Goal: Task Accomplishment & Management: Manage account settings

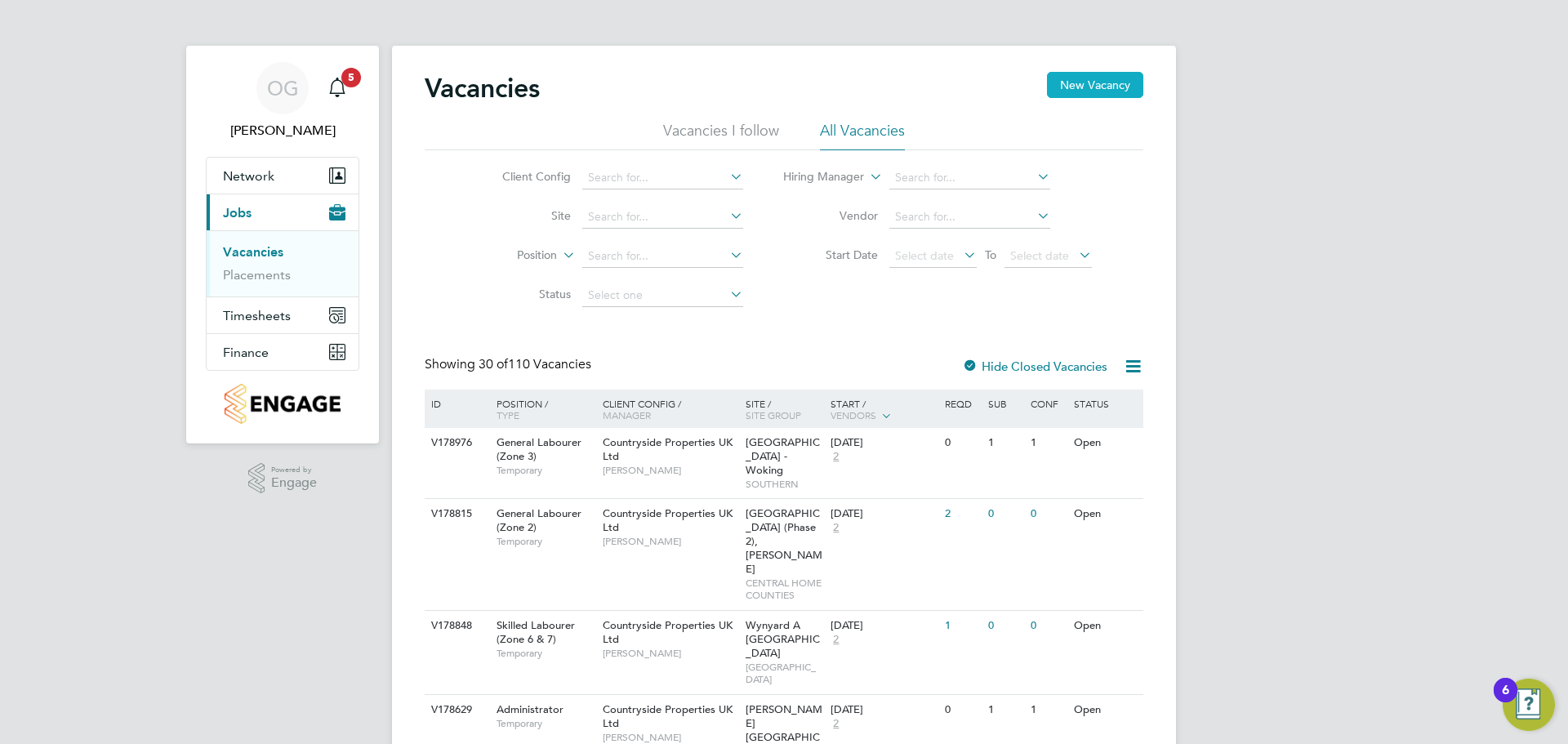
click at [1081, 95] on button "New Vacancy" at bounding box center [1096, 85] width 96 height 26
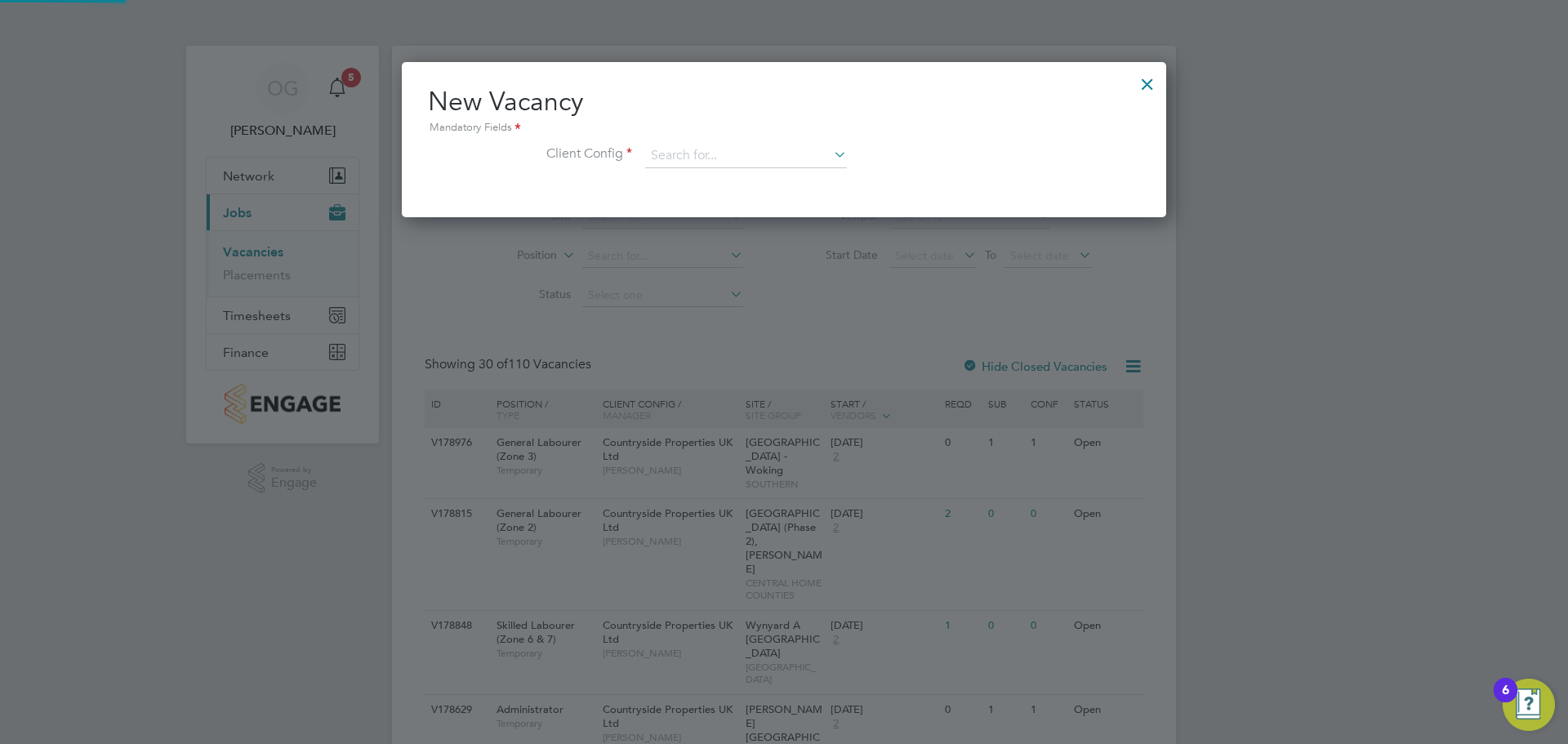
scroll to position [155, 765]
click at [721, 159] on input at bounding box center [746, 156] width 201 height 24
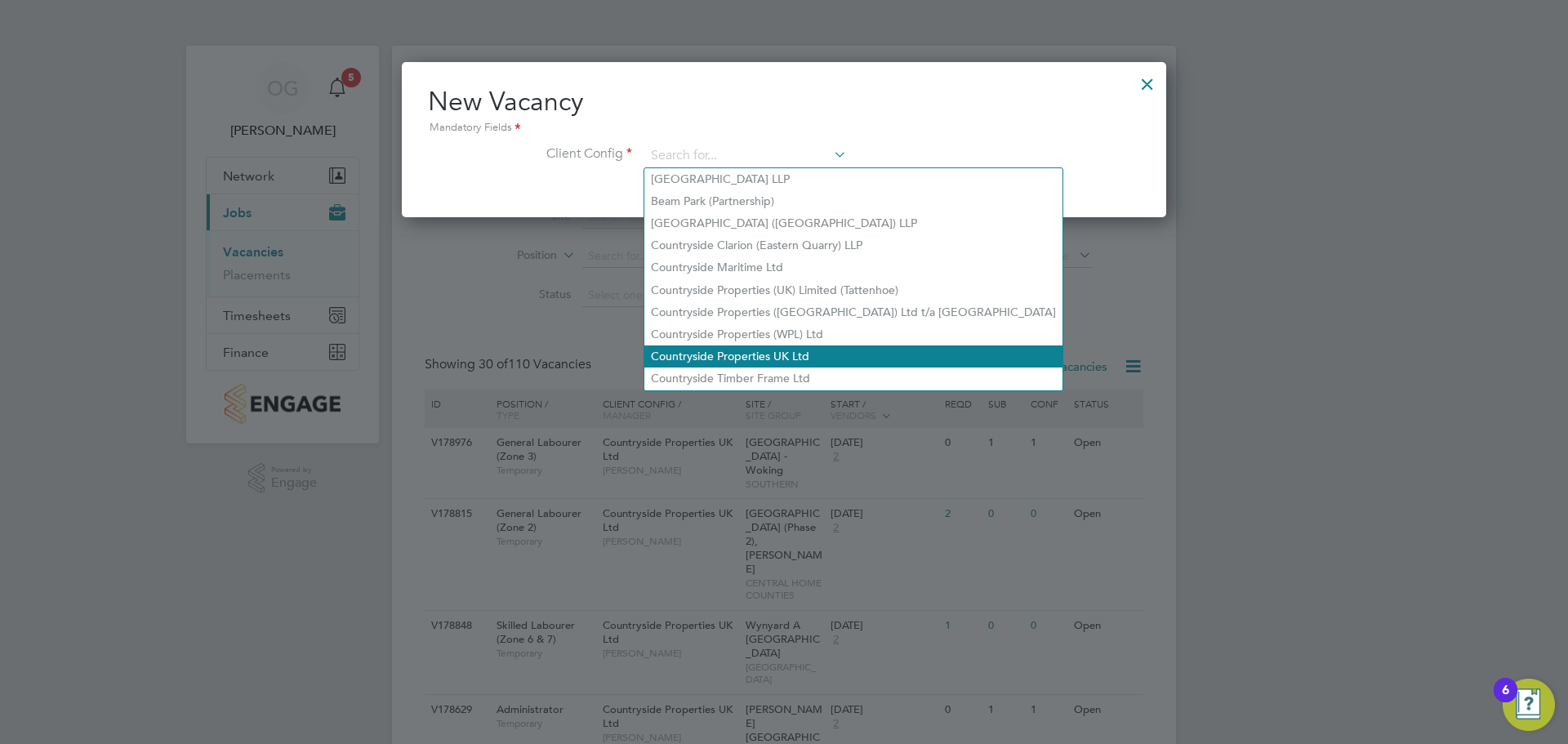
click at [816, 346] on li "Countryside Properties UK Ltd" at bounding box center [854, 357] width 418 height 22
type input "Countryside Properties UK Ltd"
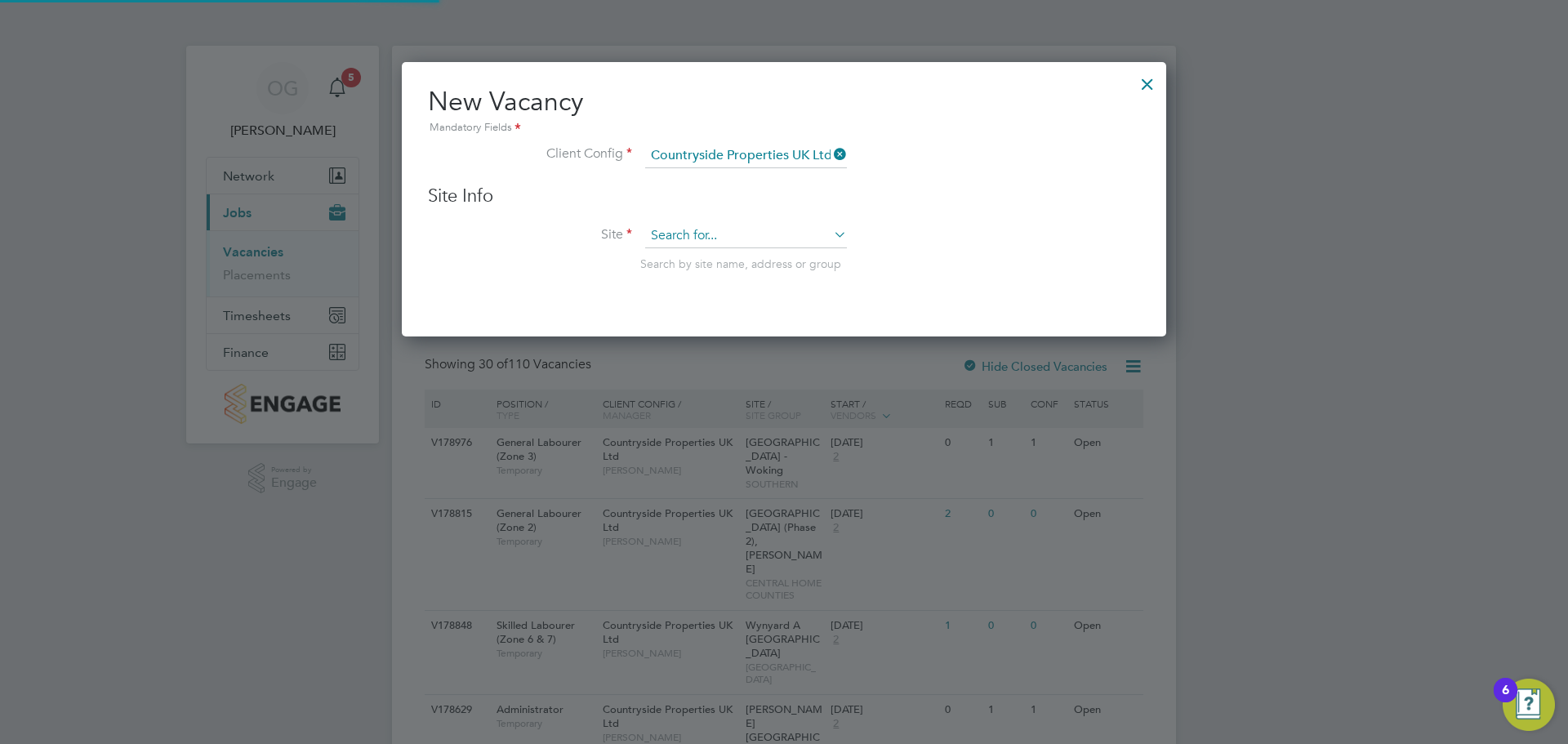
click at [699, 234] on input at bounding box center [746, 236] width 201 height 24
type input "pee"
click at [739, 242] on input at bounding box center [746, 236] width 201 height 24
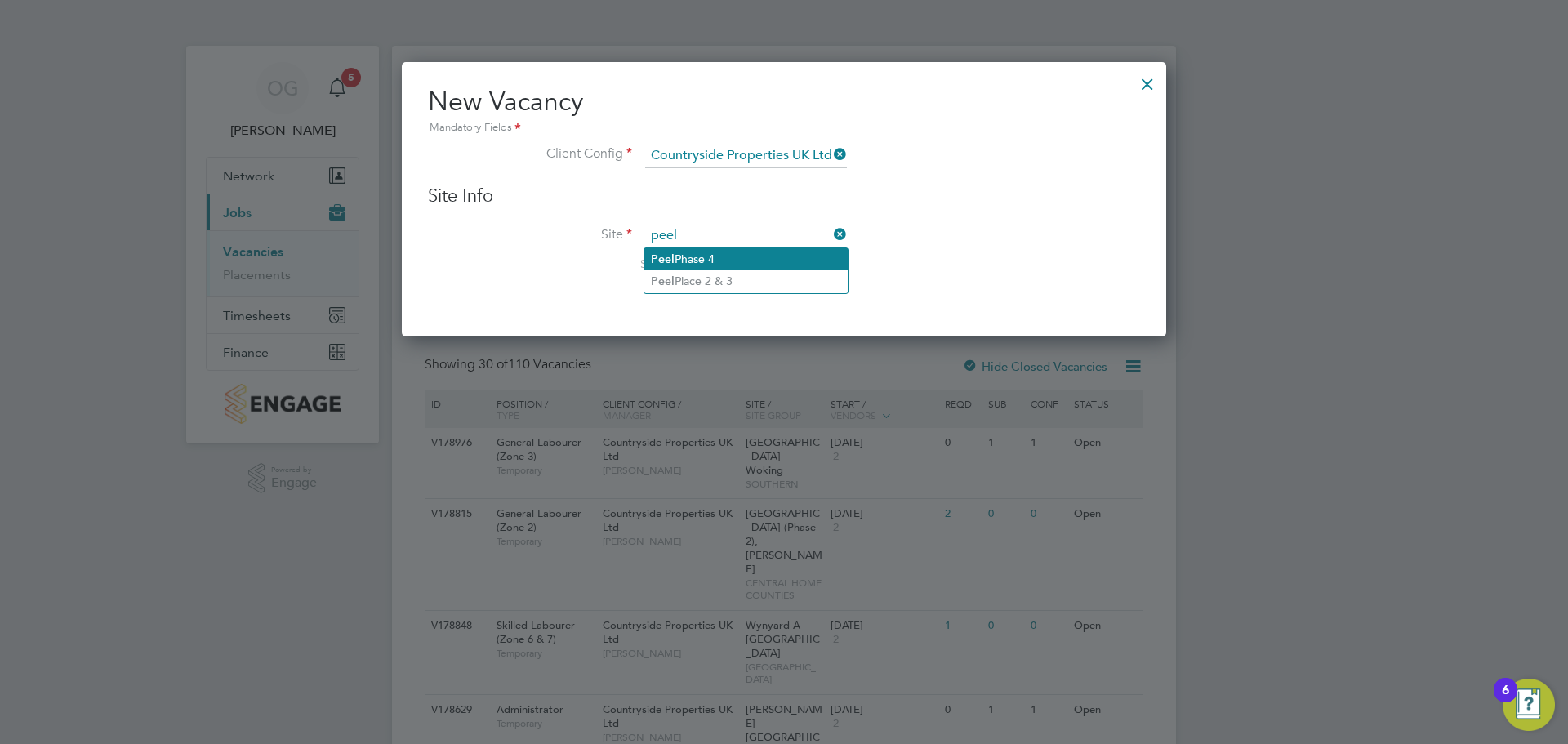
click at [746, 258] on li "Peel Phase 4" at bounding box center [746, 260] width 203 height 22
type input "Peel Phase 4"
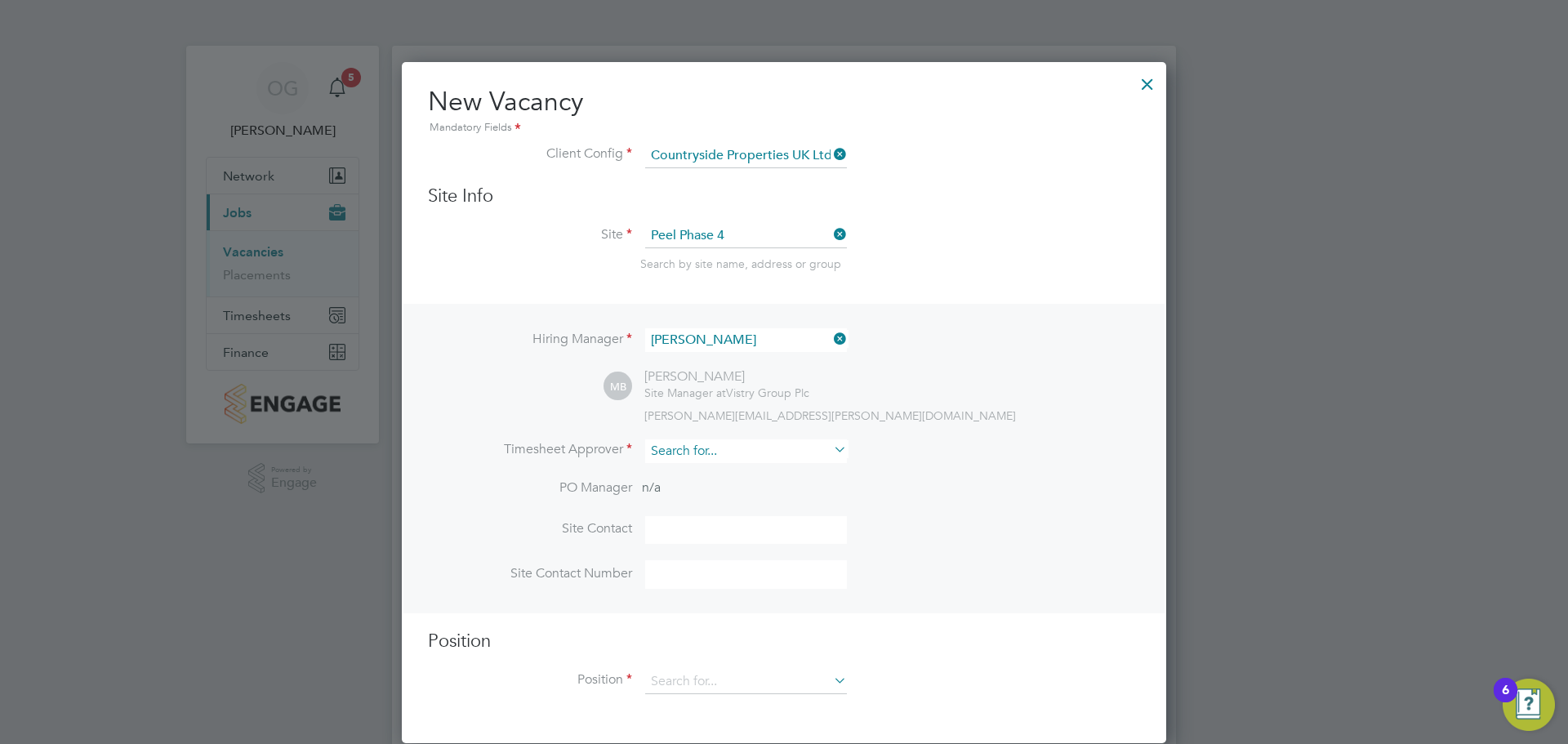
click at [748, 450] on input at bounding box center [746, 452] width 201 height 24
click at [707, 469] on li "Miha i Balan" at bounding box center [746, 475] width 203 height 22
type input "Mihai Balan"
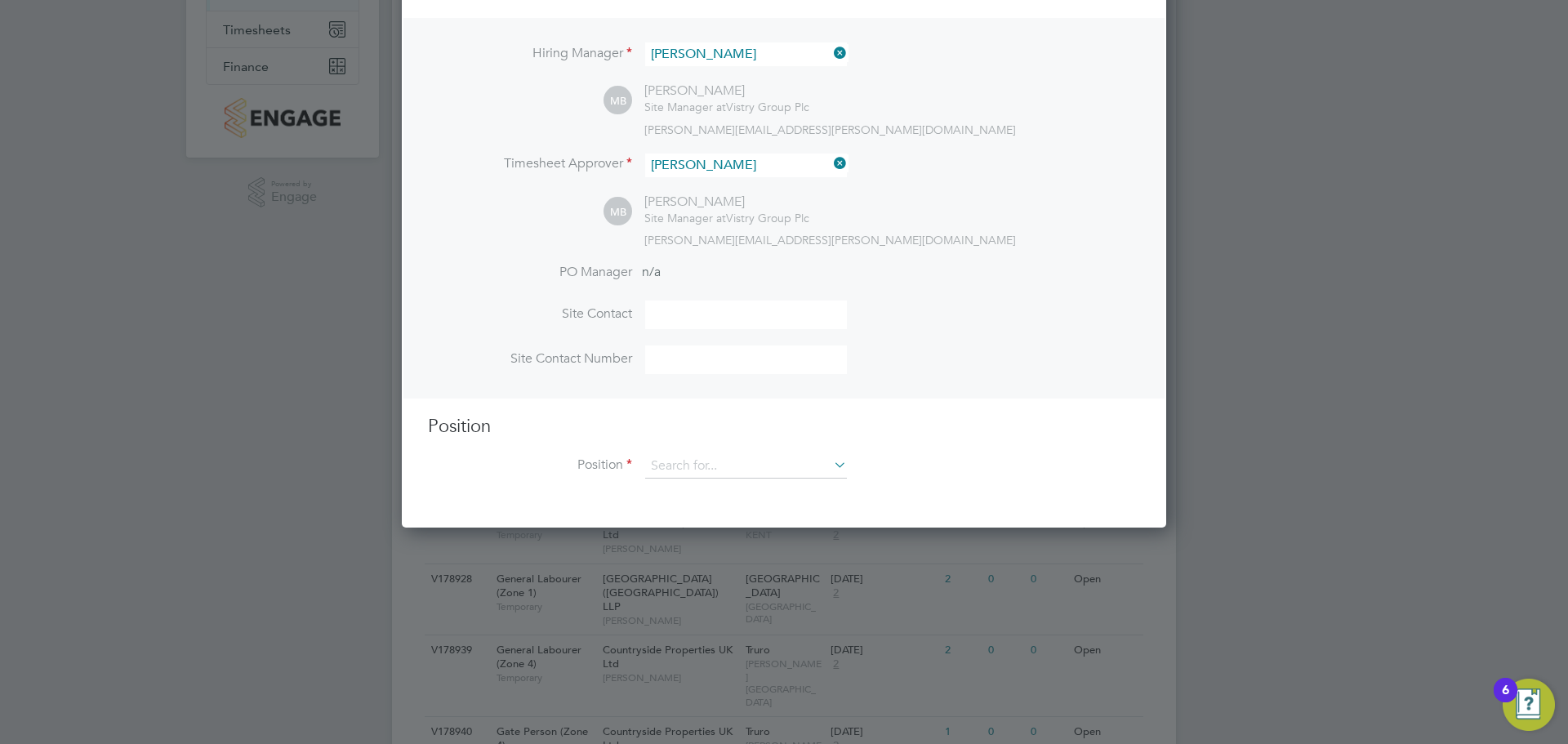
scroll to position [327, 0]
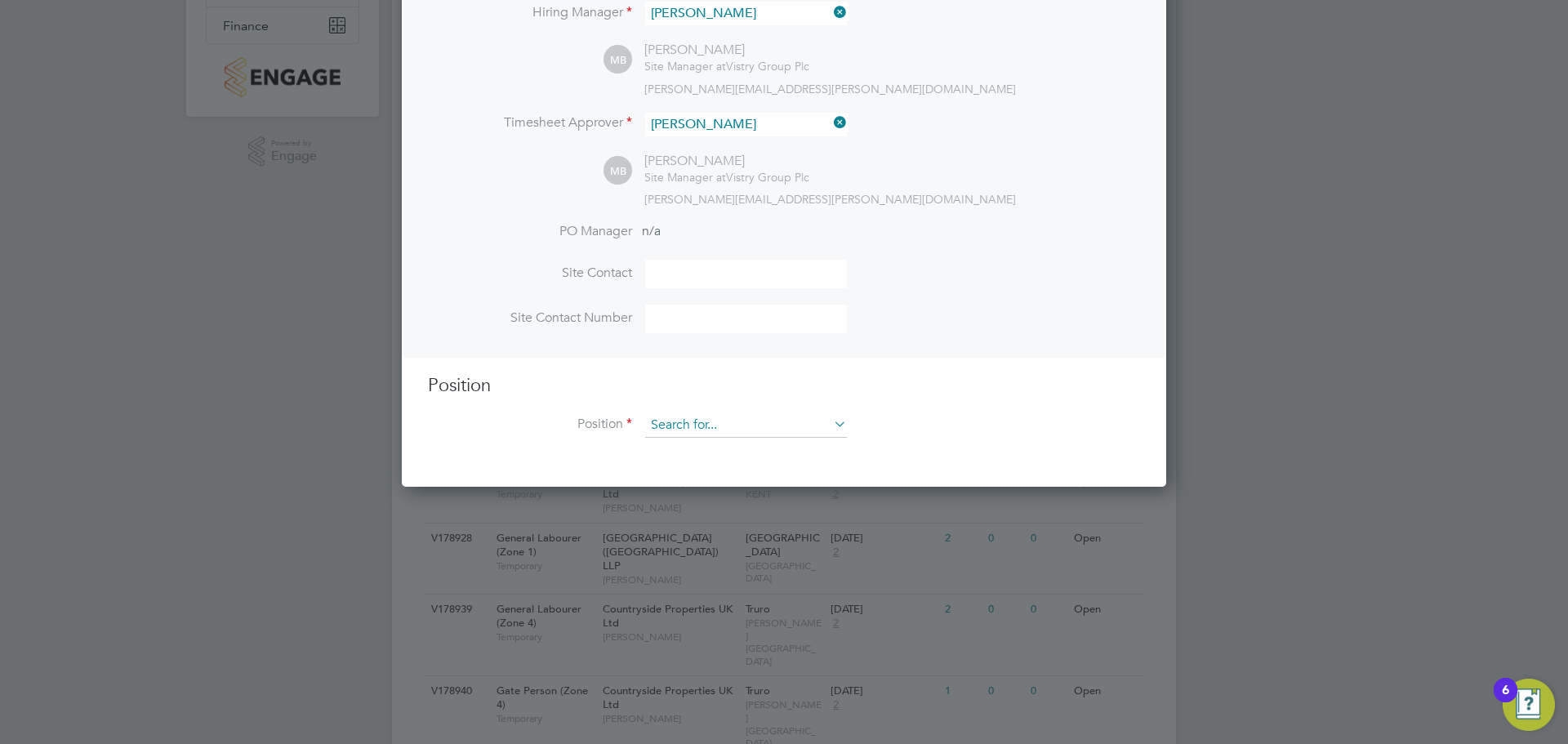
click at [734, 429] on input at bounding box center [746, 425] width 201 height 24
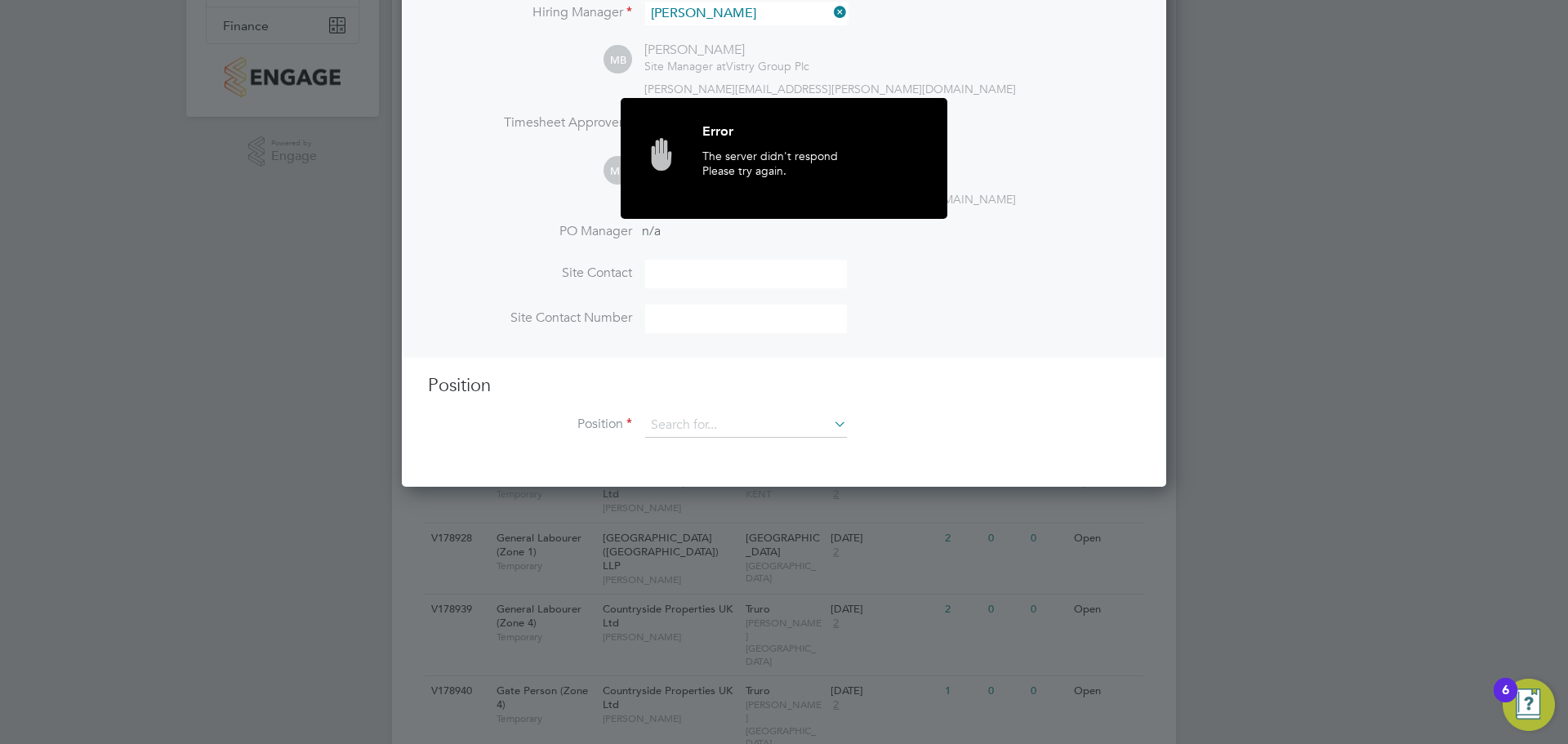
click at [1014, 267] on li "Site Contact" at bounding box center [784, 282] width 713 height 45
click at [727, 130] on div "Error" at bounding box center [812, 135] width 220 height 26
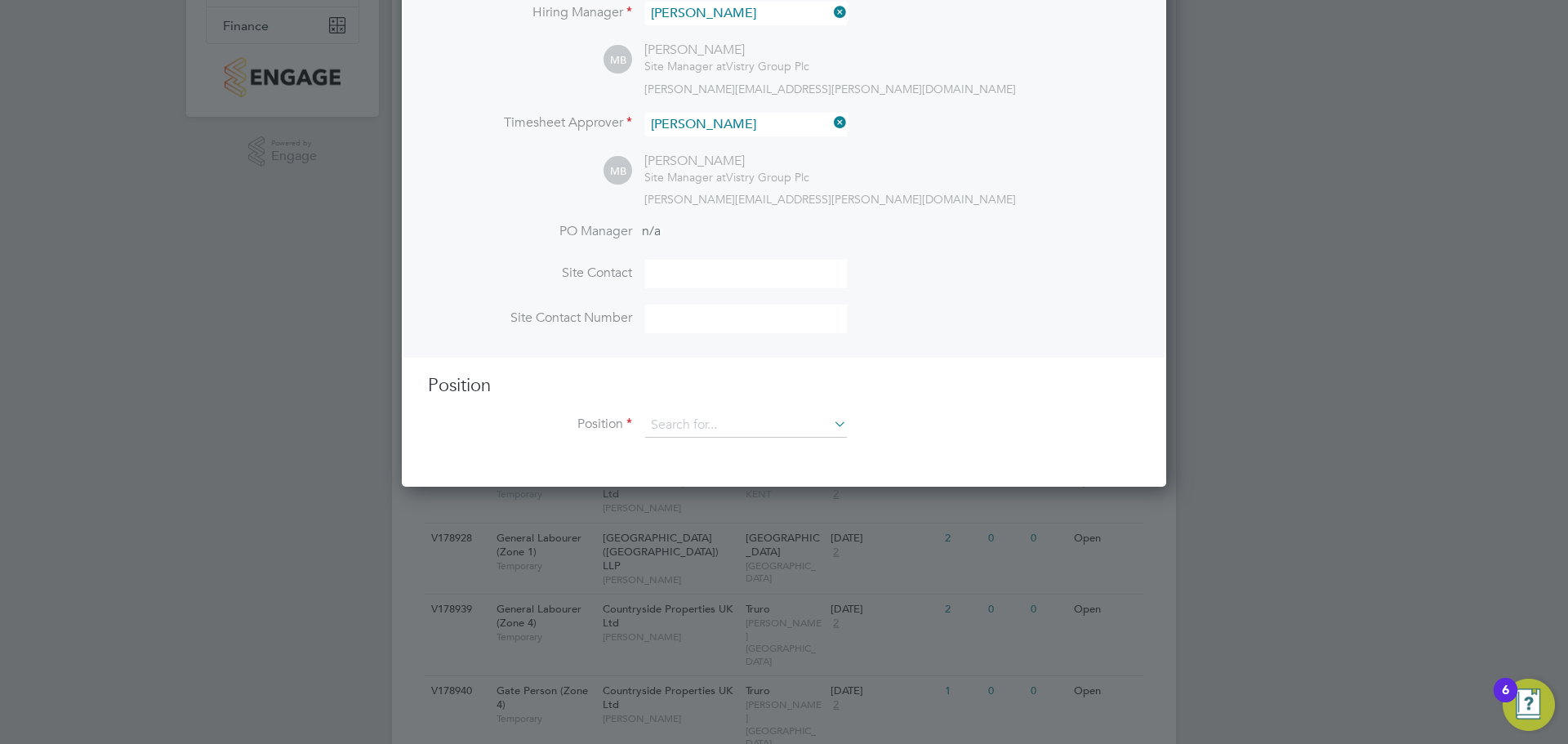
click at [706, 275] on input at bounding box center [746, 274] width 201 height 28
click at [693, 426] on input at bounding box center [746, 425] width 201 height 24
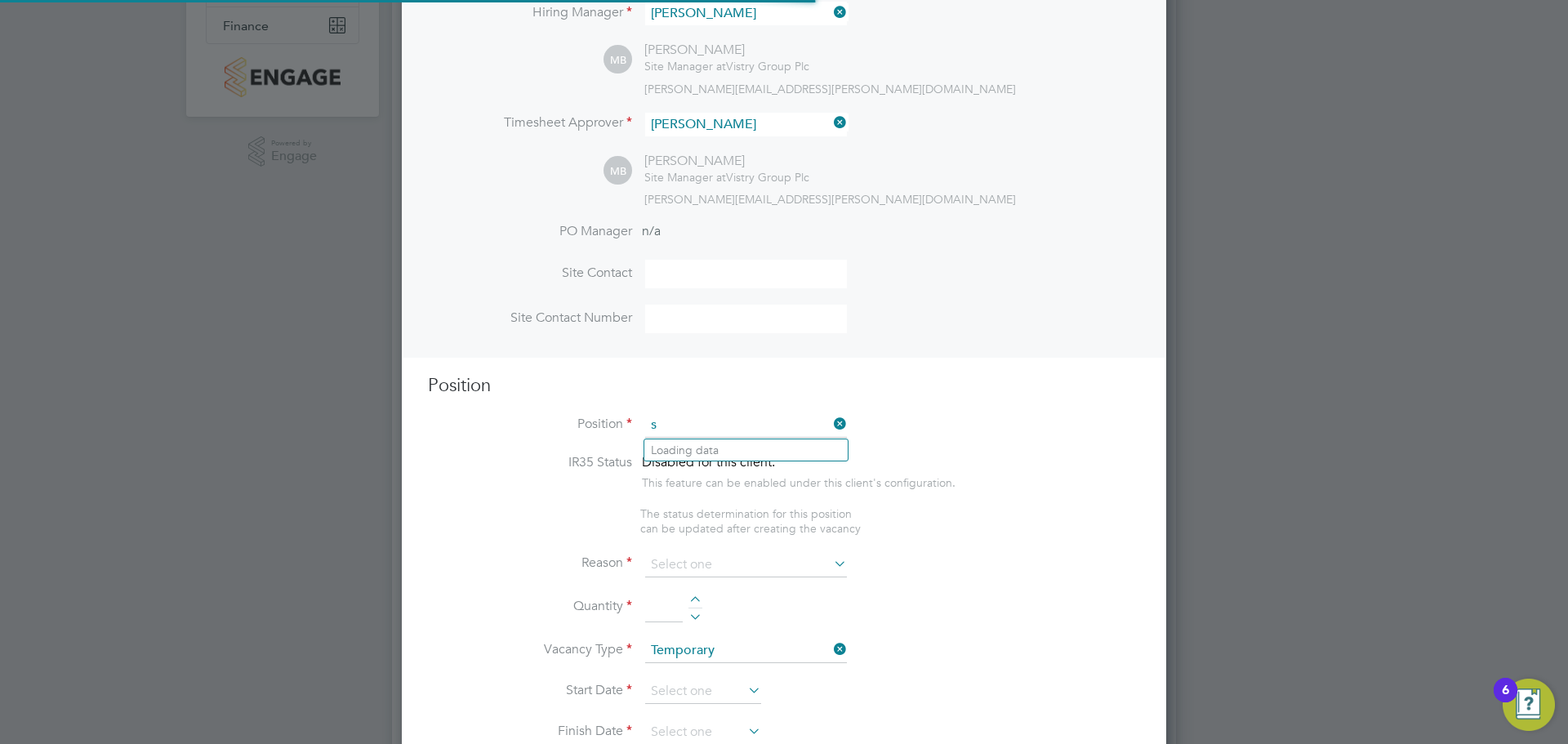
scroll to position [2354, 765]
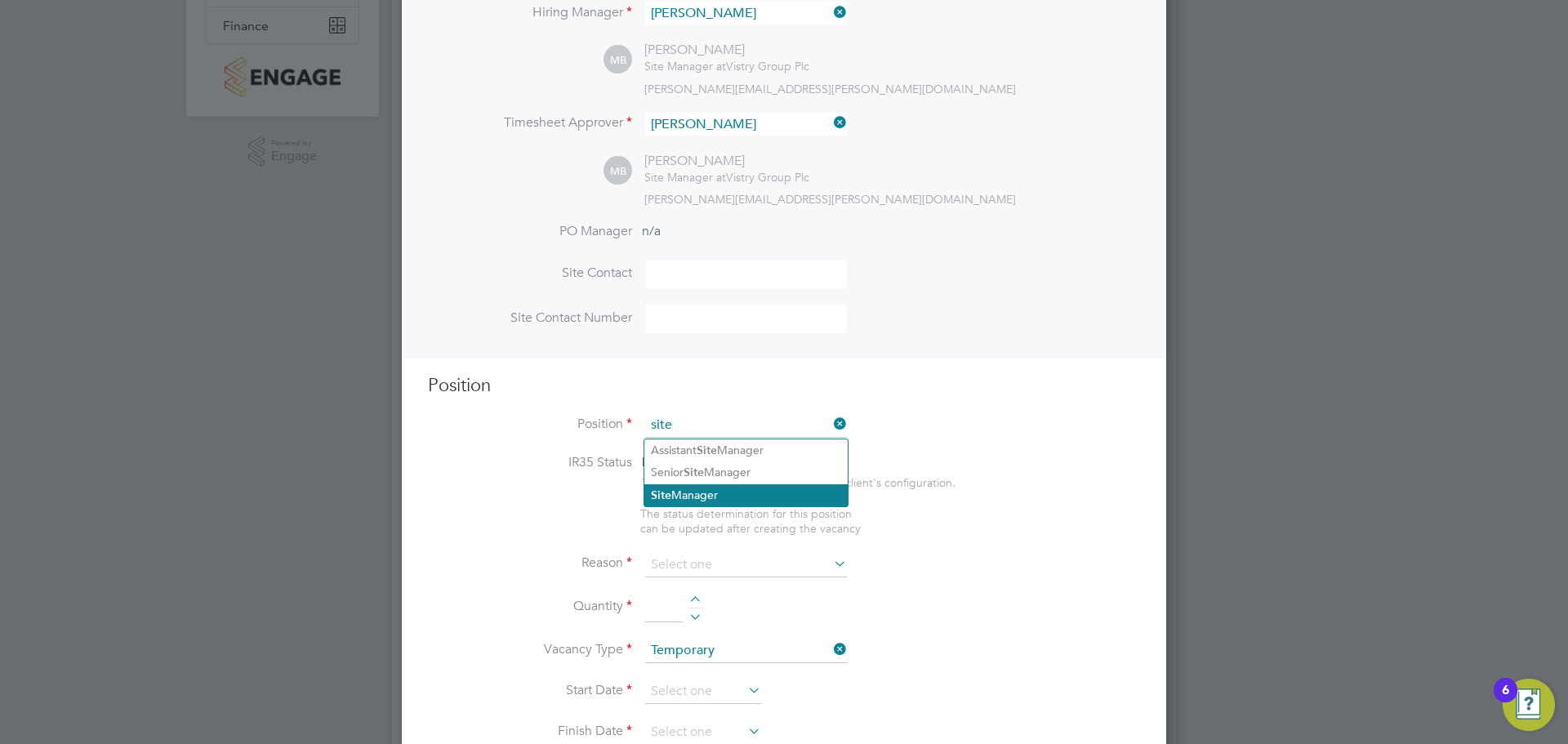
click at [721, 491] on li "Site Manager" at bounding box center [746, 495] width 203 height 22
type input "Site Manager"
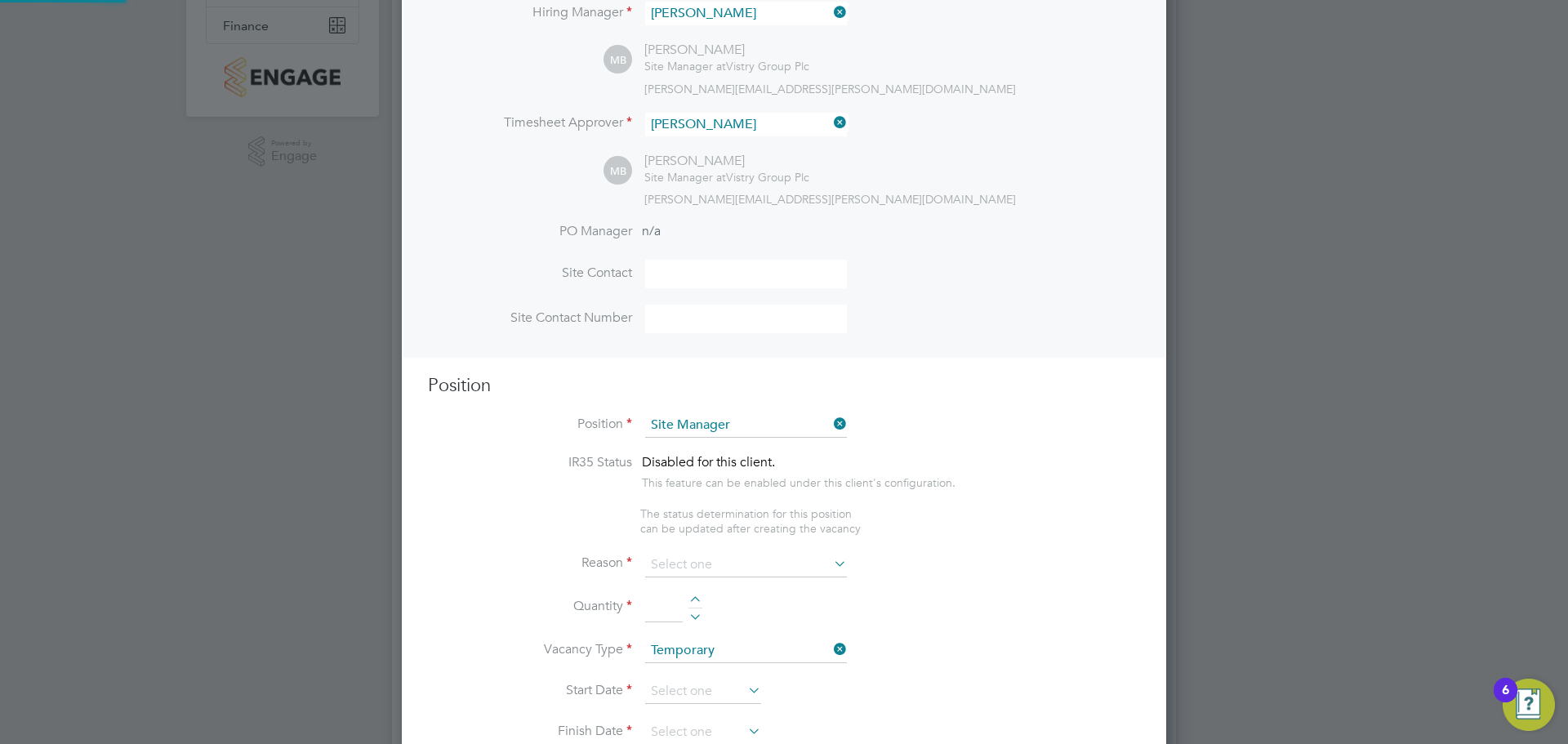
type textarea "• Ensures that works are carried out in accordance with the contract informatio…"
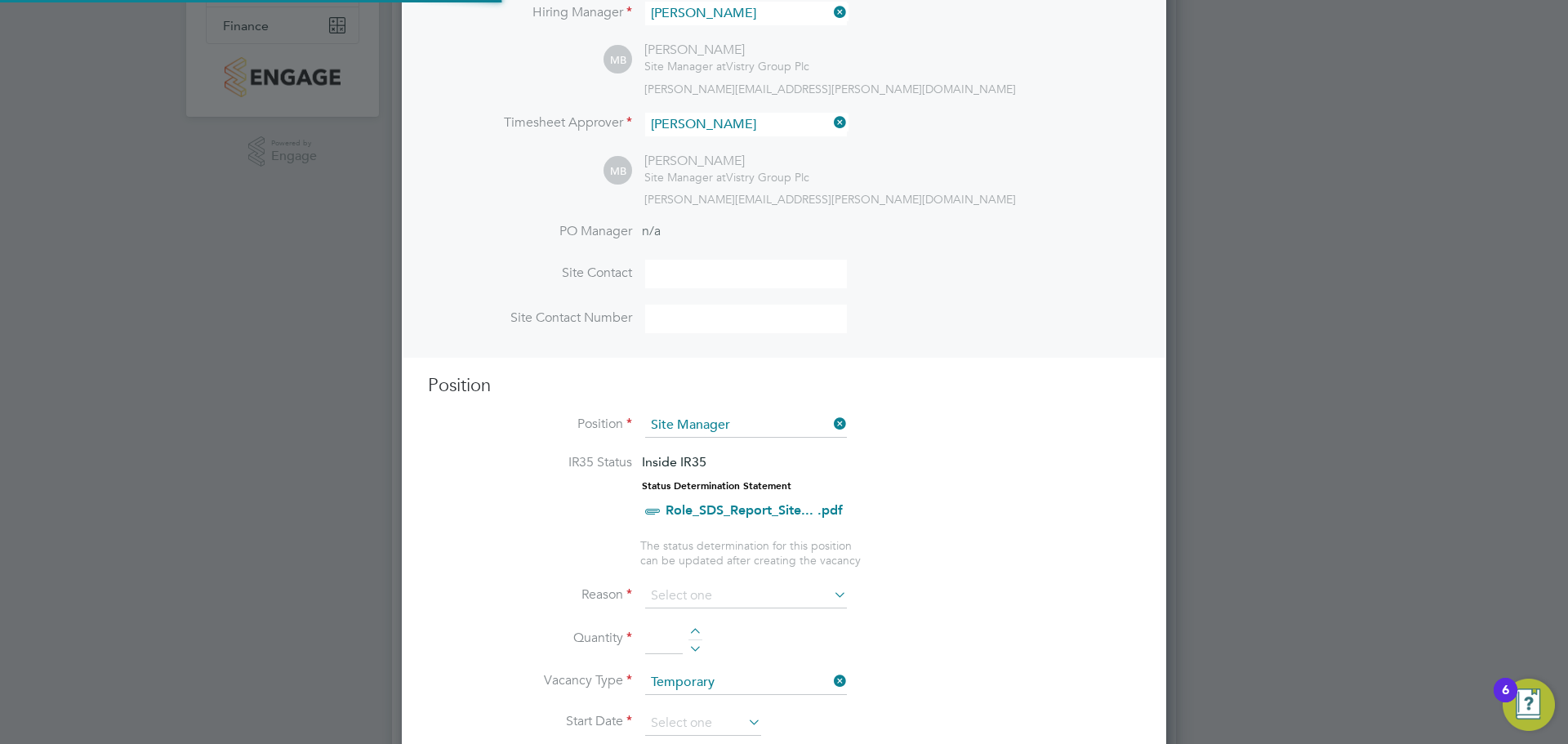
scroll to position [48, 86]
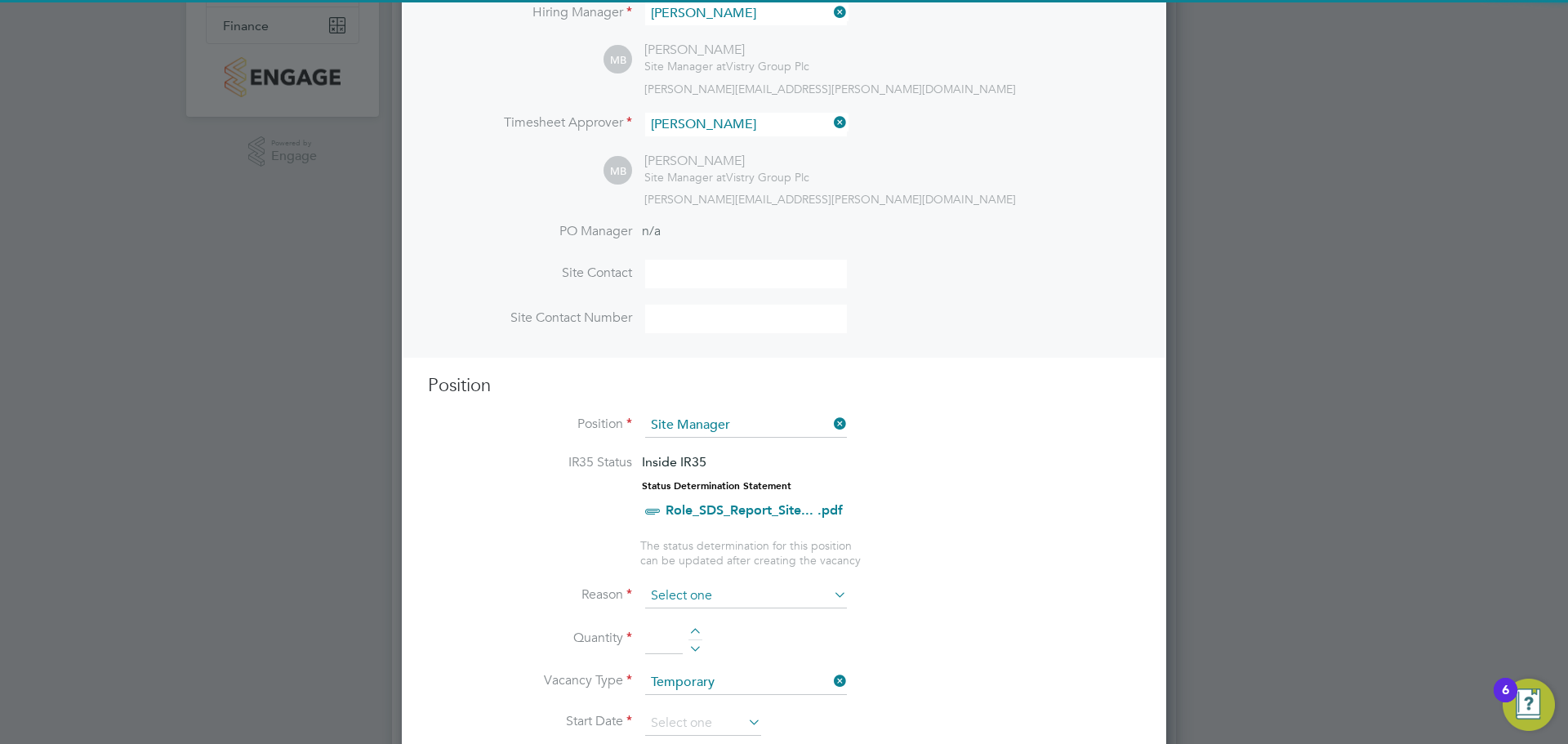
click at [713, 588] on input at bounding box center [746, 596] width 201 height 24
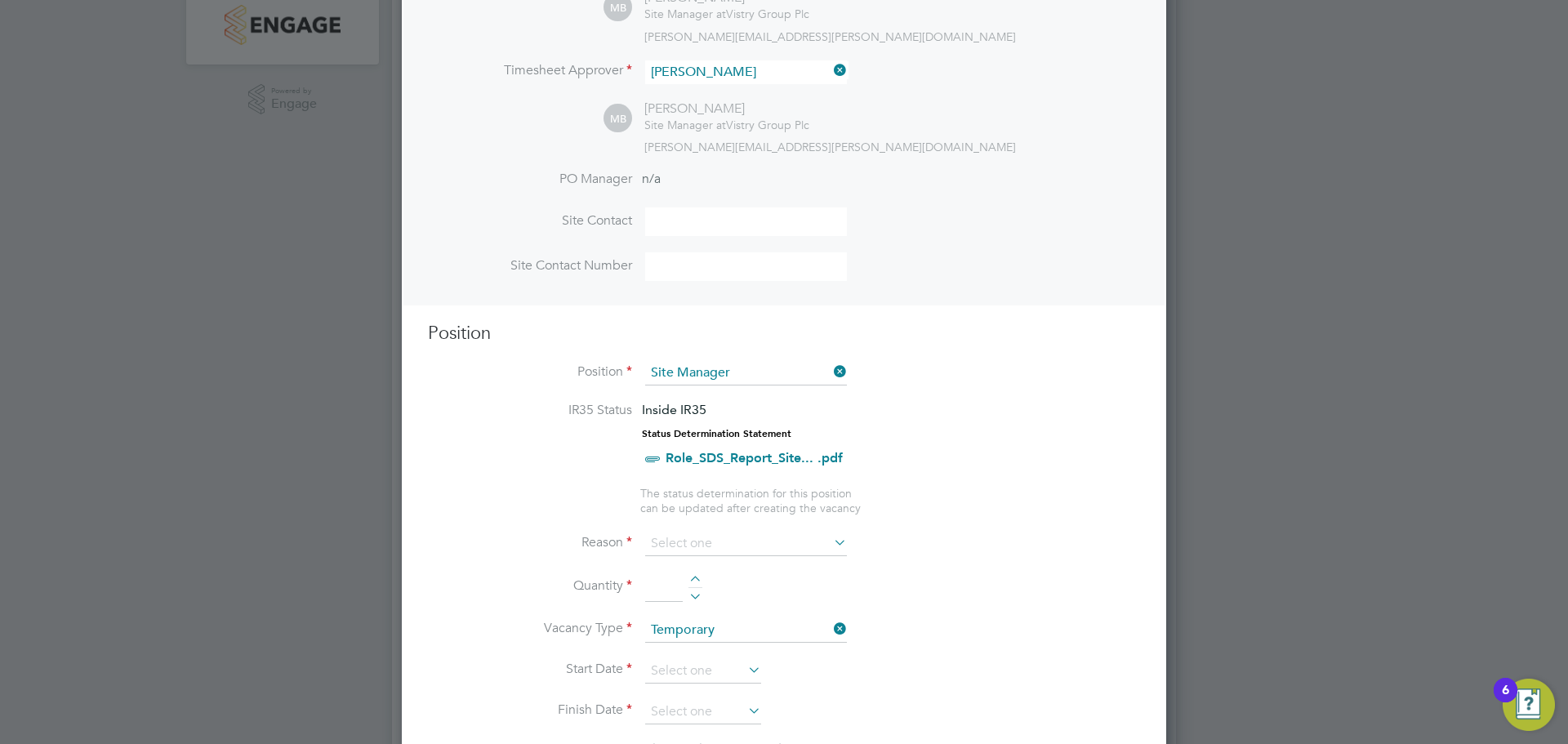
scroll to position [409, 0]
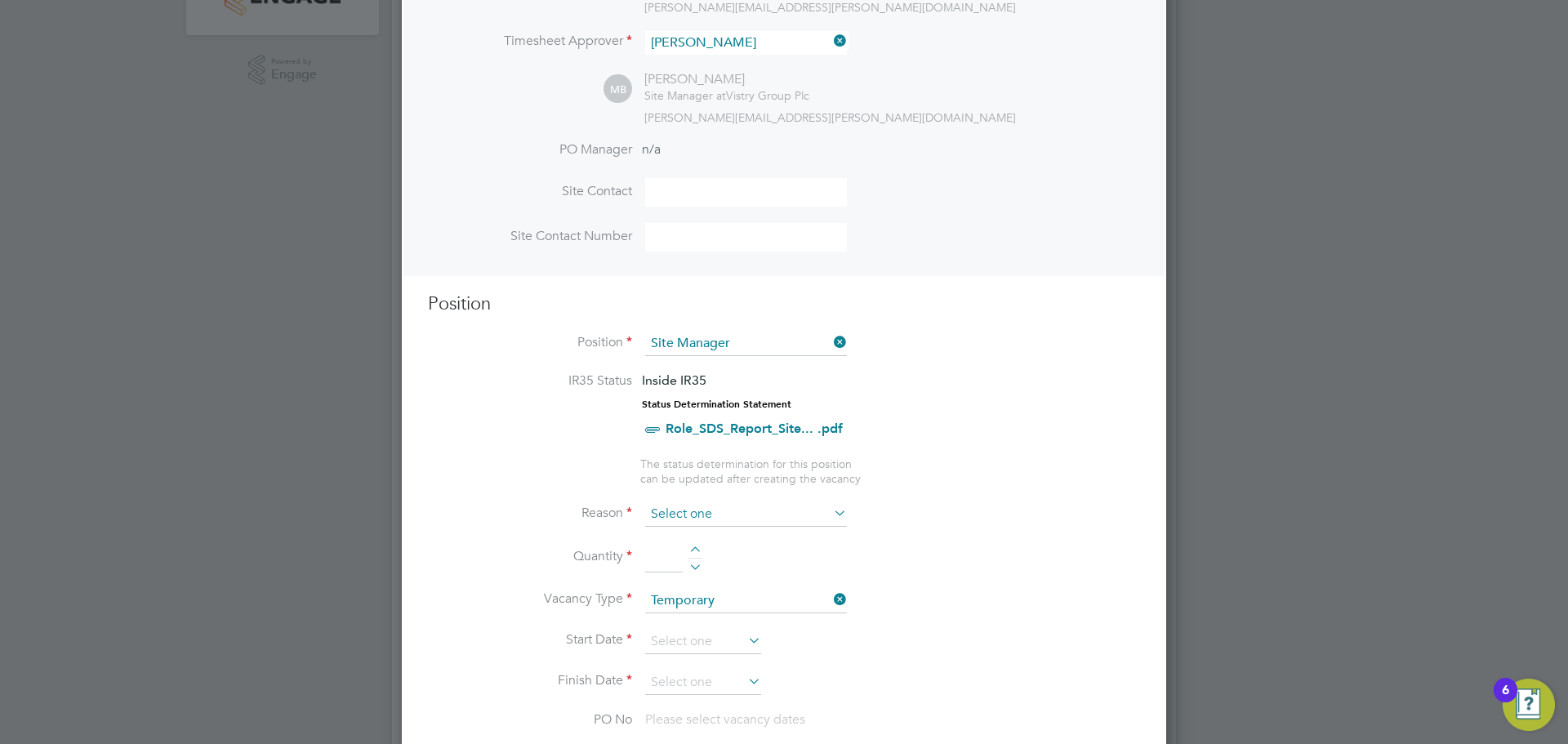
click at [688, 512] on input at bounding box center [746, 514] width 201 height 24
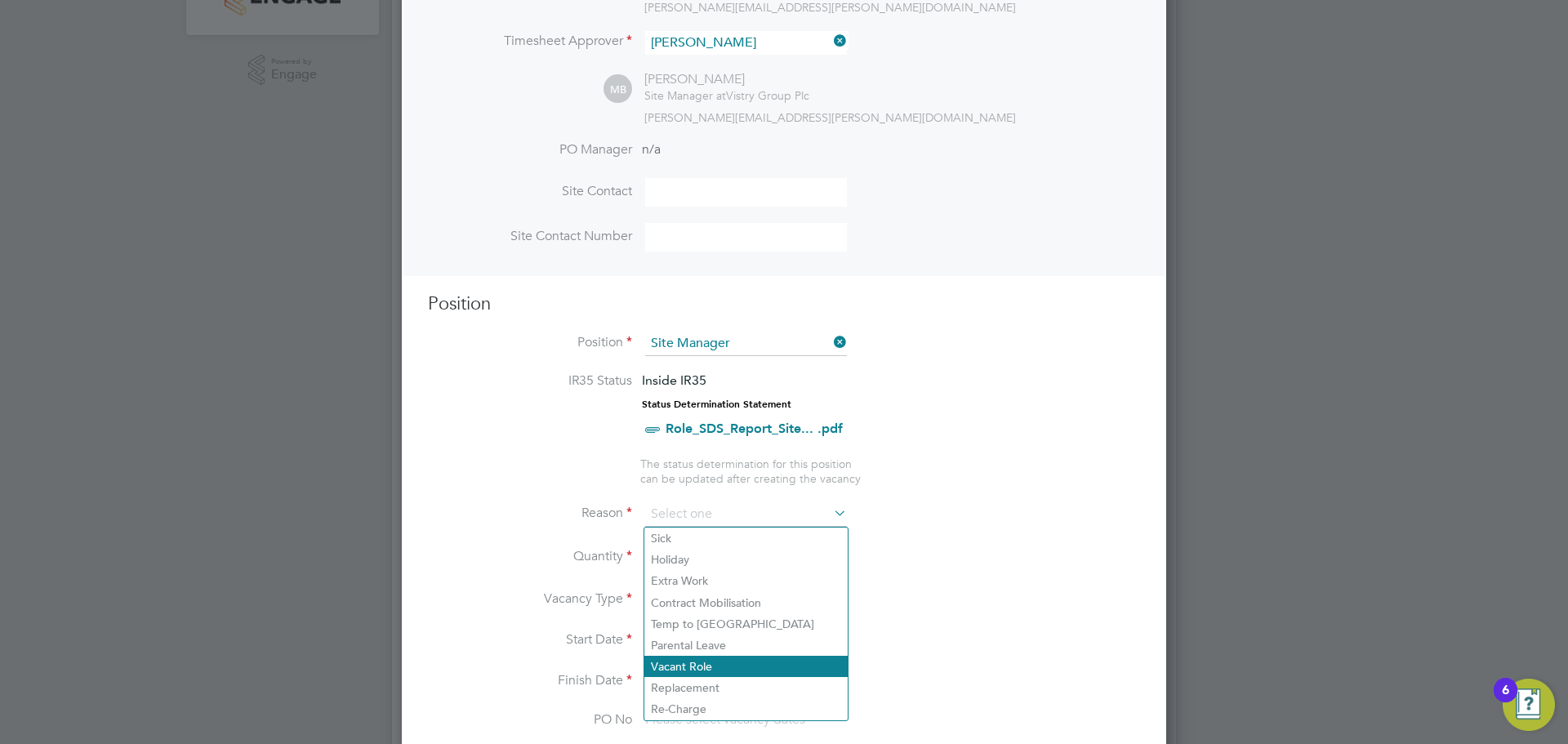
click at [701, 672] on li "Vacant Role" at bounding box center [746, 666] width 203 height 22
type input "Vacant Role"
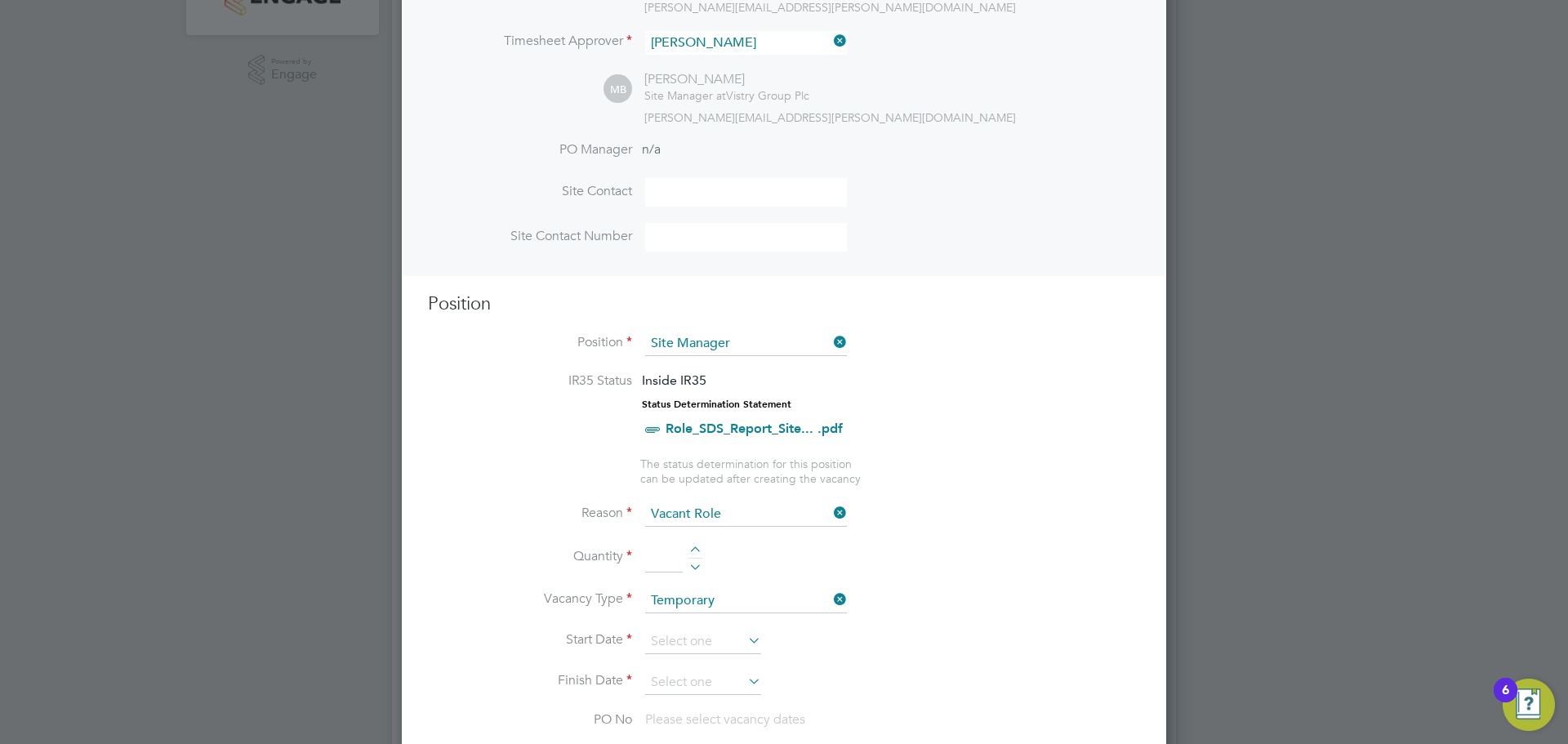
click at [661, 556] on input at bounding box center [664, 557] width 38 height 29
type input "1"
click at [1000, 524] on li "Reason Vacant Role" at bounding box center [784, 522] width 713 height 40
click at [690, 640] on input at bounding box center [703, 642] width 116 height 24
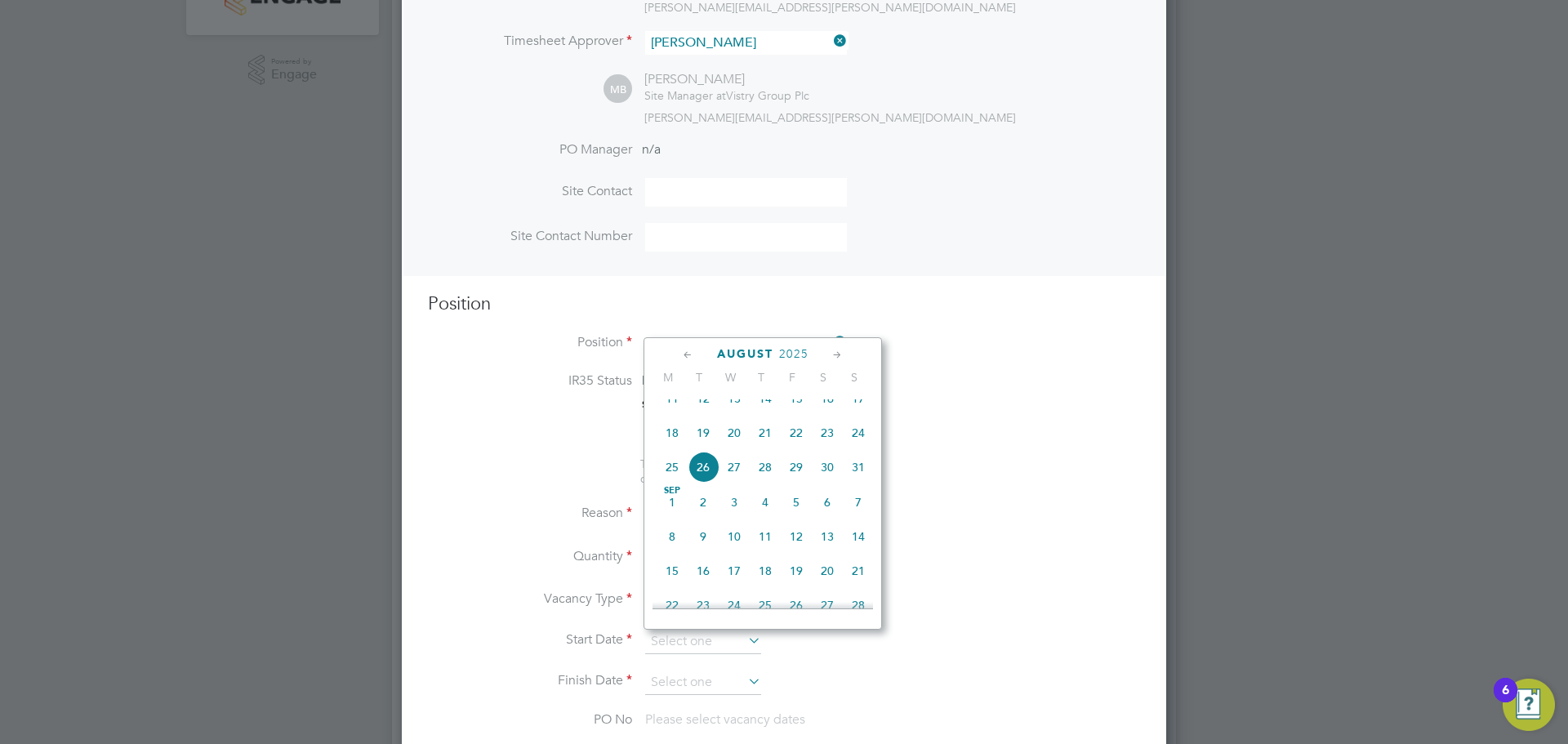
click at [670, 448] on span "18" at bounding box center [672, 433] width 31 height 31
type input "18 Aug 2025"
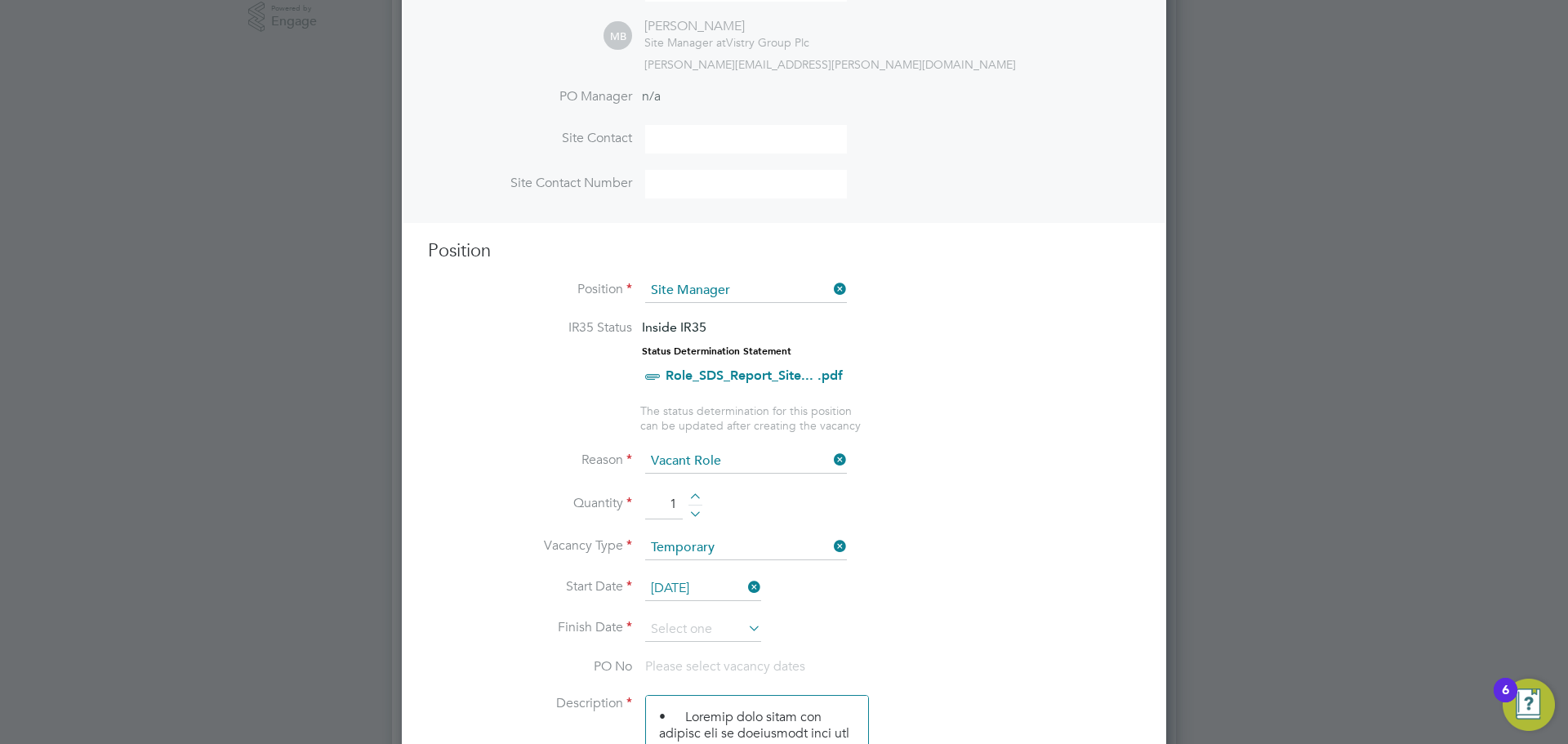
scroll to position [490, 0]
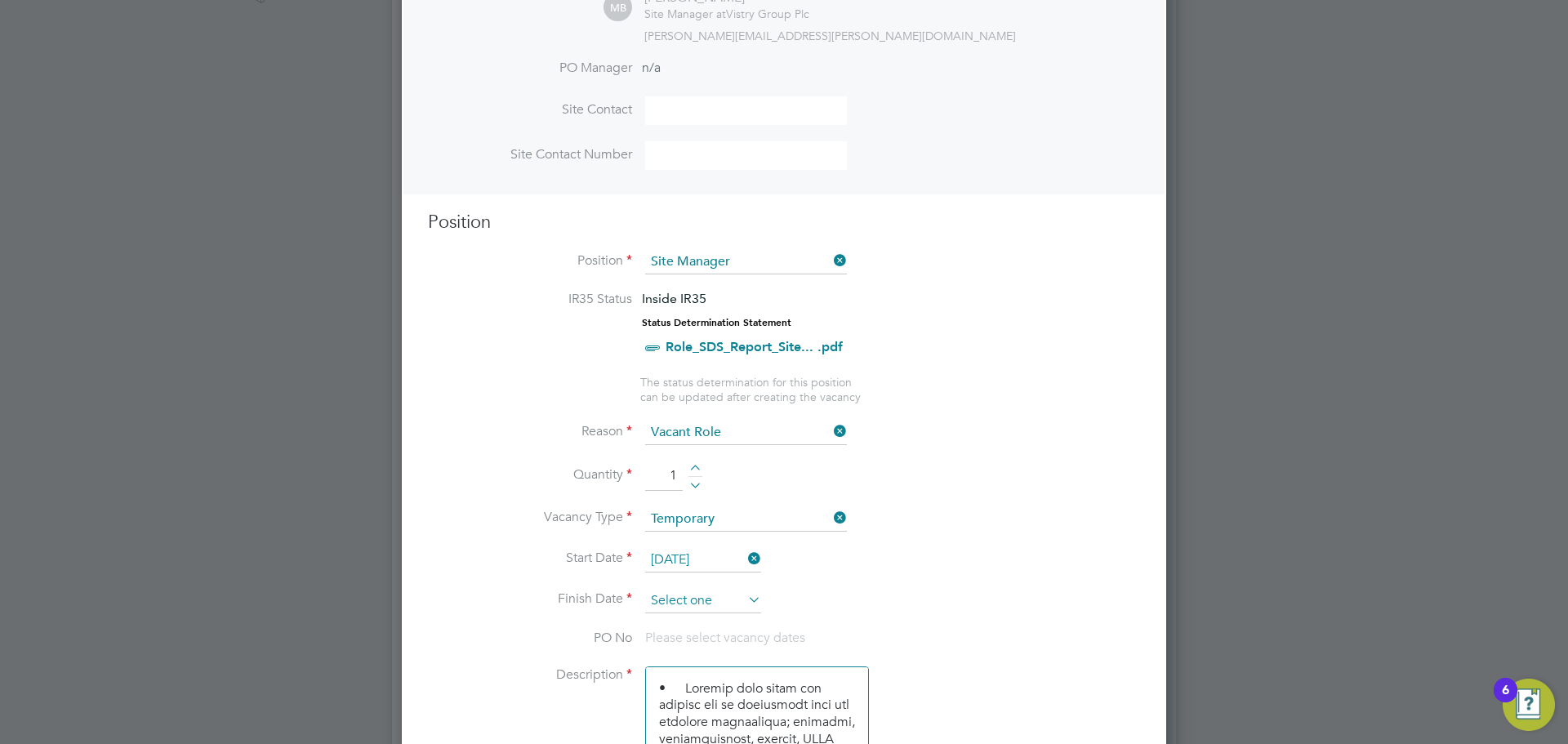
click at [730, 605] on input at bounding box center [703, 600] width 116 height 24
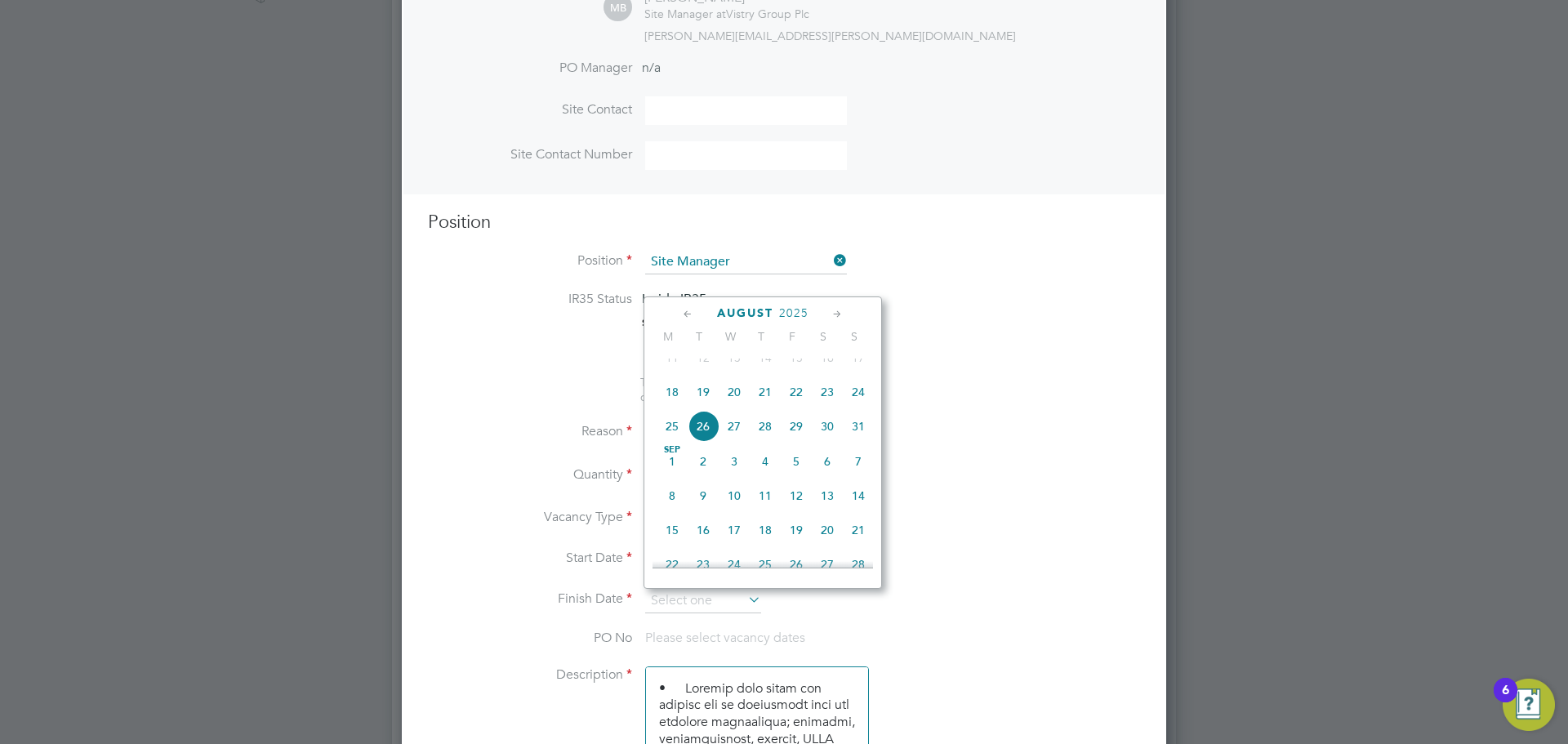
click at [795, 408] on span "22" at bounding box center [796, 392] width 31 height 31
type input "[DATE]"
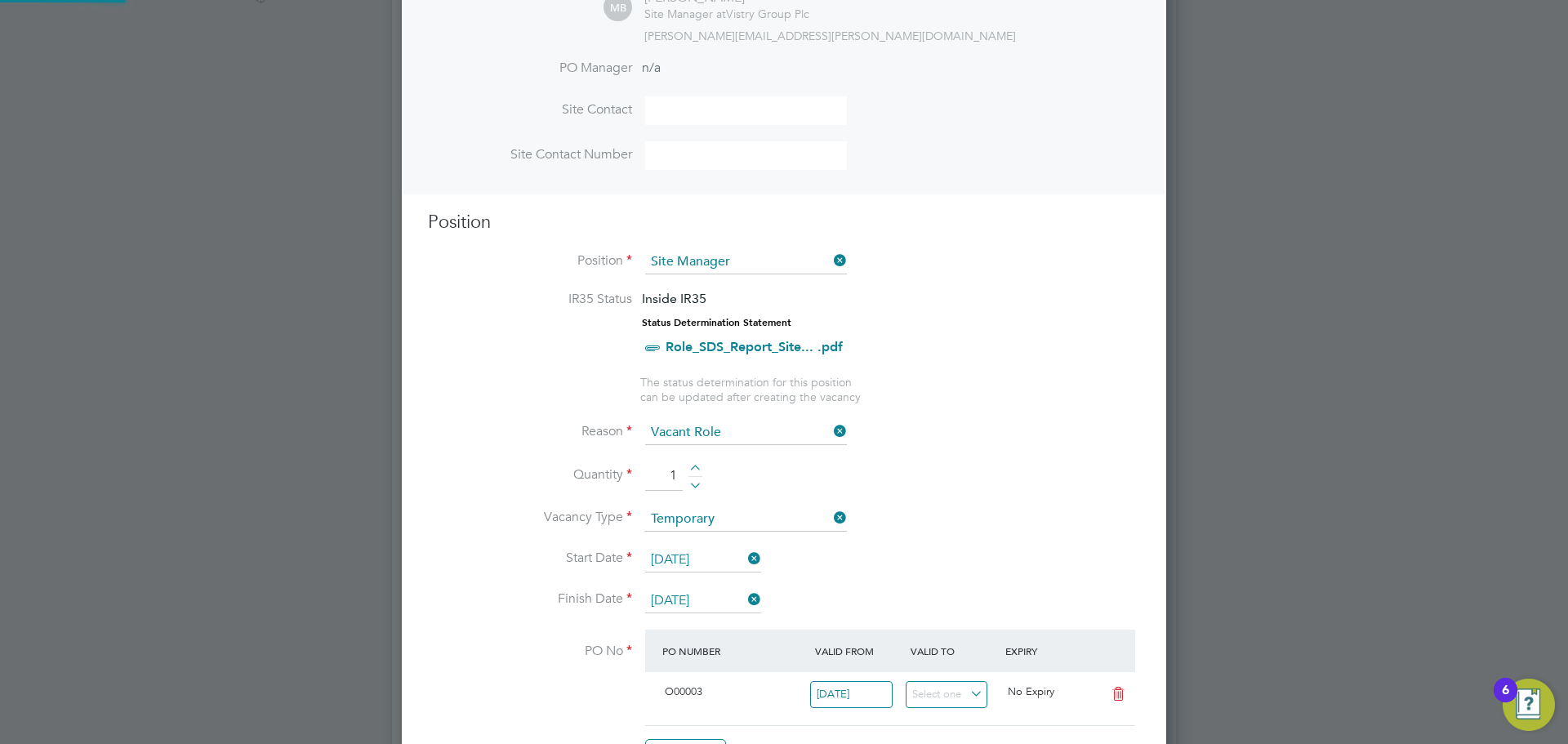
scroll to position [28, 153]
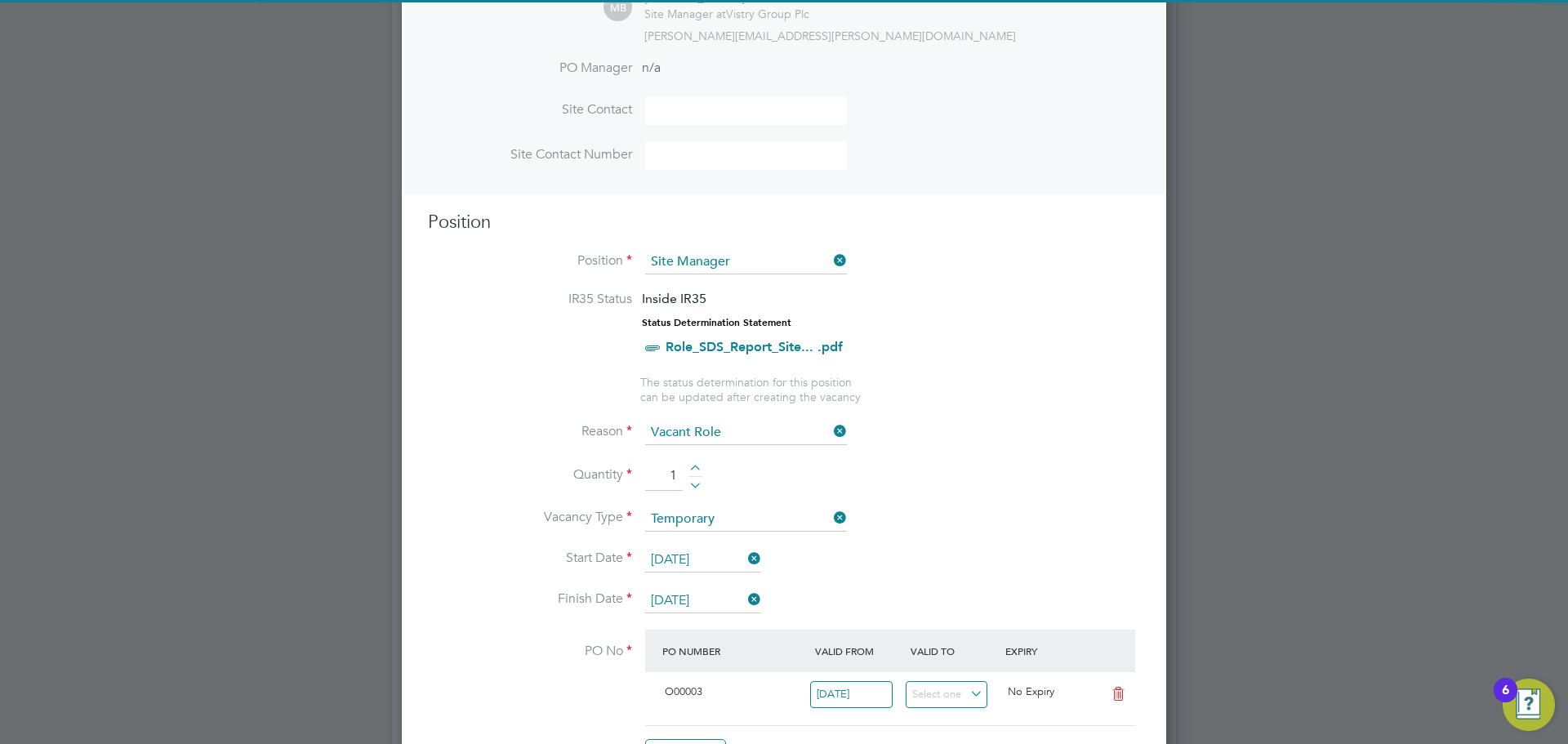
click at [986, 457] on li "Reason Vacant Role" at bounding box center [784, 440] width 713 height 40
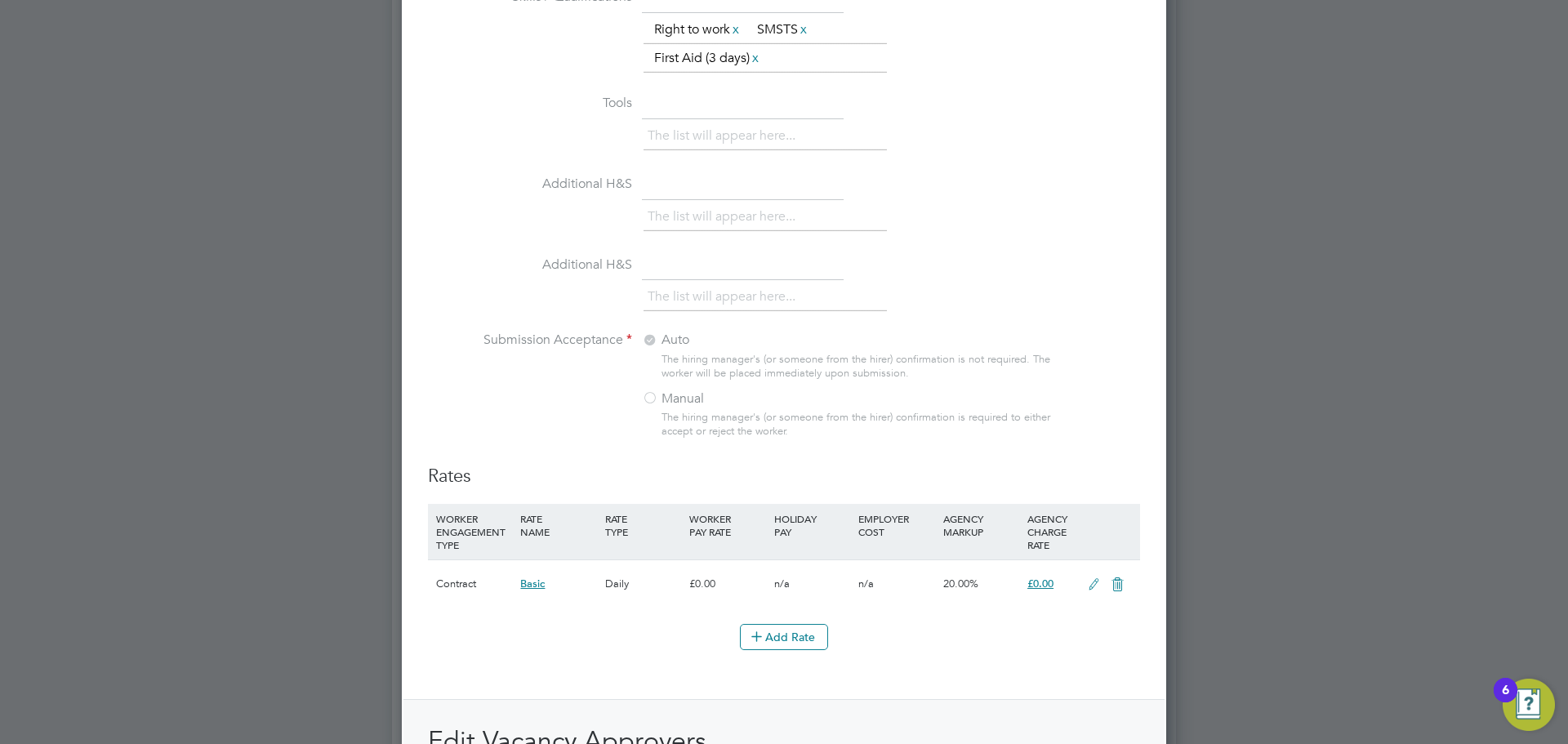
scroll to position [1551, 0]
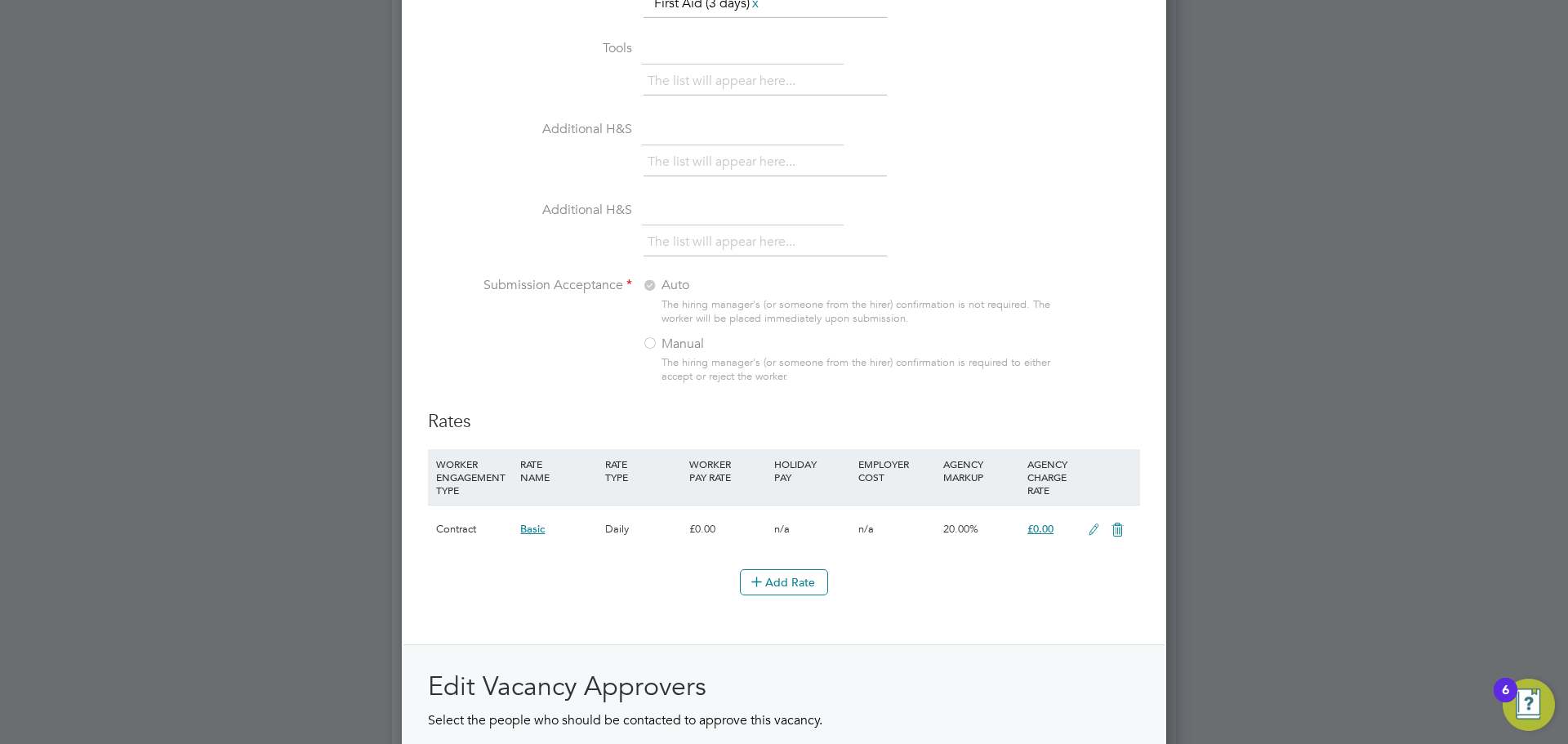
click at [1094, 529] on icon at bounding box center [1095, 529] width 21 height 13
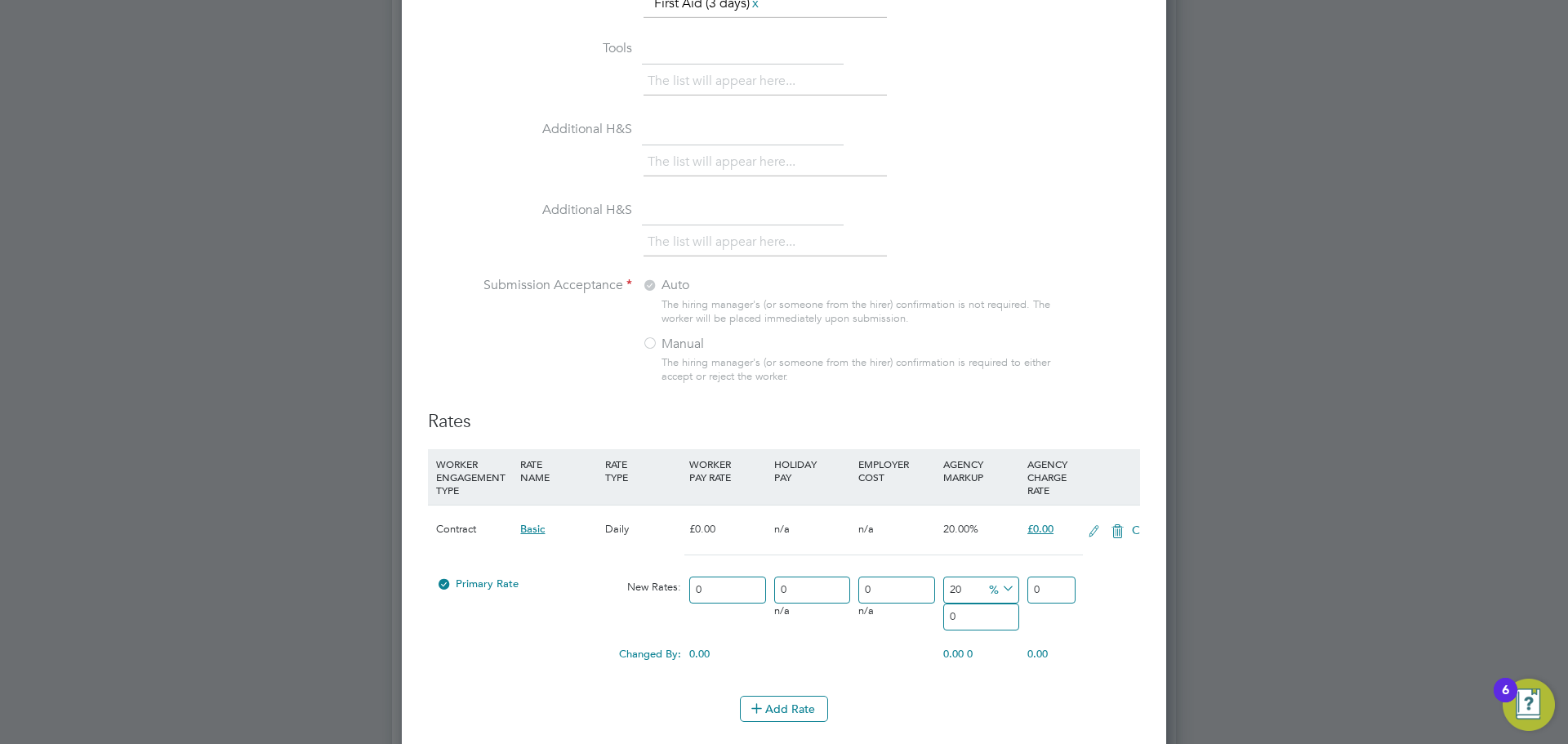
scroll to position [2597, 765]
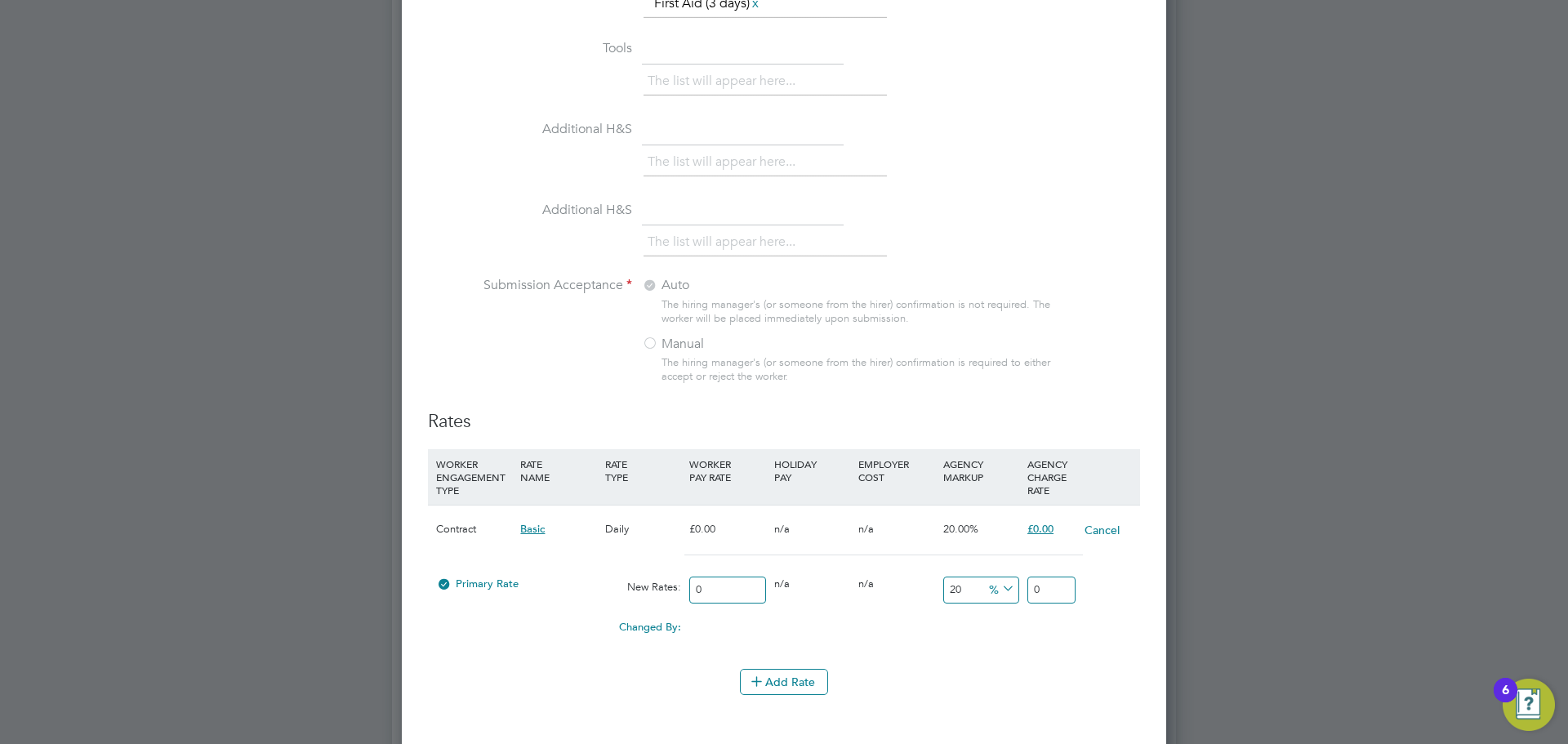
click at [727, 587] on input "0" at bounding box center [727, 589] width 76 height 27
drag, startPoint x: 707, startPoint y: 591, endPoint x: 688, endPoint y: 587, distance: 19.4
click at [673, 592] on div "Primary Rate New Rates: 0 0 n/a 0 n/a 20 0 % 0" at bounding box center [784, 590] width 713 height 43
paste input "30"
type input "300"
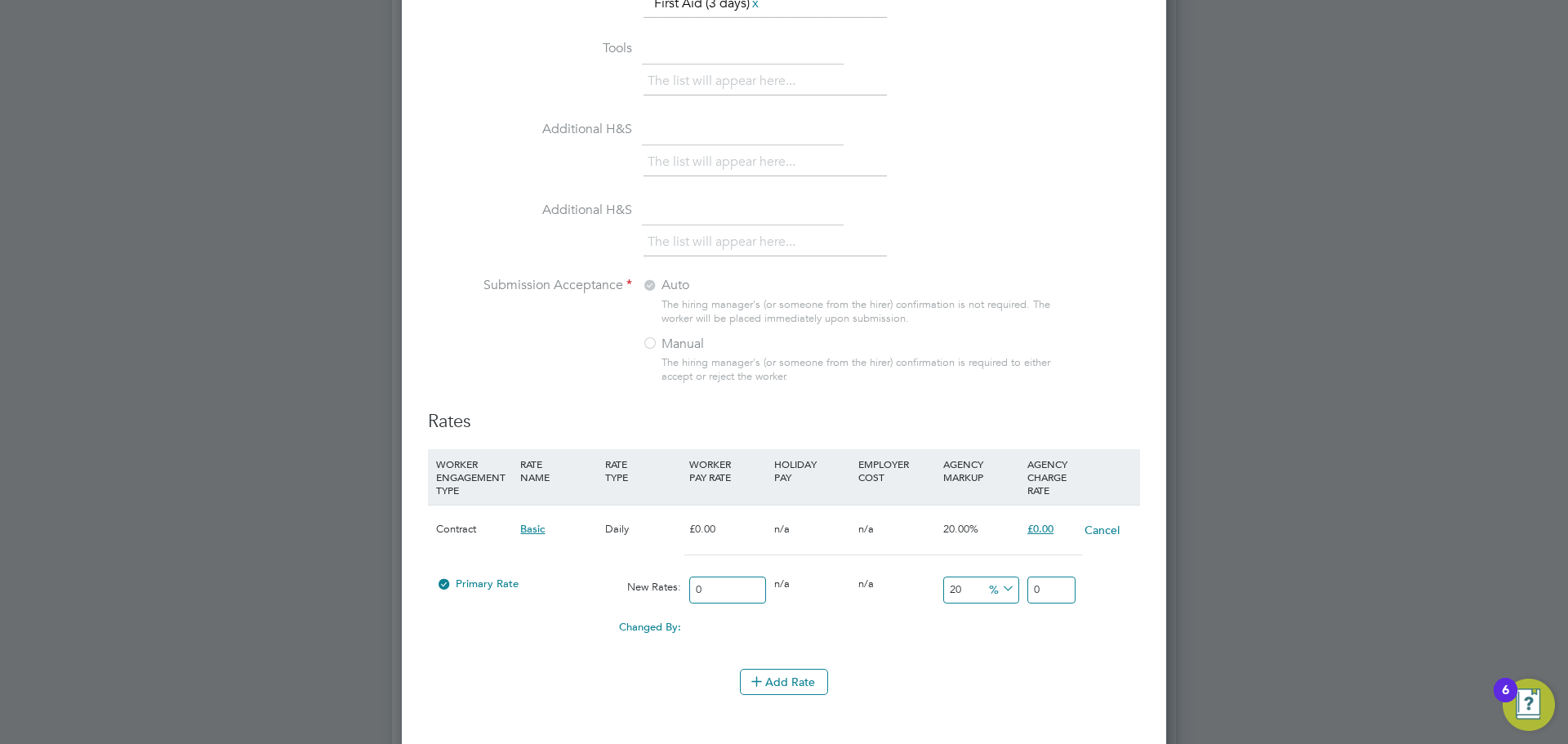
type input "360"
type input "300"
click at [920, 679] on div "Add Rate" at bounding box center [784, 681] width 713 height 26
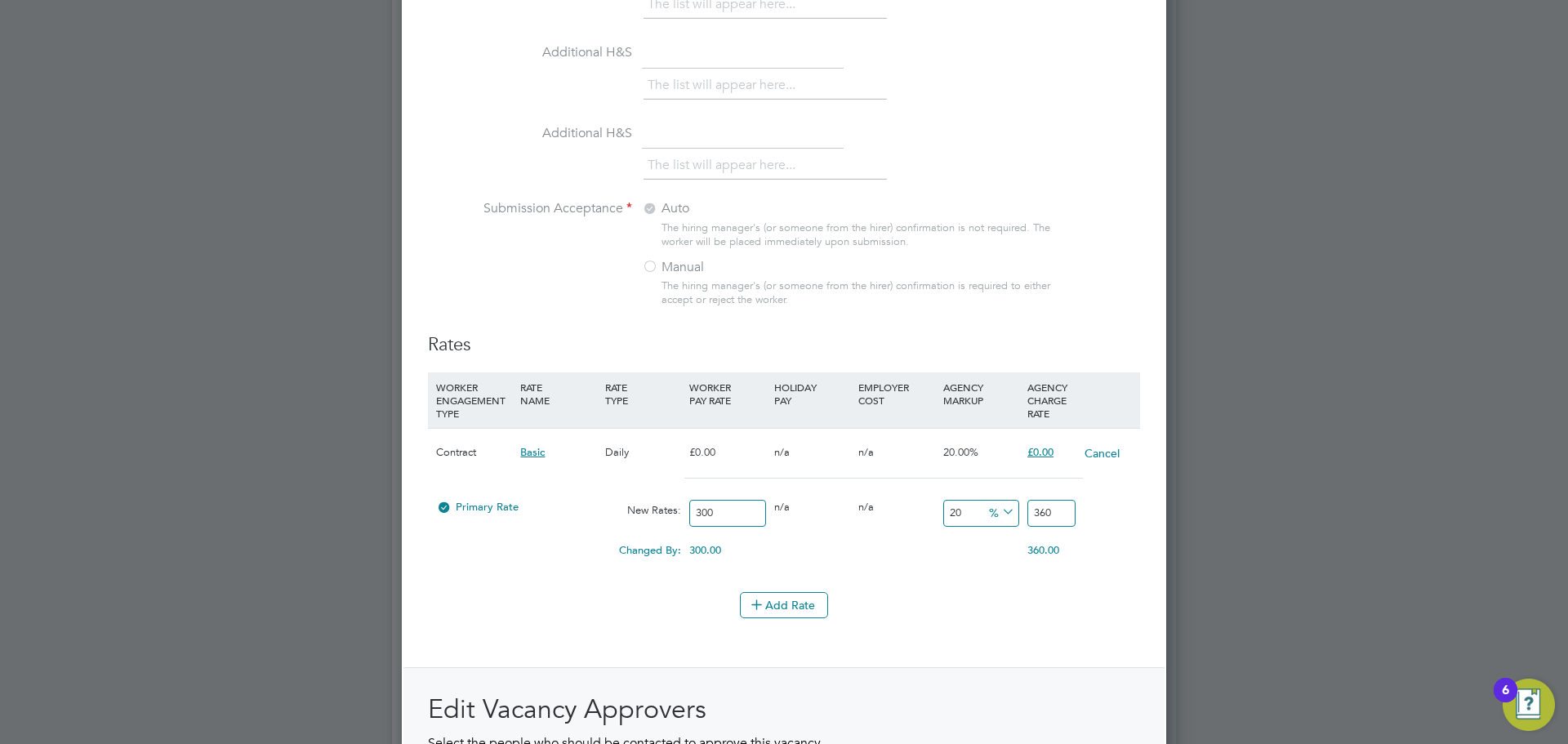
scroll to position [1878, 0]
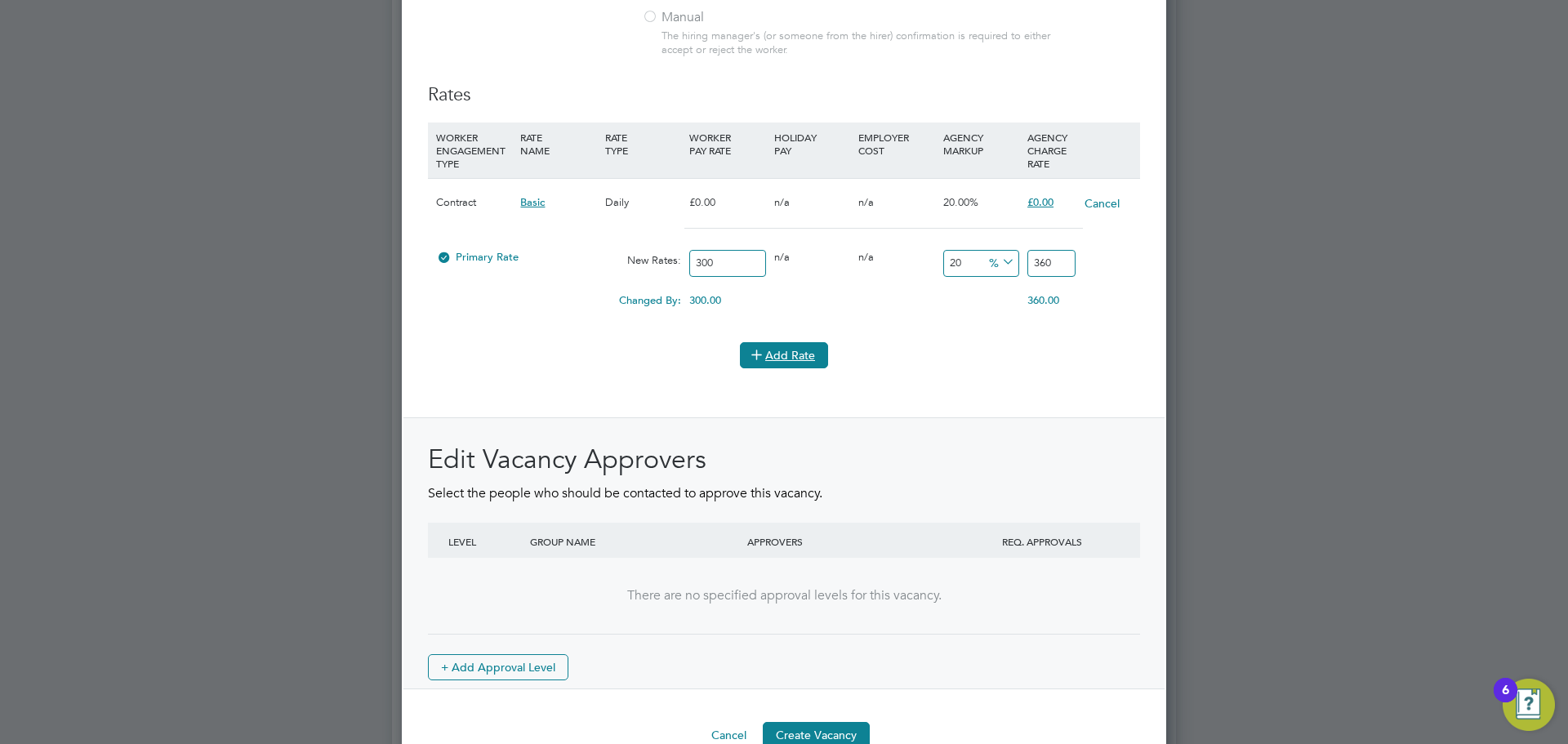
click at [777, 361] on button "Add Rate" at bounding box center [784, 355] width 89 height 26
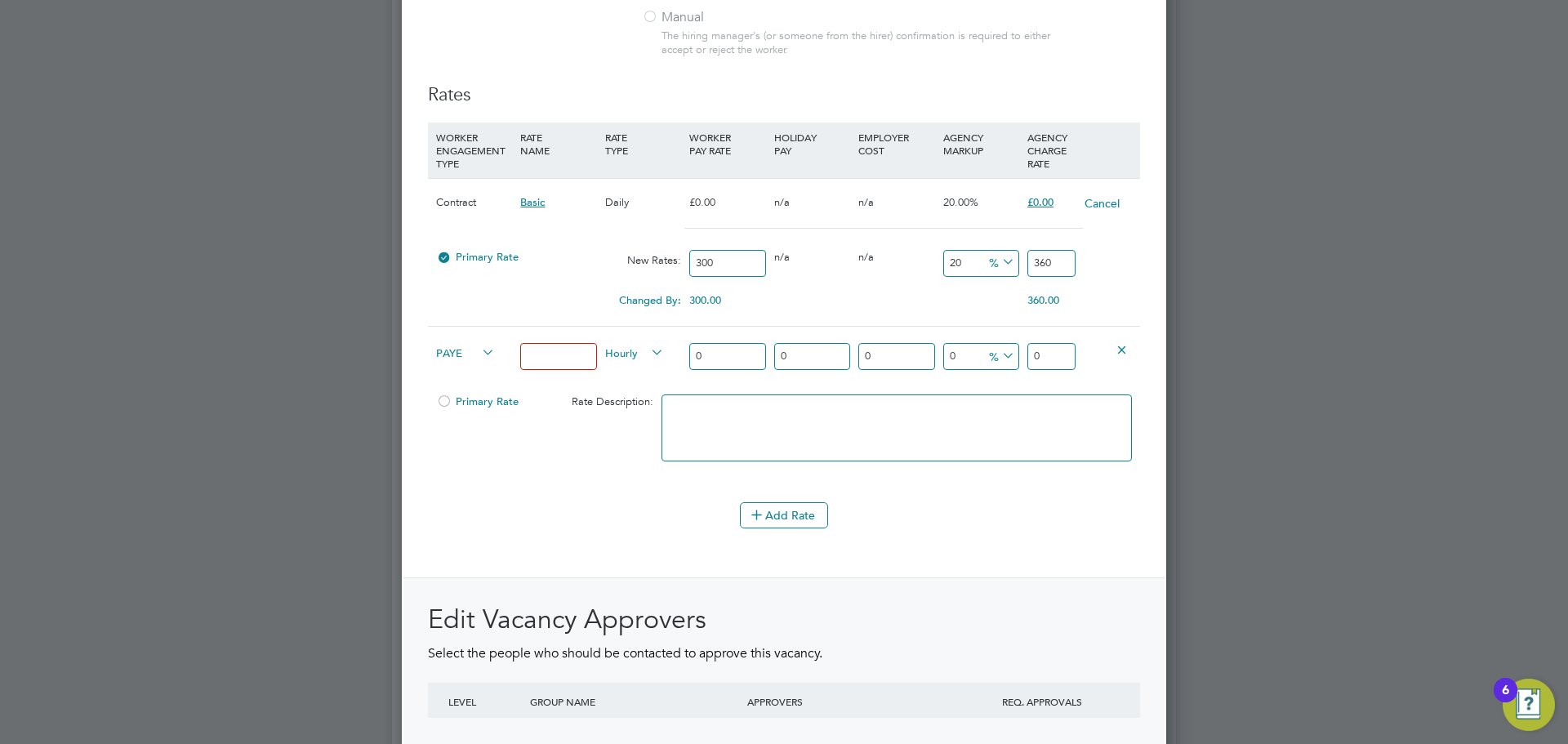
click at [1116, 343] on icon at bounding box center [1122, 349] width 12 height 12
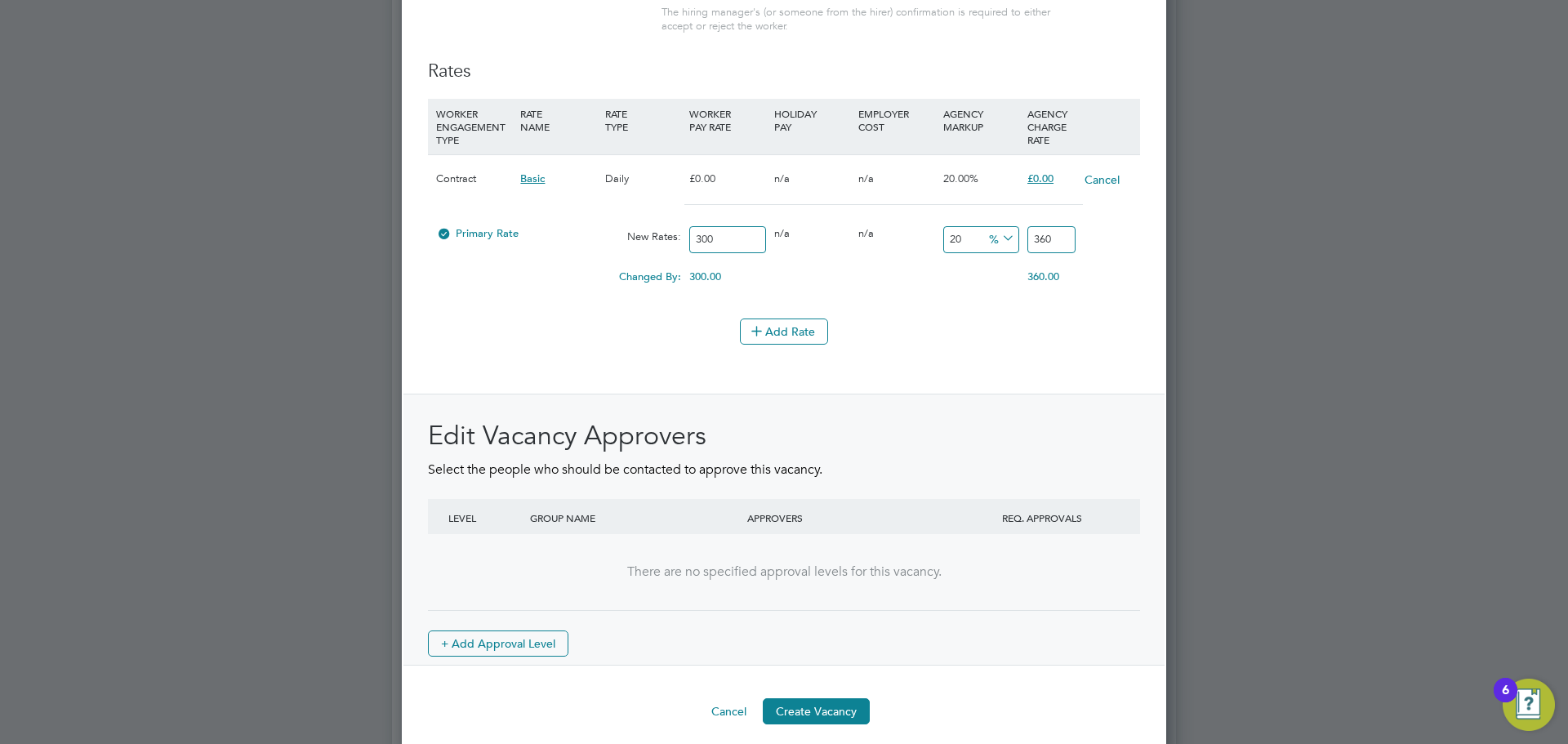
scroll to position [1915, 0]
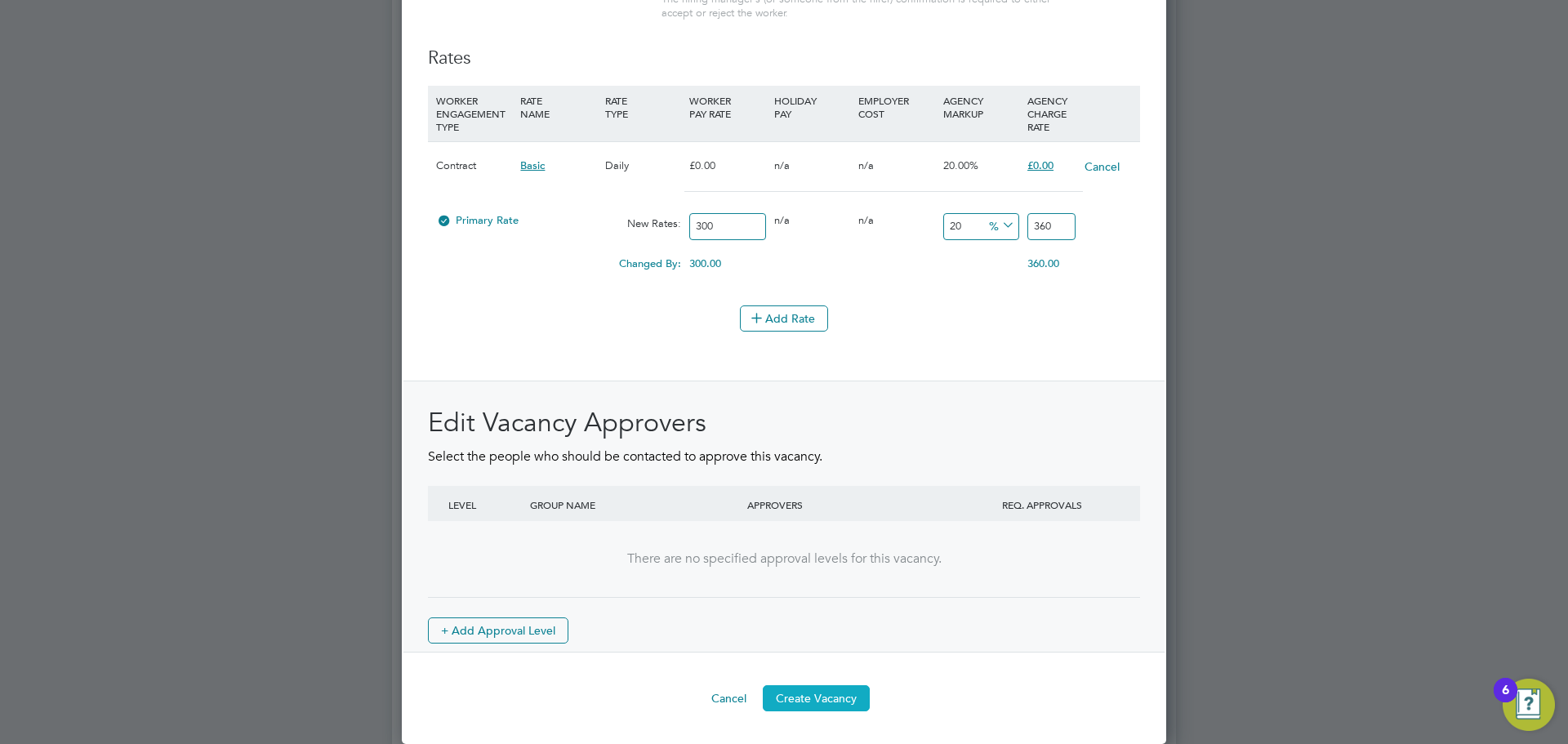
click at [828, 698] on button "Create Vacancy" at bounding box center [817, 698] width 107 height 26
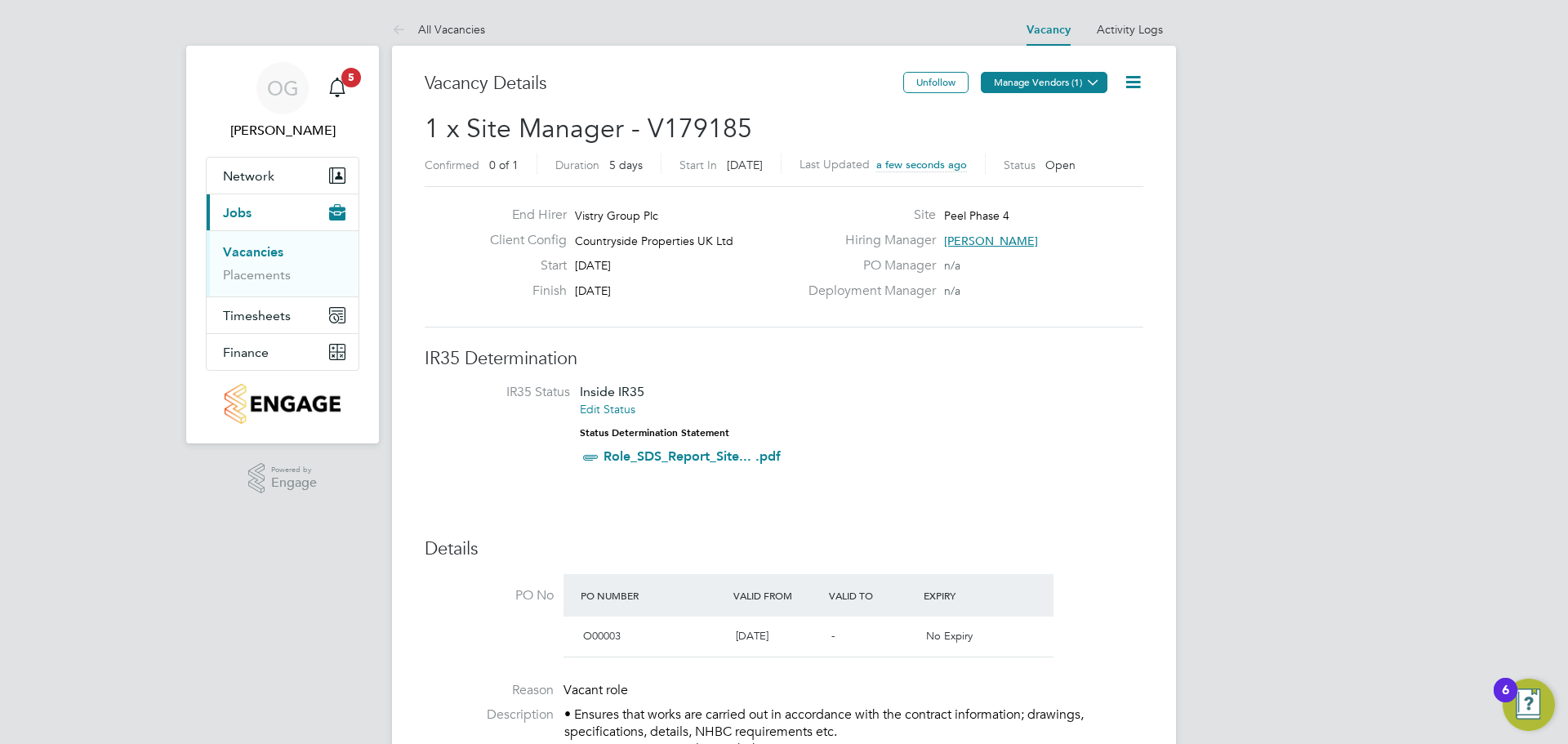
click at [1069, 83] on button "Manage Vendors (1)" at bounding box center [1044, 83] width 127 height 22
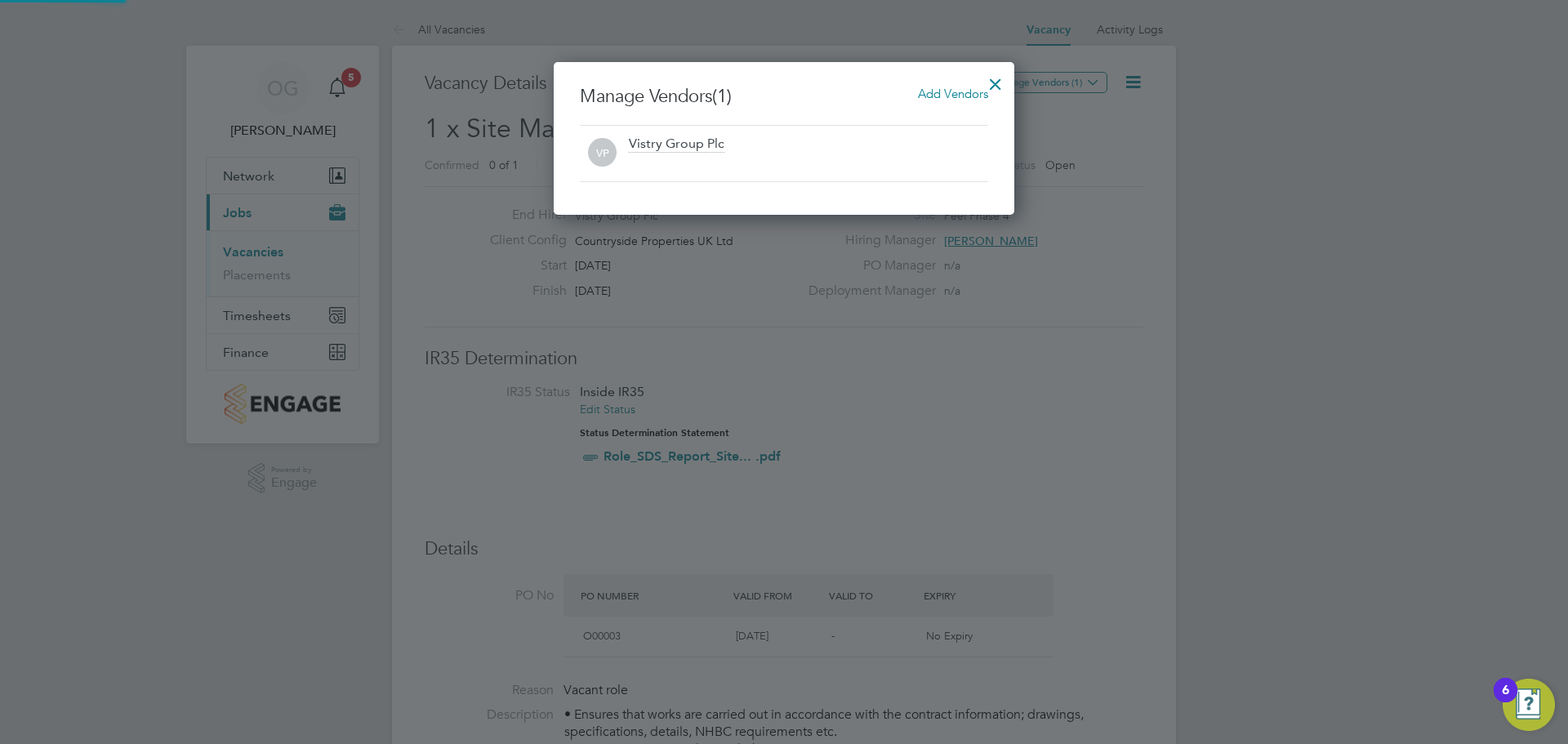
scroll to position [153, 461]
click at [973, 88] on span "Add Vendors" at bounding box center [954, 94] width 71 height 15
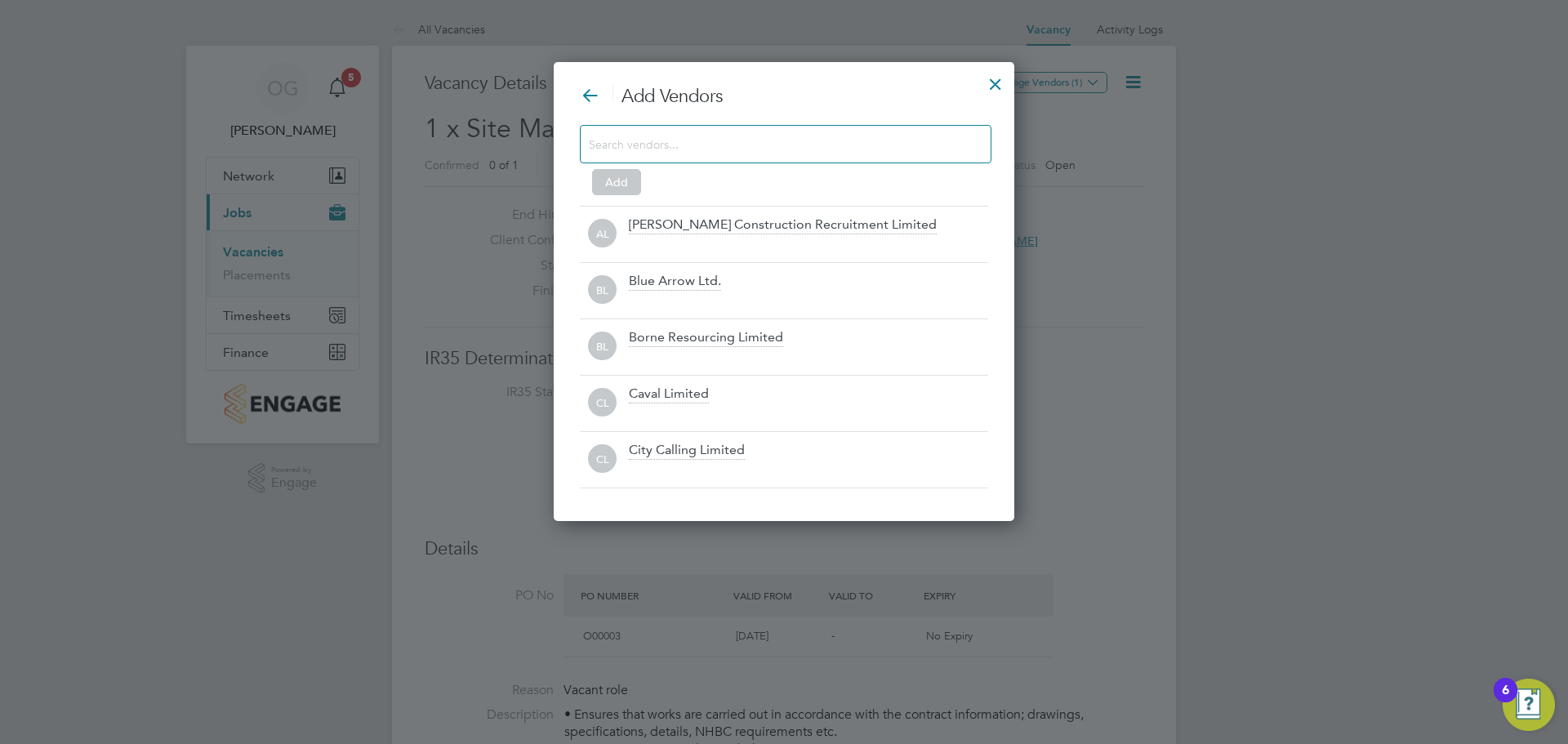
scroll to position [459, 461]
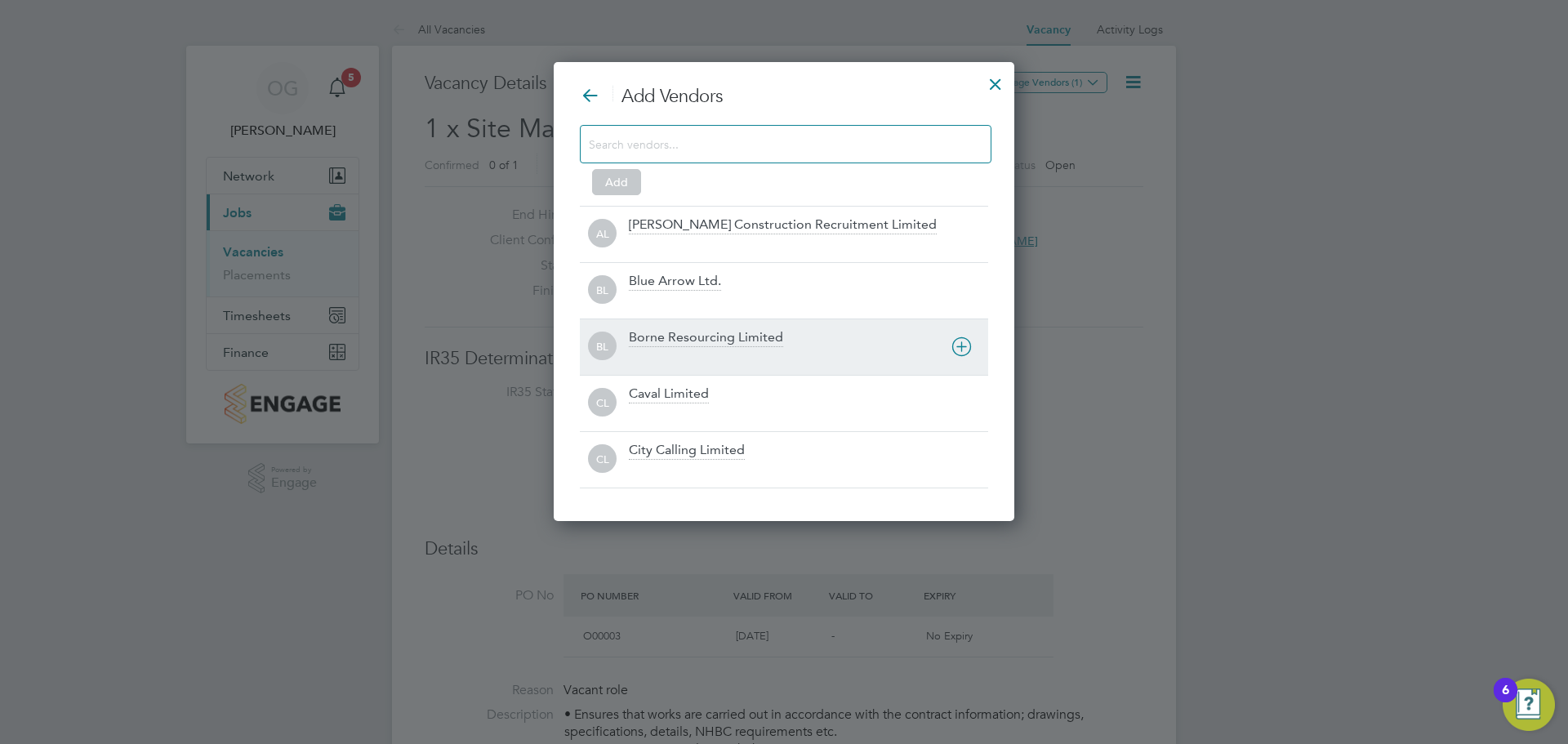
click at [714, 342] on div "Borne Resourcing Limited" at bounding box center [706, 338] width 154 height 18
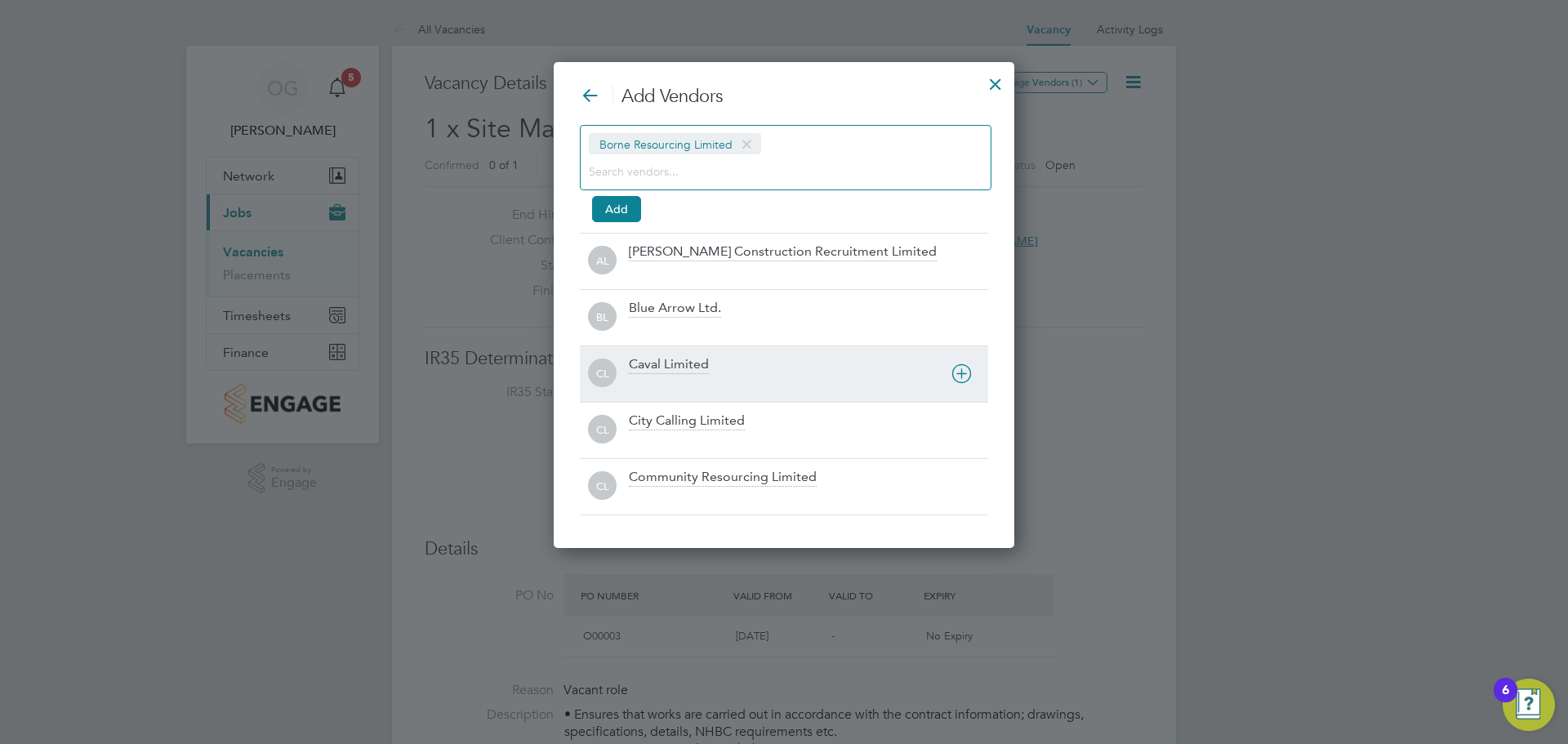
scroll to position [487, 461]
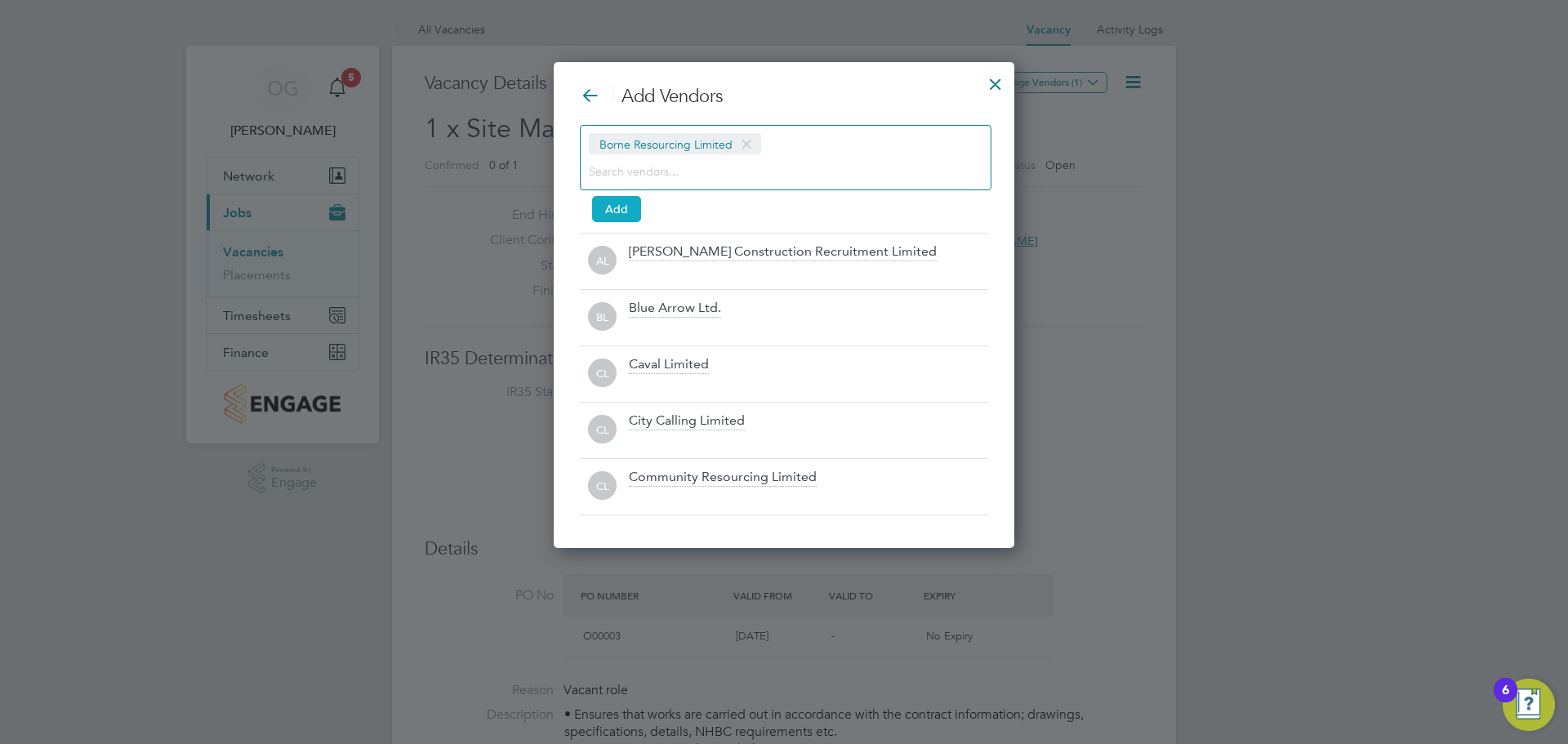
click at [618, 212] on button "Add" at bounding box center [616, 209] width 49 height 26
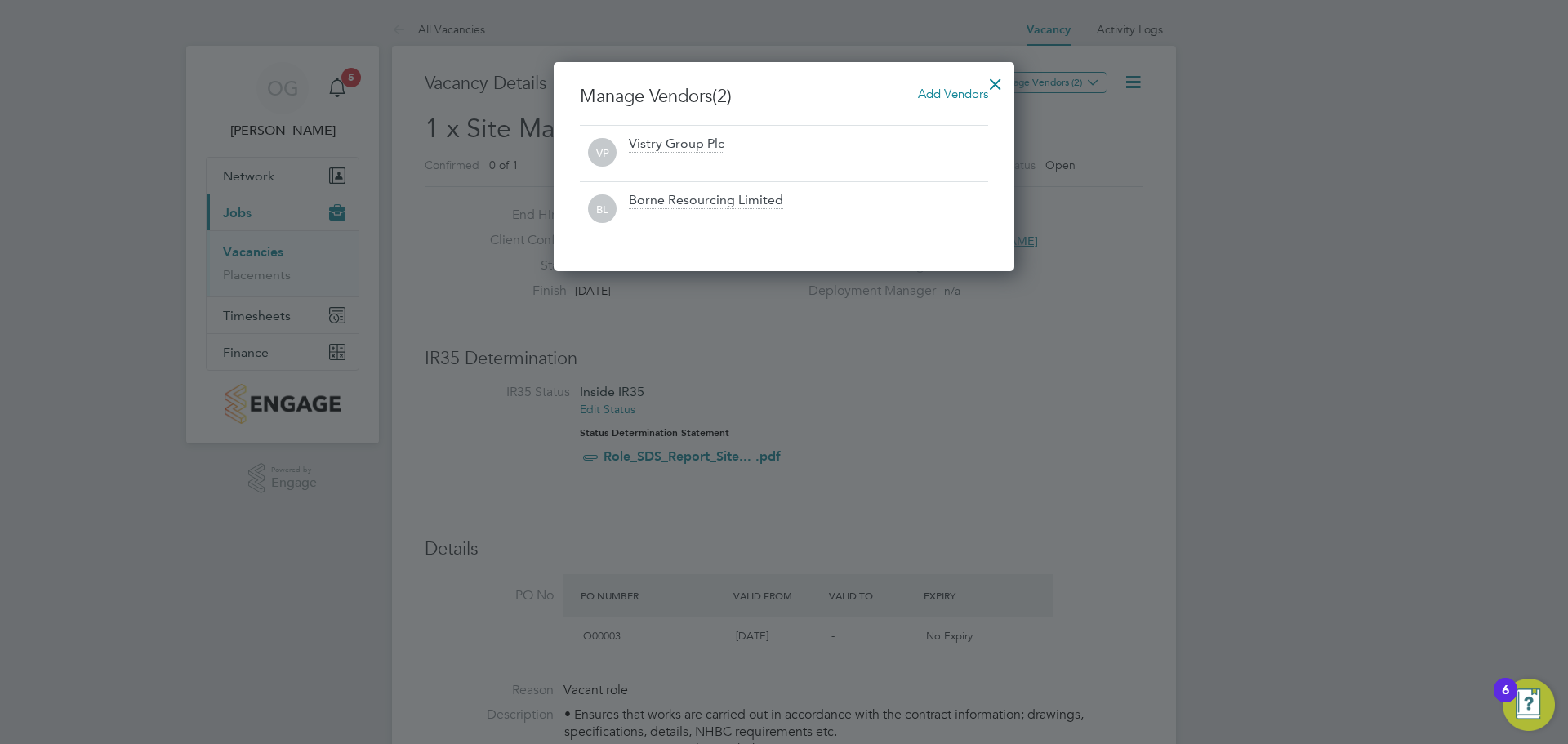
click at [957, 95] on span "Add Vendors" at bounding box center [954, 94] width 71 height 15
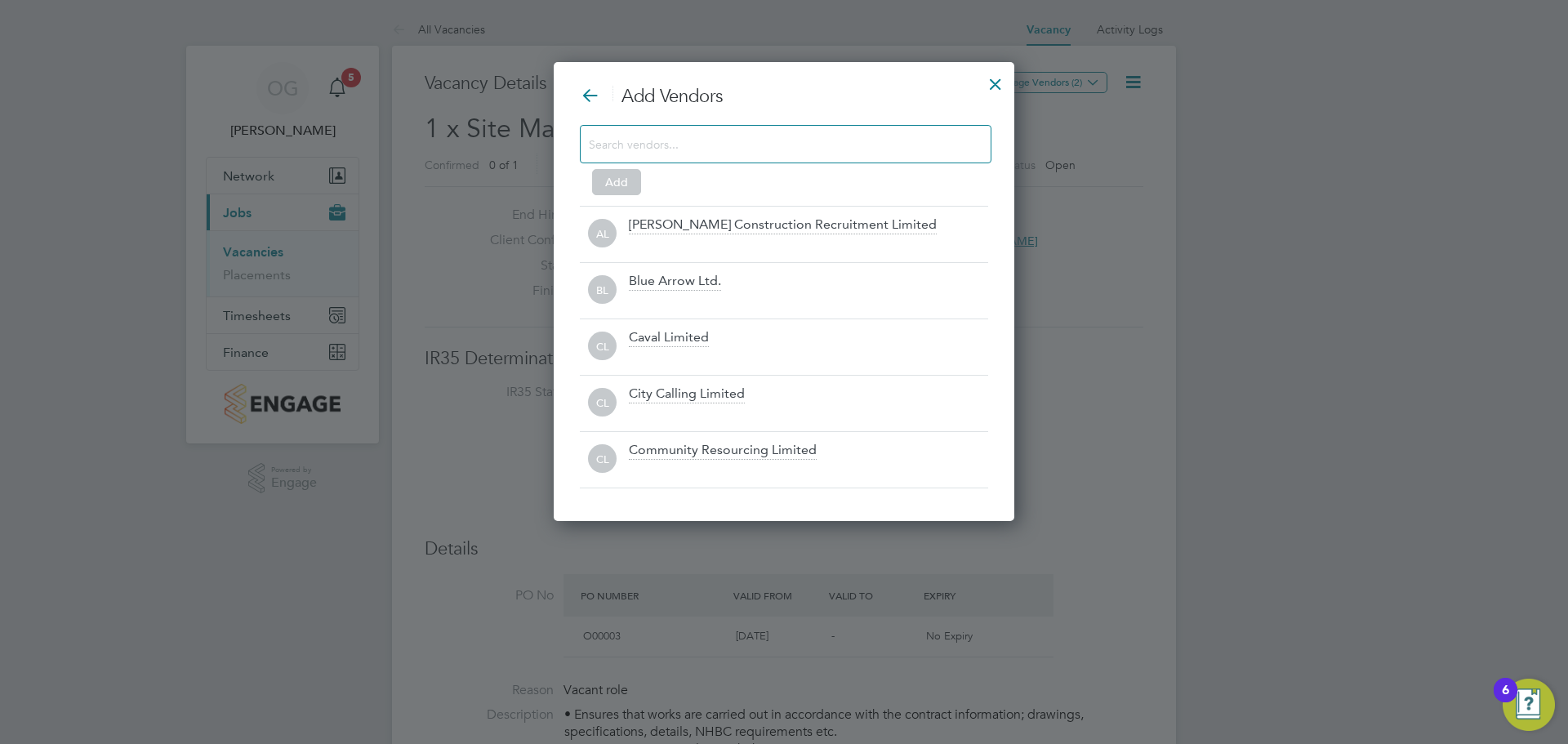
scroll to position [459, 461]
click at [988, 77] on div at bounding box center [996, 80] width 29 height 29
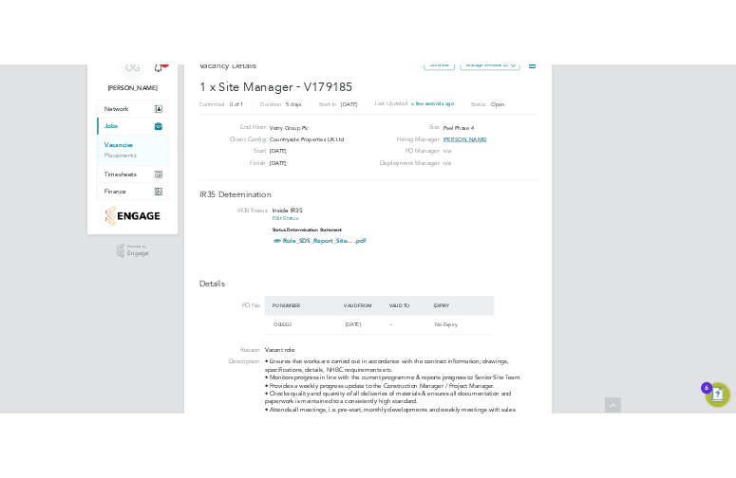
scroll to position [0, 0]
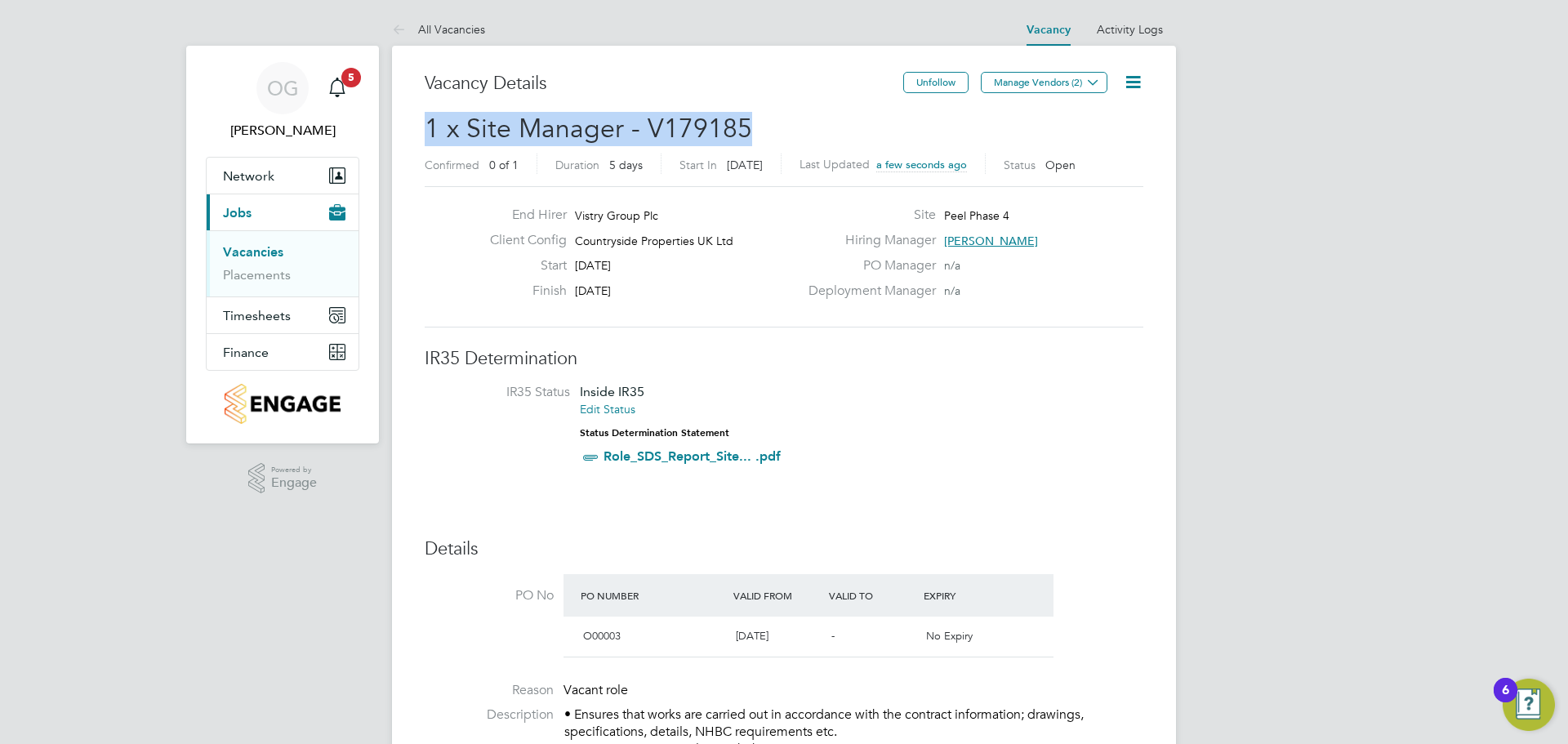
drag, startPoint x: 744, startPoint y: 126, endPoint x: 396, endPoint y: 126, distance: 348.0
copy span "1 x Site Manager - V179185"
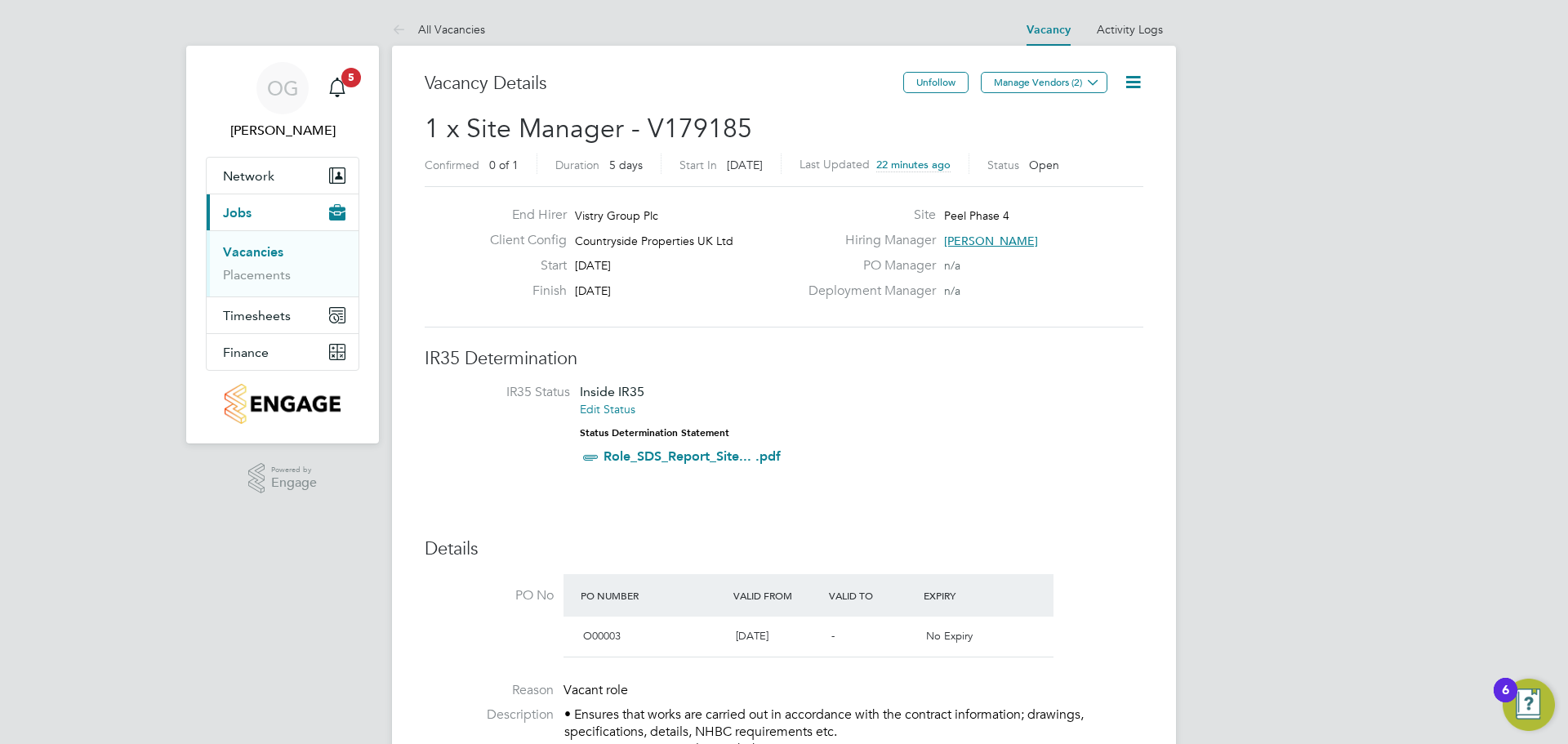
click at [773, 254] on div "Client Config Countryside Properties UK Ltd" at bounding box center [638, 244] width 322 height 25
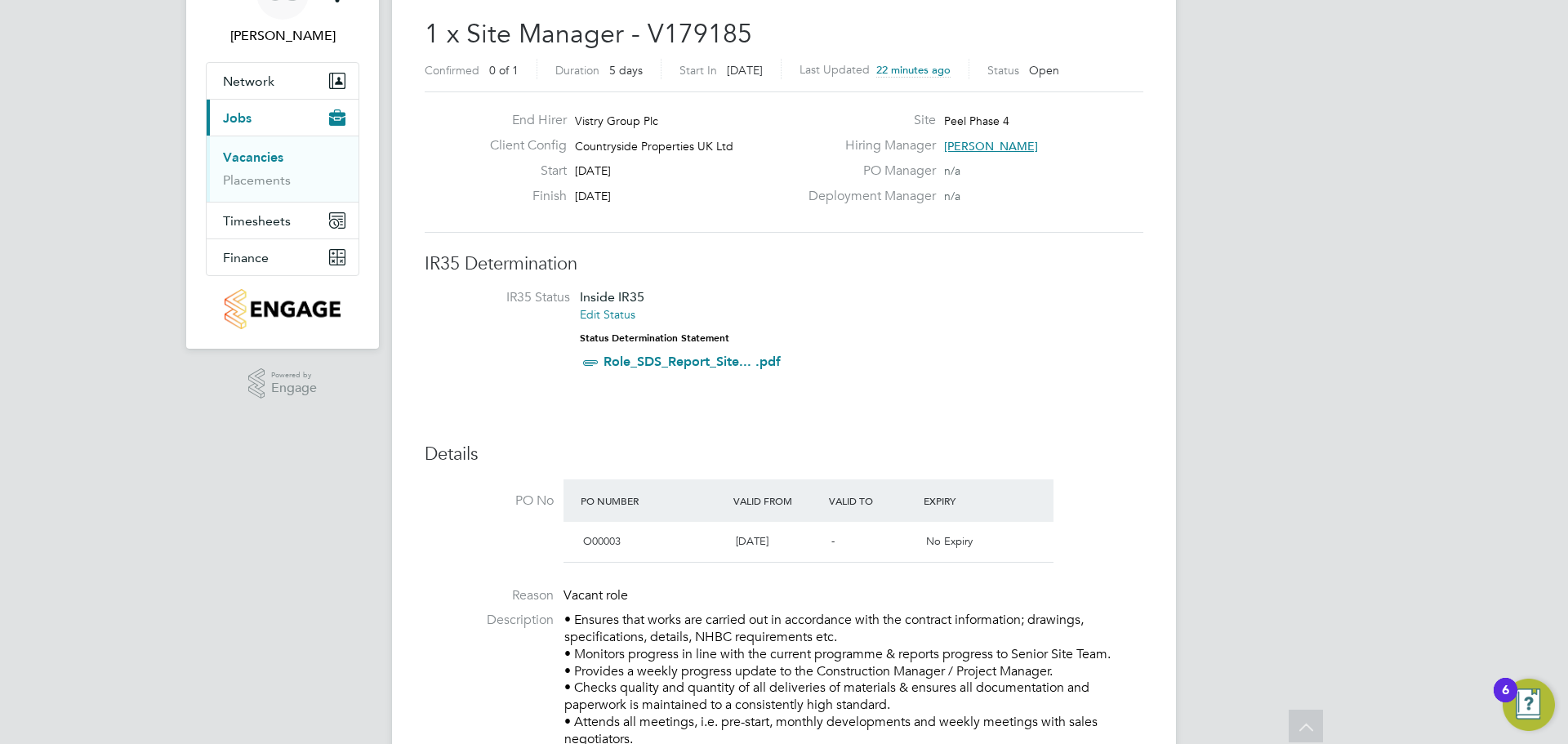
scroll to position [82, 0]
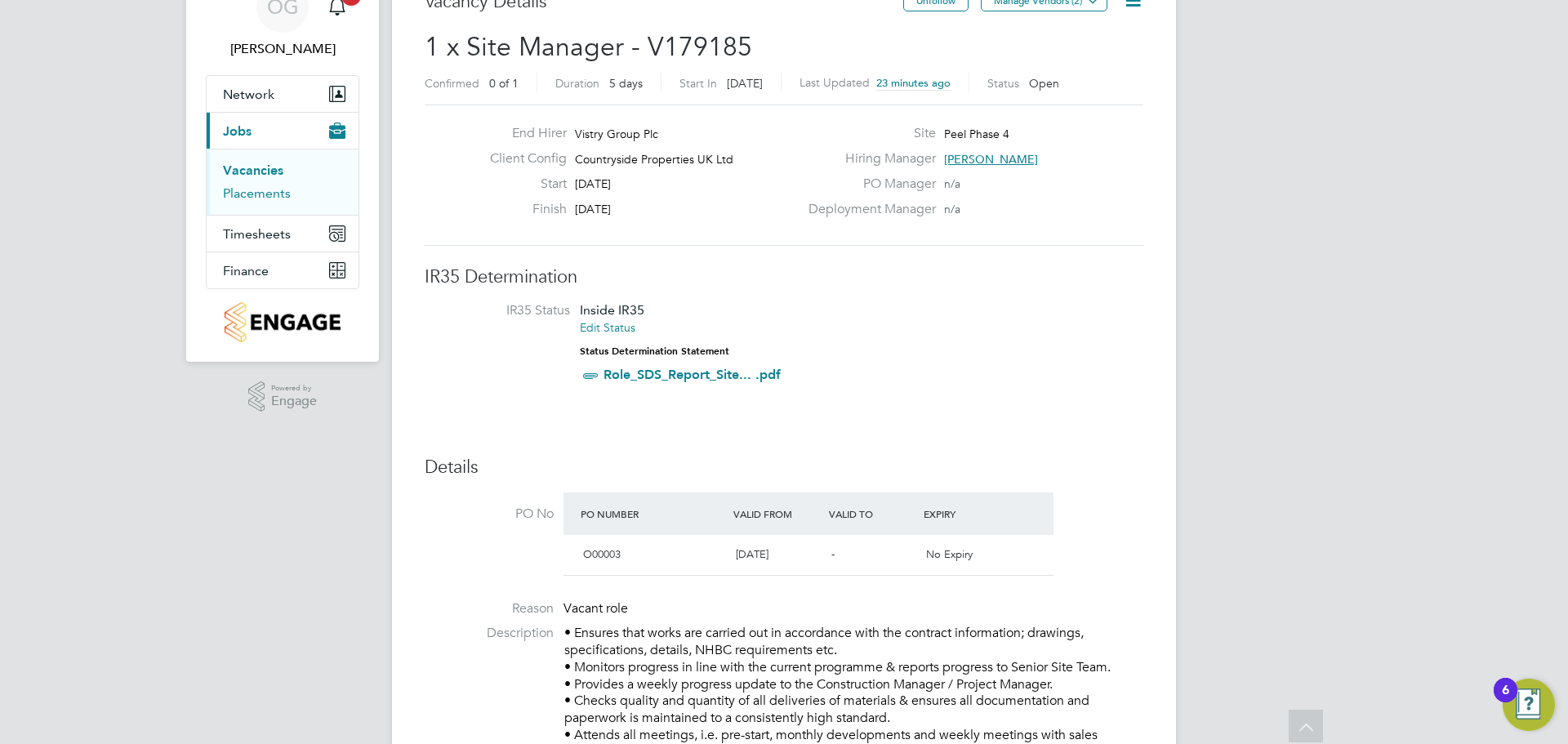
click at [260, 197] on link "Placements" at bounding box center [256, 193] width 68 height 15
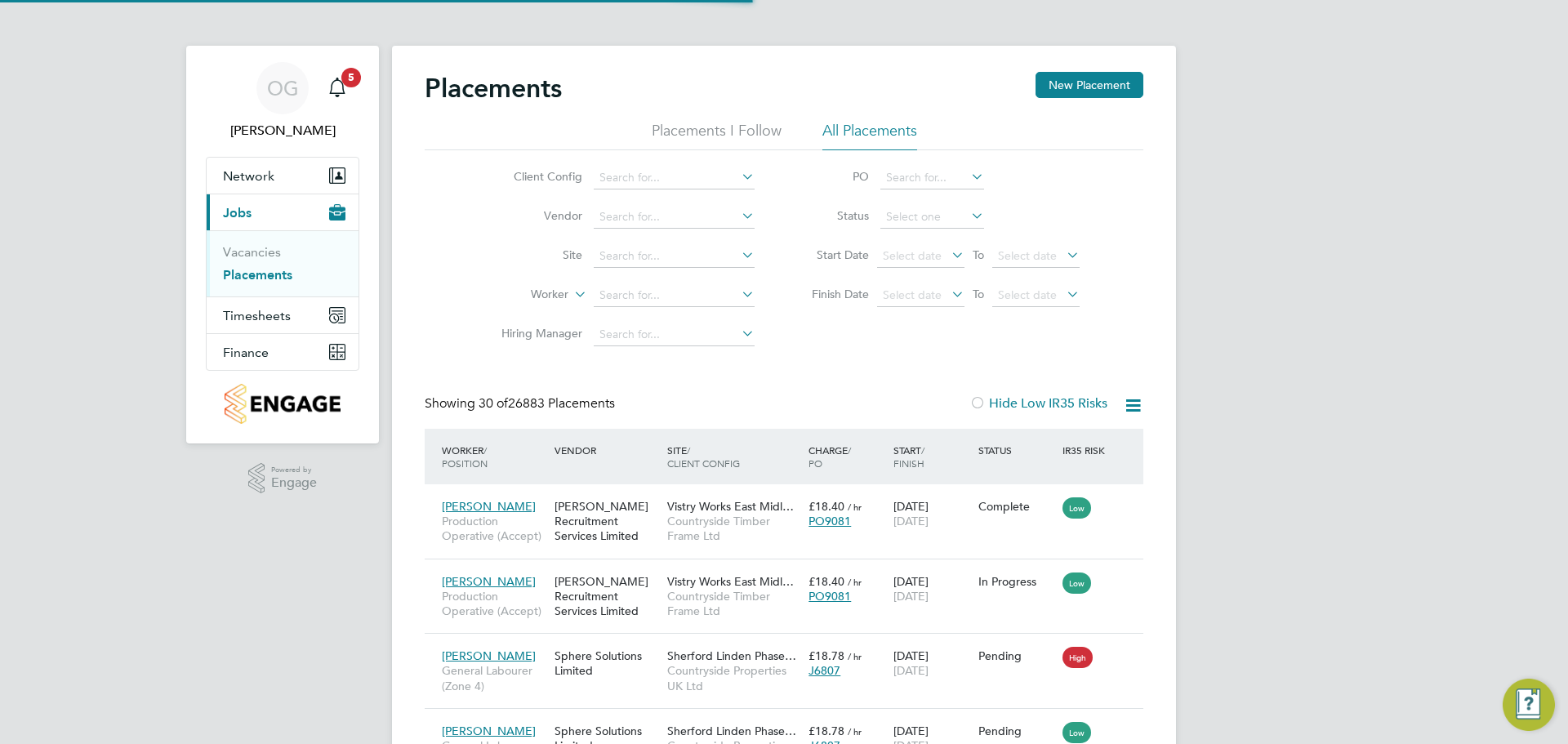
scroll to position [61, 142]
click at [630, 249] on input at bounding box center [674, 256] width 161 height 23
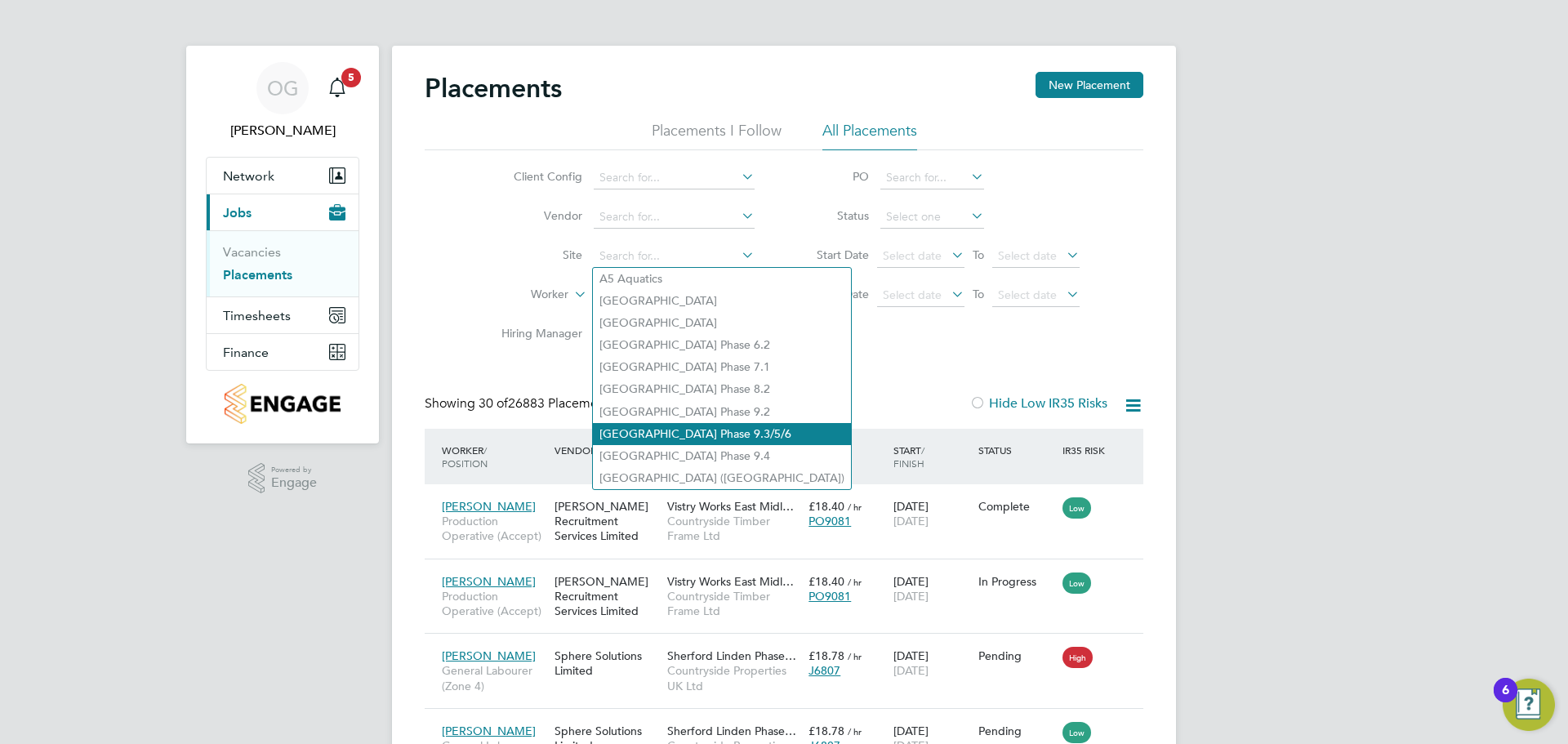
click at [732, 423] on li "Acton Gardens Phase 9.3/5/6" at bounding box center [722, 434] width 258 height 22
type input "Acton Gardens Phase 9.3/5/6"
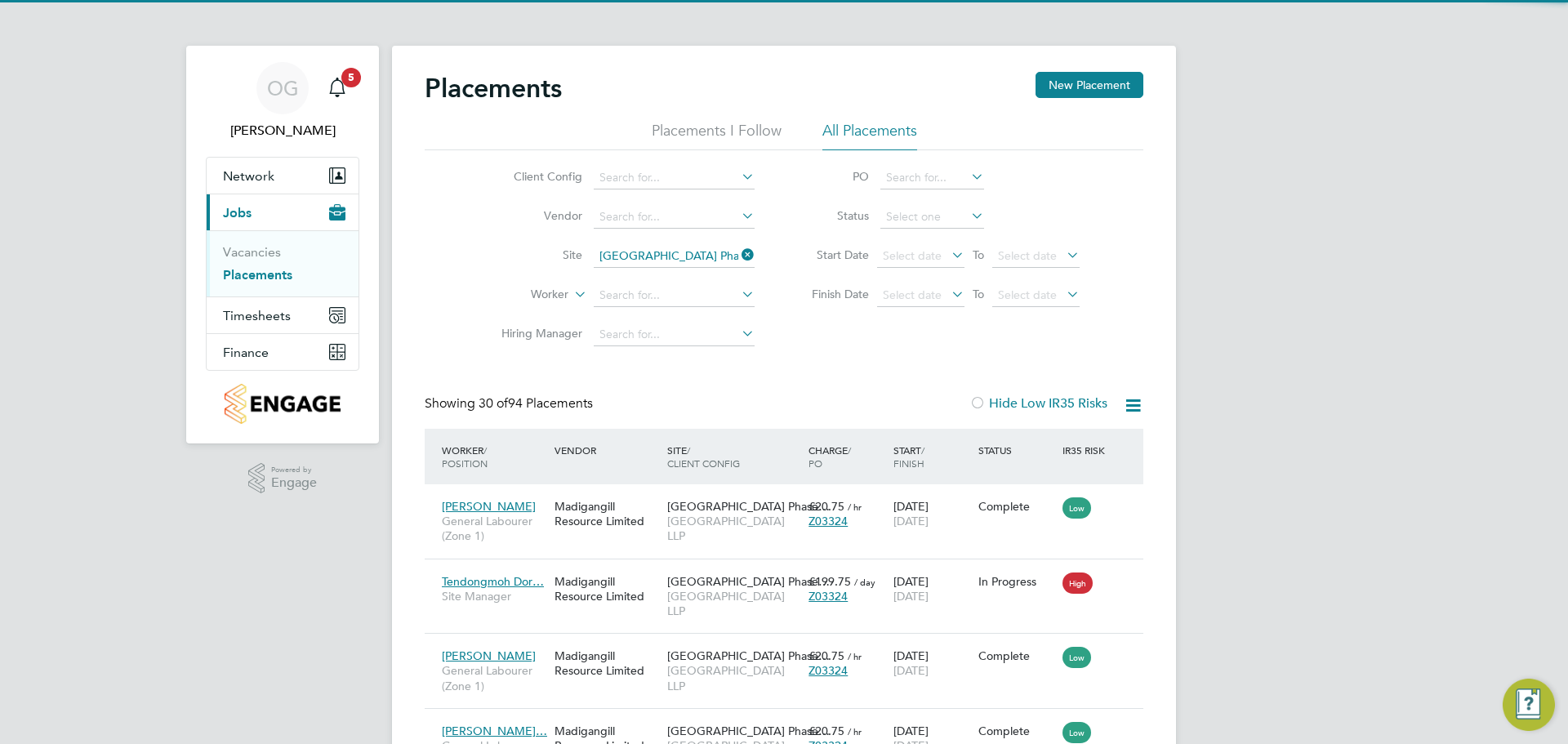
scroll to position [47, 142]
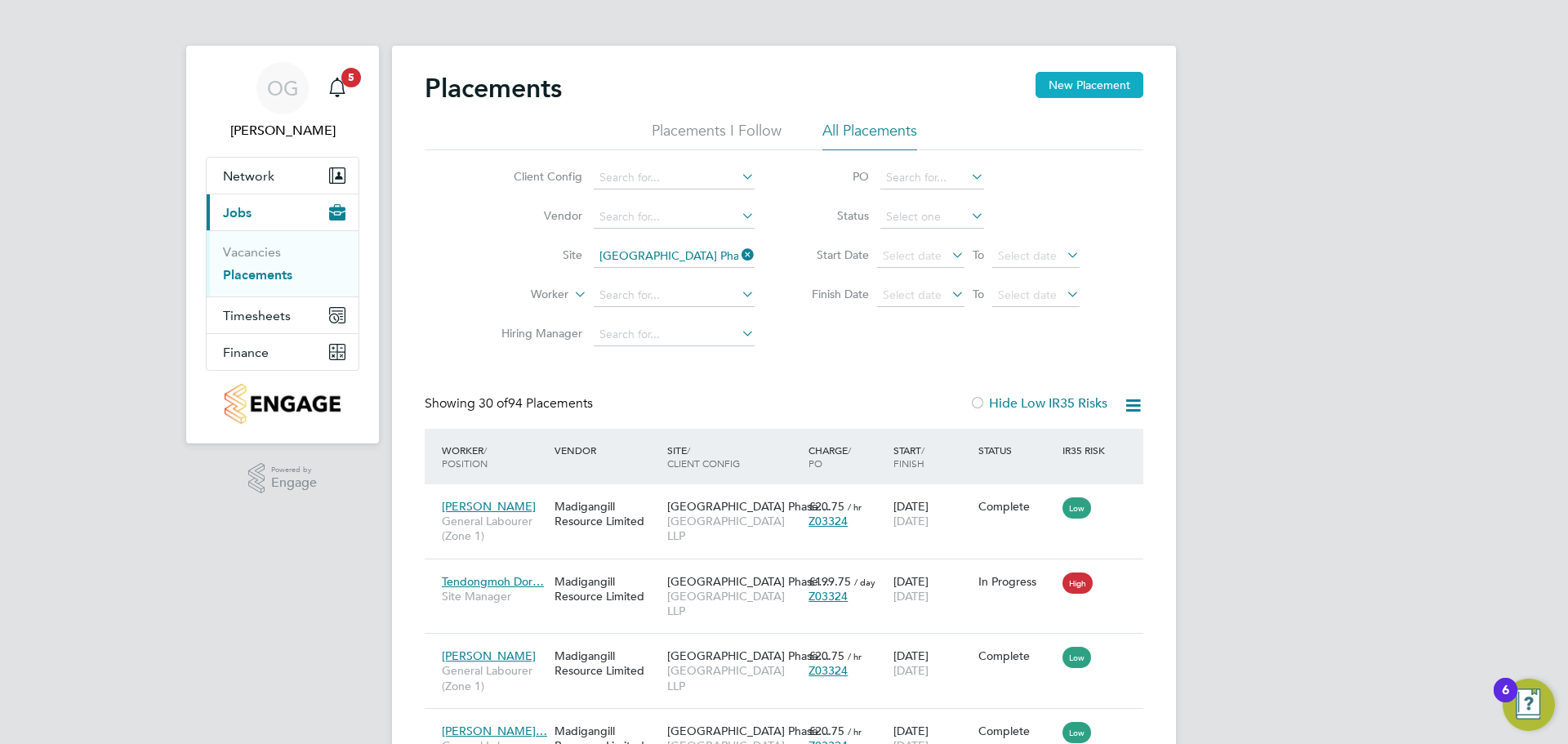
click at [1057, 86] on button "New Placement" at bounding box center [1090, 85] width 108 height 26
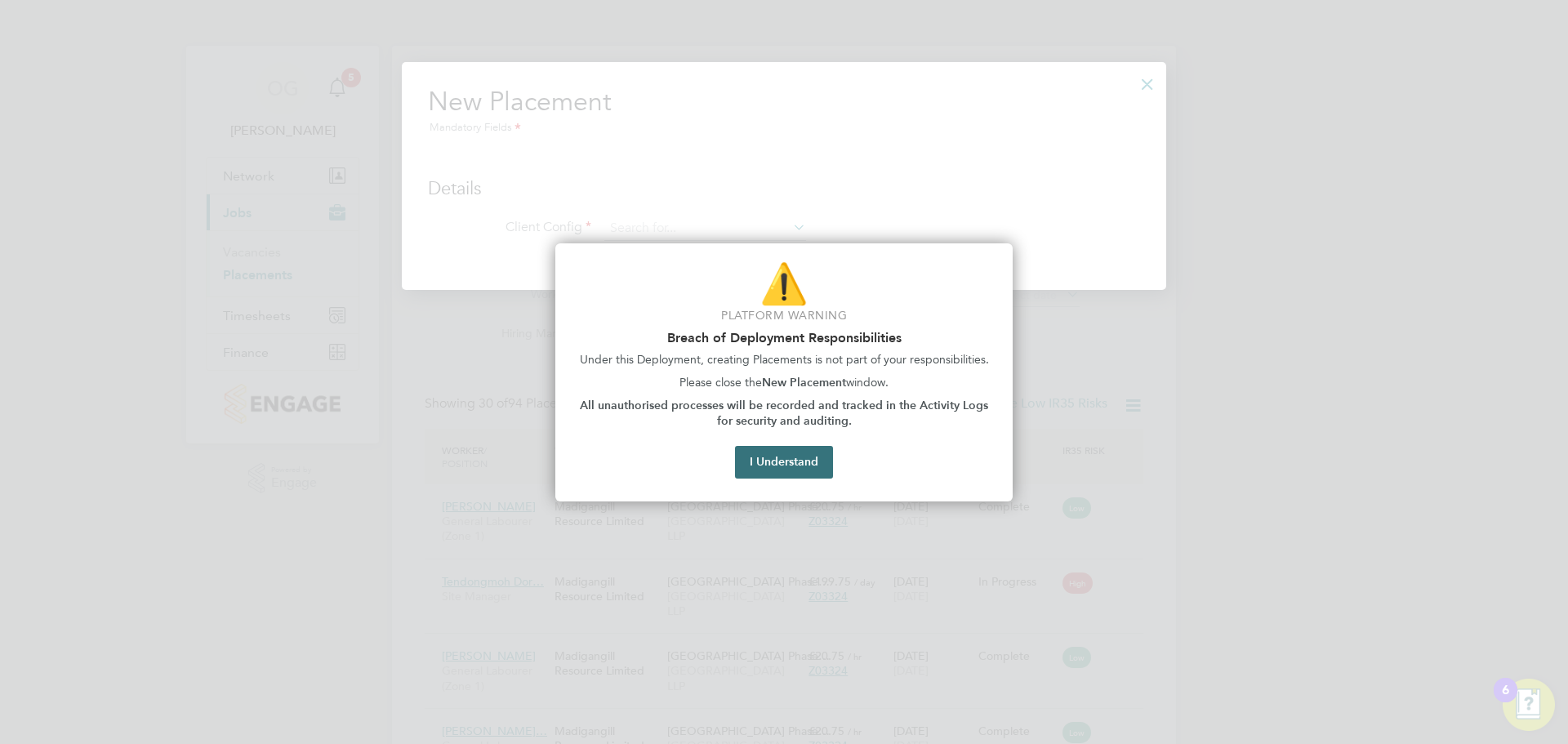
click at [807, 458] on button "I Understand" at bounding box center [784, 462] width 98 height 33
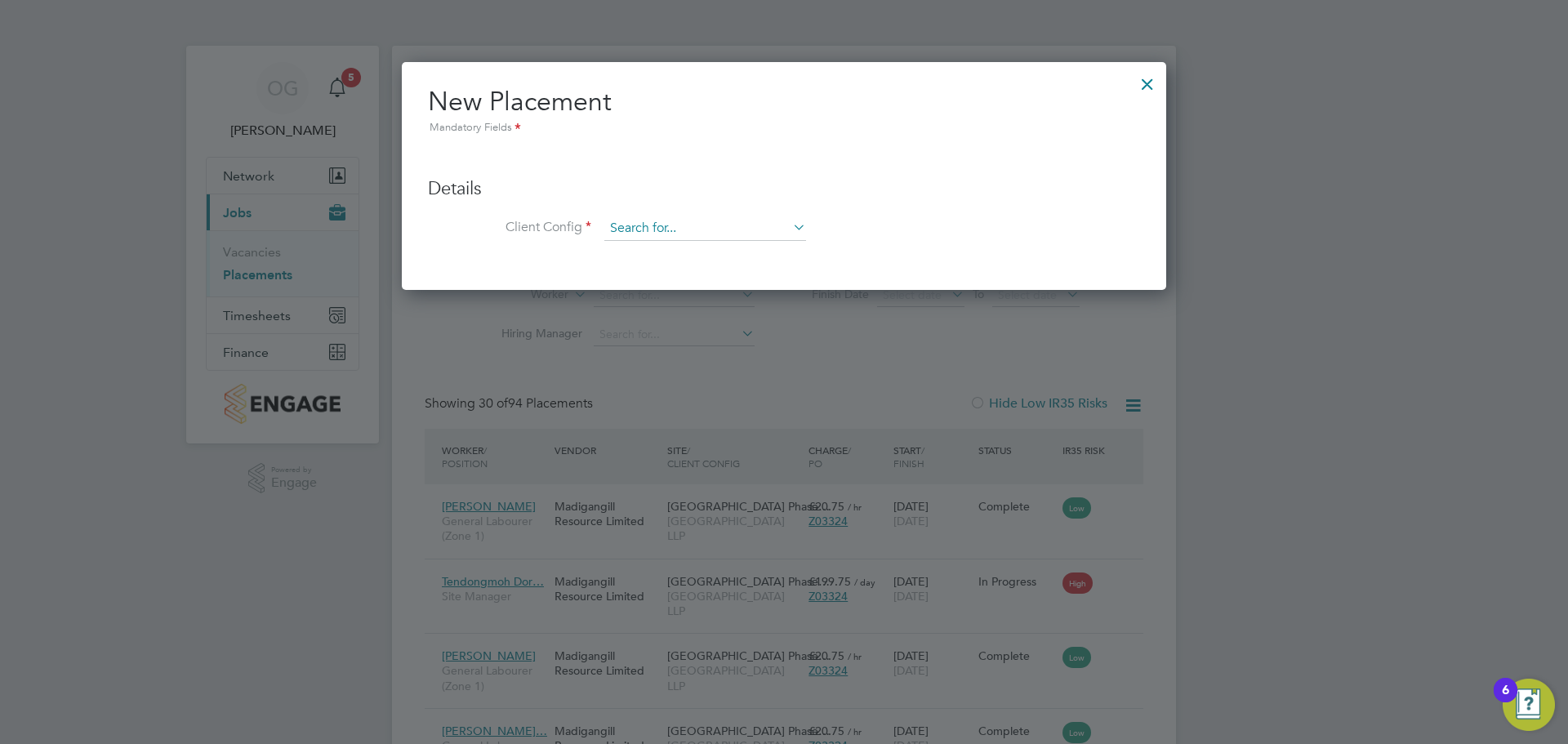
click at [658, 231] on input at bounding box center [705, 229] width 201 height 24
click at [668, 252] on li "Acton Gardens LLP" at bounding box center [812, 252] width 418 height 22
type input "Acton Gardens LLP"
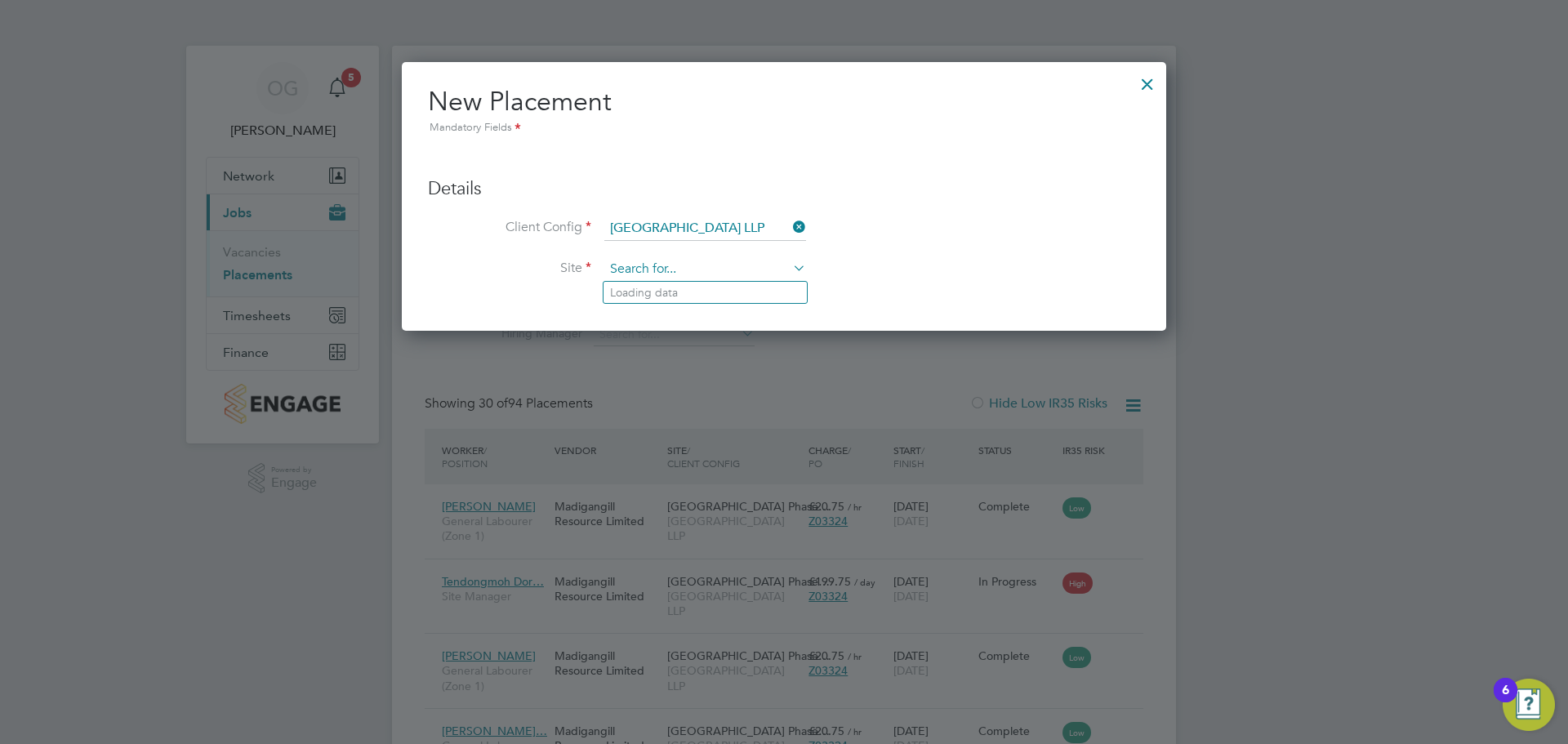
click at [683, 271] on input at bounding box center [705, 269] width 201 height 24
click at [701, 311] on li "Acton Gardens Phase 9.3/5/6" at bounding box center [706, 315] width 205 height 22
type input "Acton Gardens Phase 9.3/5/6"
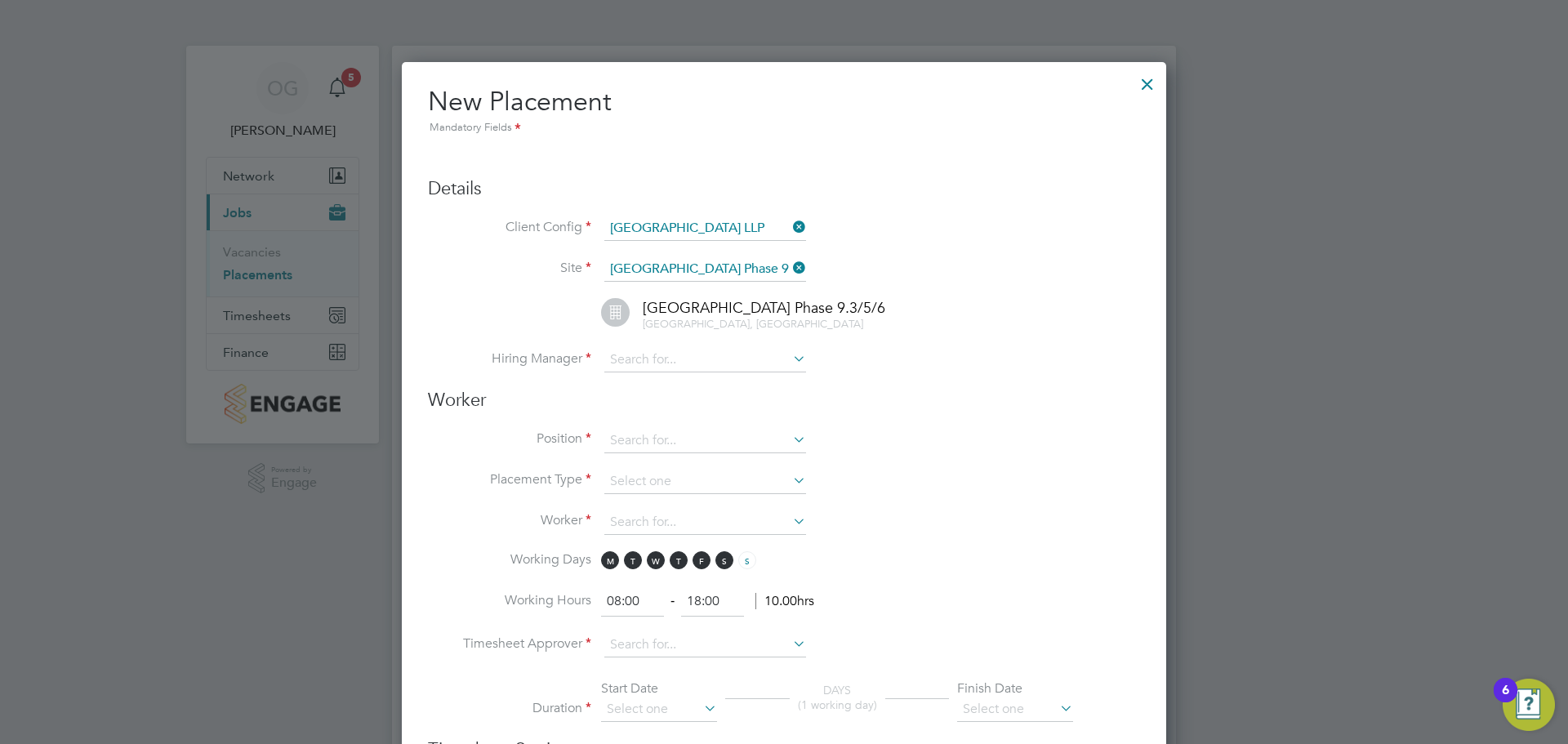
click at [898, 287] on li "Site Acton Gardens Phase 9.3/5/6" at bounding box center [784, 277] width 713 height 40
click at [711, 363] on input at bounding box center [705, 360] width 201 height 24
click at [1143, 81] on div at bounding box center [1148, 80] width 29 height 29
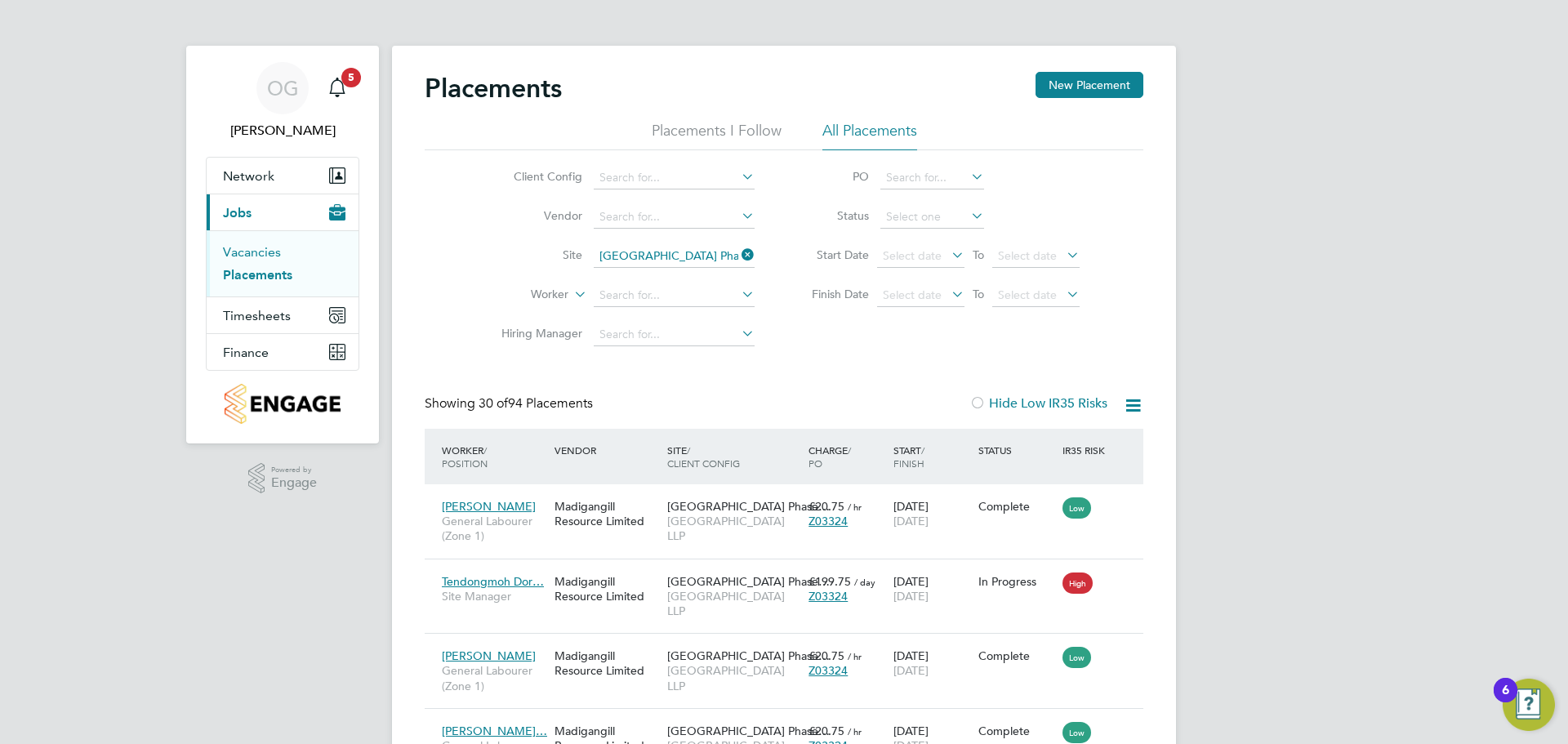
click at [260, 251] on link "Vacancies" at bounding box center [251, 252] width 58 height 15
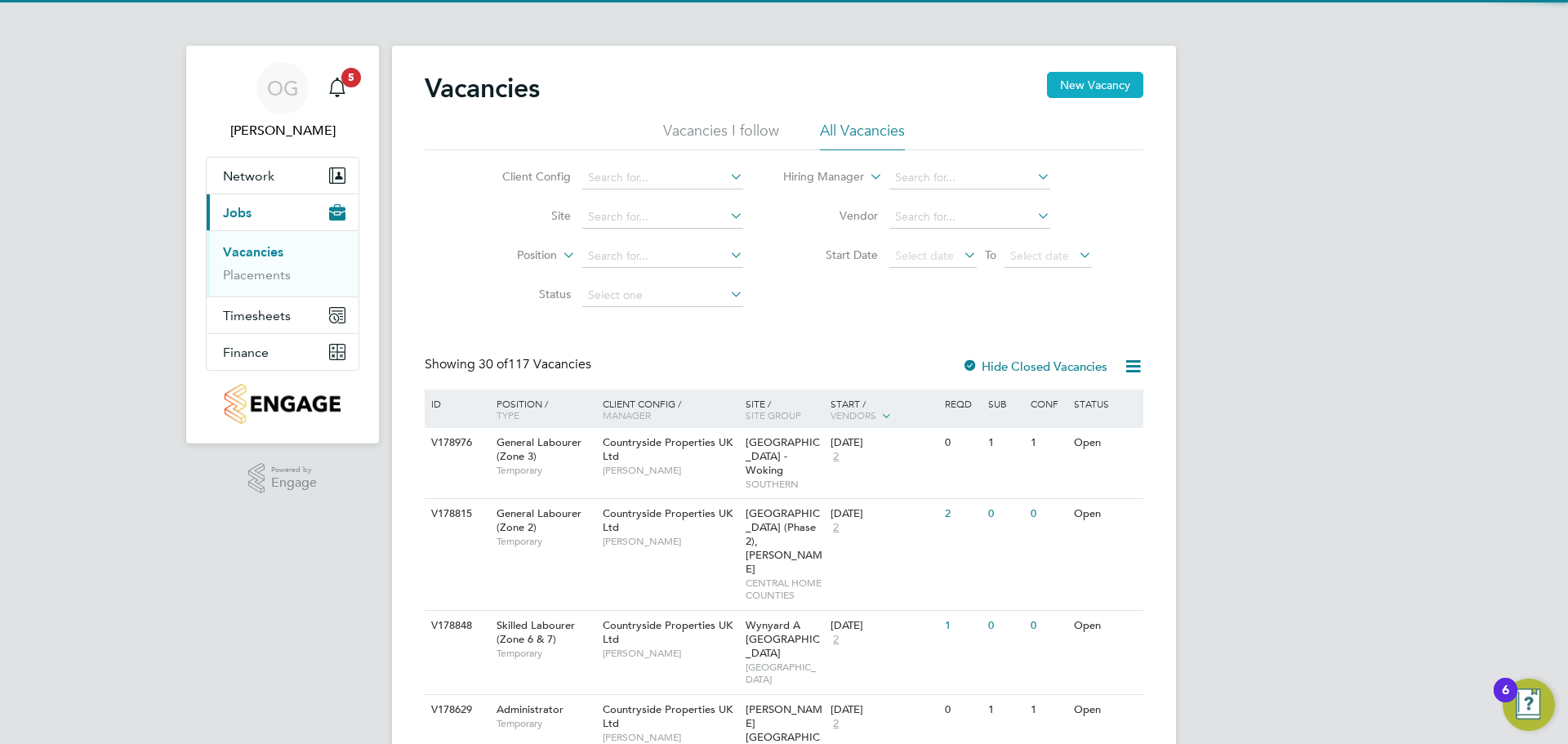
click at [1080, 84] on button "New Vacancy" at bounding box center [1096, 85] width 96 height 26
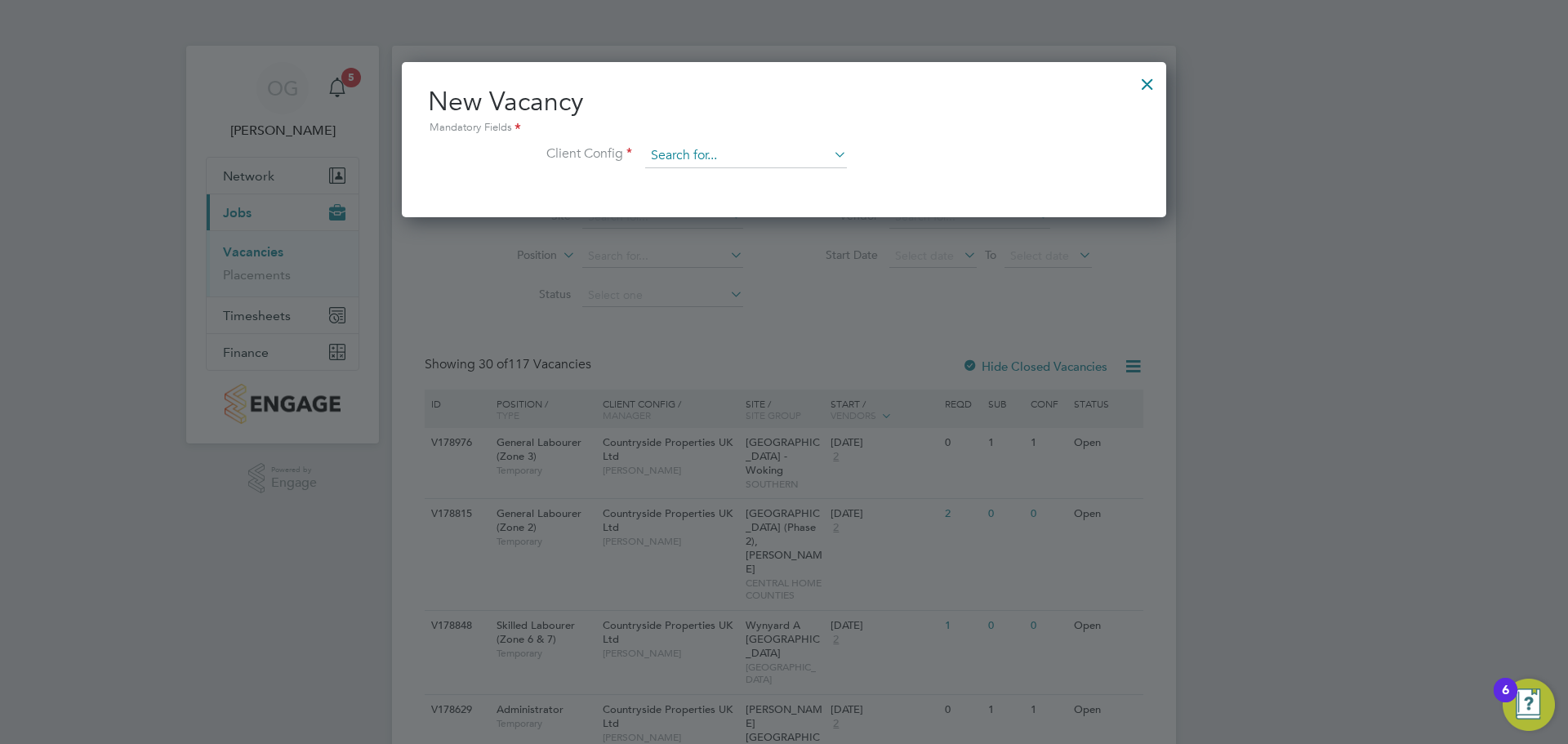
click at [750, 152] on input at bounding box center [746, 156] width 201 height 24
click at [754, 175] on li "Acton Gardens LLP" at bounding box center [854, 180] width 418 height 22
type input "Acton Gardens LLP"
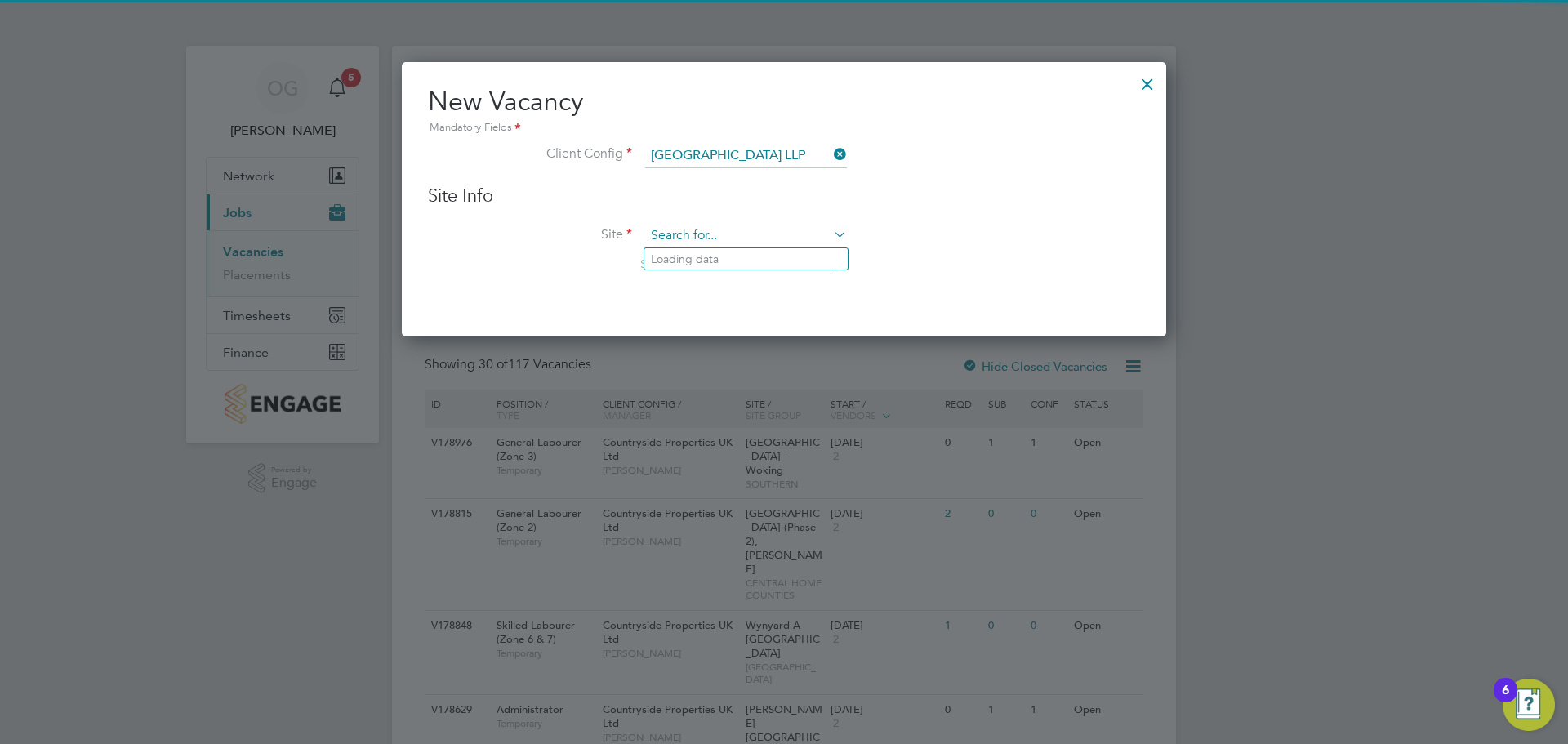
click at [711, 233] on input at bounding box center [746, 236] width 201 height 24
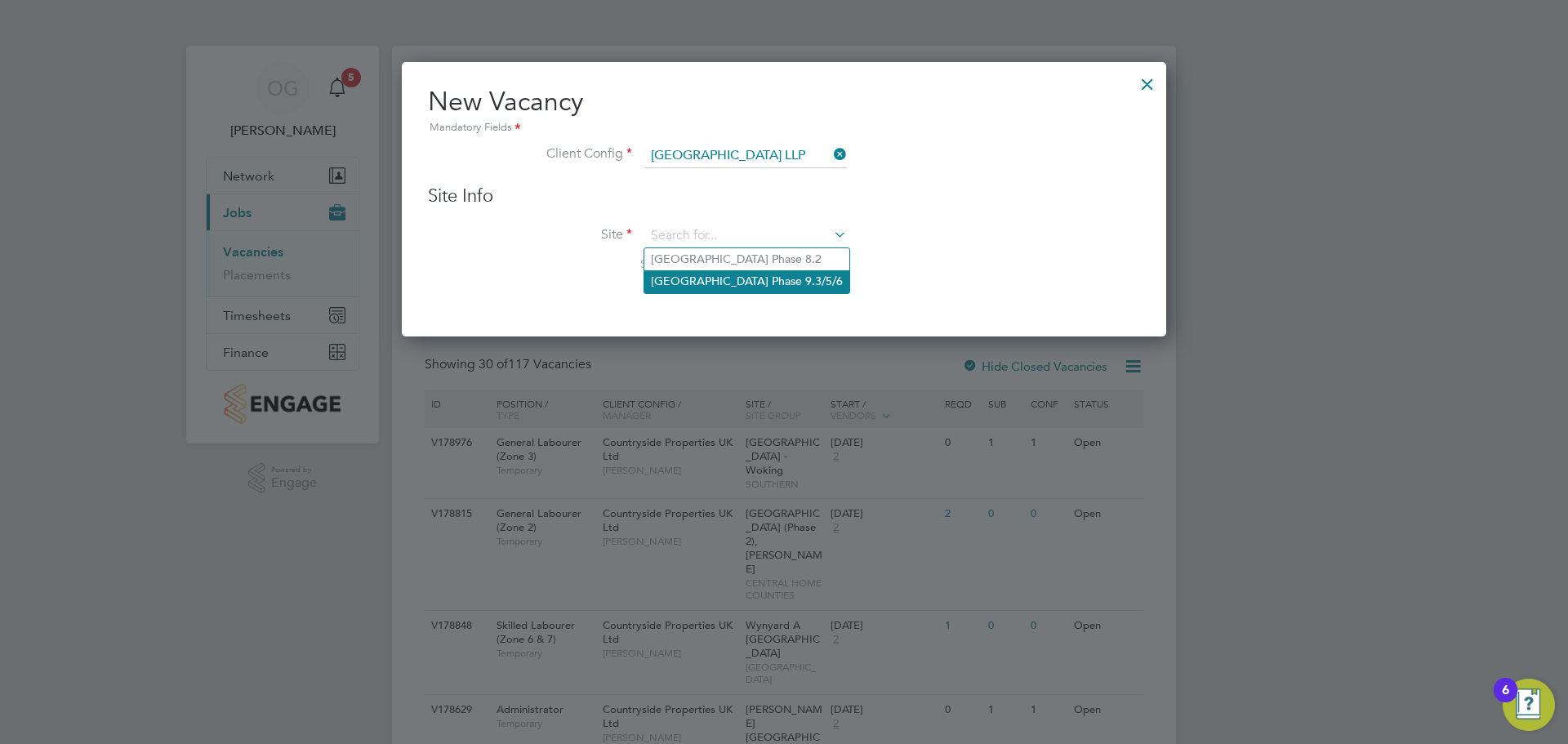
click at [731, 282] on li "Acton Gardens Phase 9.3/5/6" at bounding box center [747, 281] width 205 height 22
type input "Acton Gardens Phase 9.3/5/6"
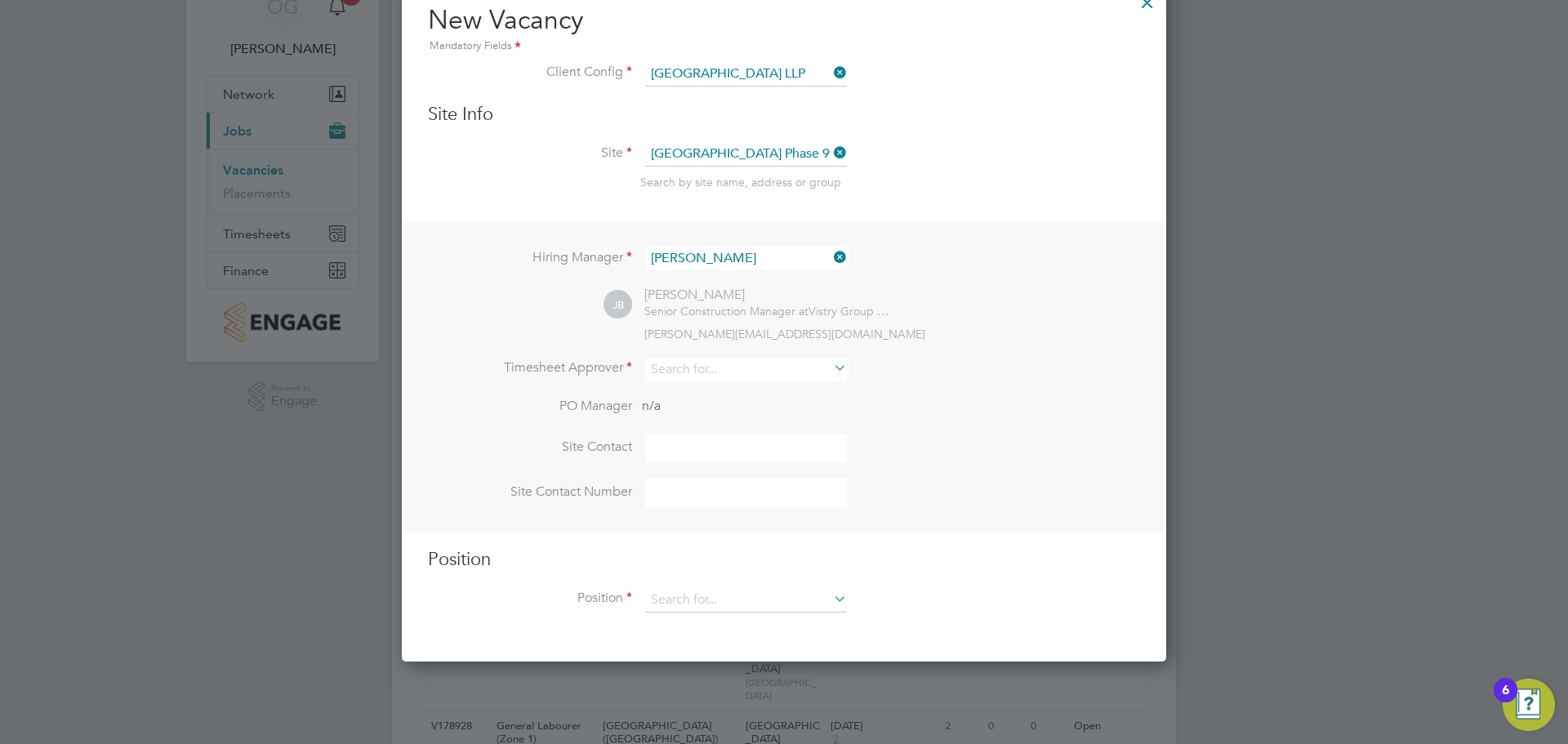
click at [830, 262] on icon at bounding box center [830, 257] width 0 height 23
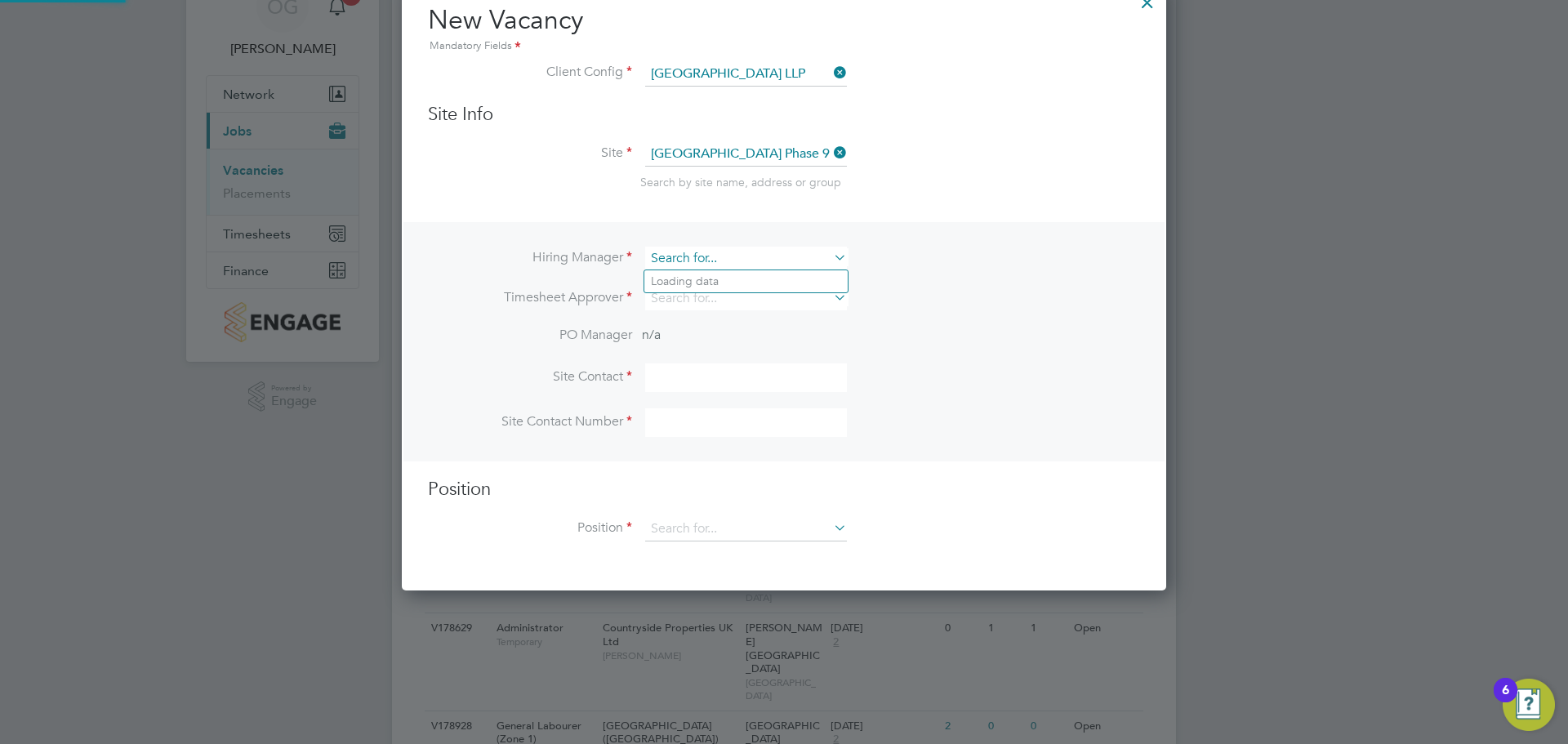
click at [794, 262] on input at bounding box center [746, 259] width 201 height 24
click at [732, 299] on li "Kr istoffer Lee" at bounding box center [746, 304] width 203 height 22
type input "Kristoffer Lee"
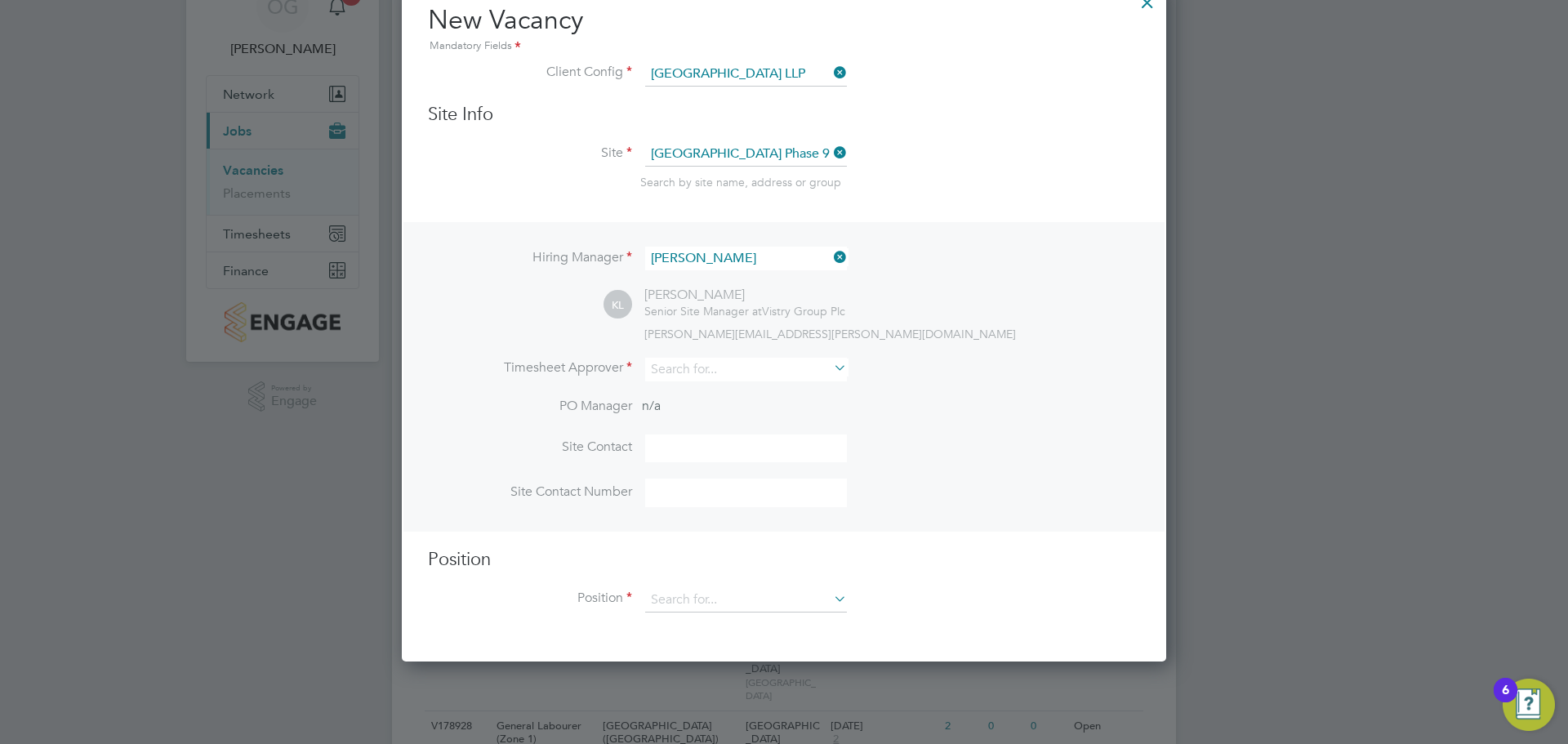
click at [920, 335] on div "kristoffer.lee@vistry.co.uk" at bounding box center [892, 334] width 496 height 15
click at [747, 354] on div "Hiring Manager Kristoffer Lee KL Kristoffer Lee Senior Site Manager at Vistry G…" at bounding box center [784, 377] width 762 height 310
click at [750, 367] on input at bounding box center [746, 370] width 201 height 24
click at [776, 414] on li "Kr istoffer Lee" at bounding box center [746, 415] width 203 height 22
type input "Kristoffer Lee"
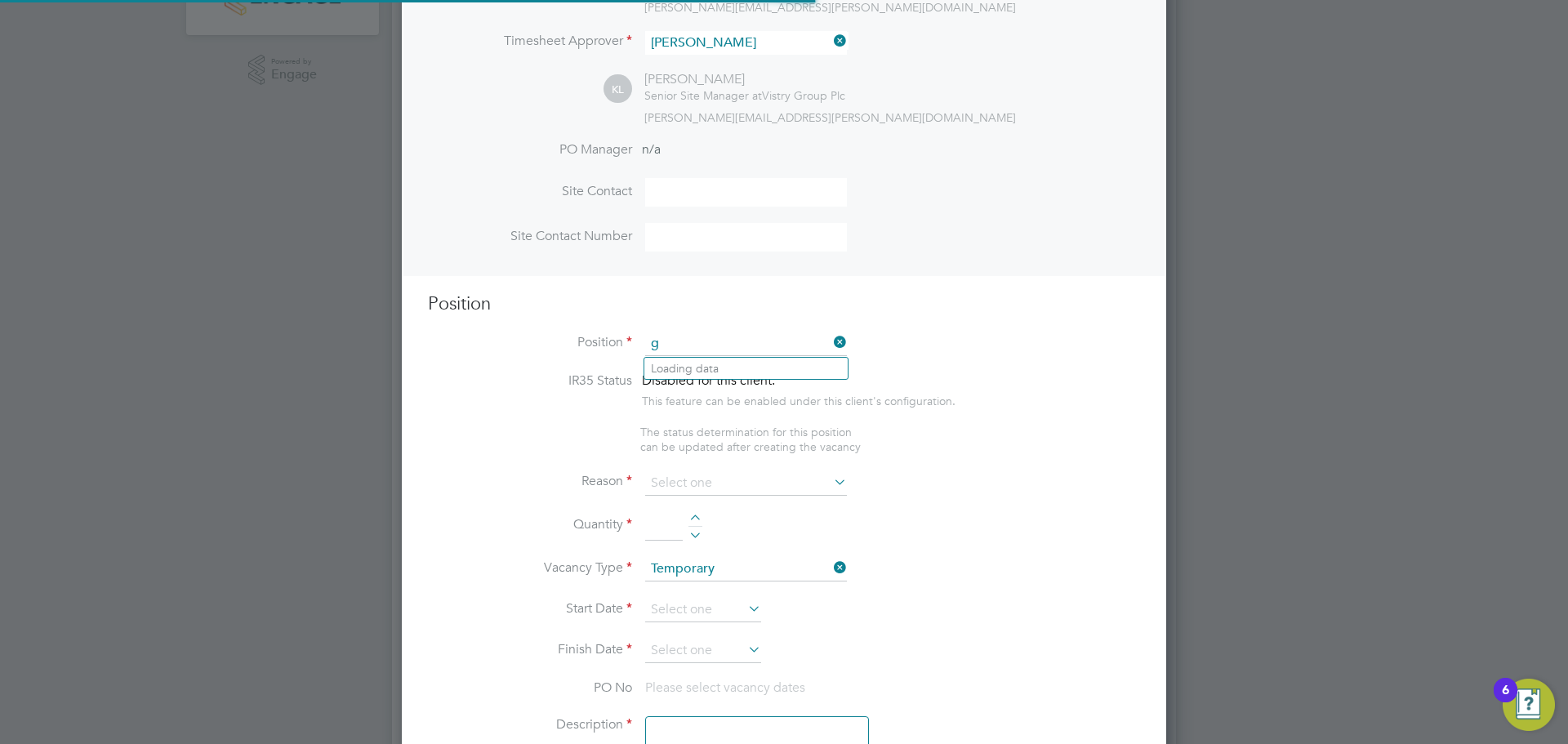
scroll to position [2354, 765]
click at [785, 367] on li "Gen eral Labourer (Zone 1)" at bounding box center [746, 369] width 203 height 22
type input "General Labourer (Zone 1)"
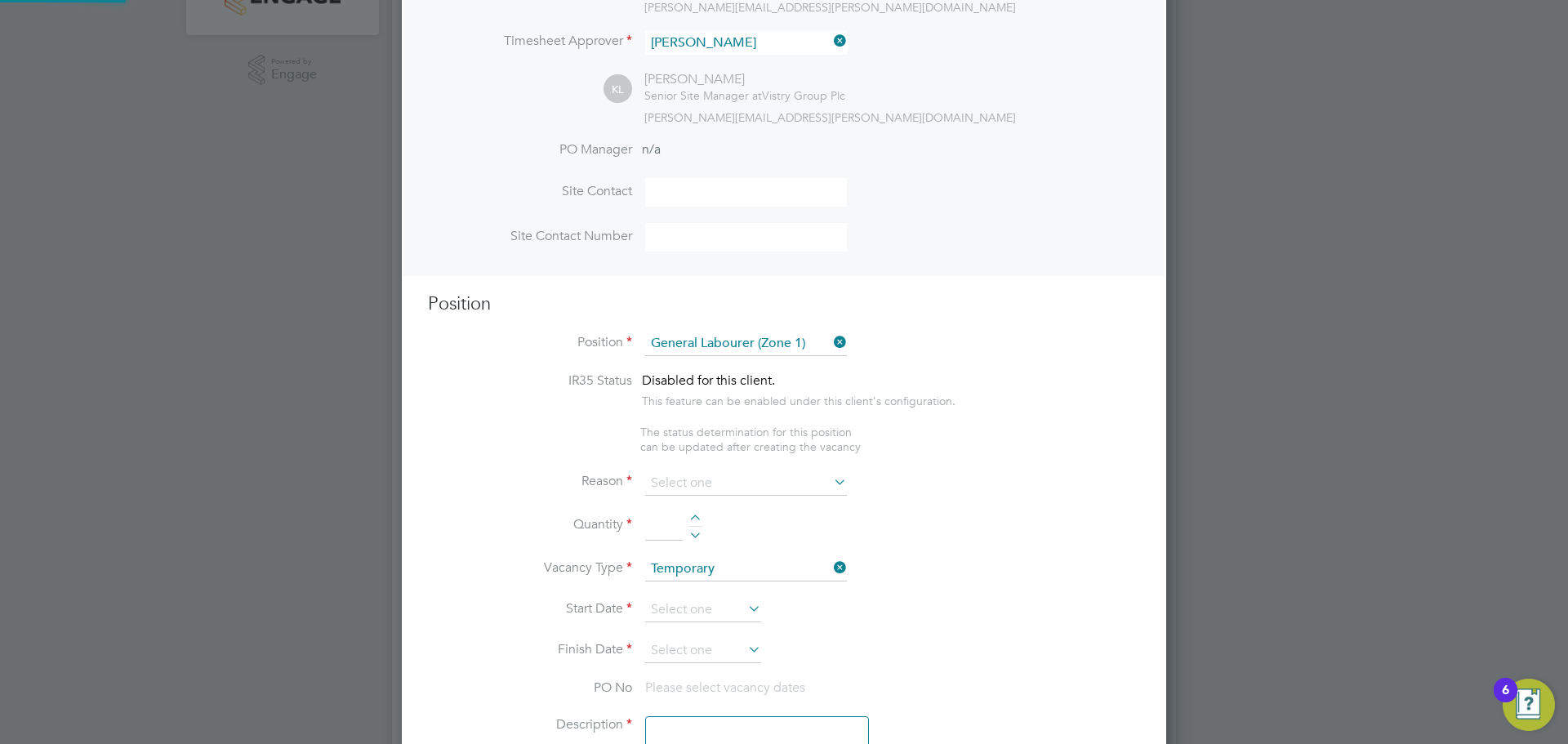
type textarea "- General labouring duties - Supporting the trades on site - Moving materials a…"
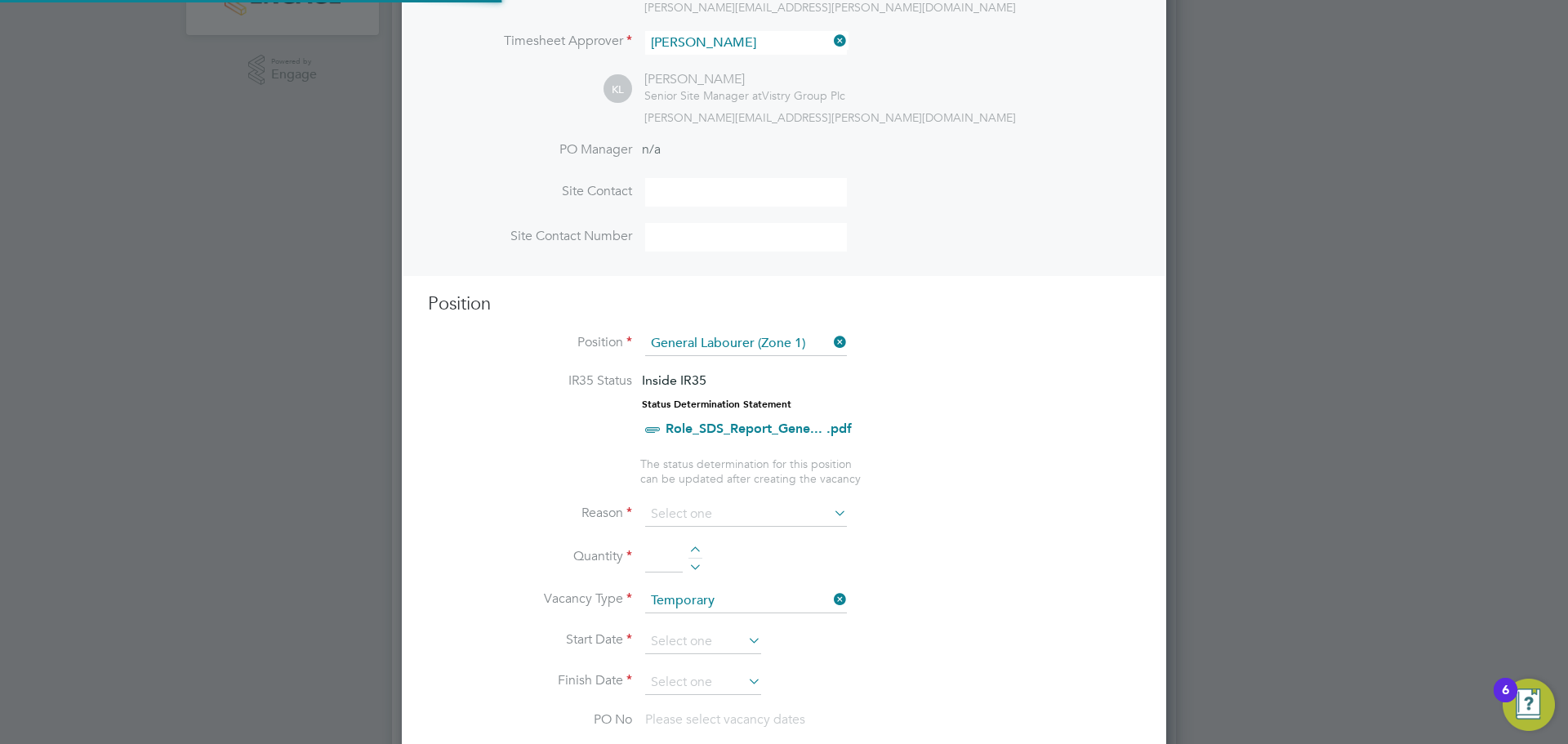
scroll to position [8, 8]
click at [942, 432] on li "IR35 Status Inside IR35 Status Determination Statement Role_SDS_Report_Gene... …" at bounding box center [784, 414] width 713 height 83
click at [756, 505] on input at bounding box center [746, 514] width 201 height 24
click at [768, 669] on li "Vacant Role" at bounding box center [746, 666] width 203 height 22
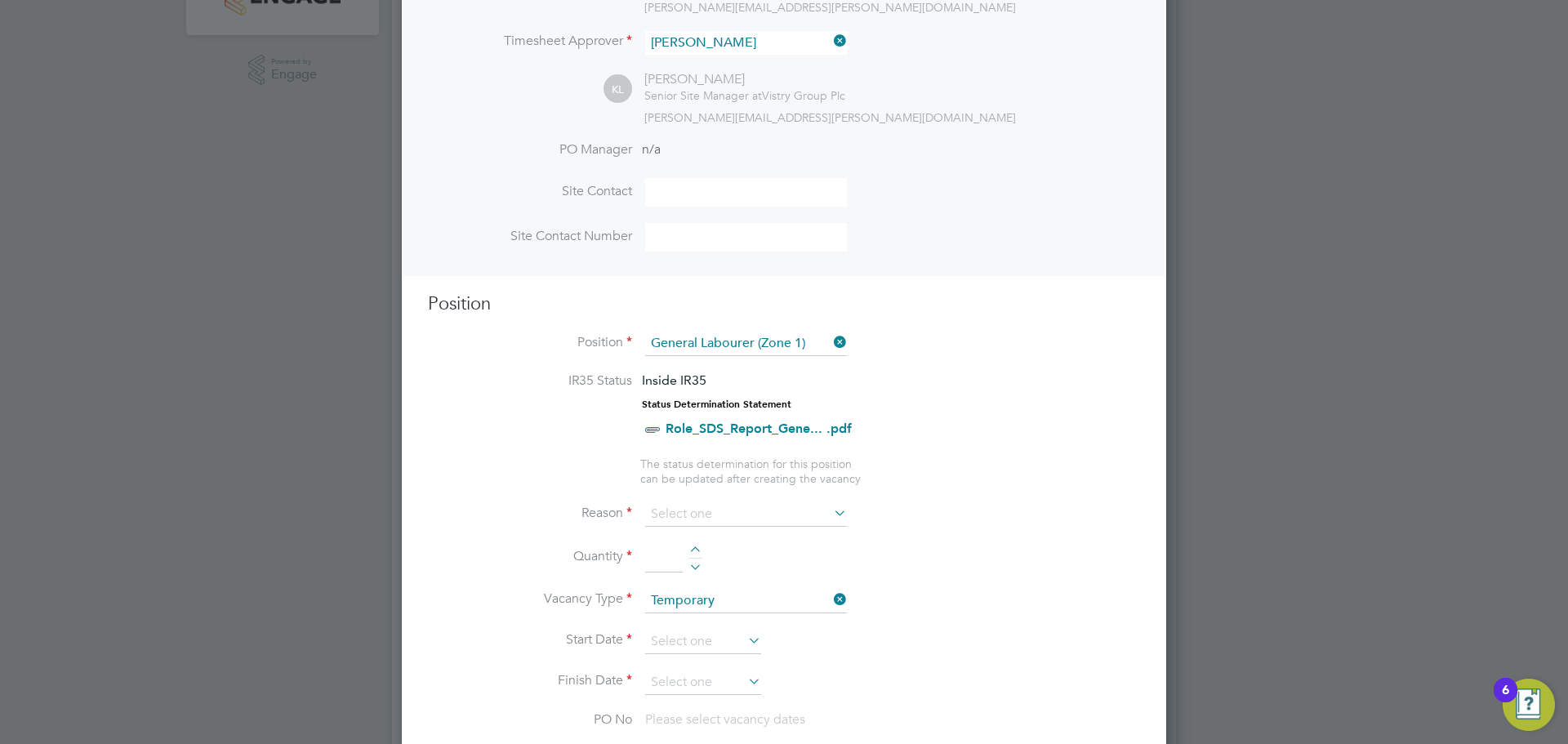
type input "Vacant Role"
click at [678, 569] on input at bounding box center [664, 557] width 38 height 29
type input "1"
click at [945, 553] on li "Quantity 1" at bounding box center [784, 565] width 713 height 46
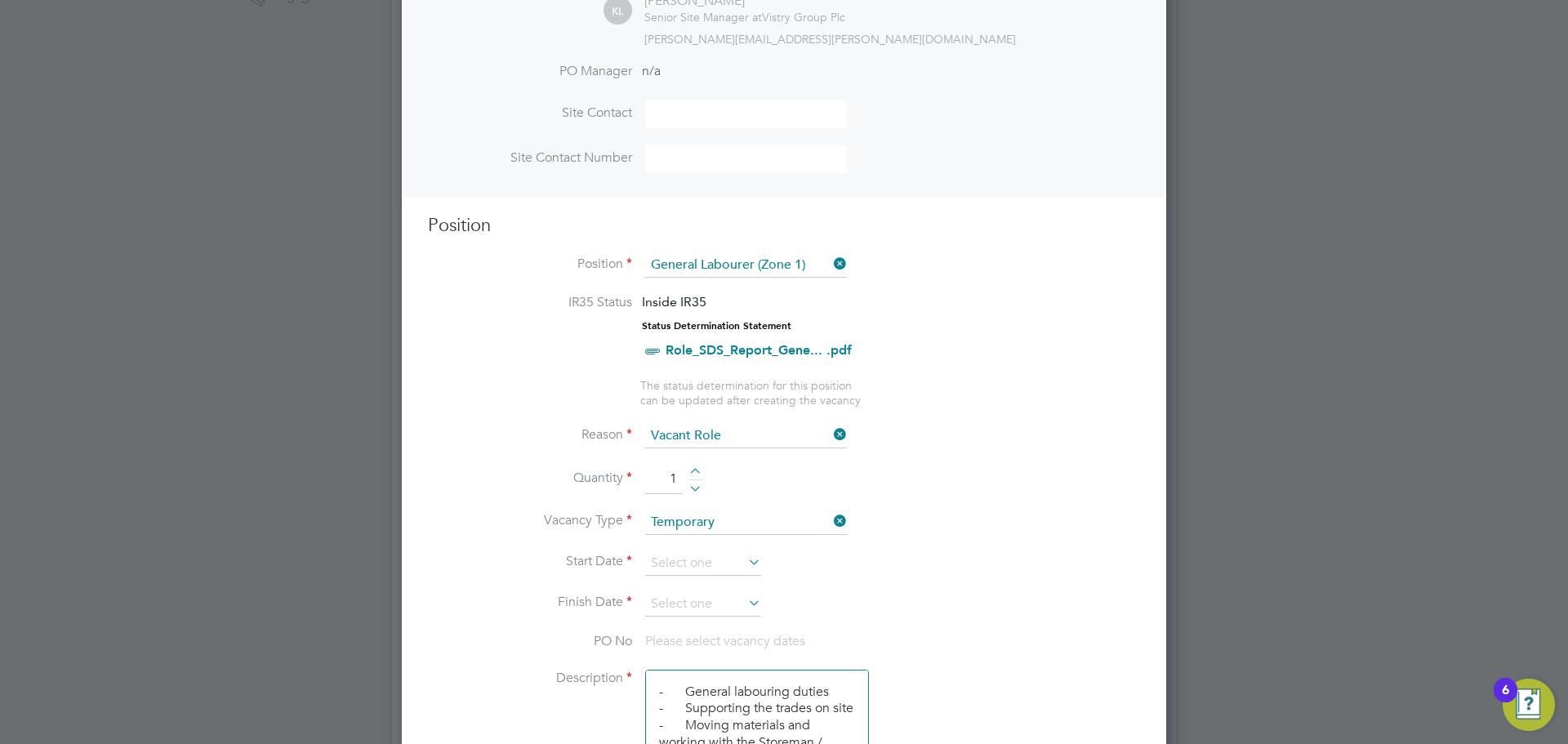
scroll to position [571, 0]
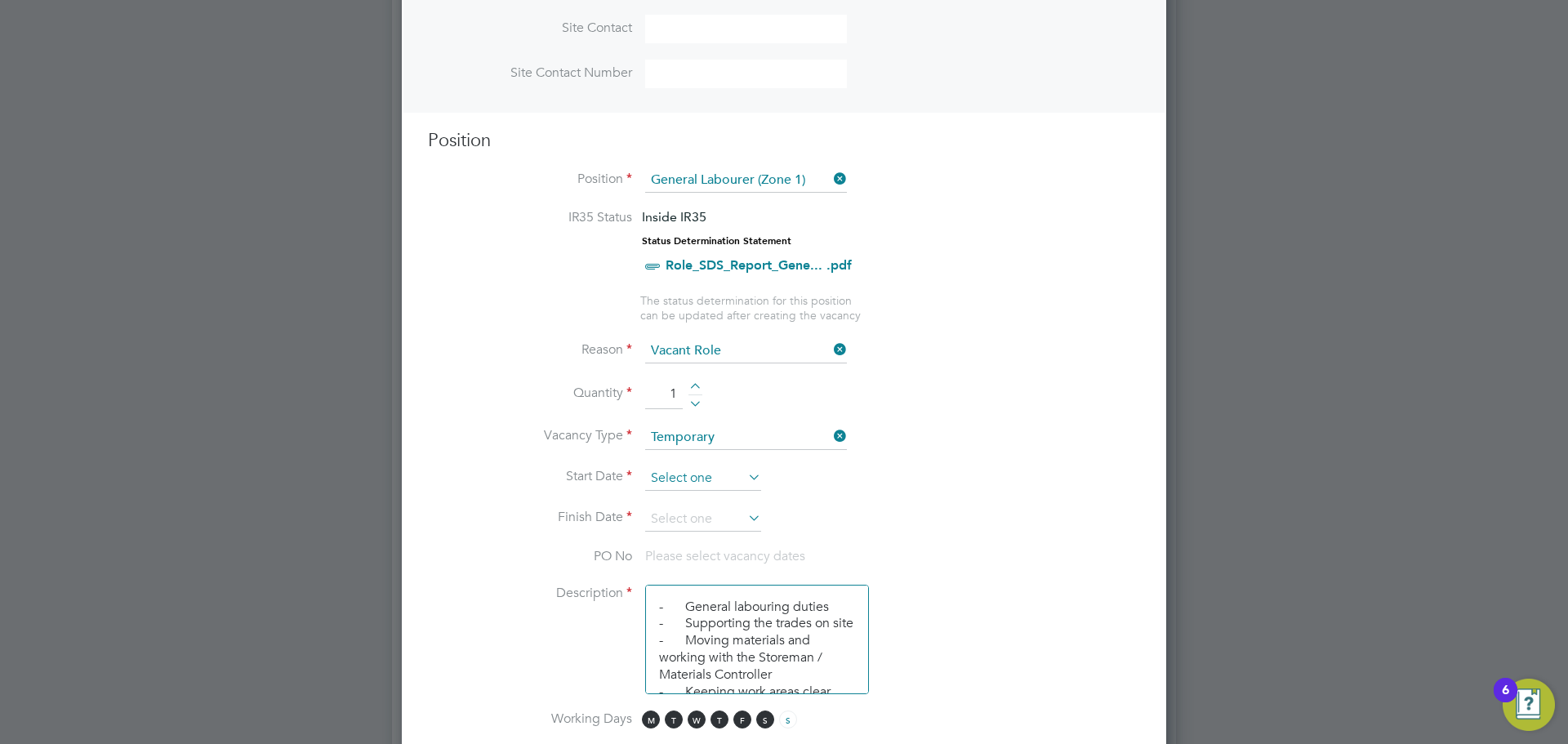
click at [699, 483] on input at bounding box center [703, 478] width 116 height 24
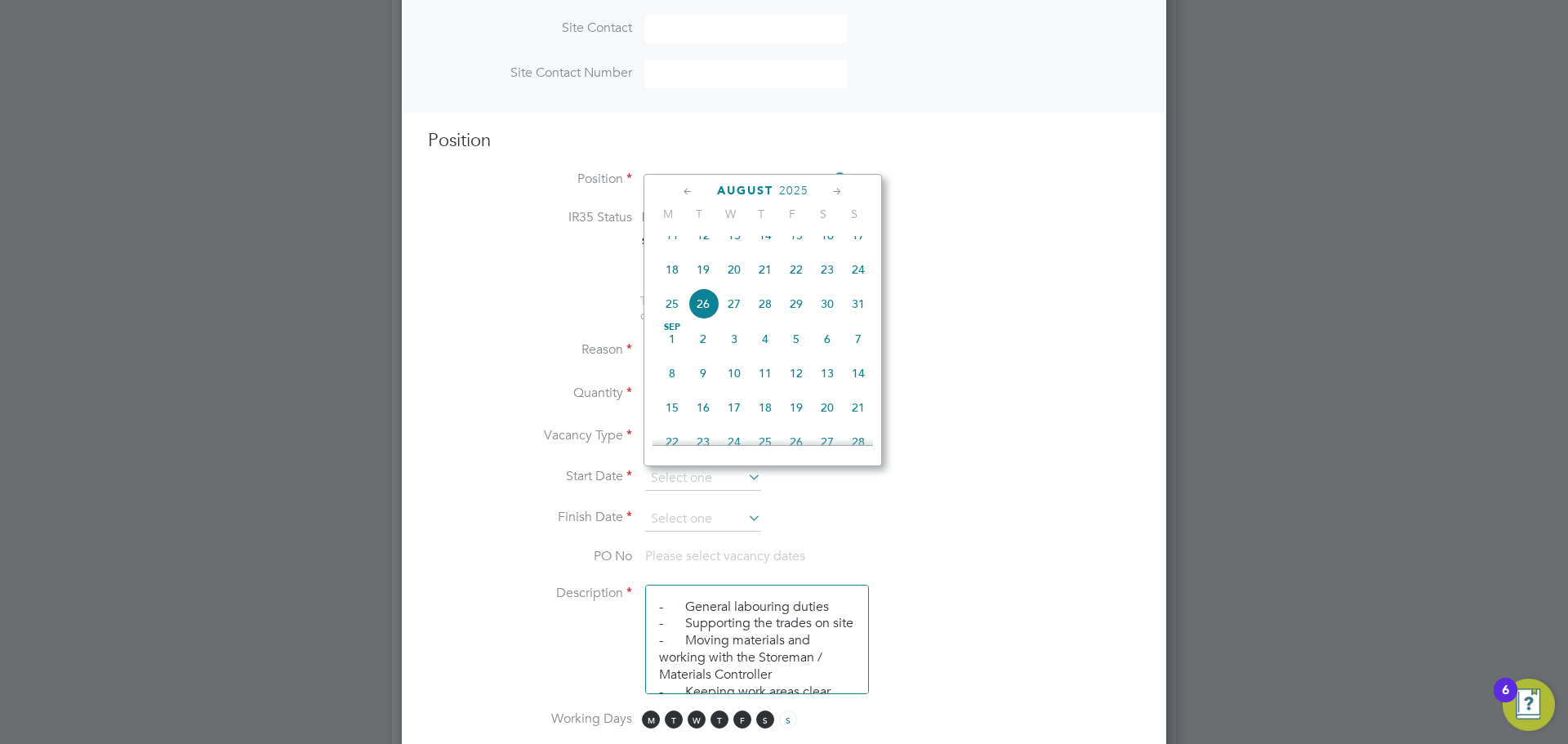
click at [704, 283] on span "19" at bounding box center [703, 269] width 31 height 31
type input "19 Aug 2025"
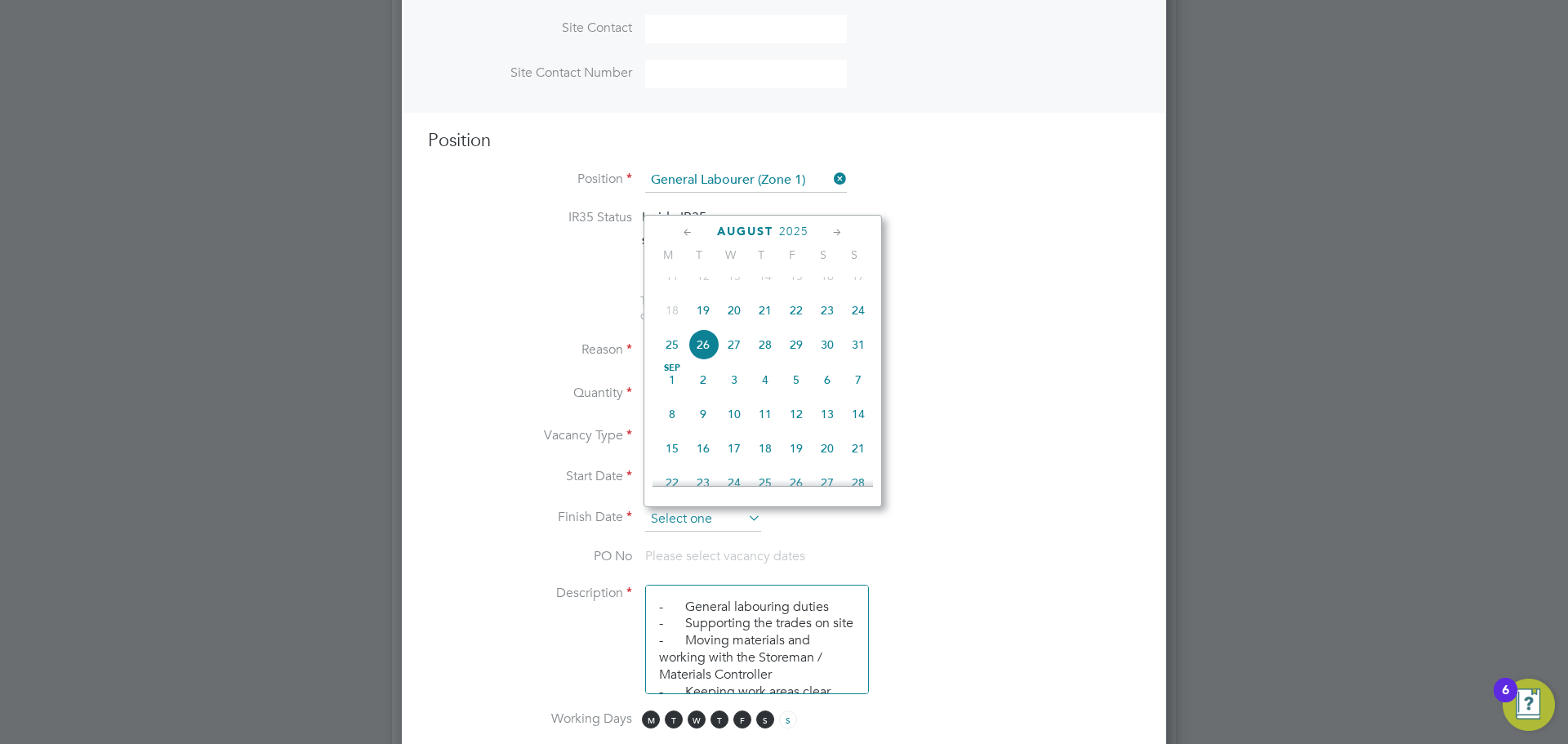
click at [732, 515] on input at bounding box center [703, 519] width 116 height 24
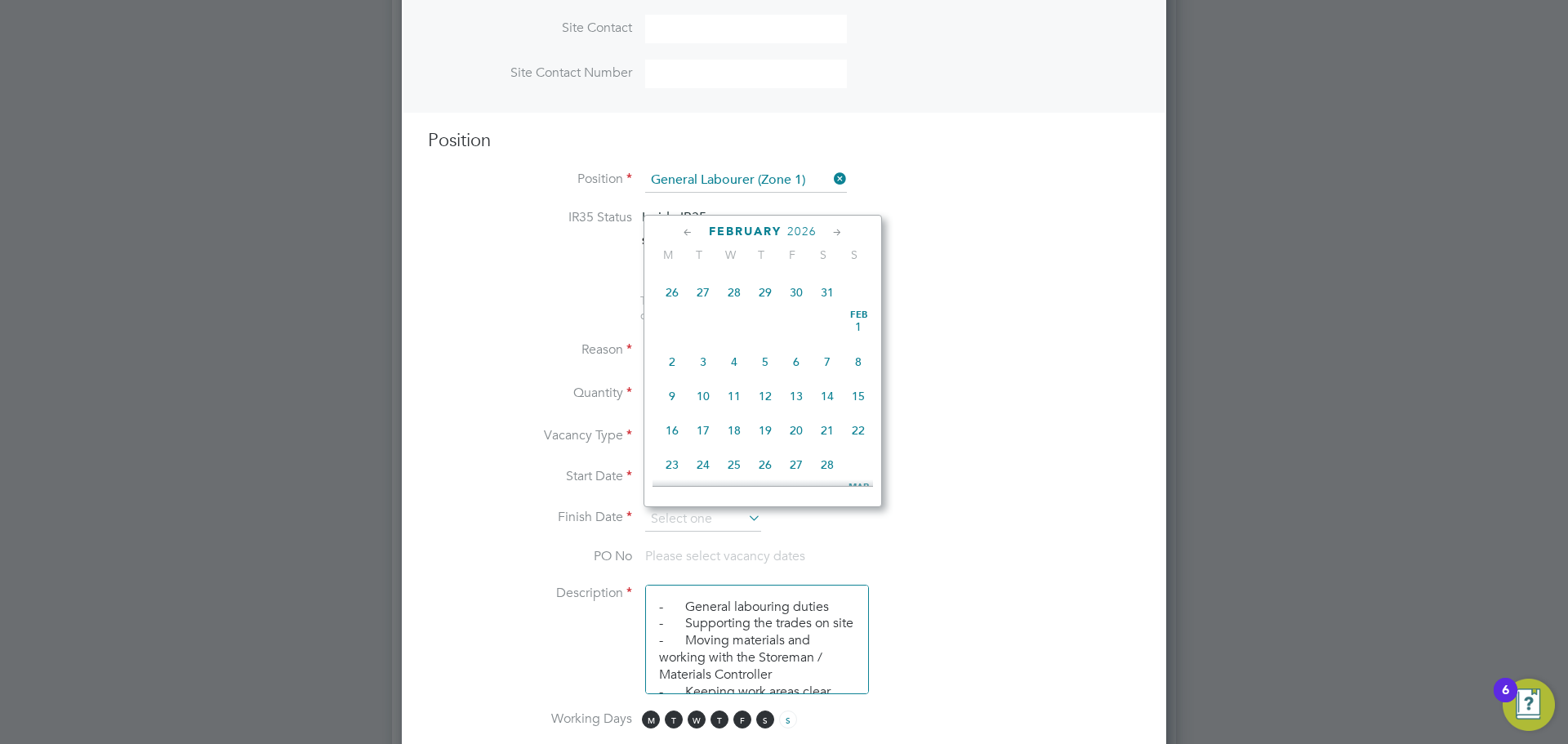
click at [671, 274] on span "19" at bounding box center [672, 258] width 31 height 31
type input "19 Jan 2026"
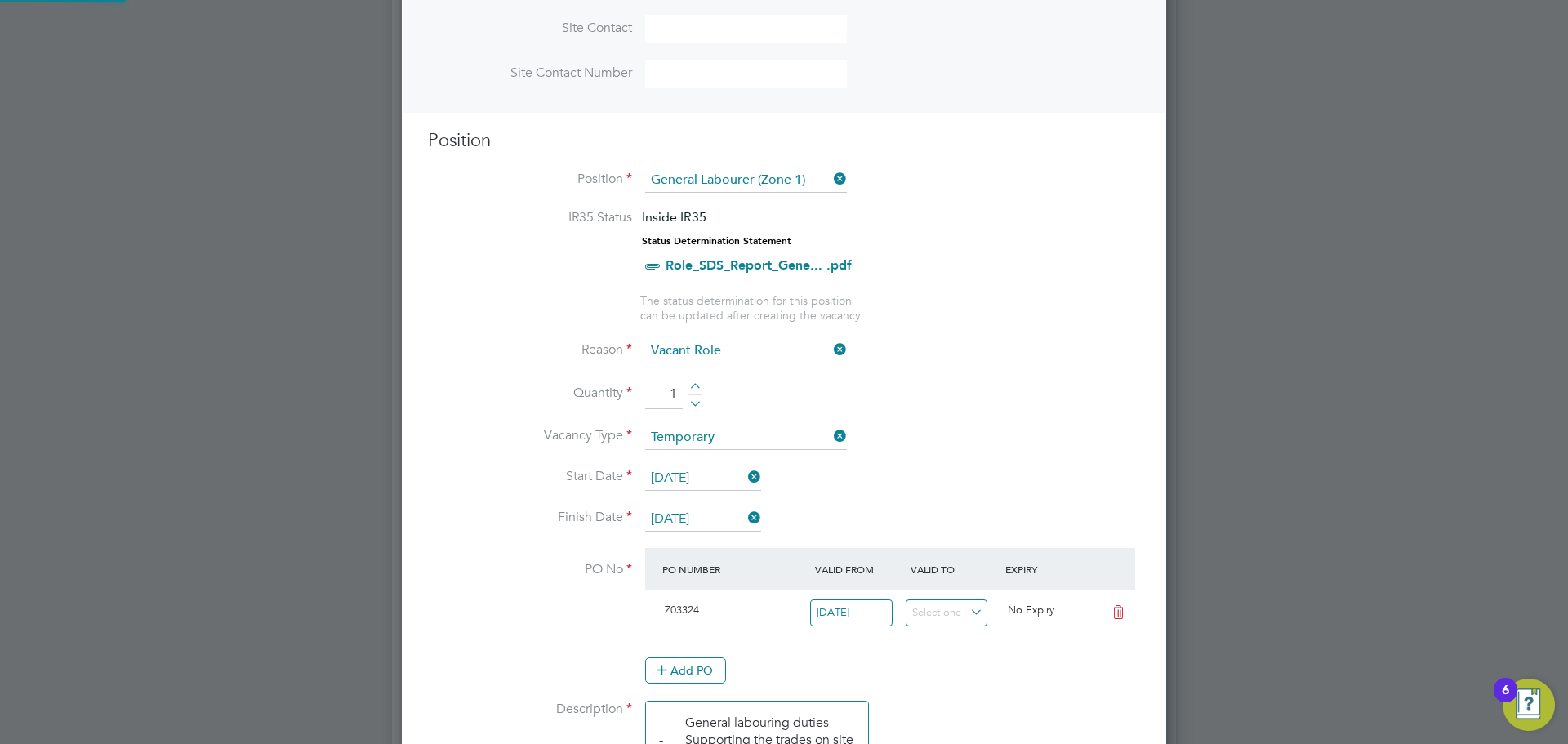
scroll to position [28, 153]
click at [961, 427] on li "Vacancy Type Temporary" at bounding box center [784, 446] width 713 height 40
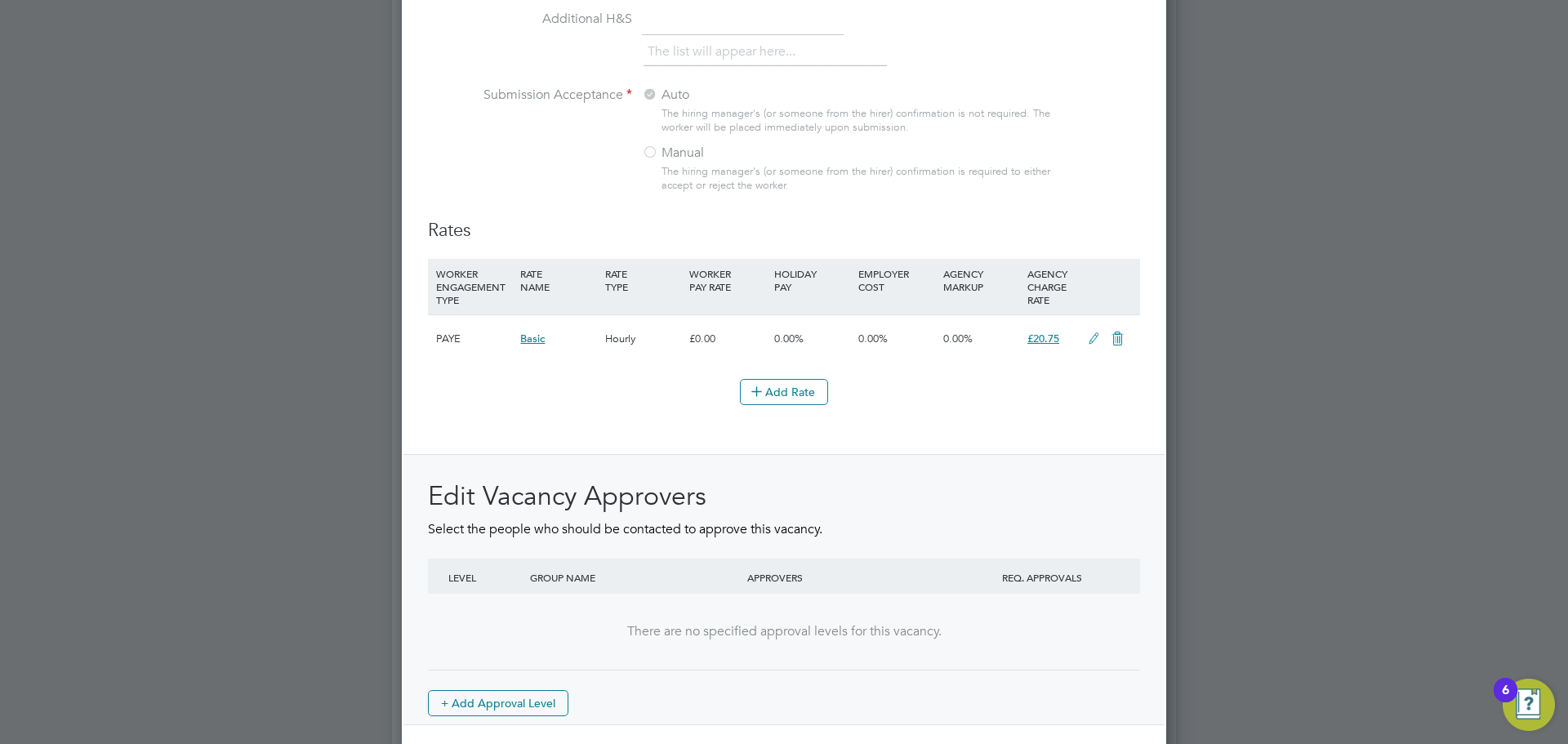
scroll to position [1790, 0]
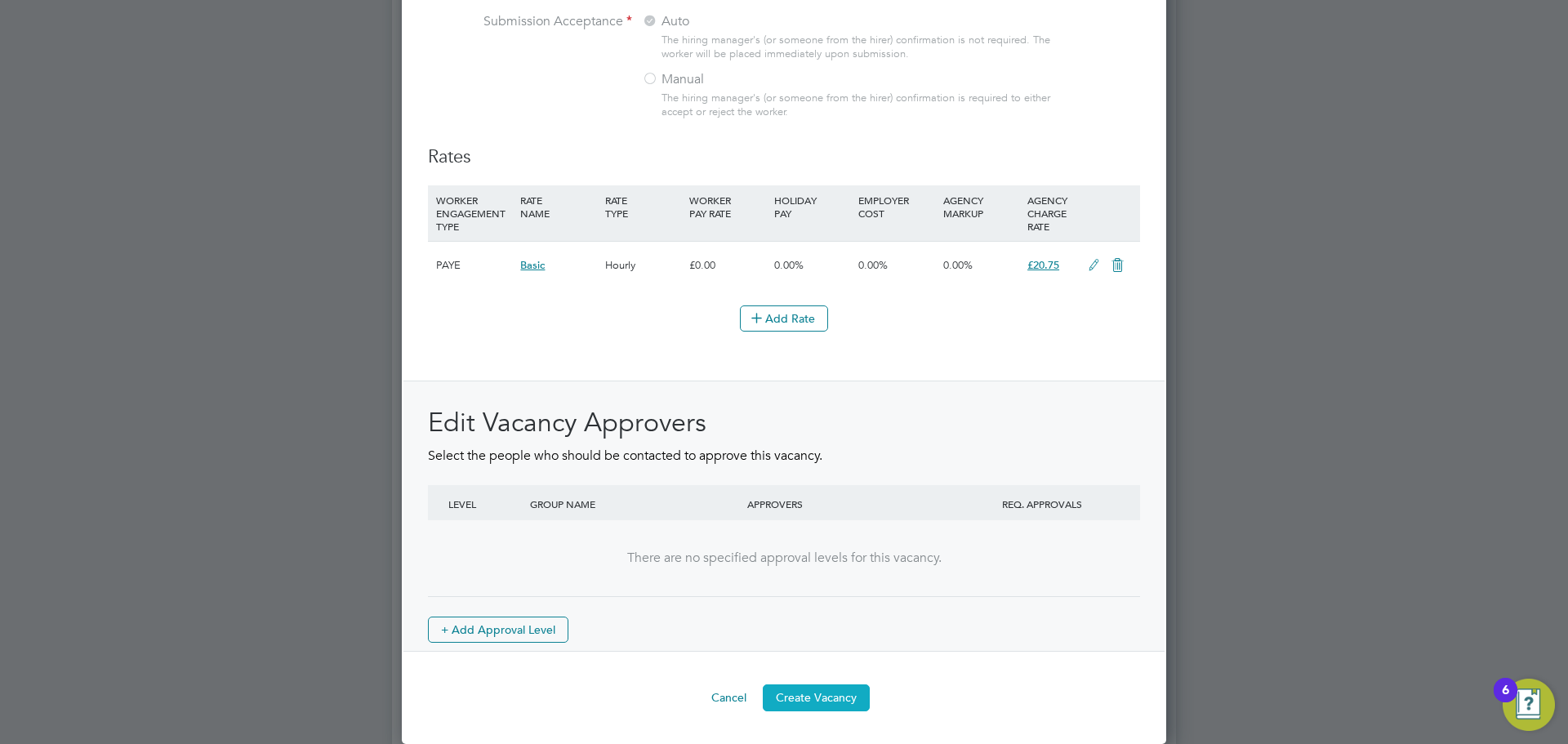
click at [835, 692] on button "Create Vacancy" at bounding box center [817, 697] width 107 height 26
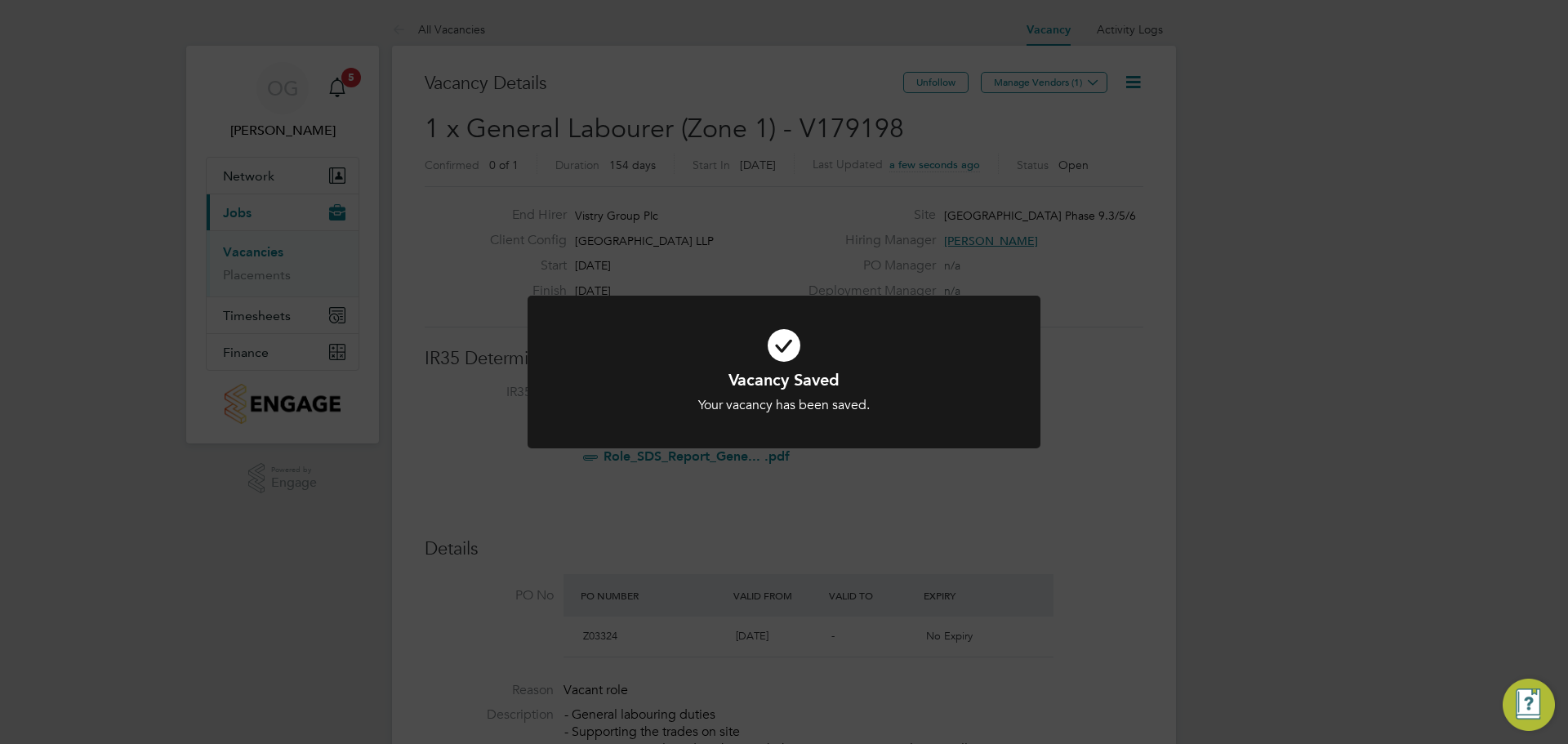
scroll to position [8, 8]
click at [1297, 178] on div "Vacancy Saved Your vacancy has been saved. Cancel Okay" at bounding box center [784, 372] width 1568 height 744
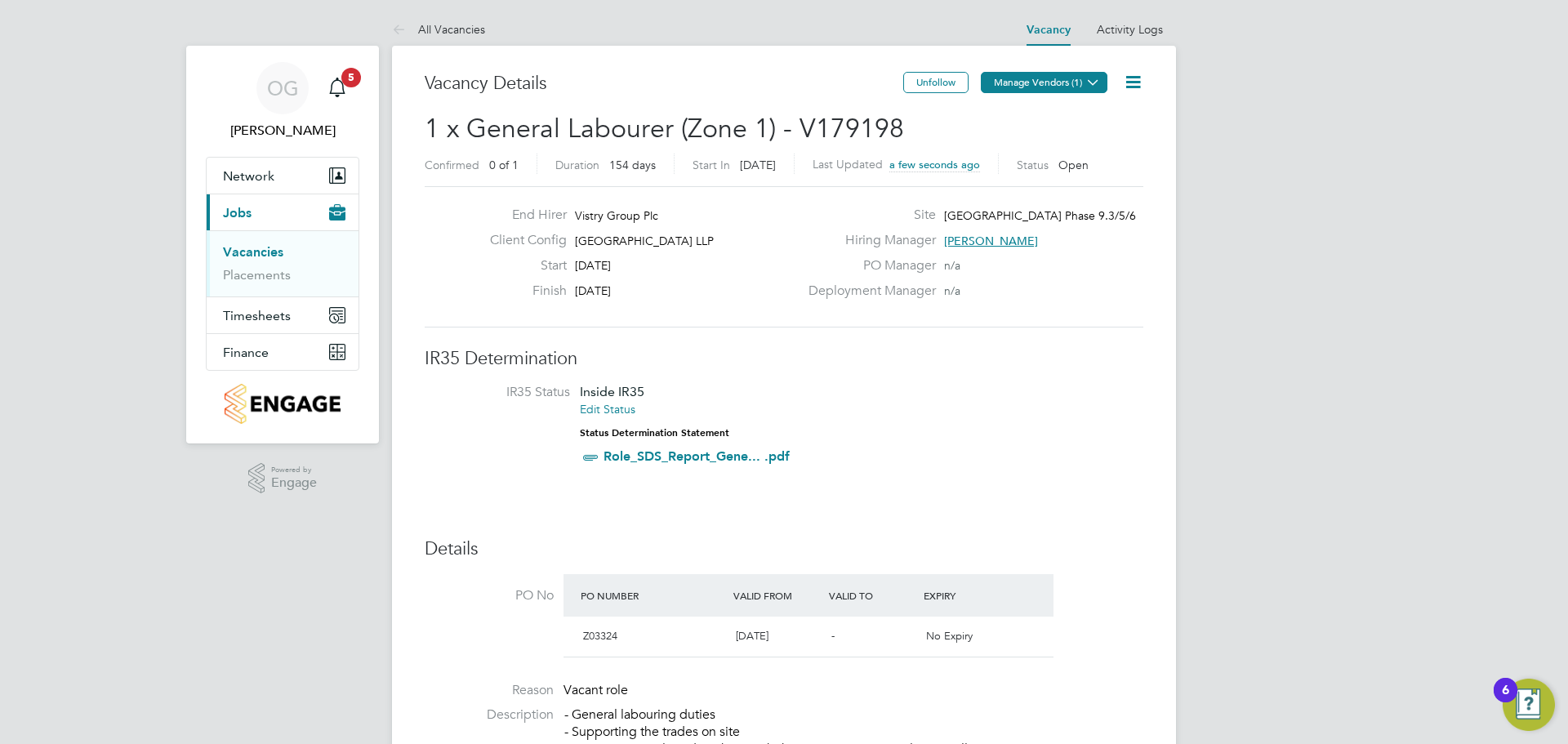
click at [1096, 88] on icon at bounding box center [1093, 82] width 12 height 12
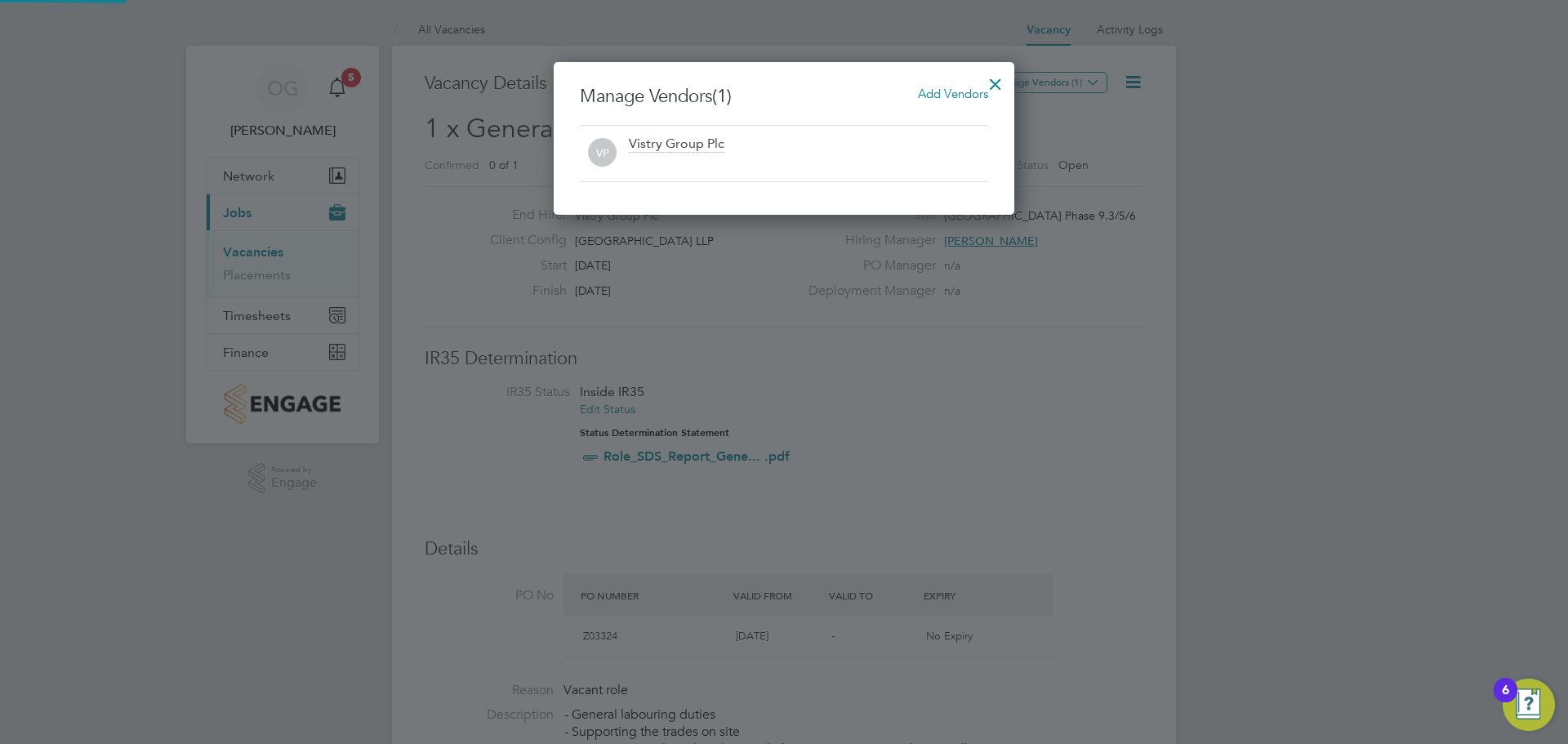
scroll to position [153, 461]
click at [922, 96] on span "Add Vendors" at bounding box center [954, 94] width 71 height 15
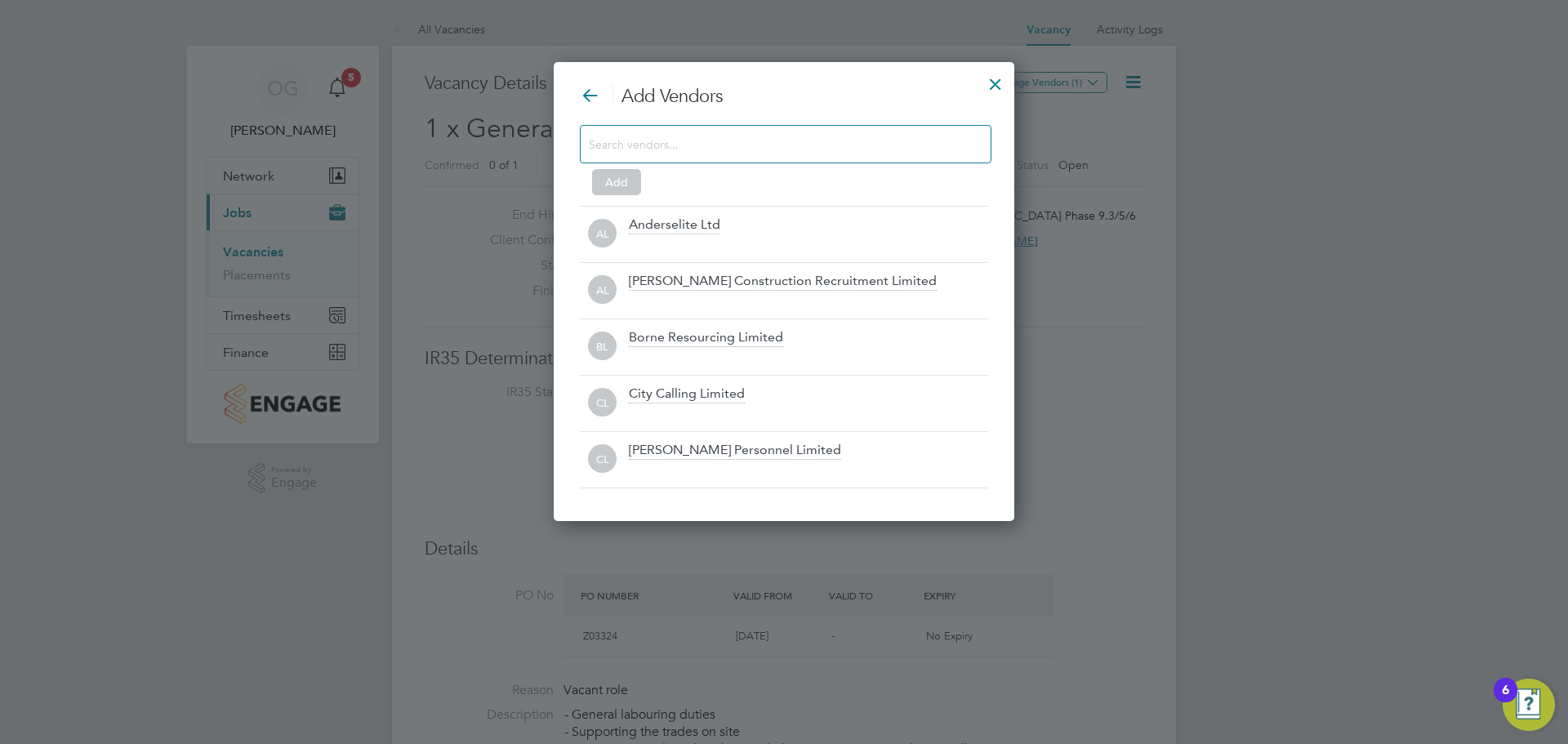
scroll to position [459, 461]
click at [657, 133] on input at bounding box center [772, 144] width 367 height 22
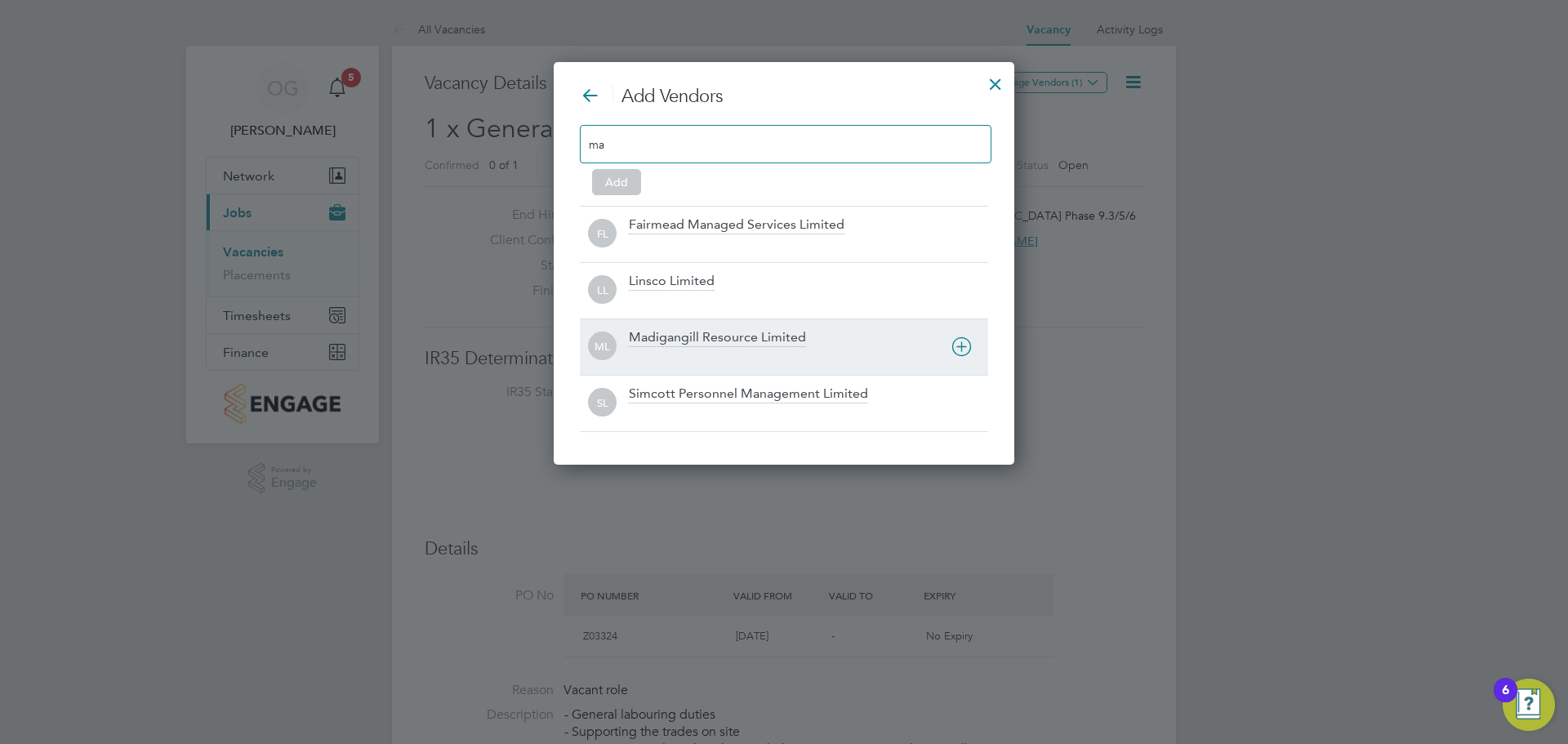
type input "ma"
click at [698, 344] on div "Madigangill Resource Limited" at bounding box center [718, 338] width 177 height 18
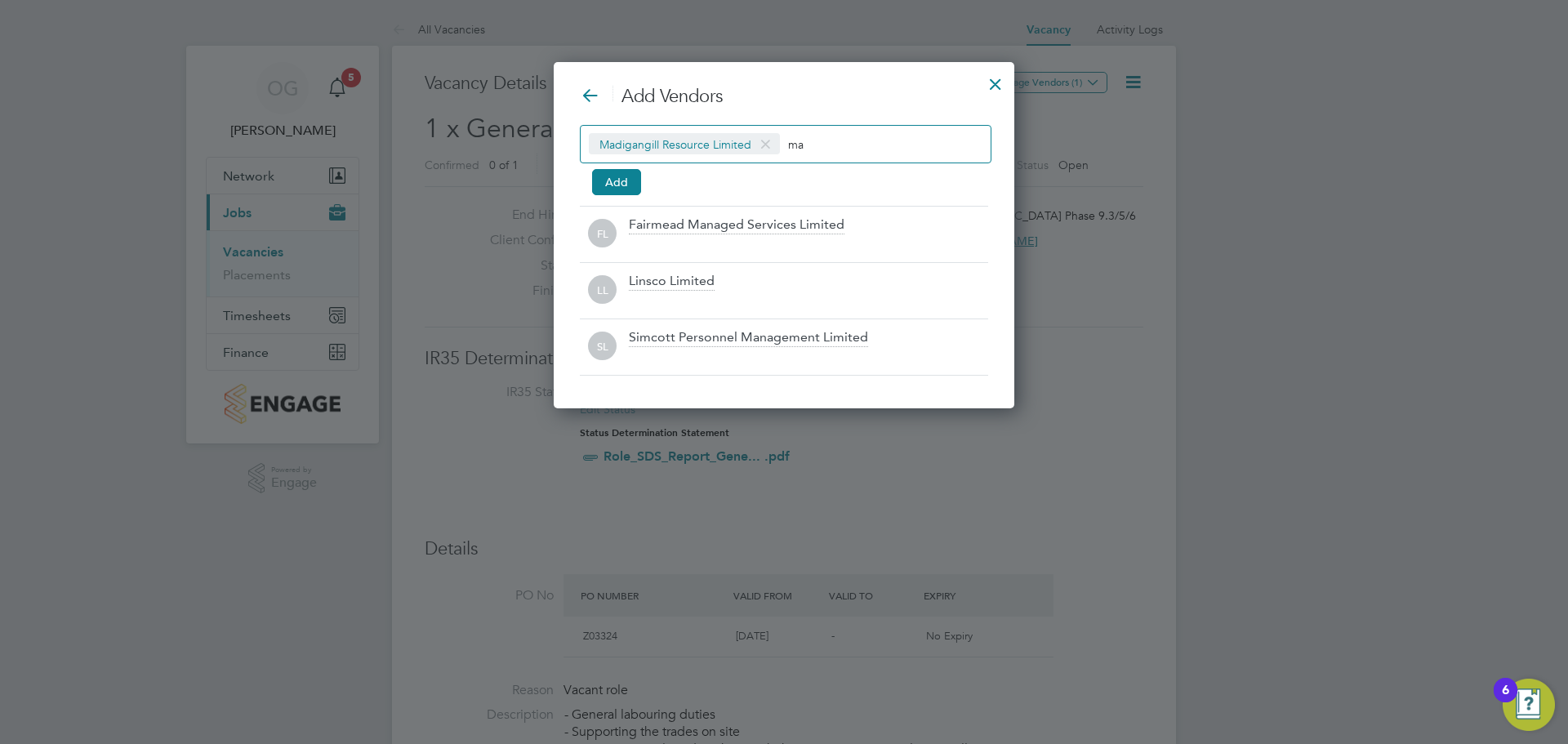
click at [1002, 77] on div at bounding box center [996, 80] width 29 height 29
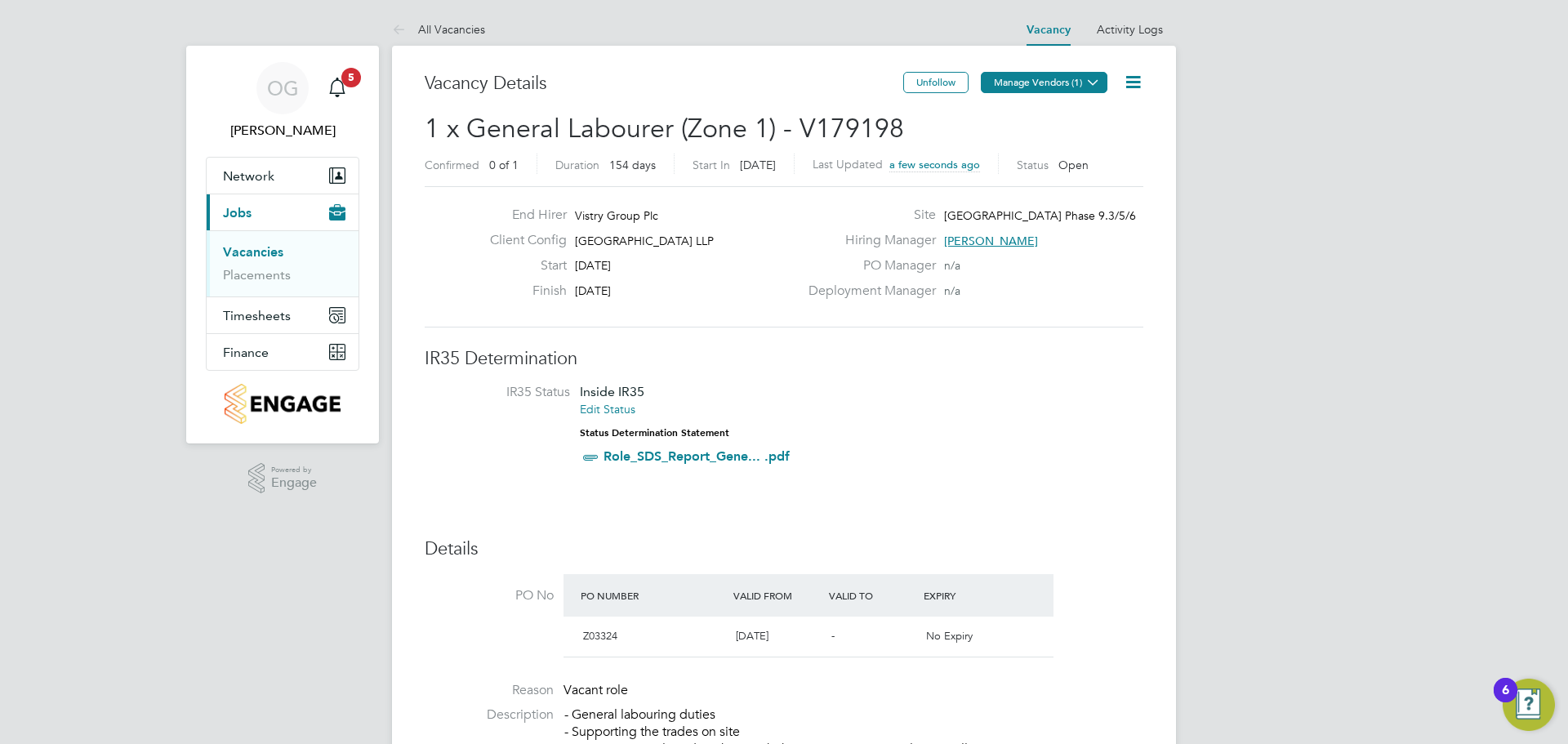
click at [1033, 86] on button "Manage Vendors (1)" at bounding box center [1044, 83] width 127 height 22
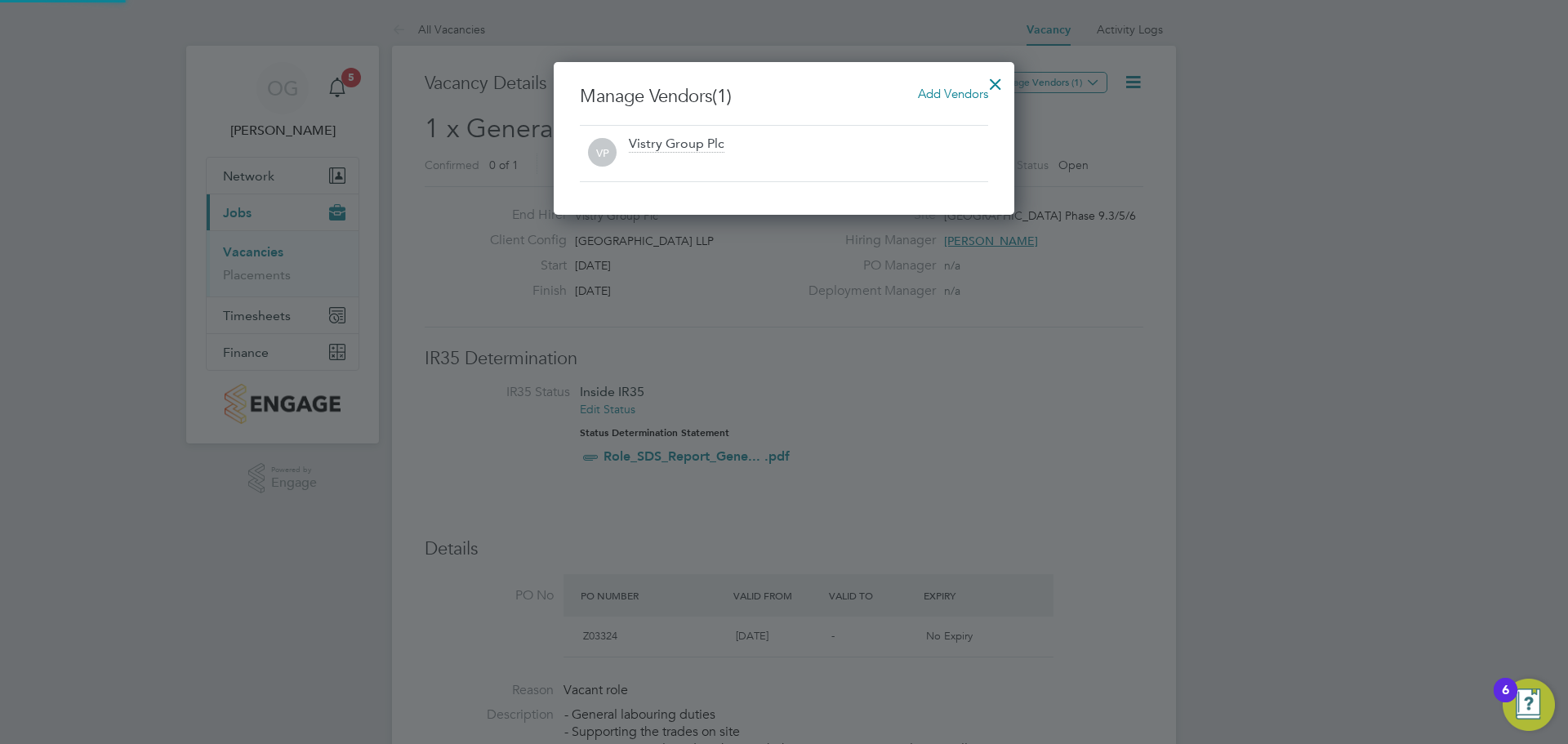
scroll to position [153, 461]
click at [953, 92] on span "Add Vendors" at bounding box center [954, 94] width 71 height 15
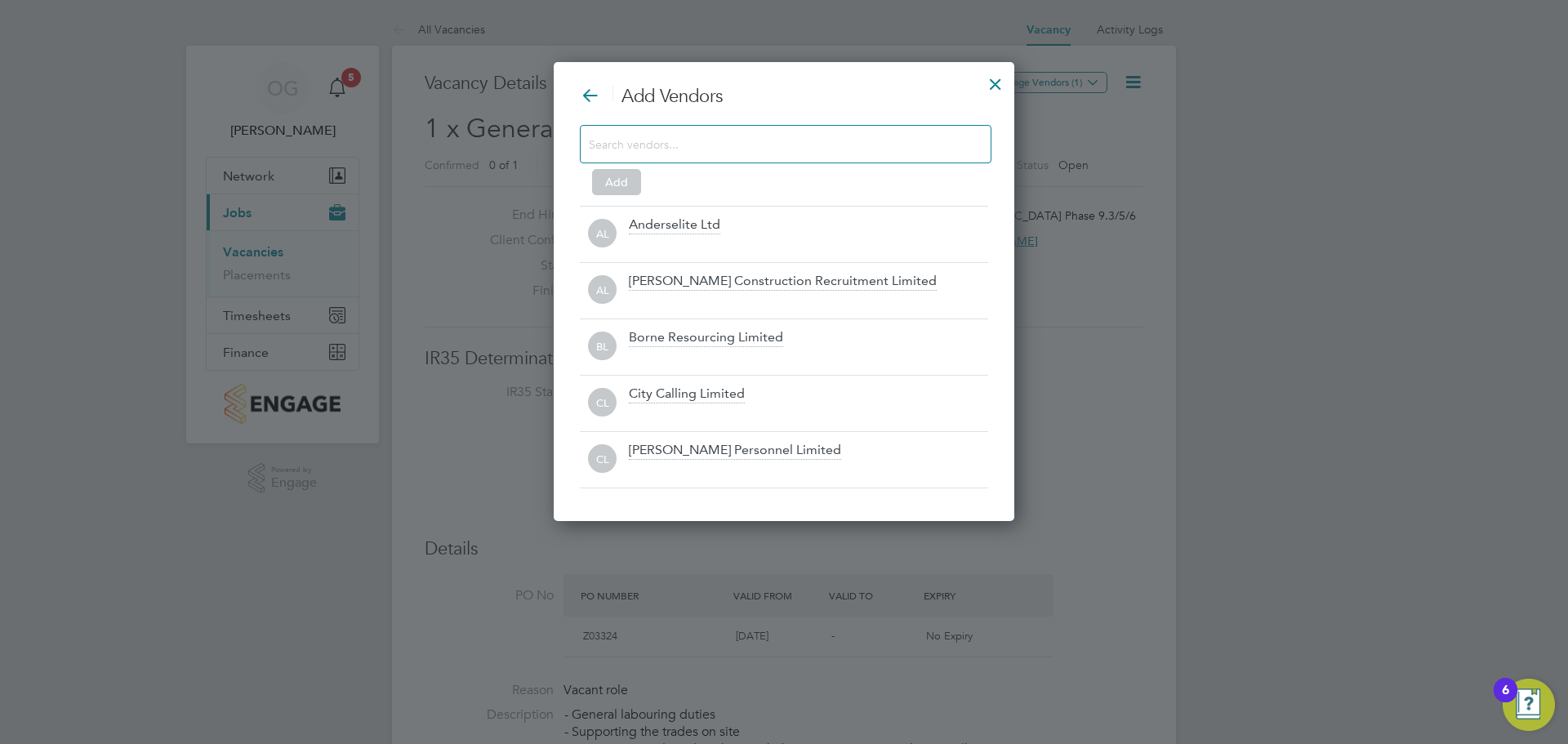
click at [683, 151] on input at bounding box center [772, 144] width 367 height 22
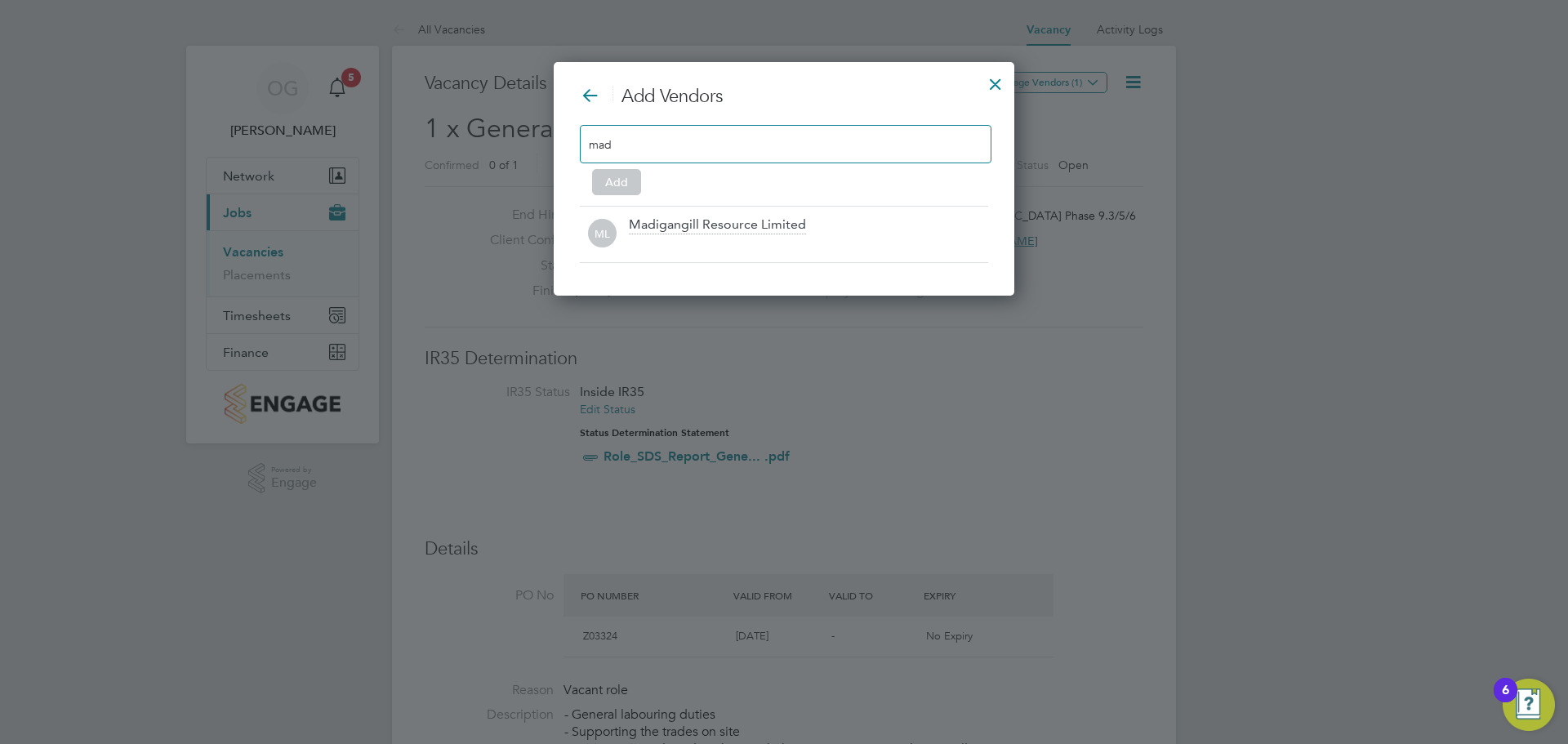
scroll to position [234, 461]
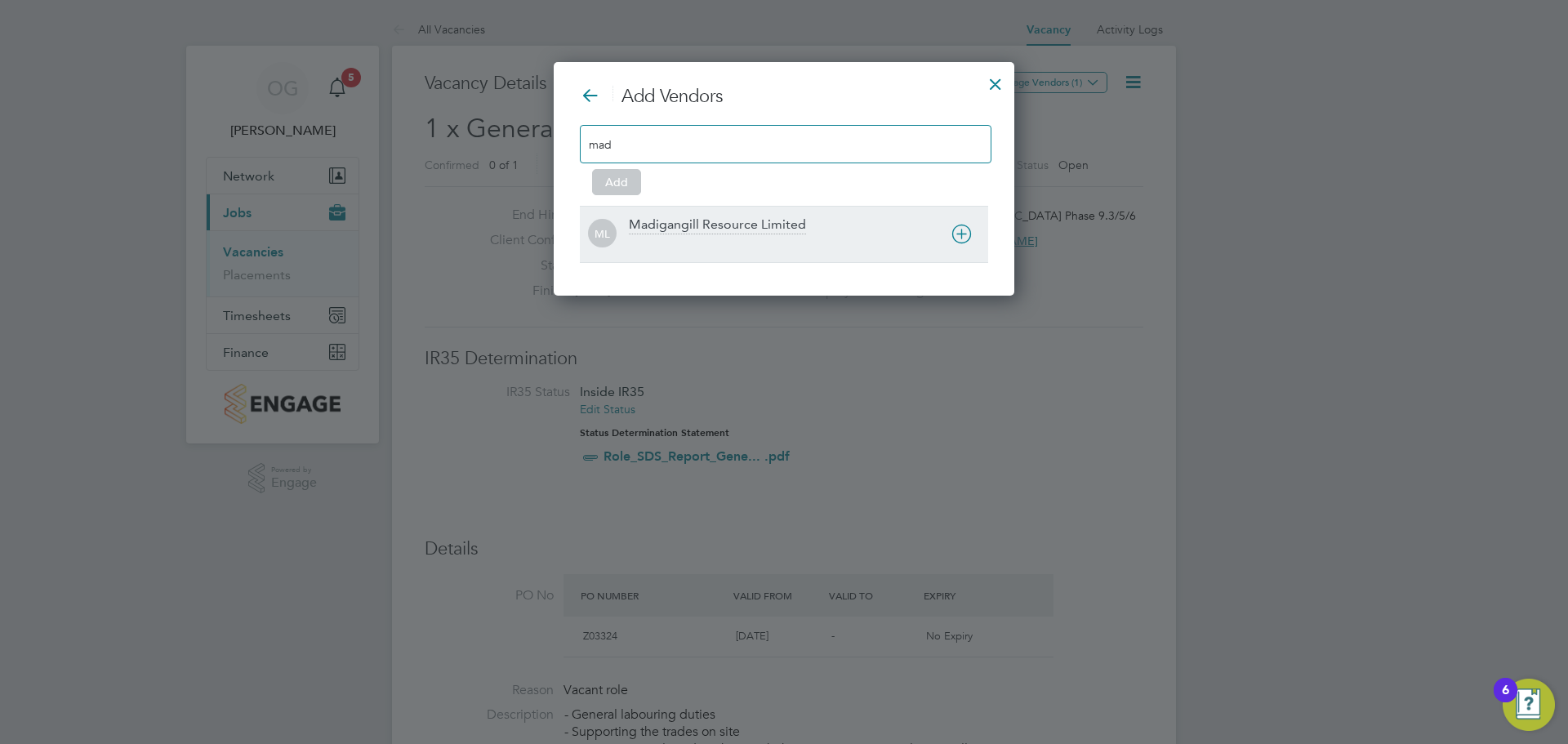
type input "mad"
click at [742, 222] on div "Madigangill Resource Limited" at bounding box center [718, 225] width 177 height 18
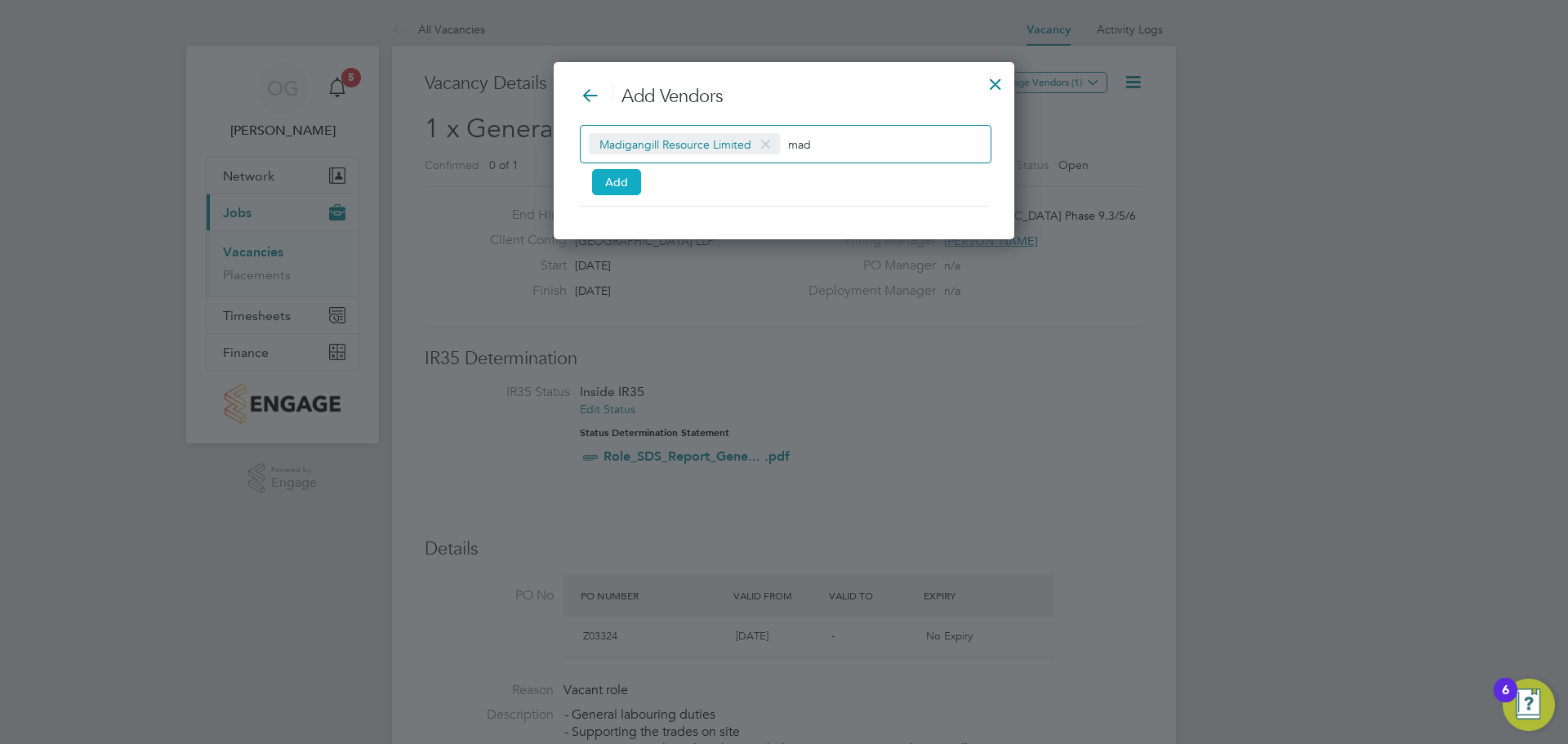
click at [627, 186] on button "Add" at bounding box center [616, 181] width 49 height 26
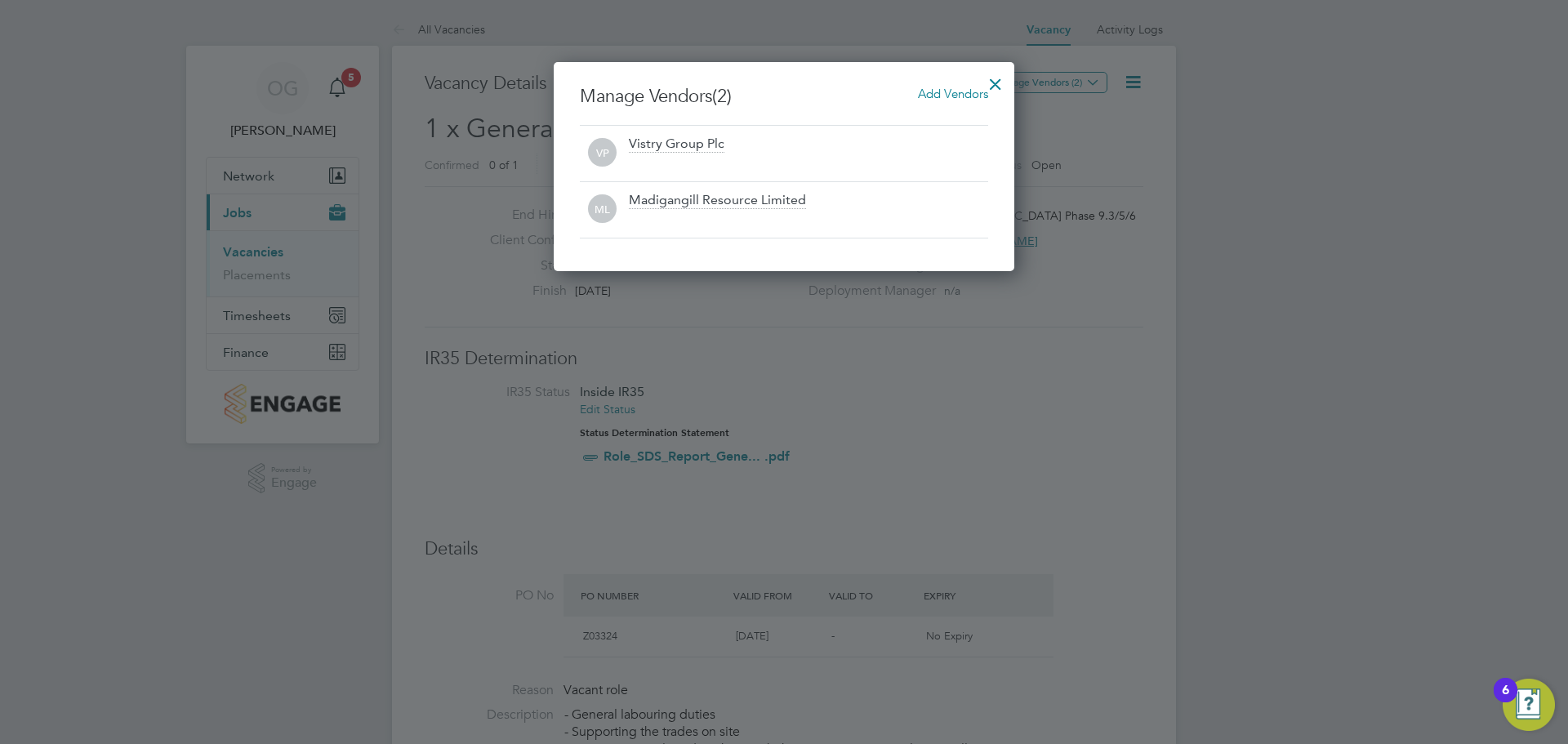
click at [709, 203] on div "Madigangill Resource Limited" at bounding box center [718, 200] width 177 height 18
click at [949, 96] on span "Add Vendors" at bounding box center [954, 94] width 71 height 15
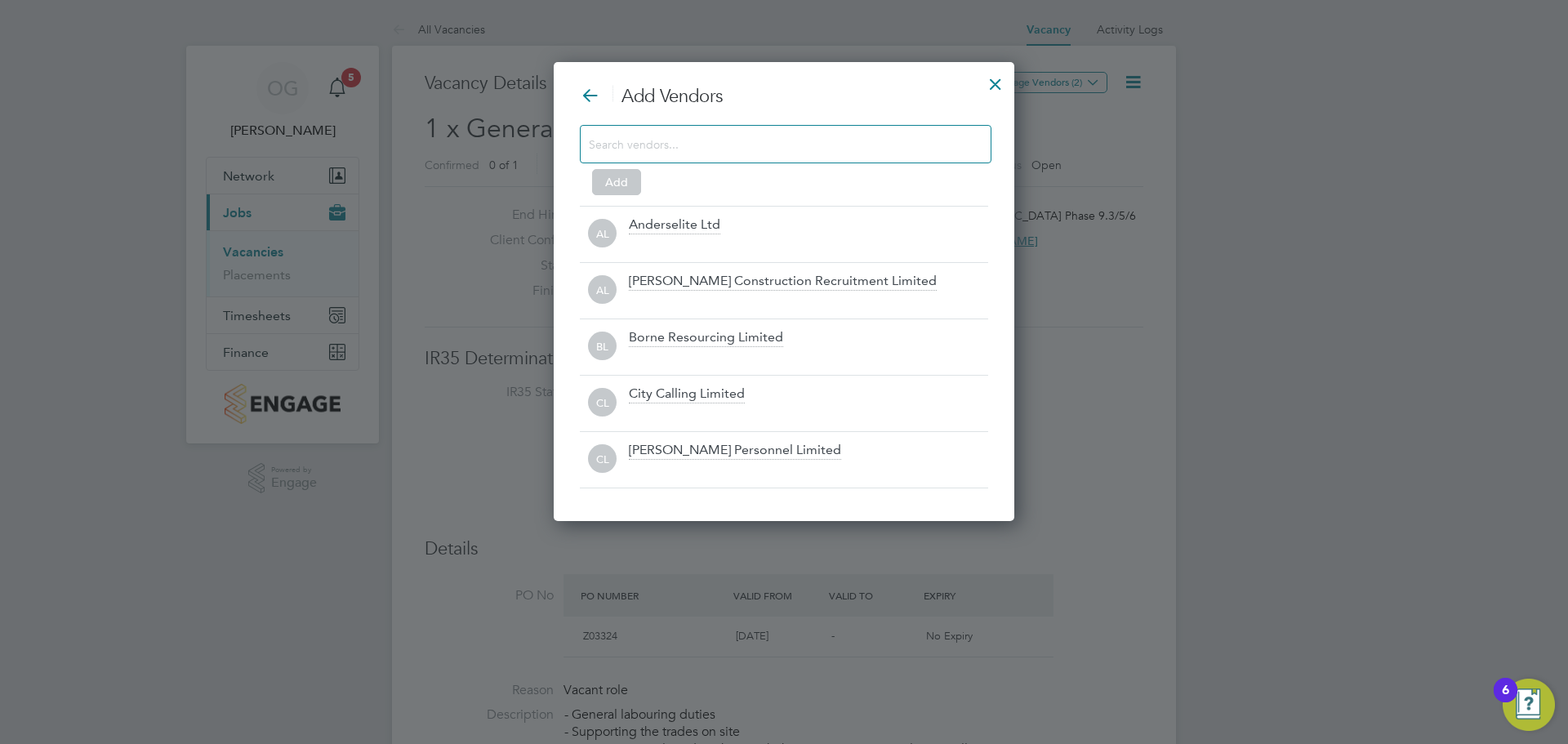
click at [983, 84] on div at bounding box center [996, 80] width 29 height 29
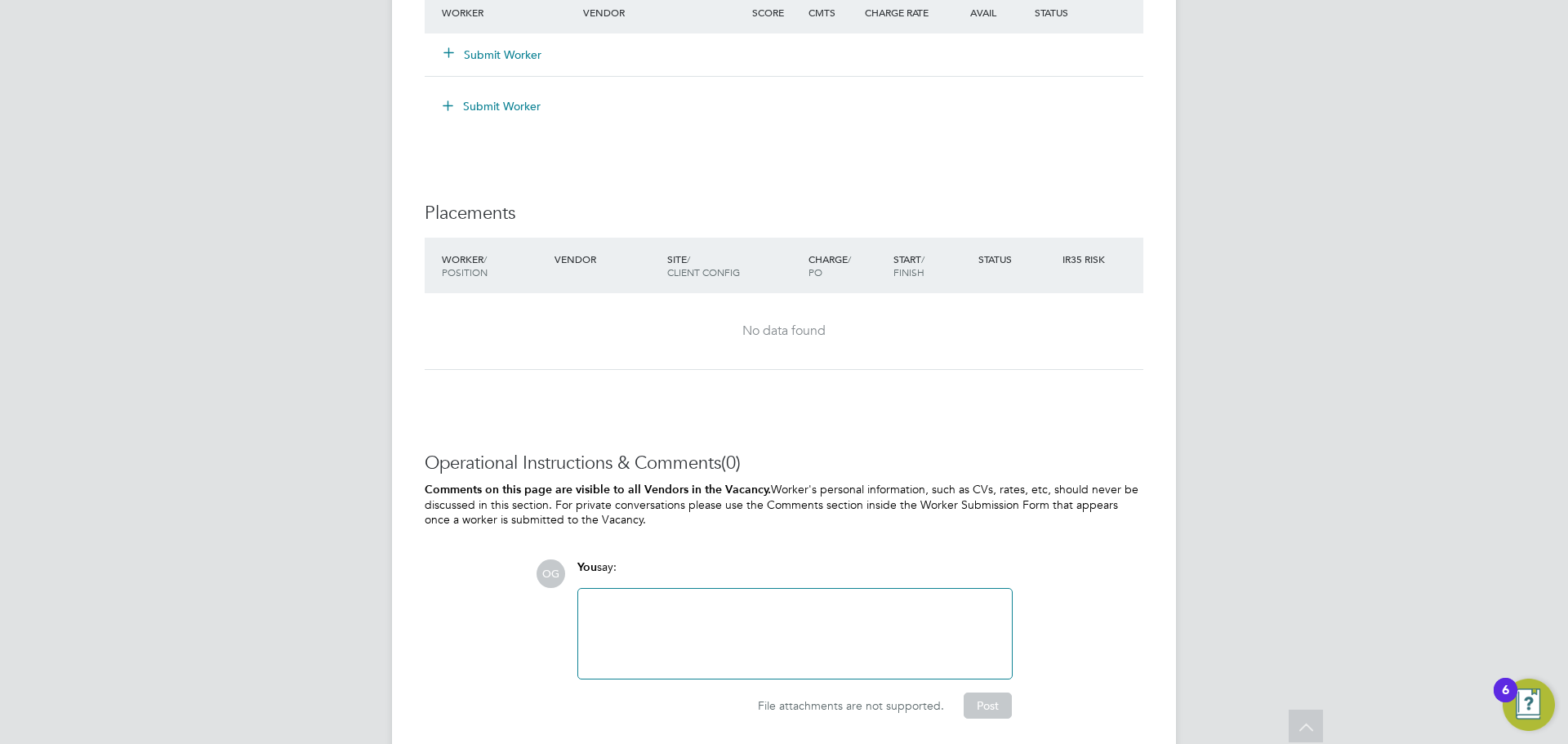
scroll to position [1431, 0]
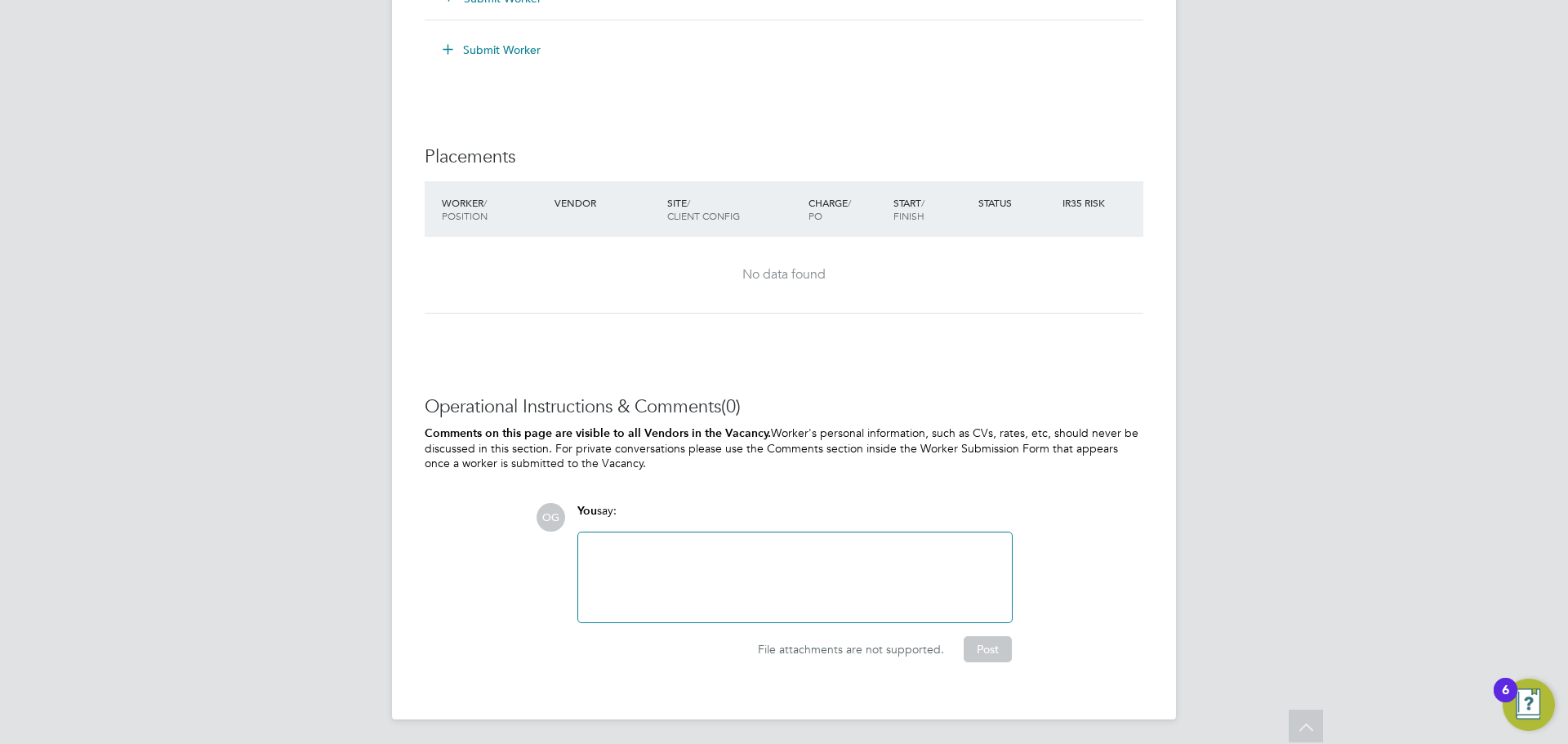
click at [1028, 520] on div "OG You say: Attachments are not supported File attachments are not supported. P…" at bounding box center [840, 582] width 608 height 159
click at [1053, 288] on div "No data found" at bounding box center [784, 274] width 686 height 76
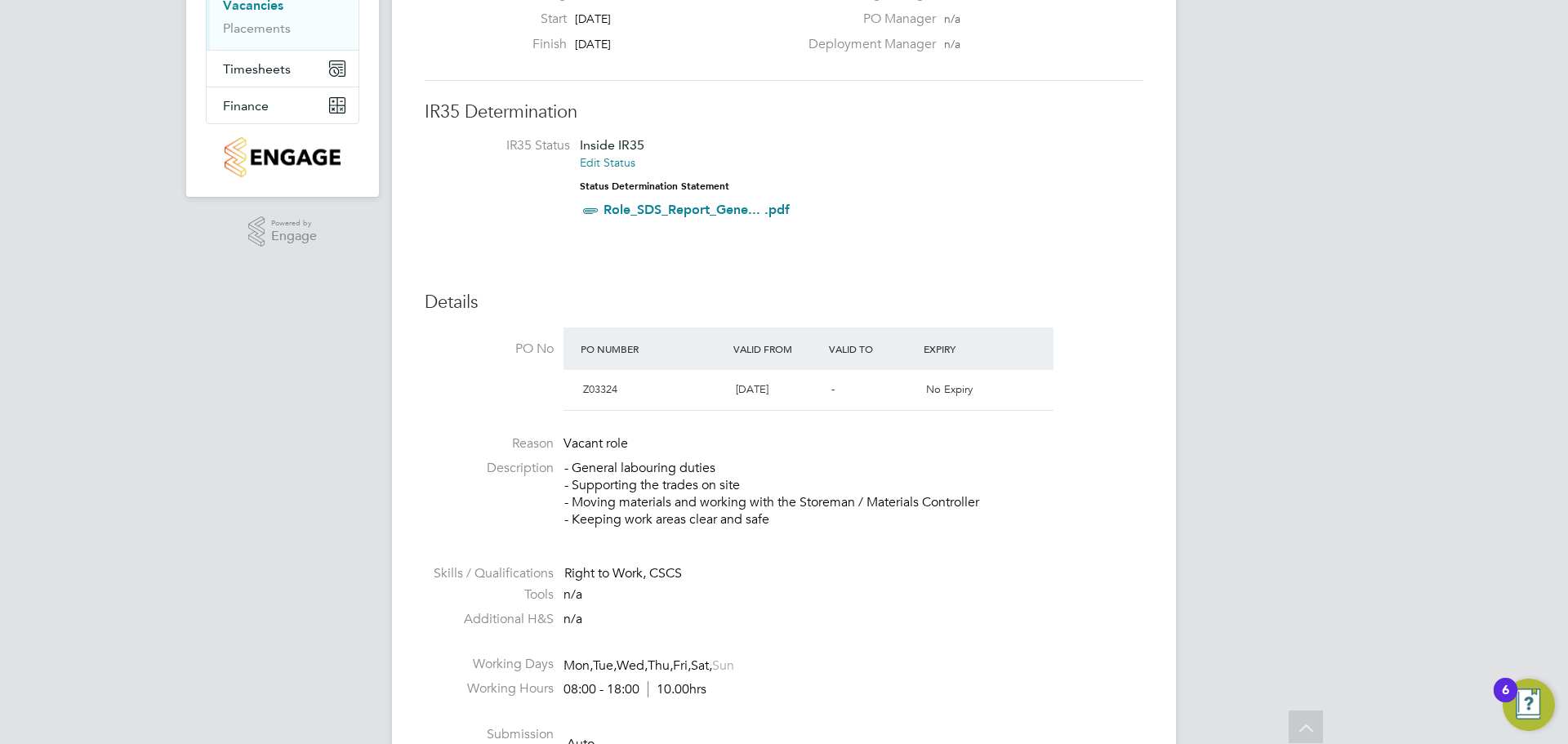
scroll to position [0, 0]
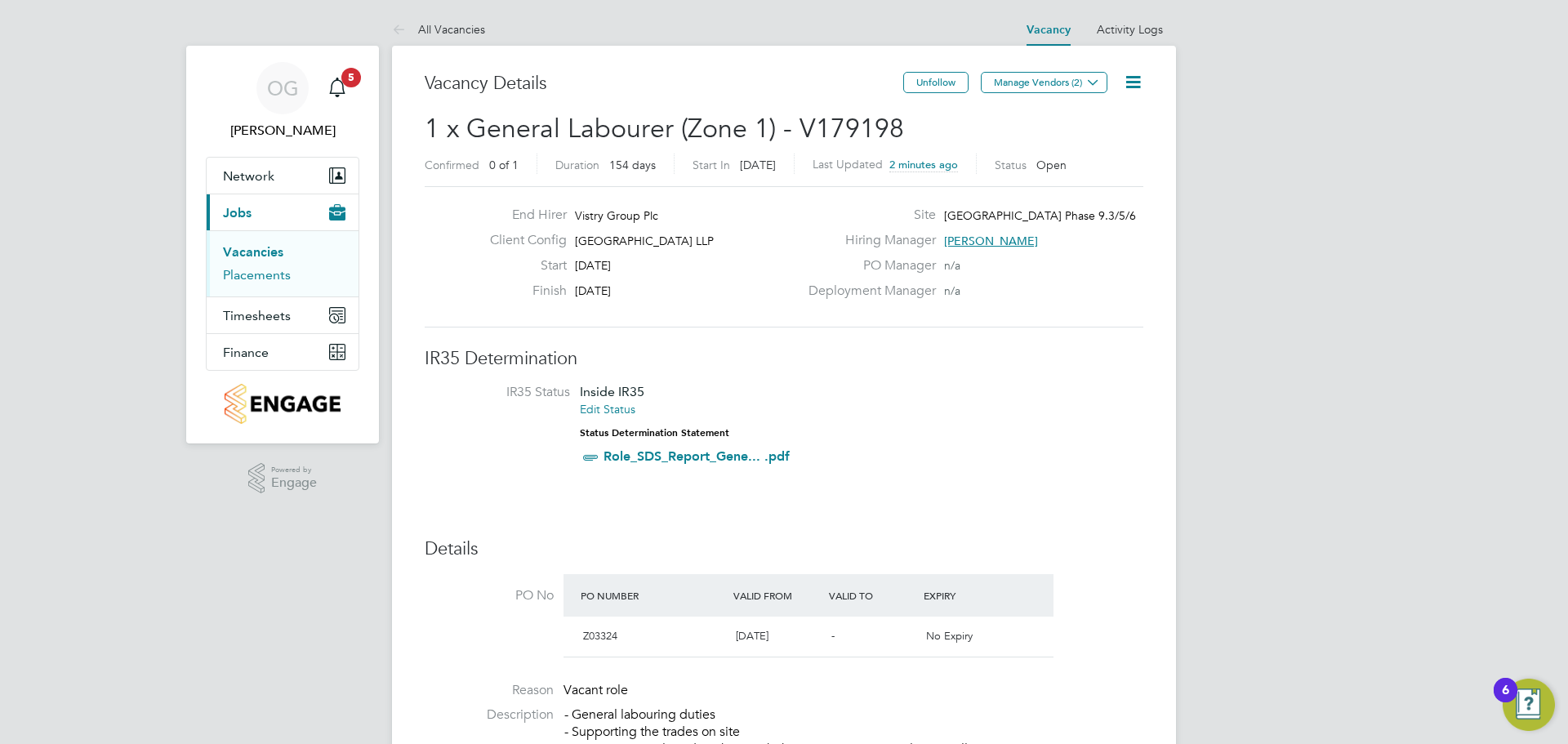
click at [250, 280] on link "Placements" at bounding box center [256, 274] width 68 height 15
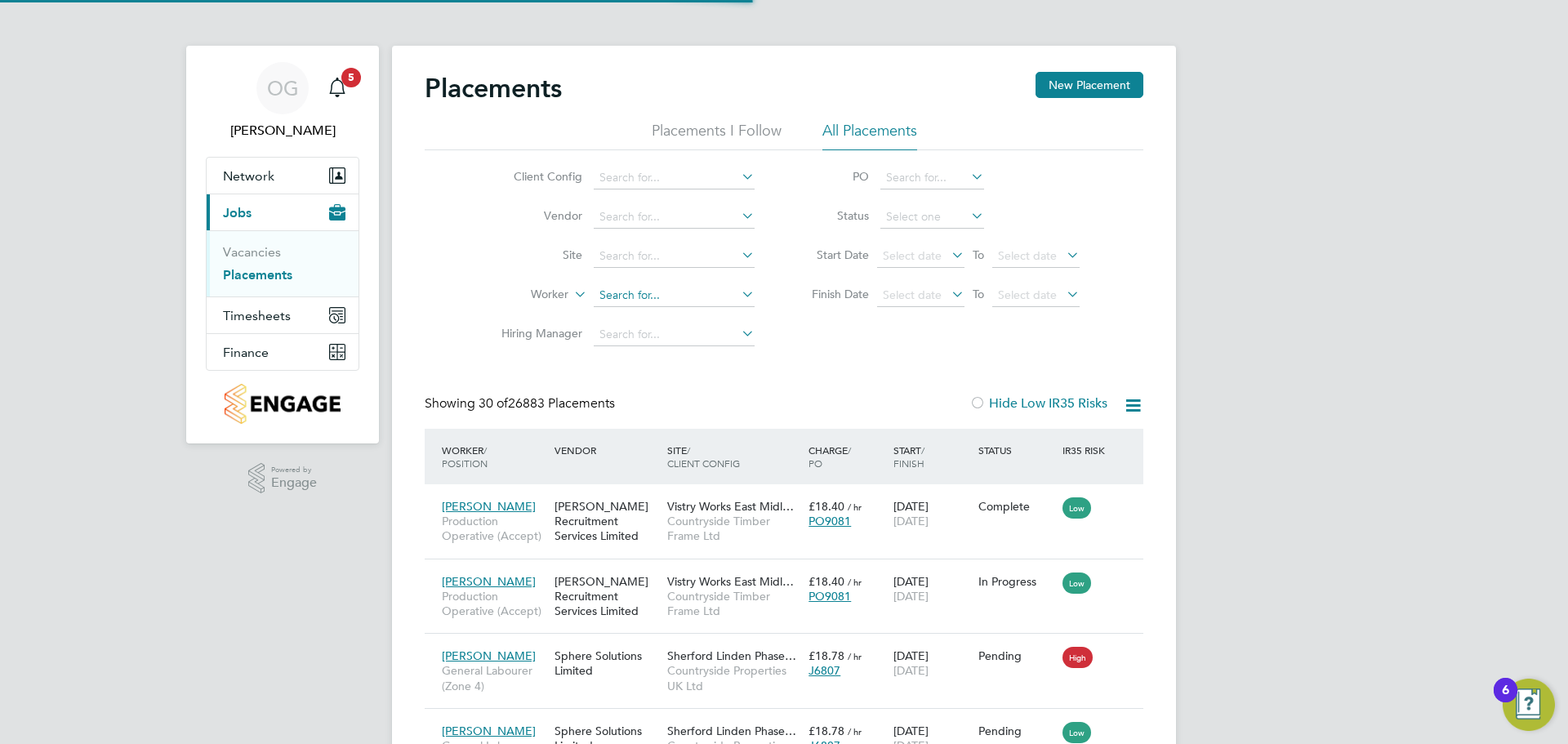
scroll to position [61, 142]
click at [635, 293] on input at bounding box center [674, 295] width 161 height 23
type input "Emmanuel Ragousy"
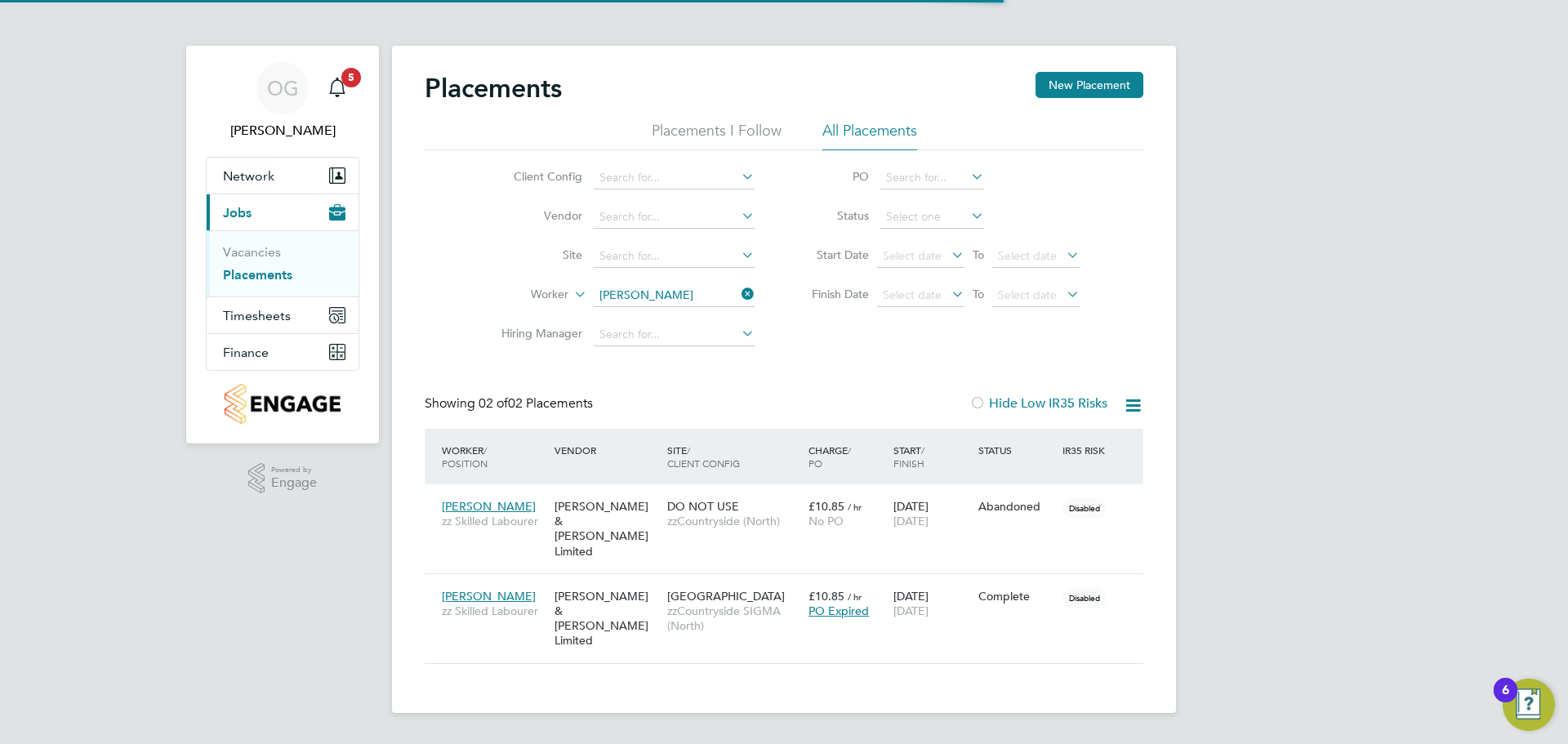
click at [738, 290] on icon at bounding box center [738, 293] width 0 height 23
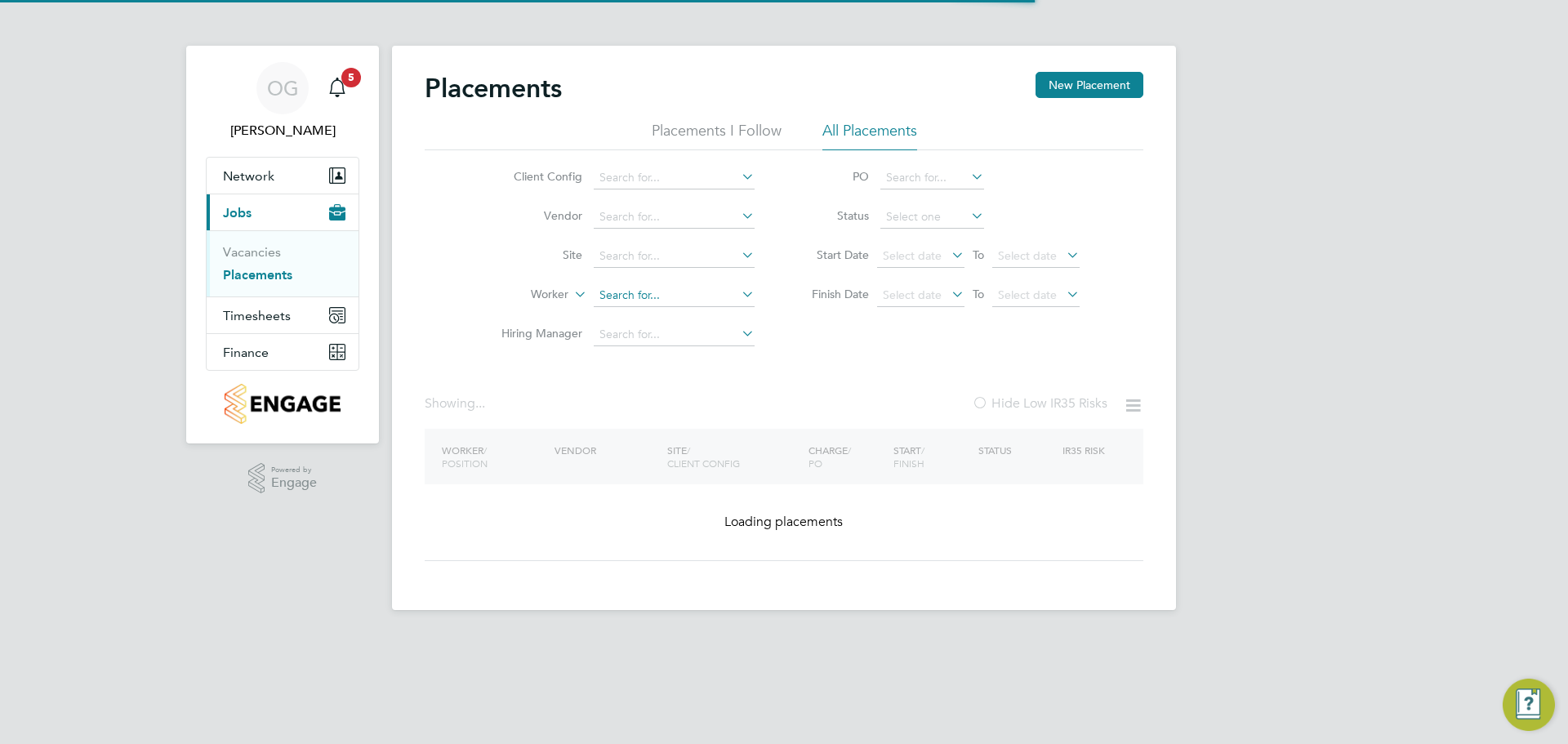
click at [706, 297] on input at bounding box center [674, 295] width 161 height 23
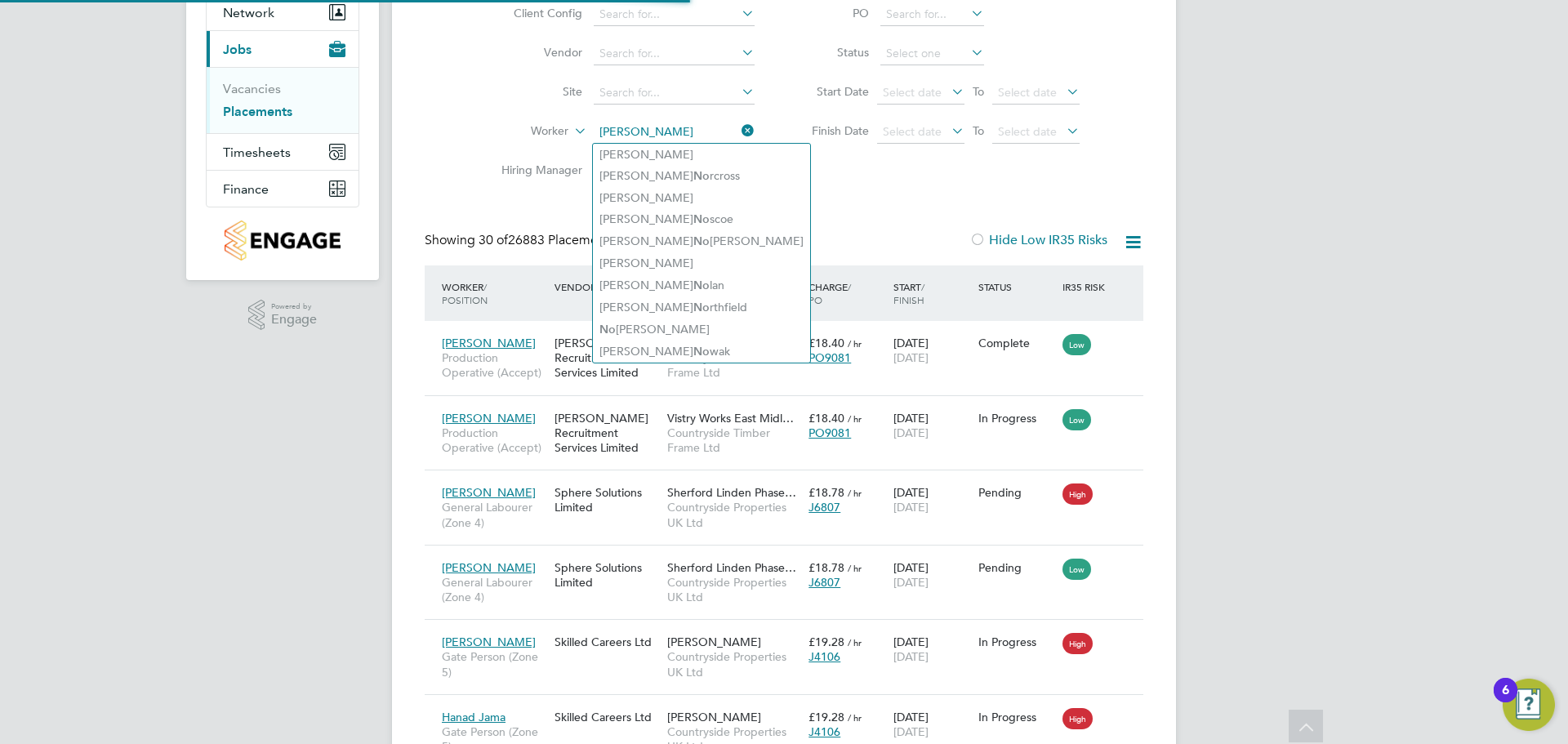
type input "noel"
click at [796, 295] on div "Site / Client Config" at bounding box center [734, 292] width 141 height 42
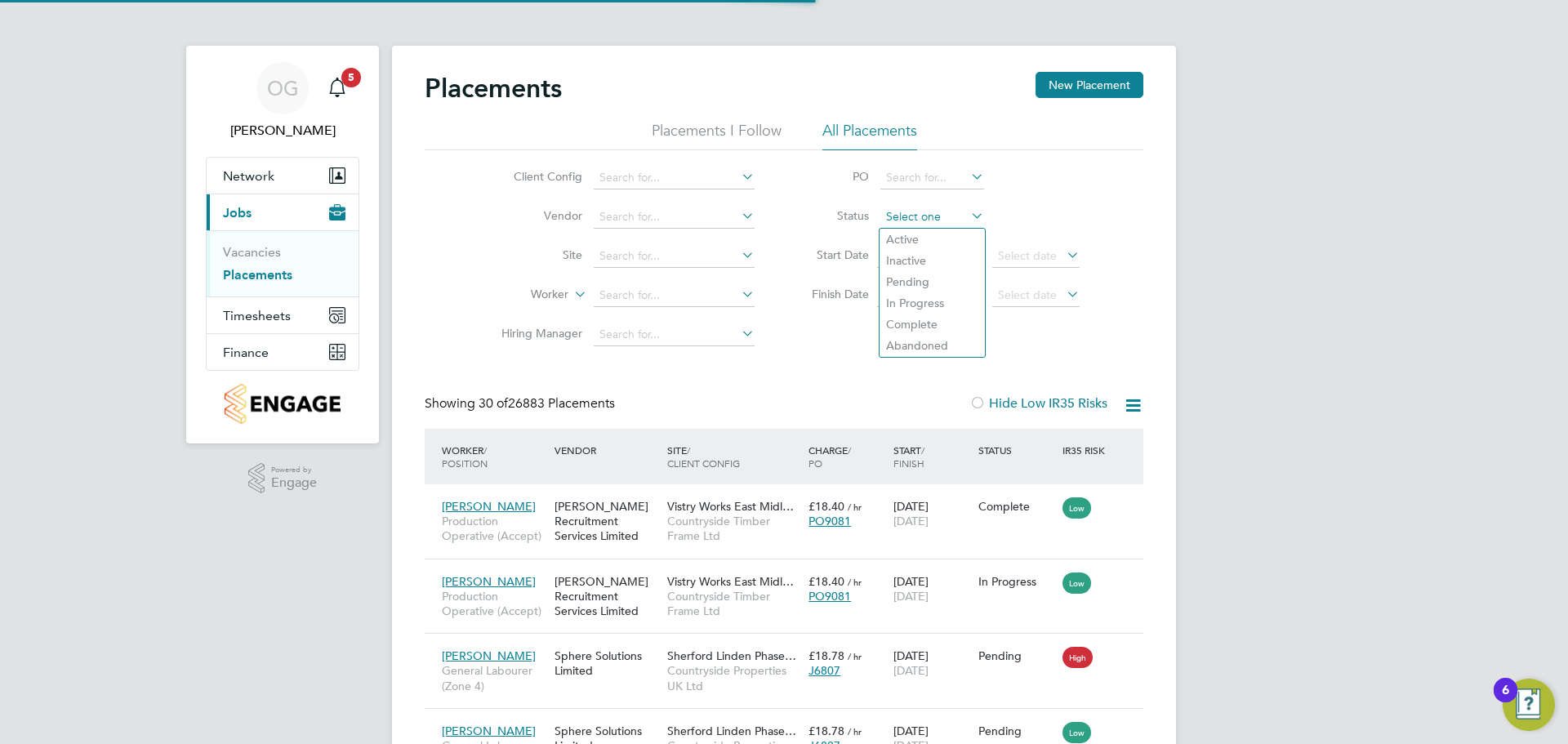
click at [911, 211] on input at bounding box center [932, 217] width 104 height 23
click at [917, 235] on li "Active" at bounding box center [932, 239] width 105 height 22
type input "Active"
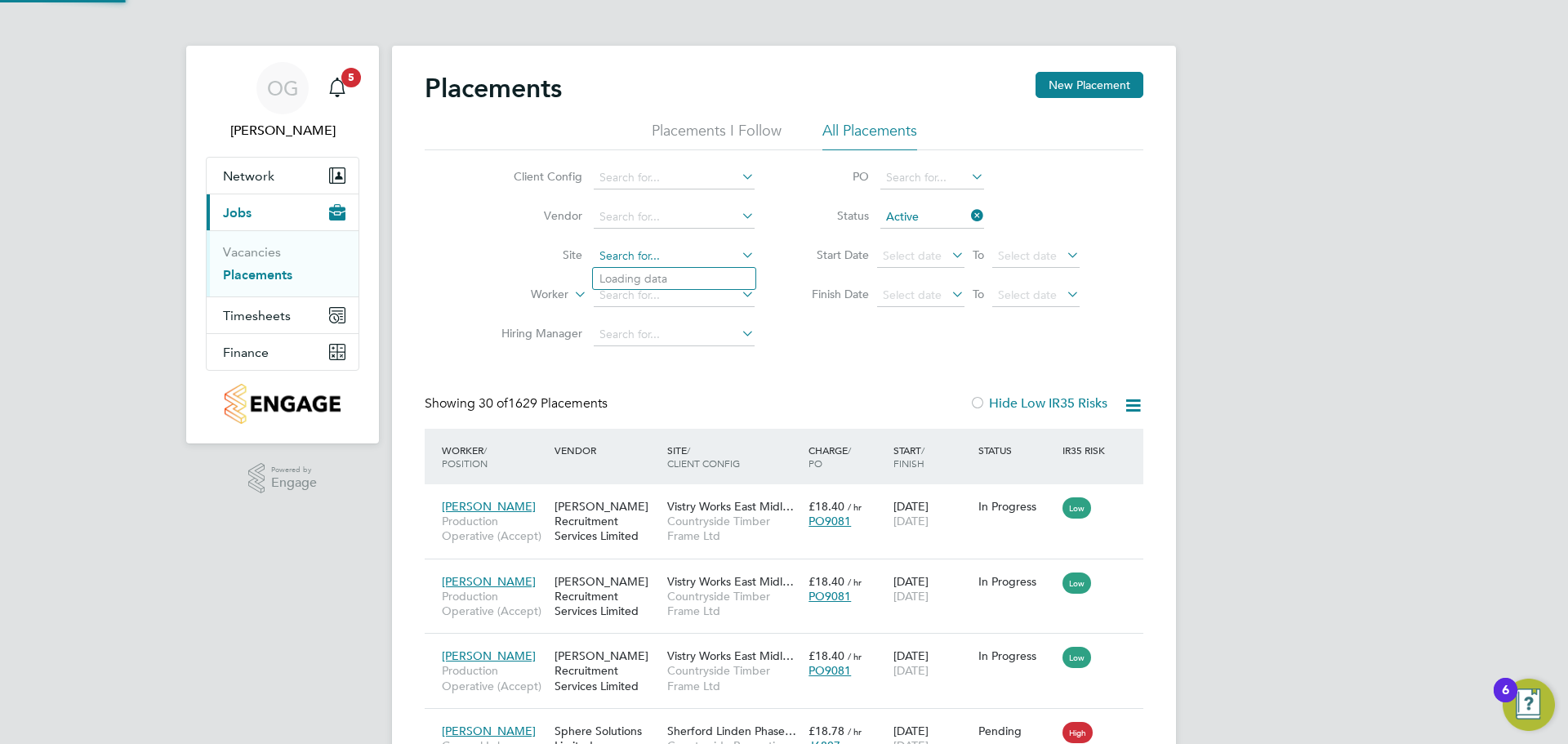
click at [634, 261] on input at bounding box center [674, 256] width 161 height 23
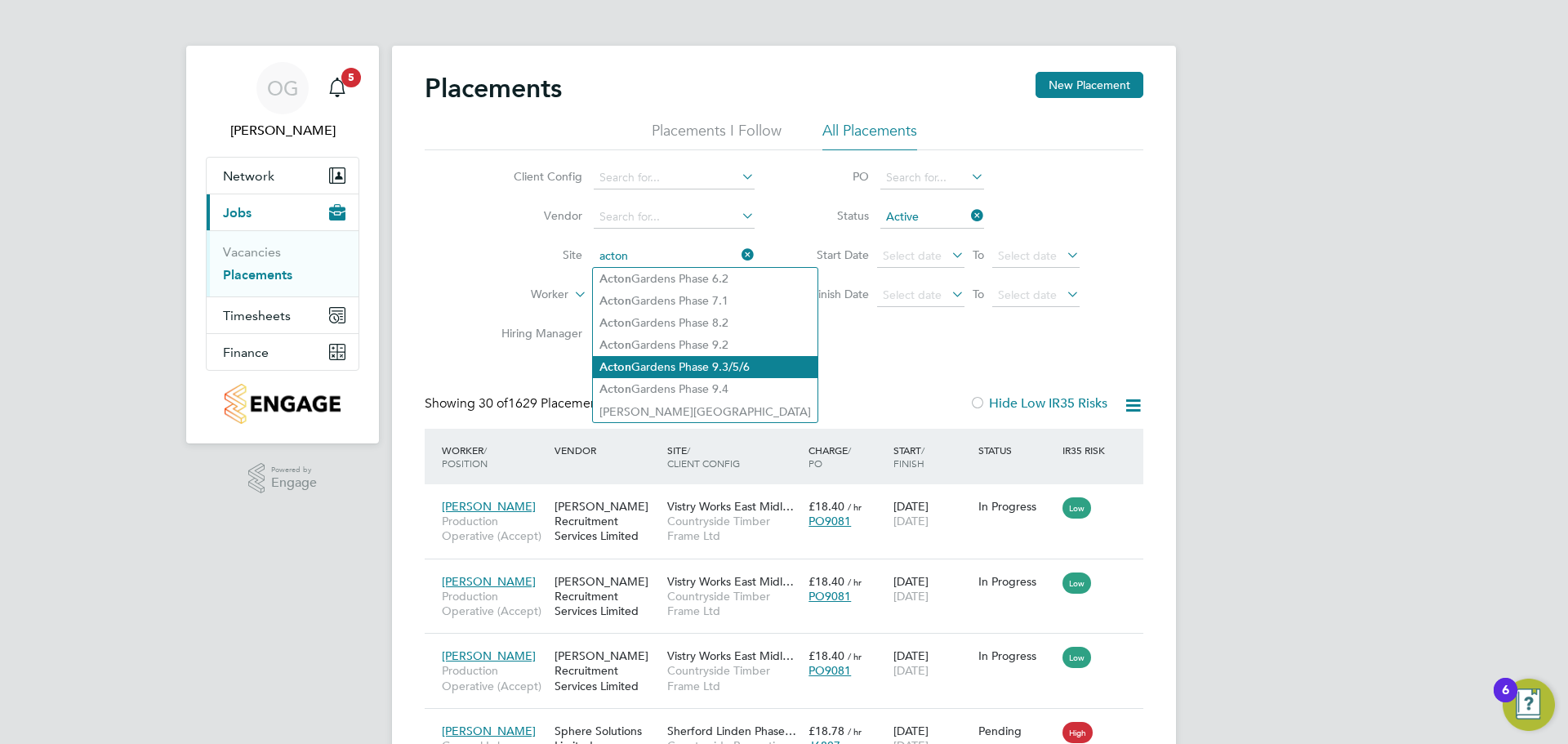
click at [725, 359] on li "Acton Gardens Phase 9.3/5/6" at bounding box center [705, 367] width 225 height 22
type input "Acton Gardens Phase 9.3/5/6"
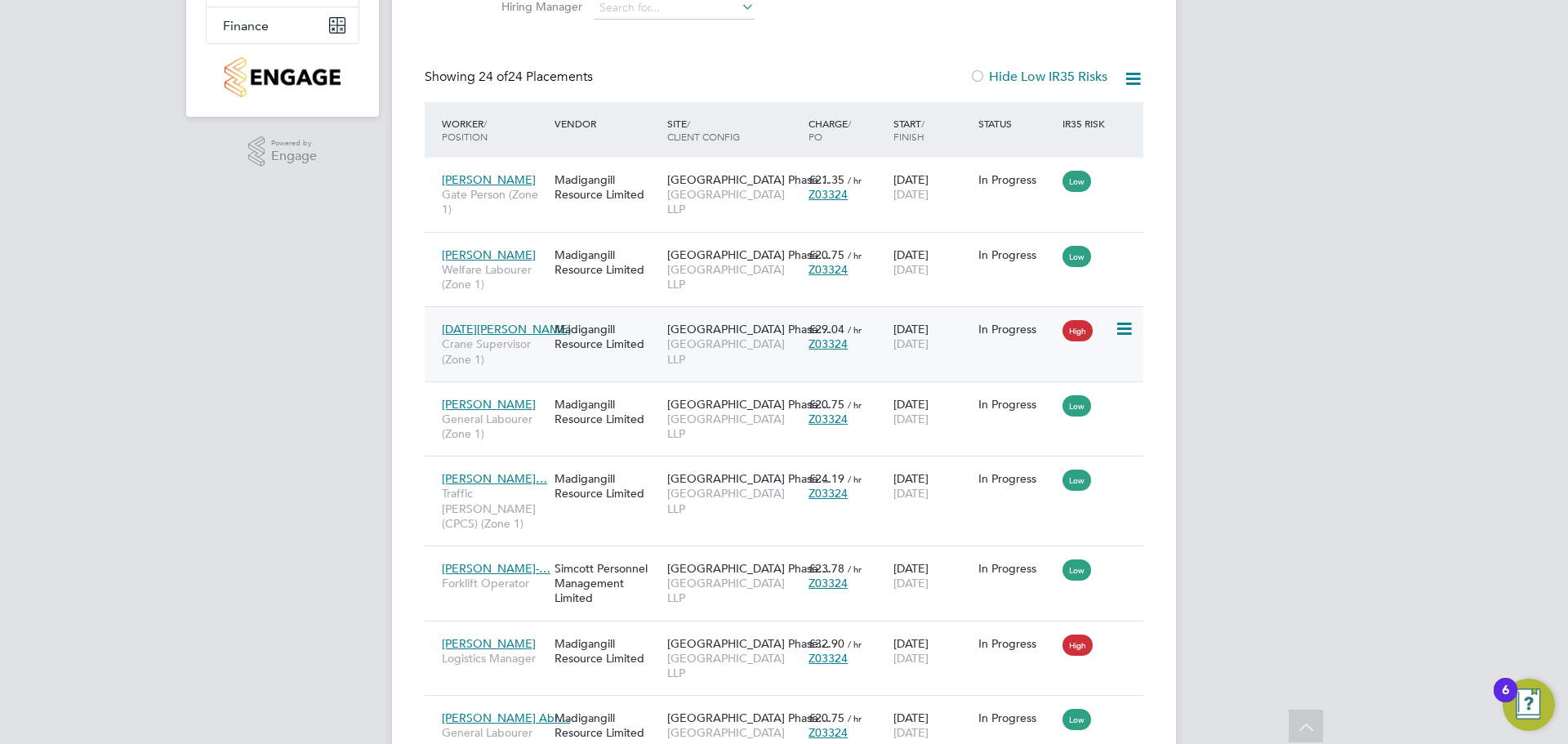
click at [515, 329] on span "Noel Egberamen" at bounding box center [507, 329] width 129 height 15
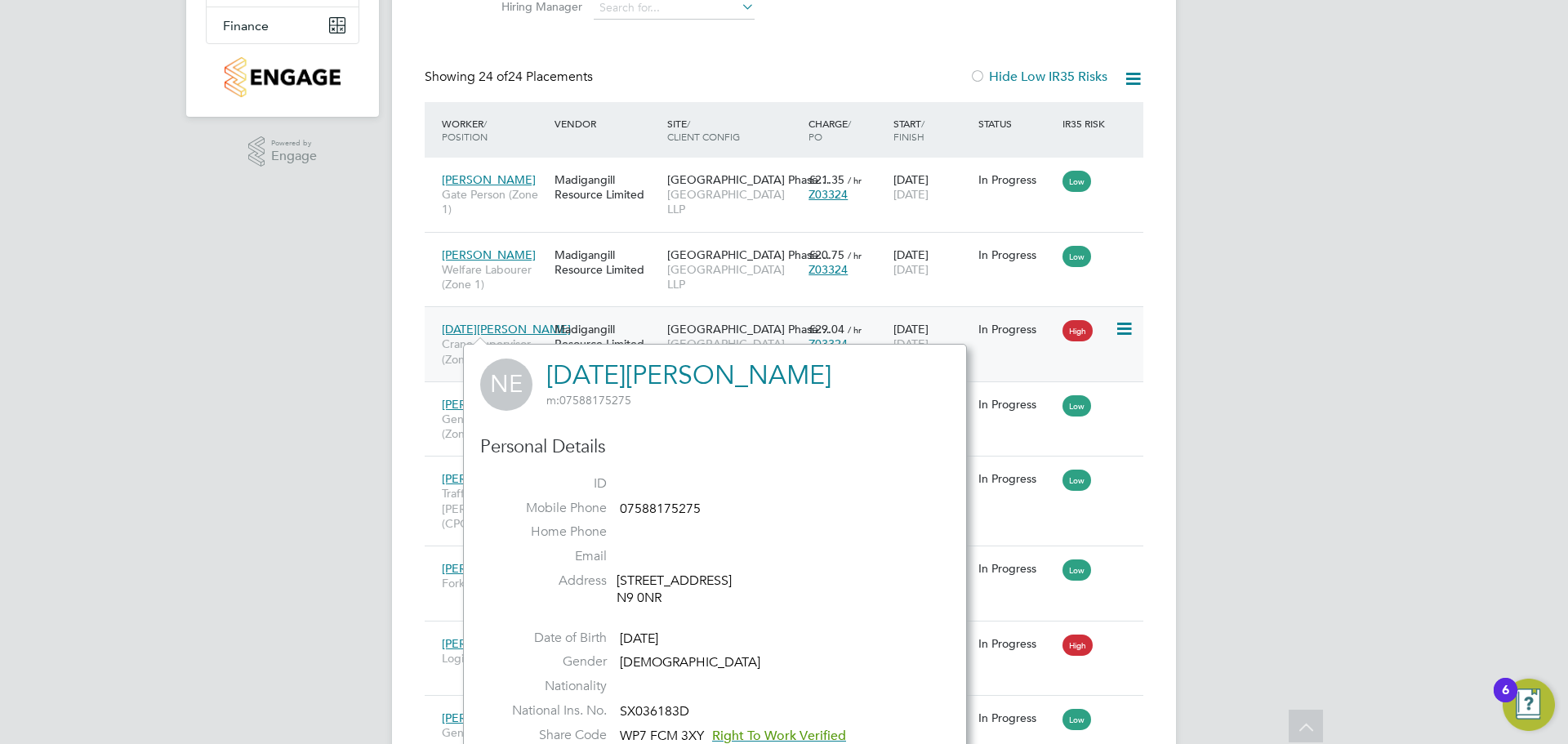
click at [826, 326] on span "£29.04" at bounding box center [827, 329] width 36 height 15
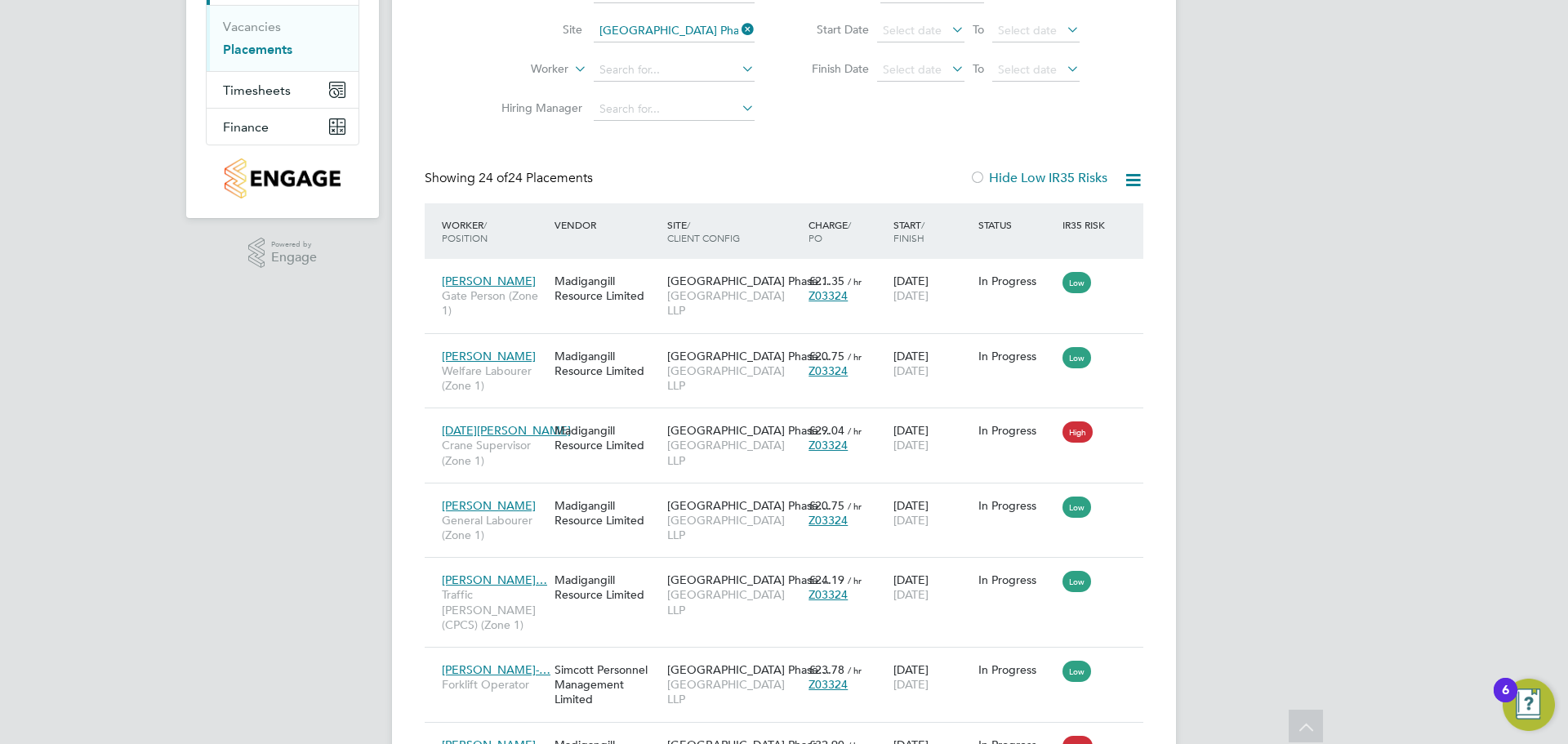
scroll to position [82, 0]
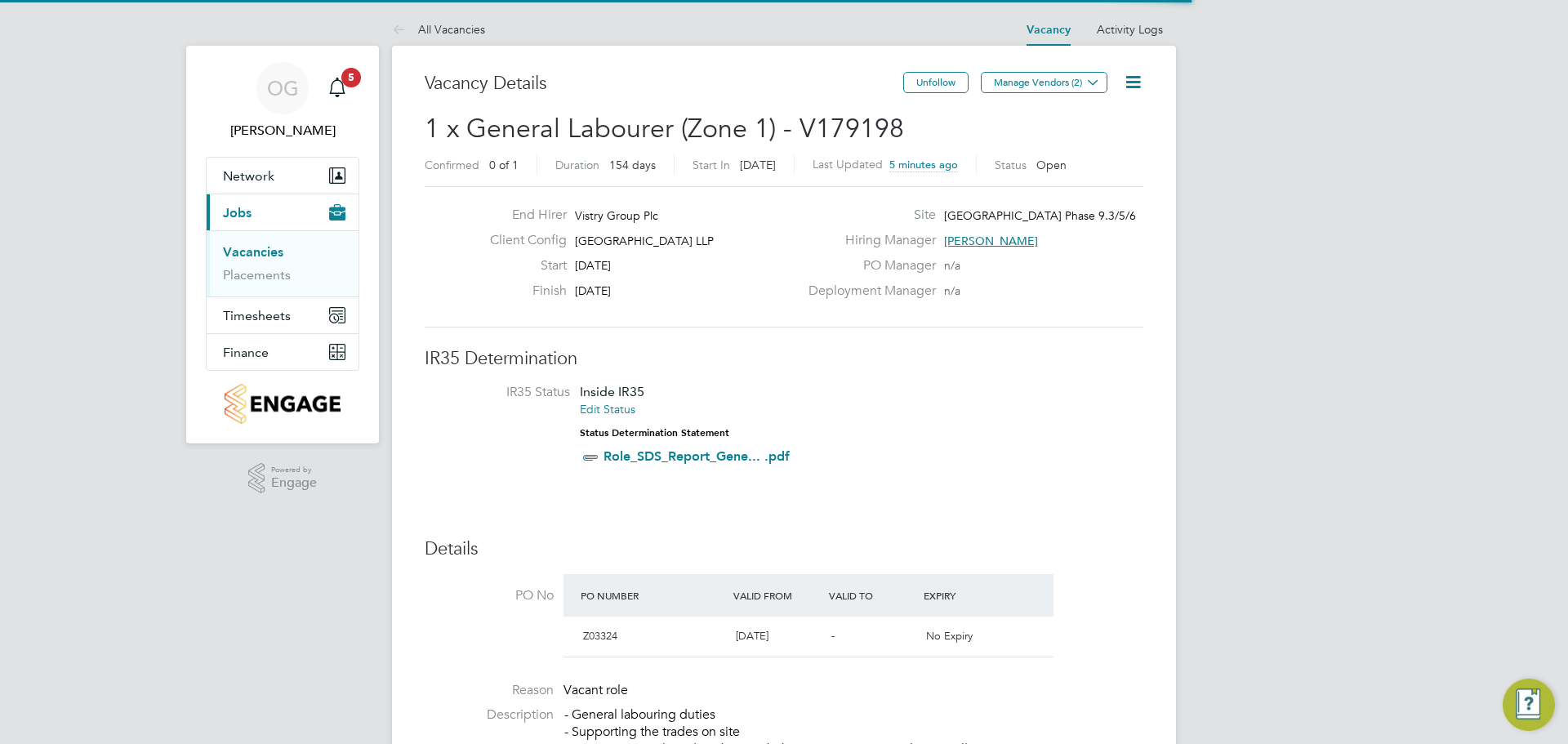
scroll to position [8, 8]
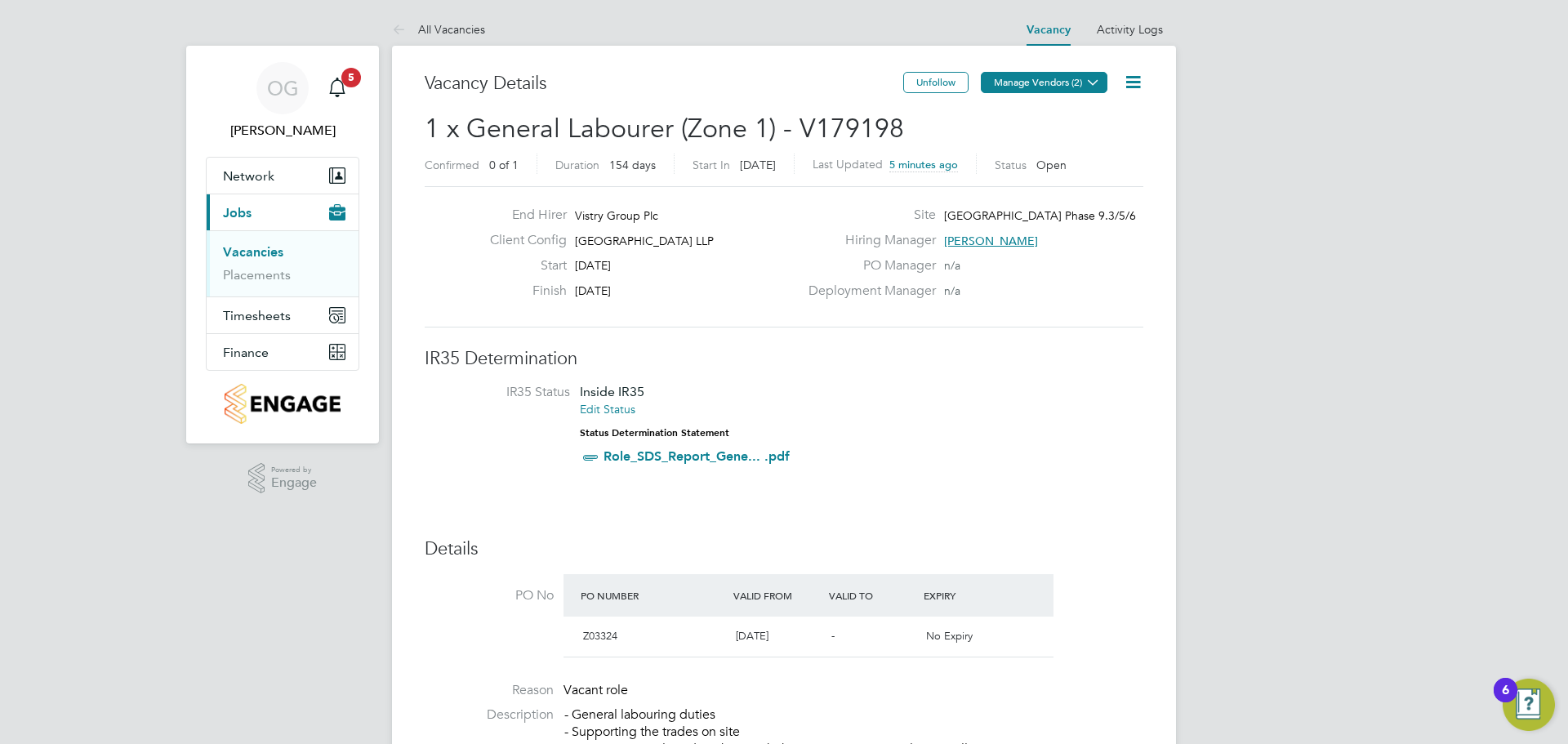
click at [1055, 84] on button "Manage Vendors (2)" at bounding box center [1044, 83] width 127 height 22
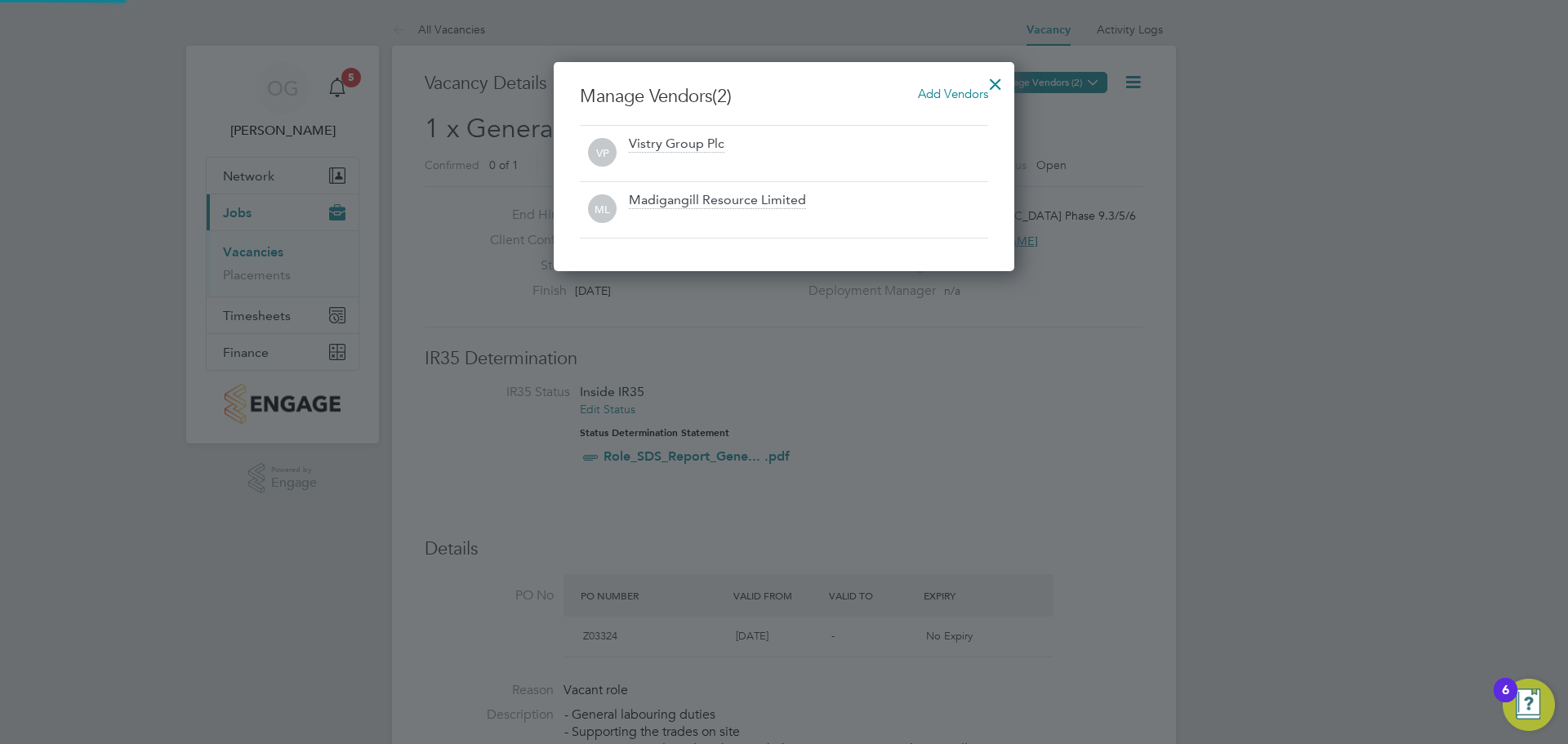
scroll to position [209, 461]
click at [989, 79] on div at bounding box center [996, 80] width 29 height 29
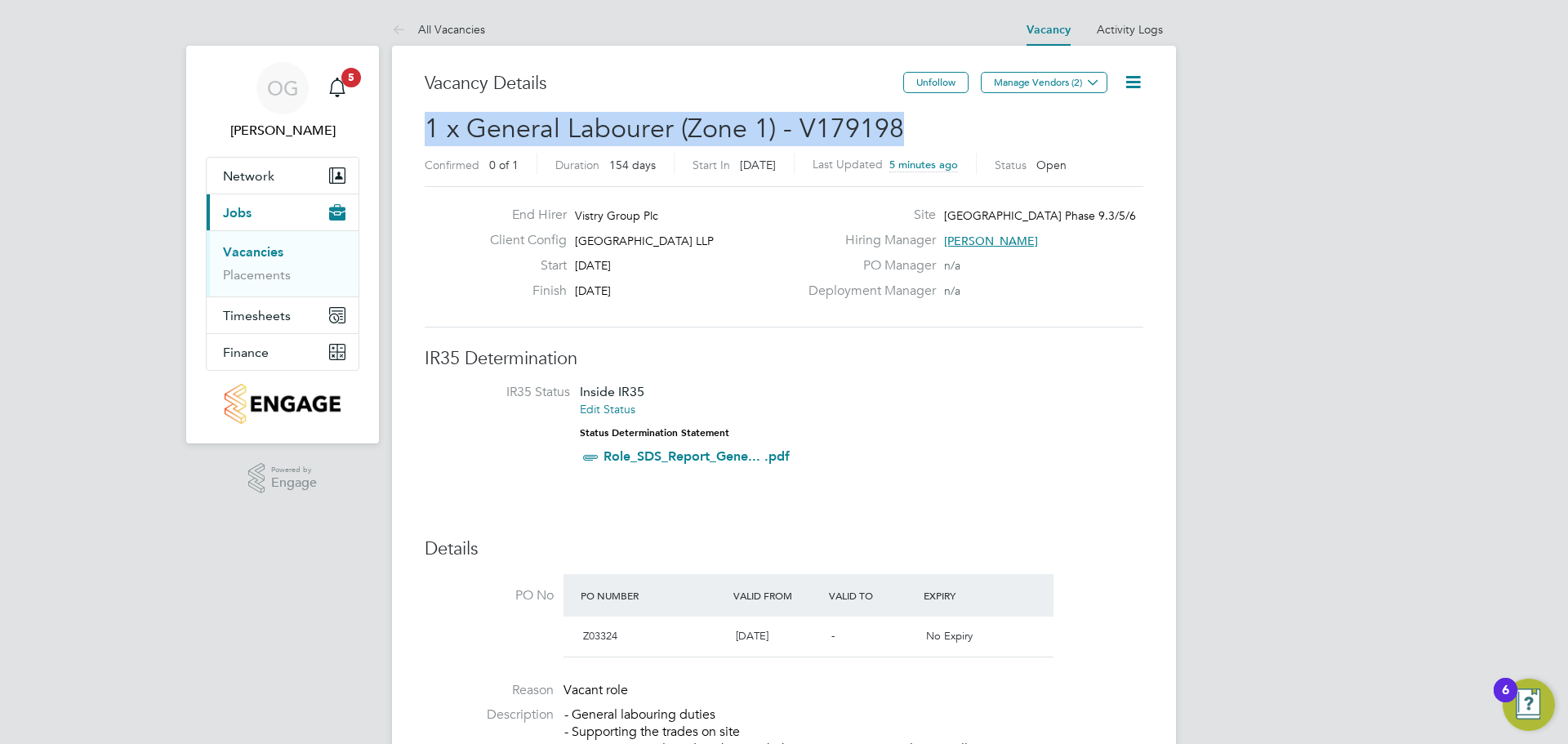
drag, startPoint x: 904, startPoint y: 126, endPoint x: 478, endPoint y: 133, distance: 426.1
copy span "1 x General Labourer (Zone 1) - V179198"
click at [262, 276] on link "Placements" at bounding box center [256, 274] width 68 height 15
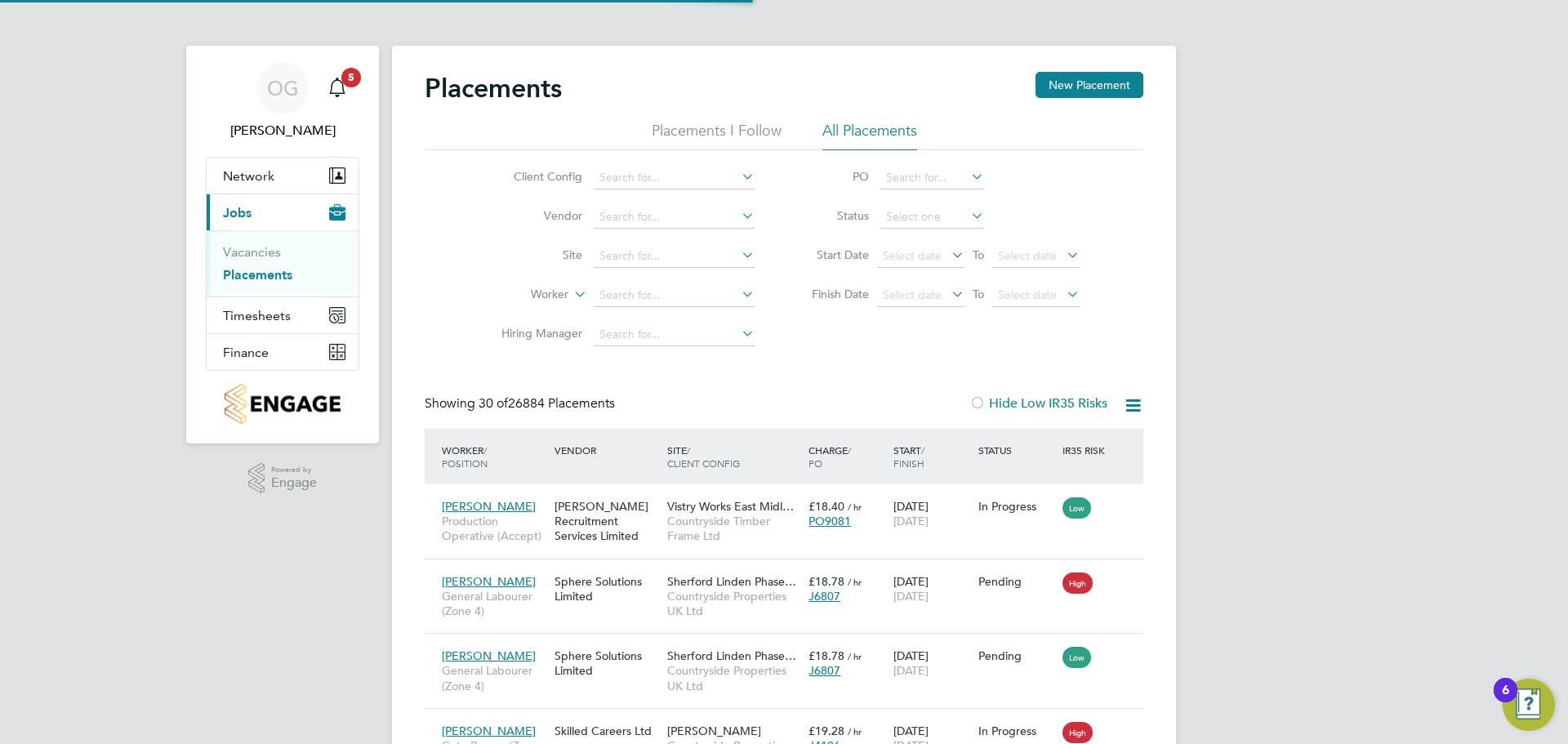
scroll to position [61, 142]
click at [933, 218] on input at bounding box center [932, 217] width 104 height 23
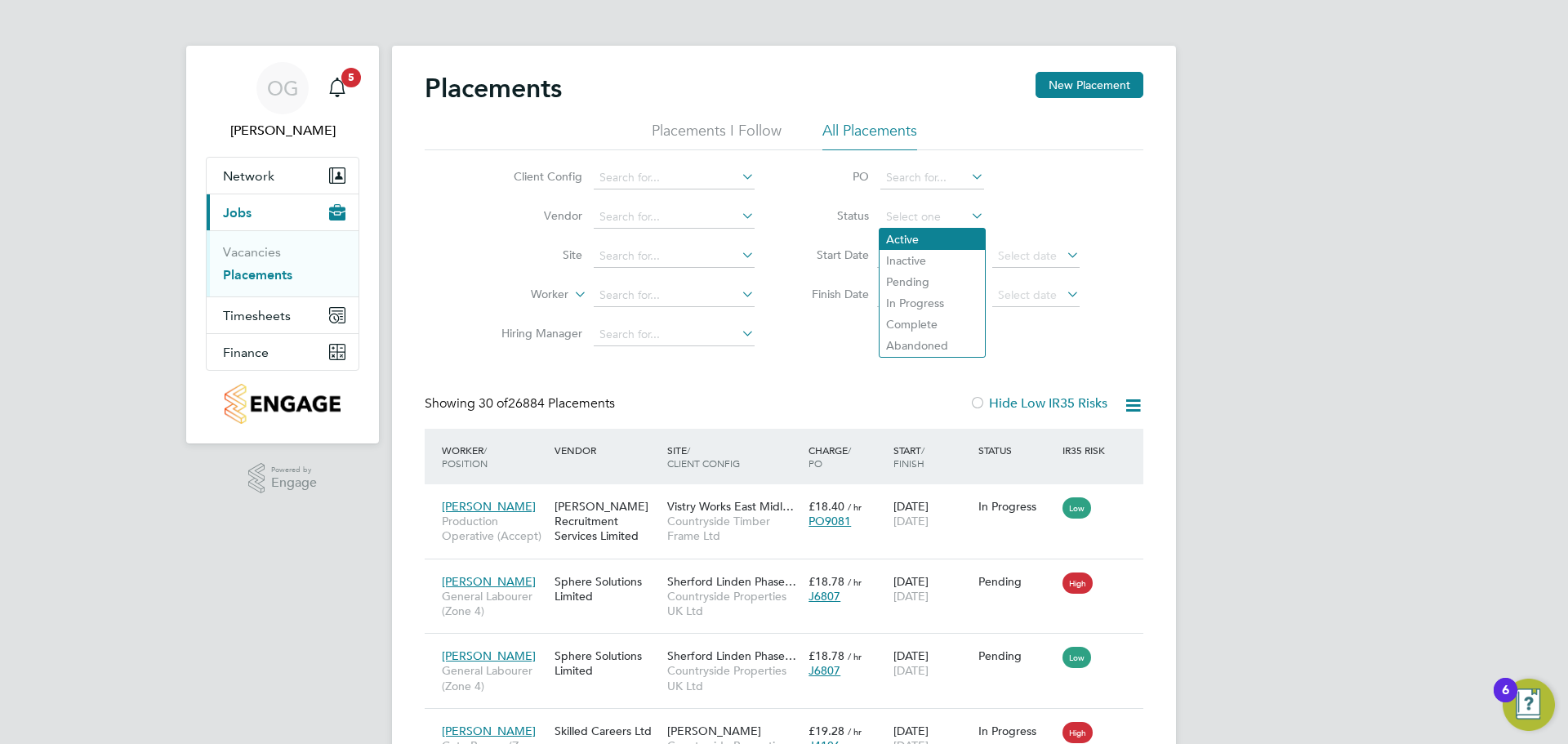
click at [924, 238] on li "Active" at bounding box center [932, 239] width 105 height 22
type input "Active"
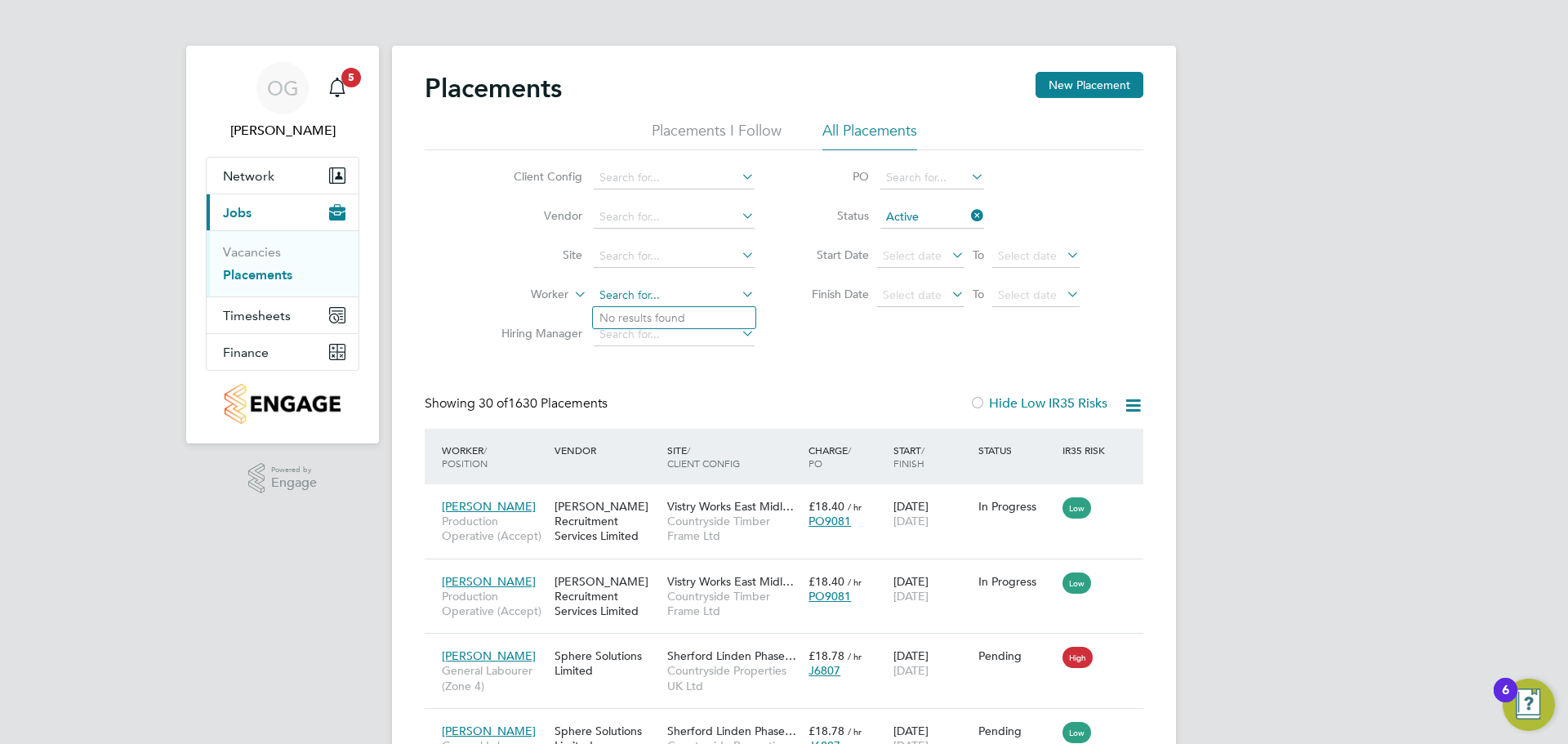
type input "dimitar"
click at [634, 296] on input at bounding box center [674, 295] width 161 height 23
type input "d"
type input "S"
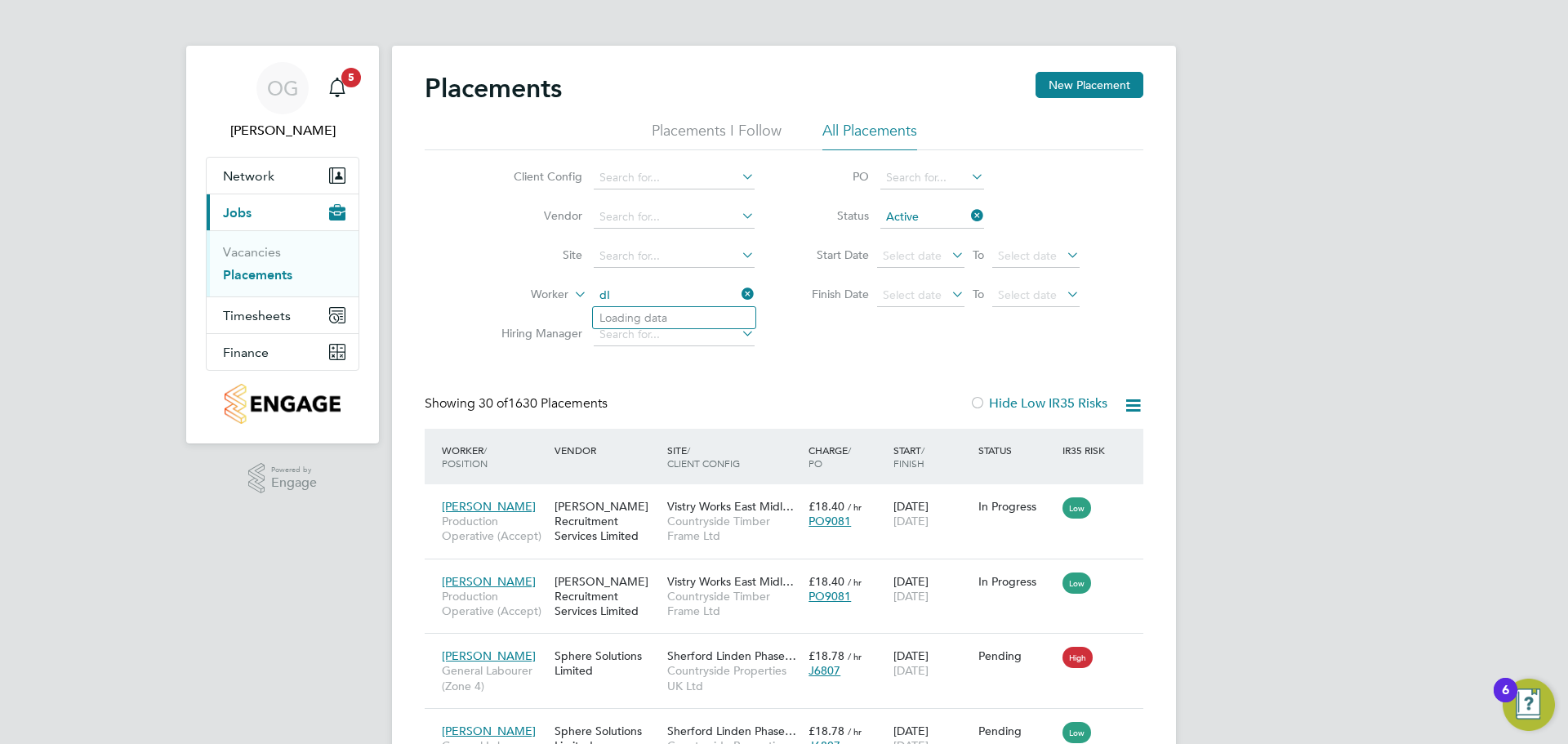
type input "d"
type input "Dimitar Vas"
click at [968, 218] on icon at bounding box center [968, 215] width 0 height 23
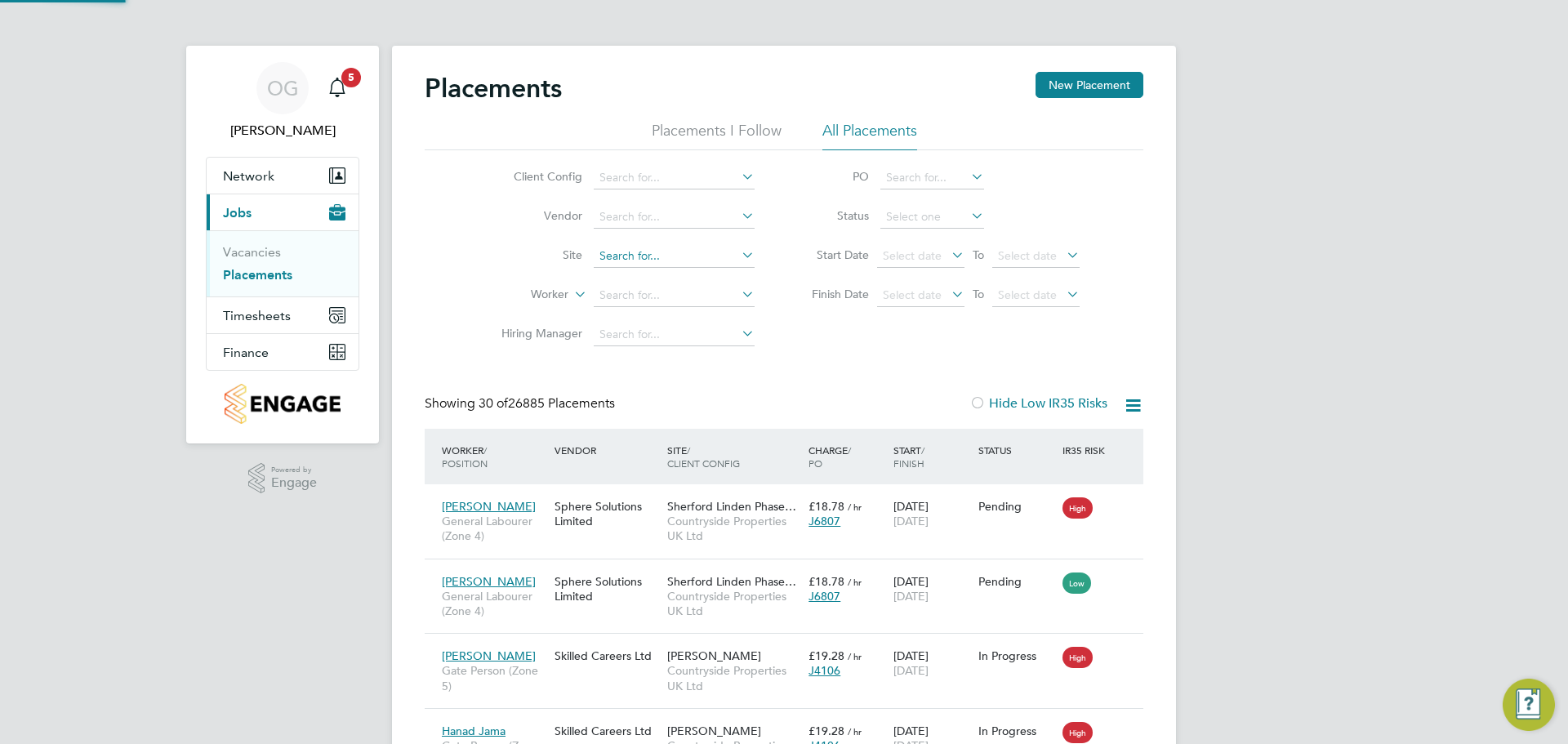
scroll to position [61, 142]
click at [650, 258] on input at bounding box center [674, 256] width 161 height 23
type input "st clou"
click at [675, 289] on ul "Maidenhead St Clou d Way" at bounding box center [674, 279] width 164 height 24
click at [702, 259] on input at bounding box center [674, 256] width 161 height 23
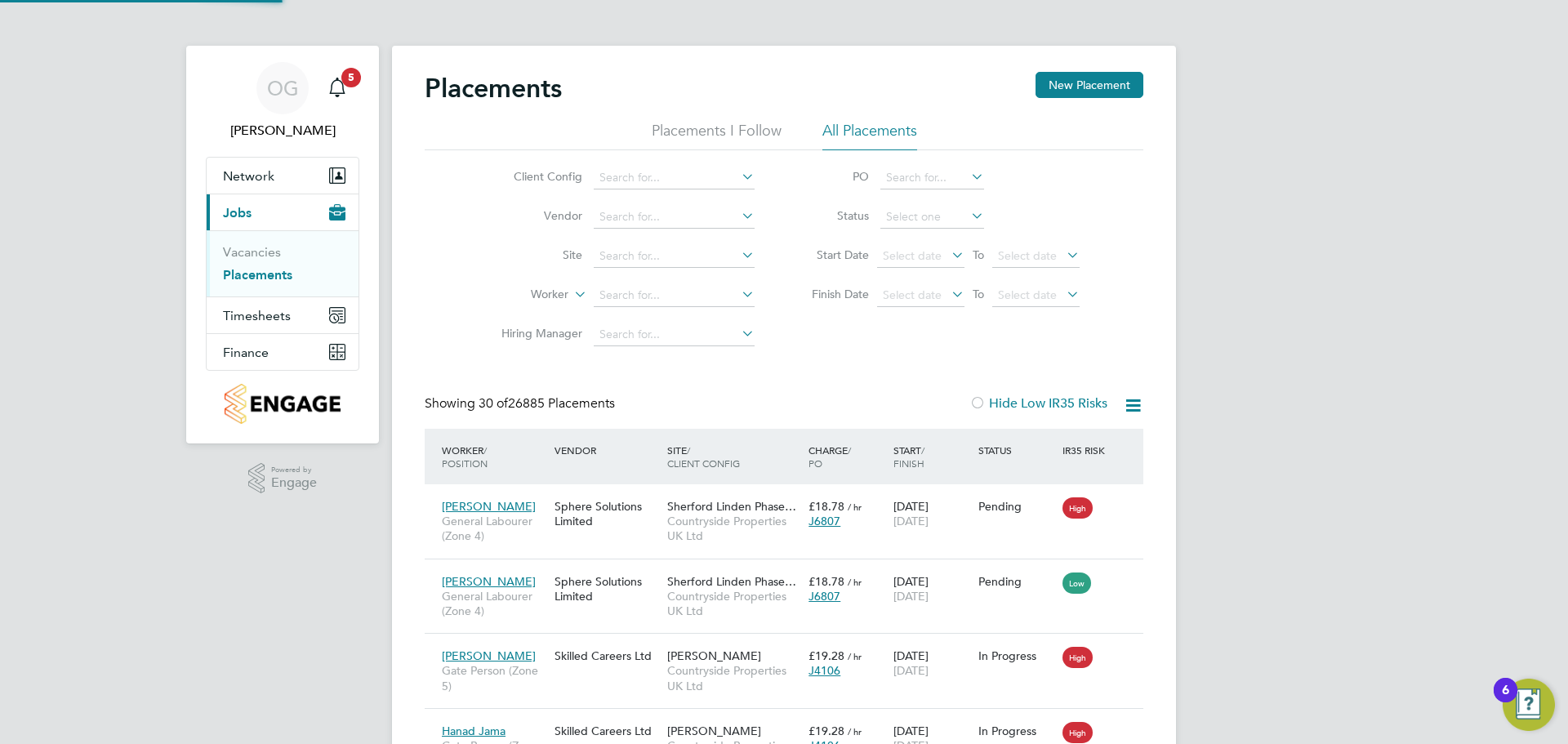
click at [738, 254] on icon at bounding box center [738, 255] width 0 height 23
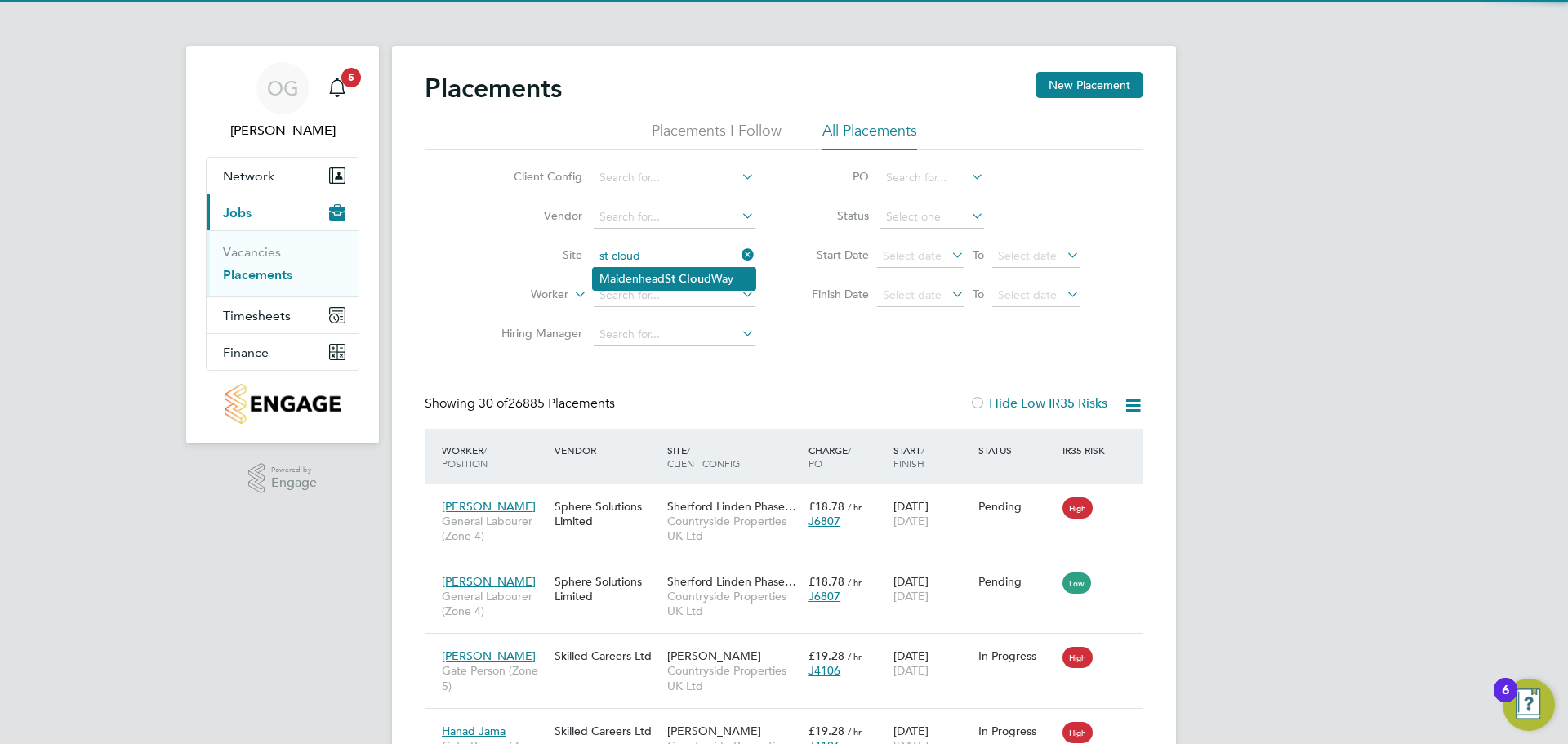
click at [644, 281] on li "Maidenhead St Cloud Way" at bounding box center [674, 279] width 163 height 22
type input "[GEOGRAPHIC_DATA]"
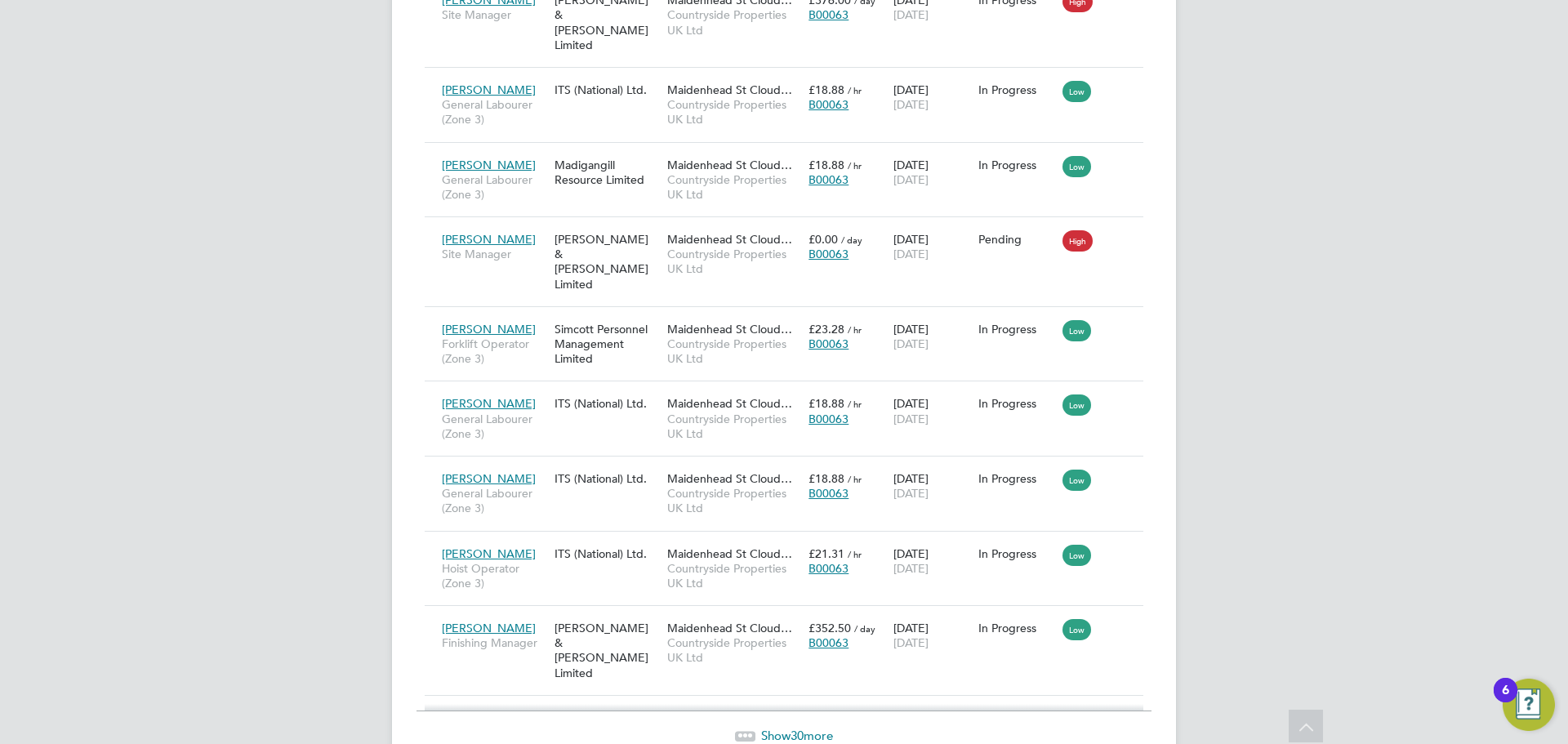
click at [795, 728] on span "30" at bounding box center [797, 735] width 13 height 15
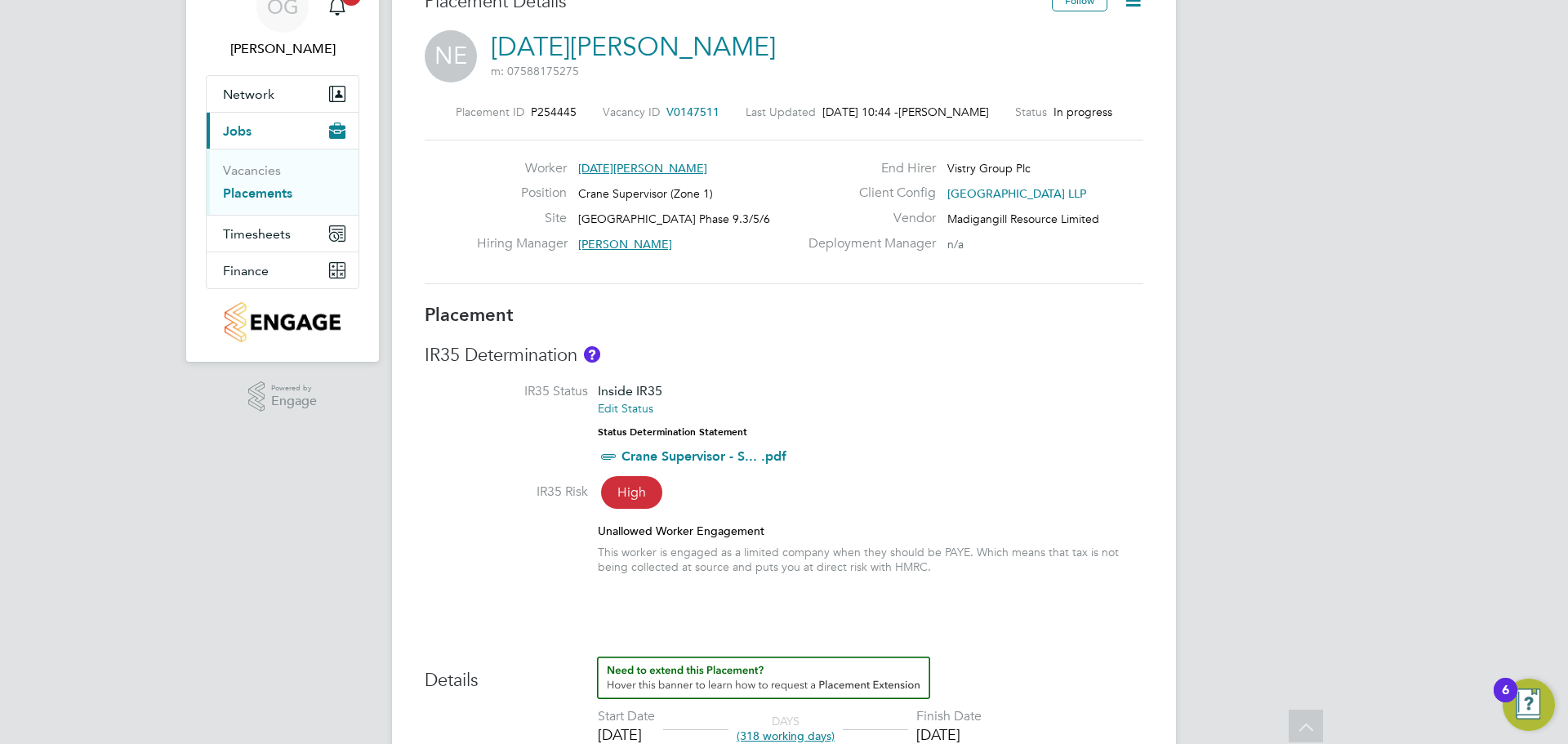
scroll to position [28, 0]
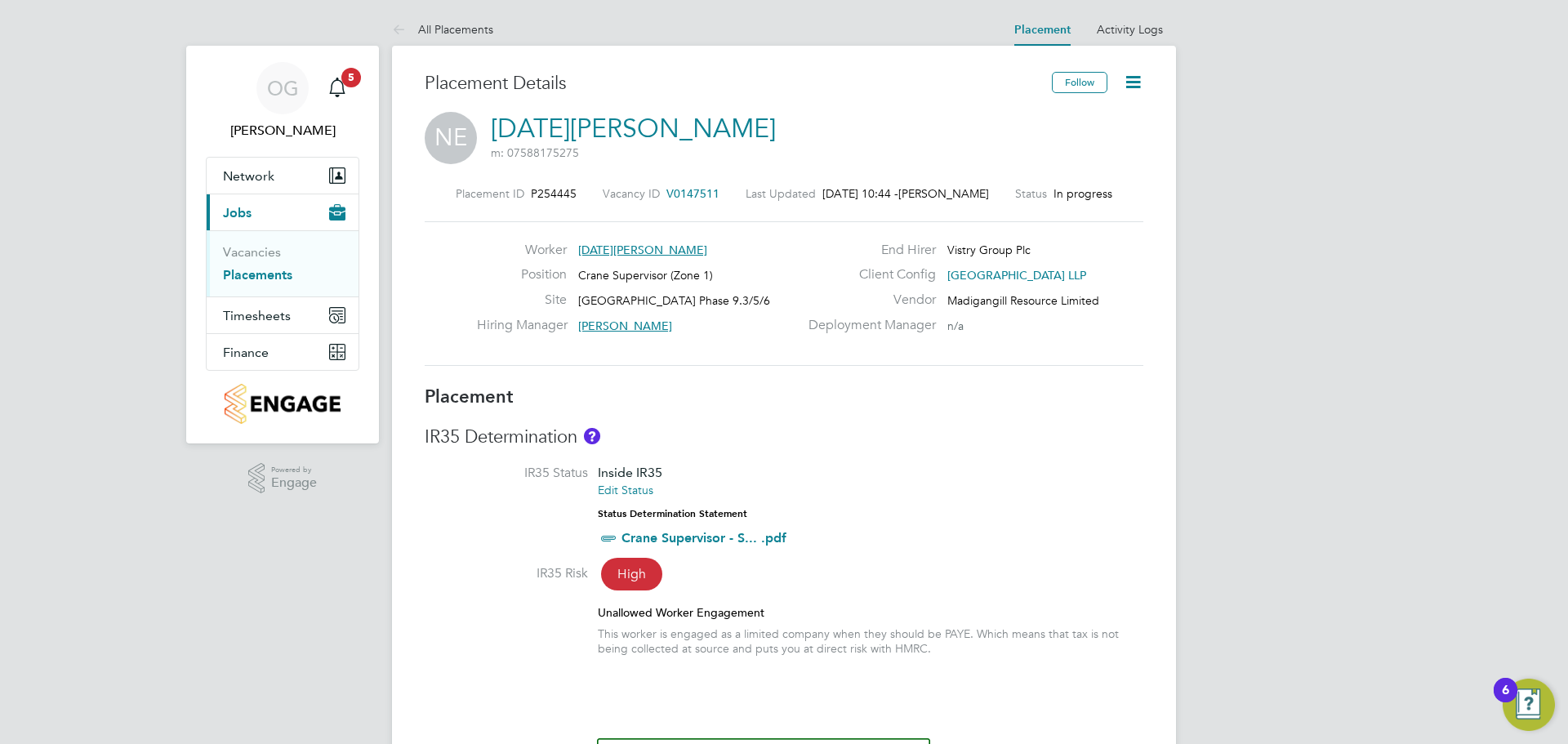
click at [1128, 83] on icon at bounding box center [1133, 83] width 21 height 21
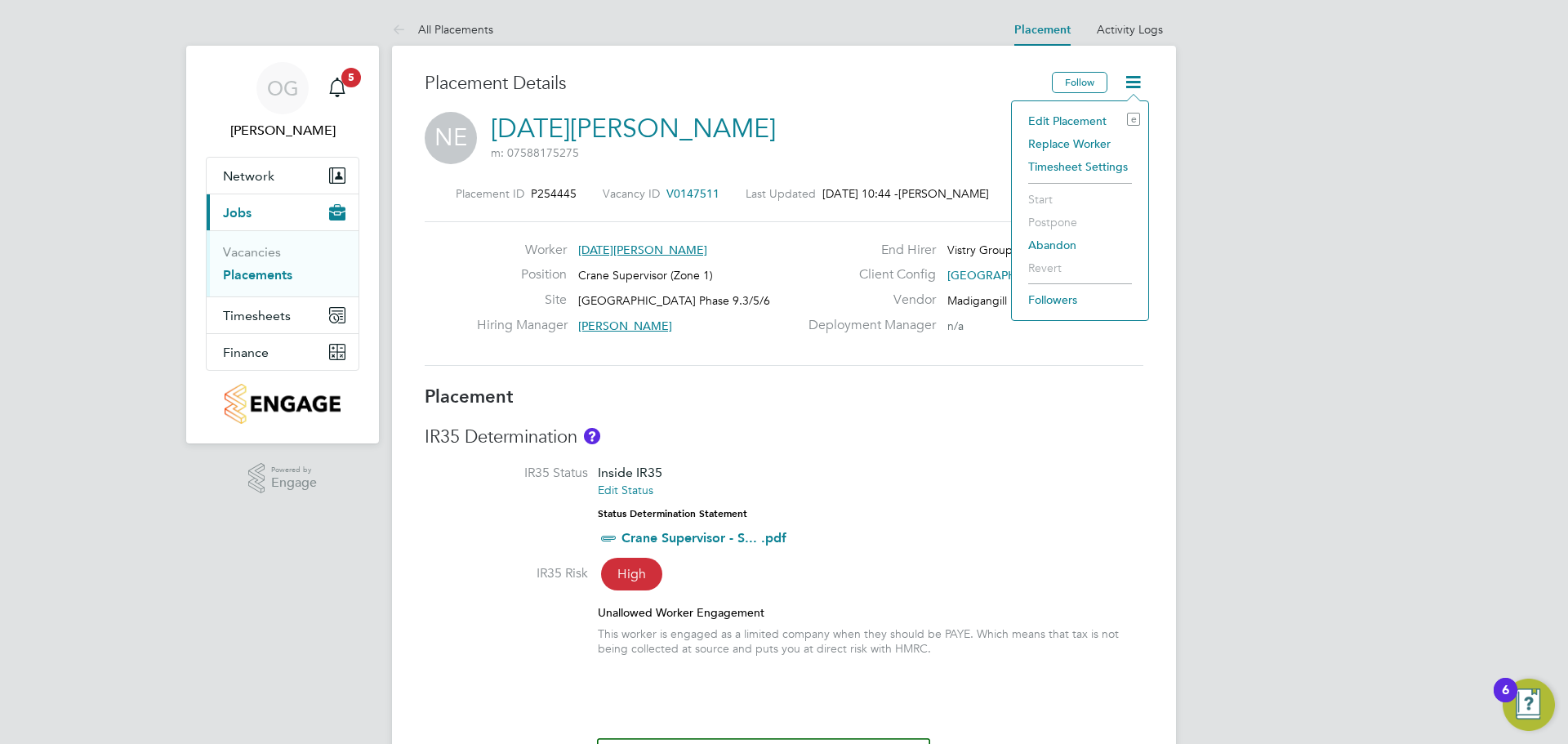
click at [1077, 138] on li "Replace Worker" at bounding box center [1081, 144] width 120 height 23
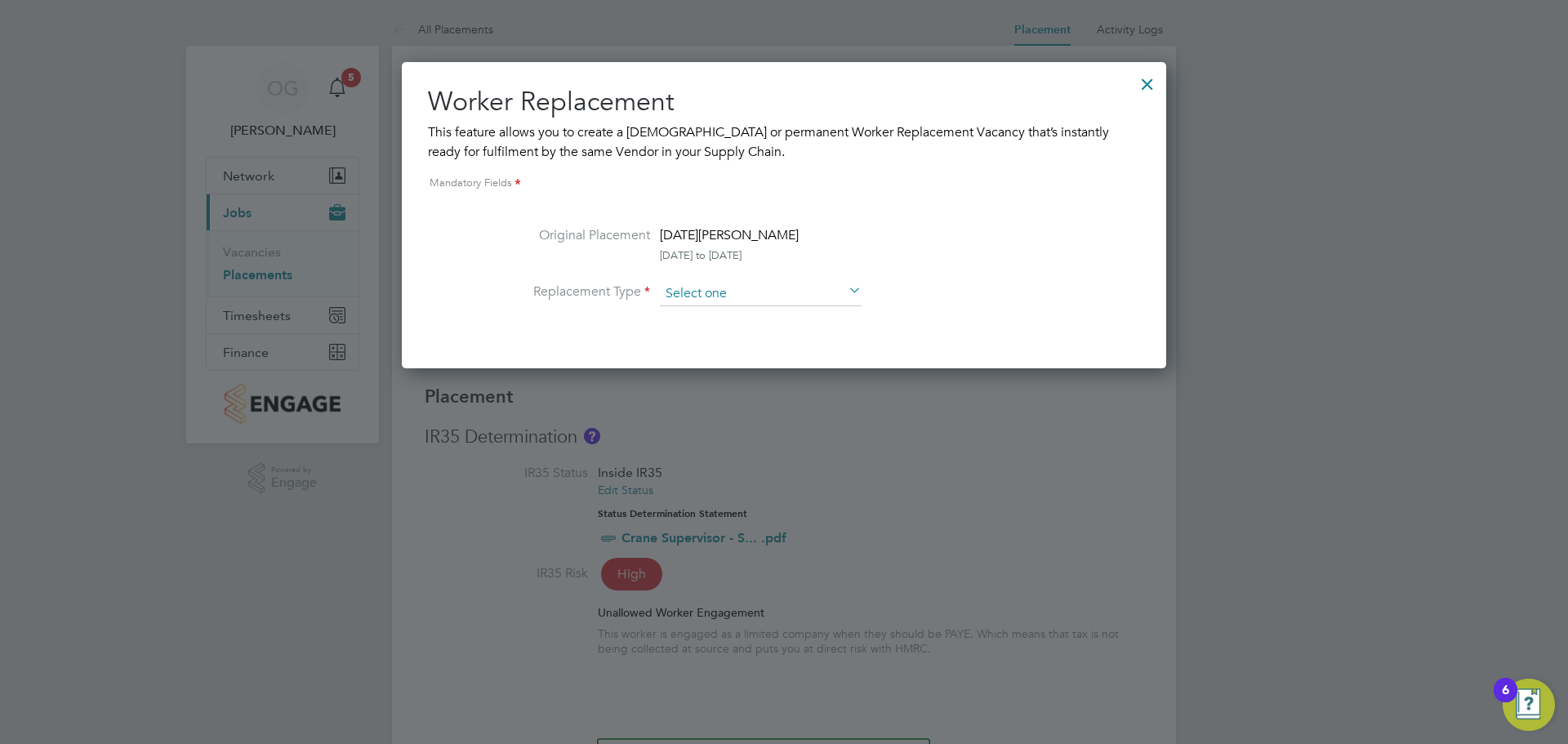
click at [711, 292] on input at bounding box center [761, 293] width 201 height 24
click at [717, 318] on li "Temporary" at bounding box center [761, 317] width 203 height 22
type input "Temporary"
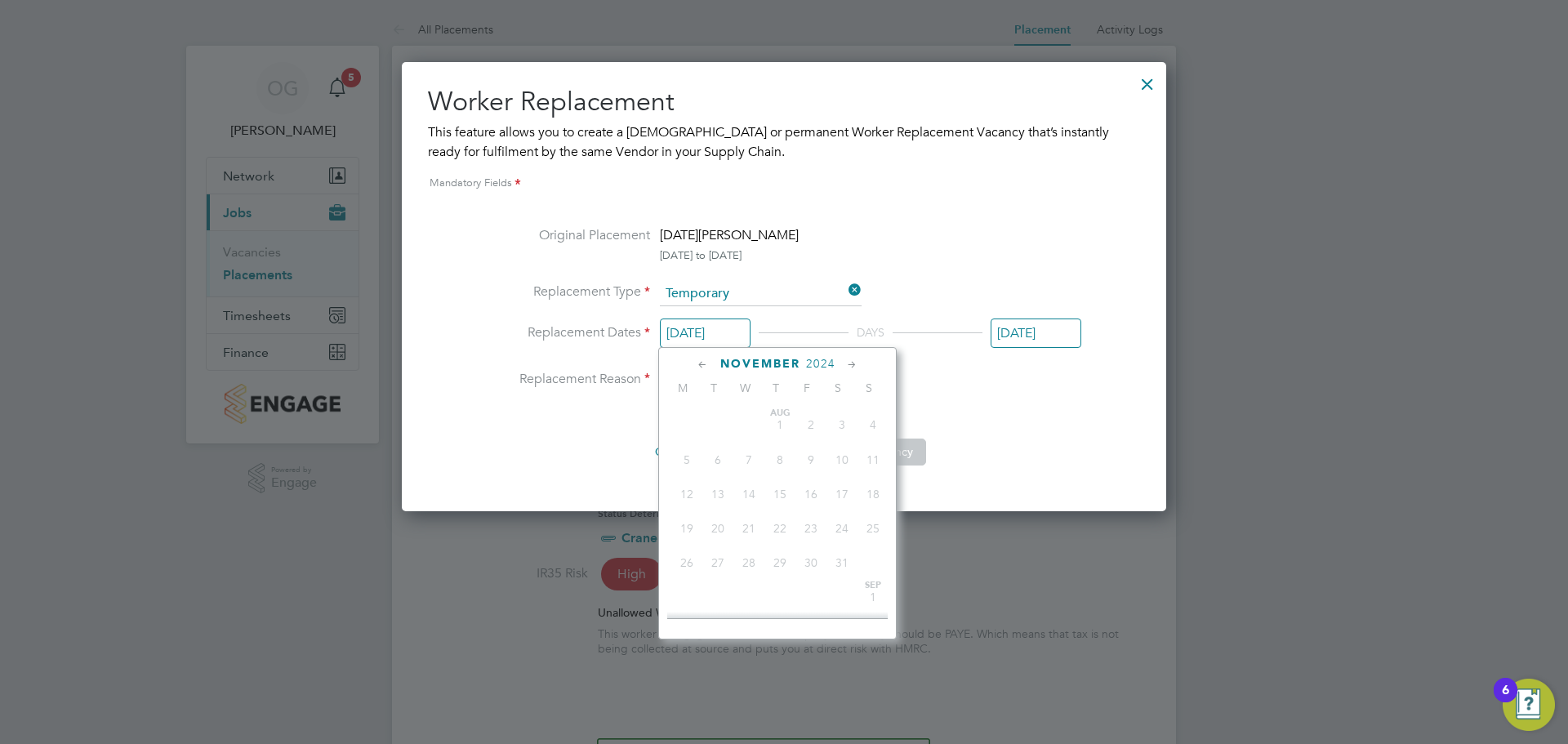
click at [729, 338] on input "07 Nov 2024" at bounding box center [705, 333] width 90 height 30
click at [701, 361] on icon at bounding box center [703, 365] width 15 height 18
click at [860, 366] on icon at bounding box center [852, 365] width 15 height 18
click at [855, 363] on icon at bounding box center [852, 365] width 15 height 18
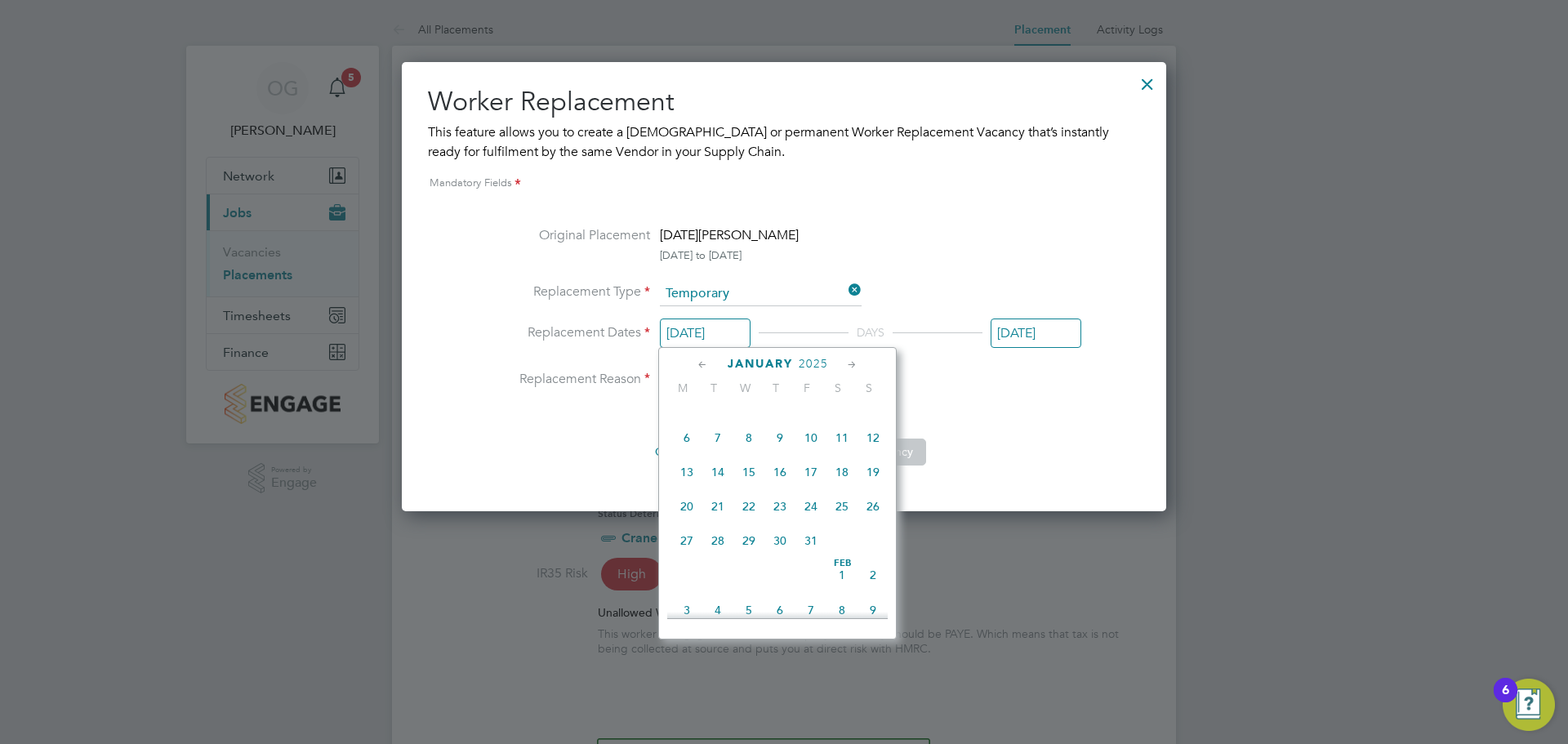
click at [855, 363] on icon at bounding box center [852, 365] width 15 height 18
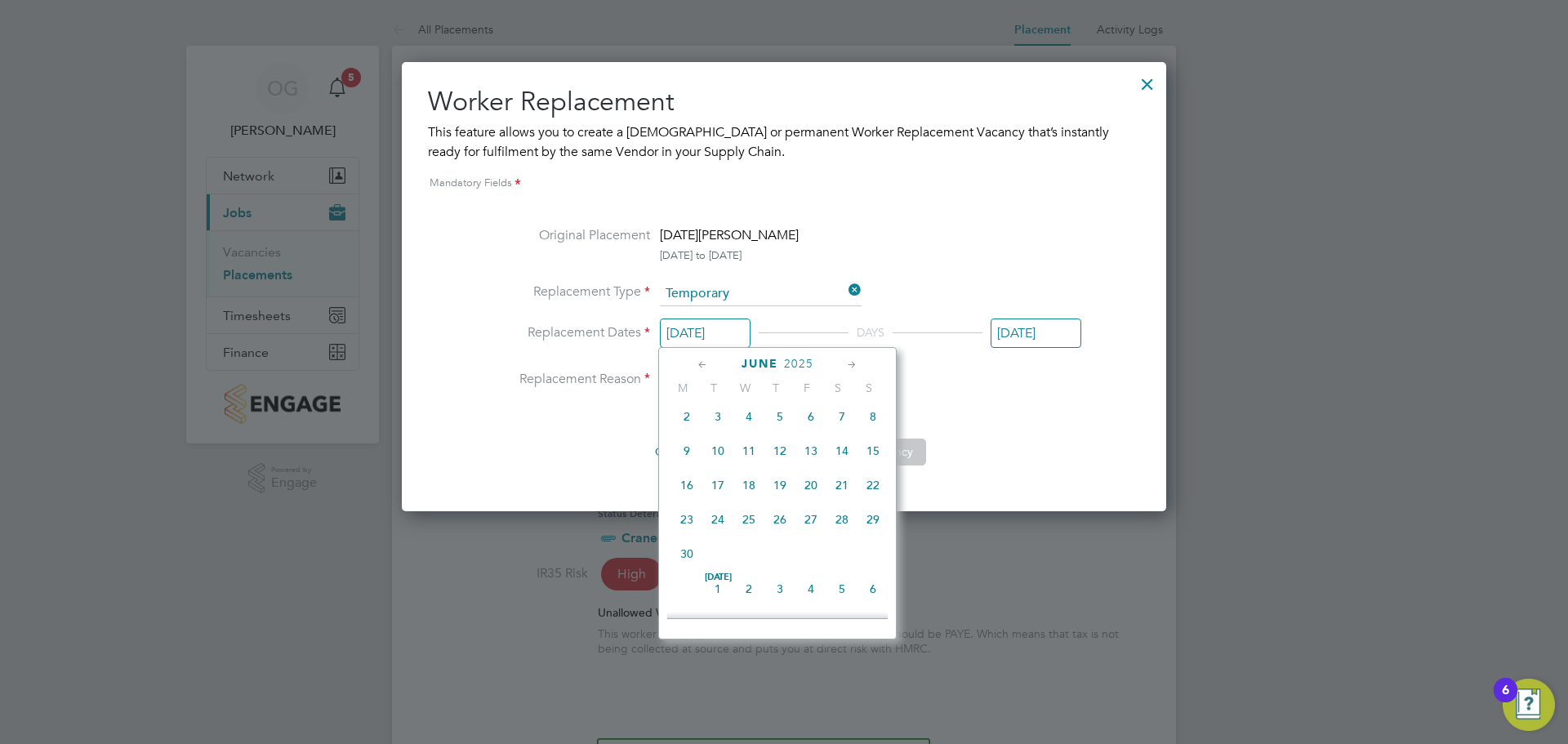
click at [855, 363] on icon at bounding box center [852, 365] width 15 height 18
click at [813, 524] on span "22" at bounding box center [812, 508] width 31 height 31
type input "22 Aug 2025"
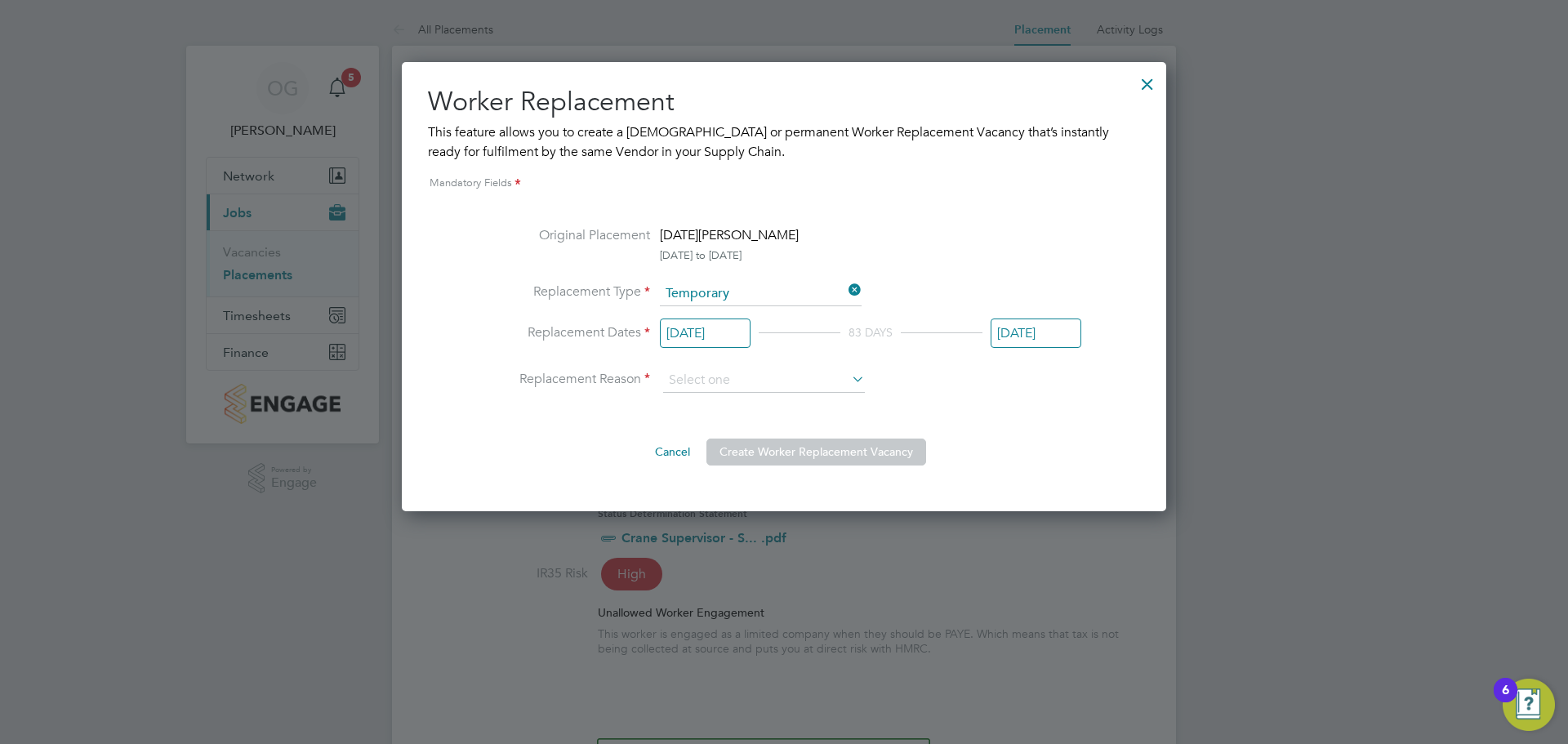
click at [1036, 324] on input "12 Nov 2025" at bounding box center [1035, 333] width 90 height 30
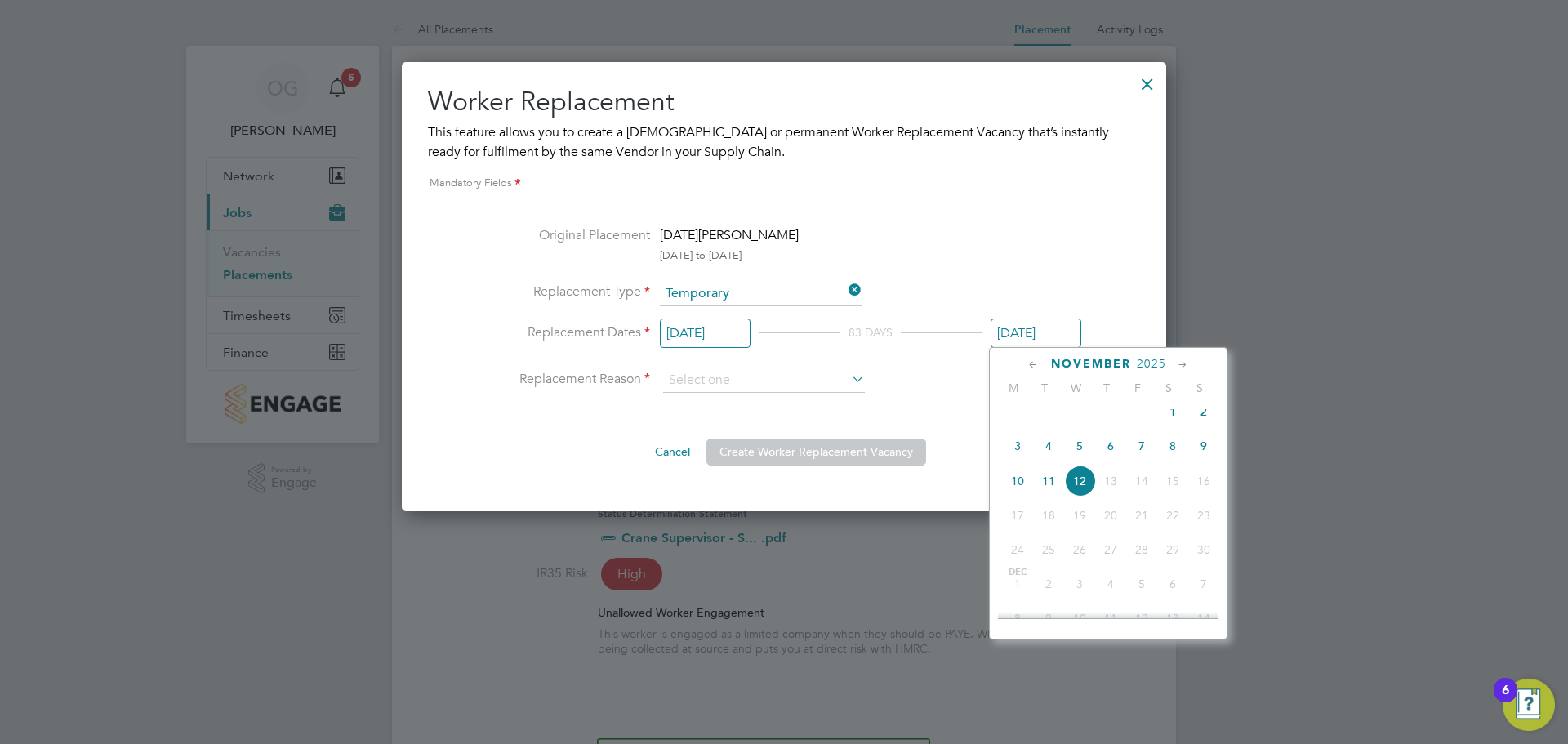
click at [1033, 360] on icon at bounding box center [1034, 365] width 15 height 18
click at [1190, 368] on div "July 2025" at bounding box center [1108, 364] width 220 height 15
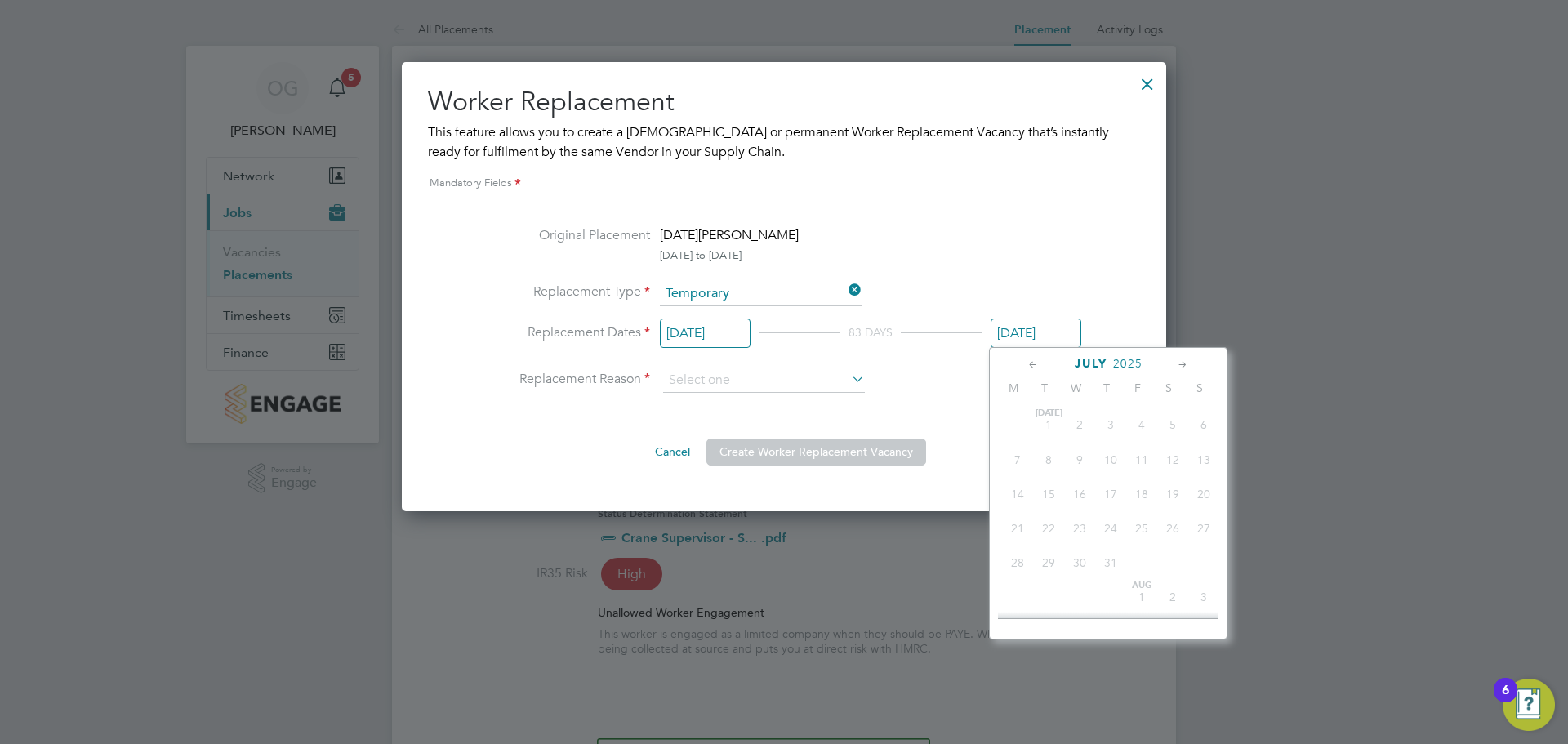
click at [1186, 364] on icon at bounding box center [1183, 365] width 15 height 18
click at [1038, 365] on icon at bounding box center [1034, 365] width 15 height 18
click at [1029, 365] on icon at bounding box center [1034, 365] width 15 height 18
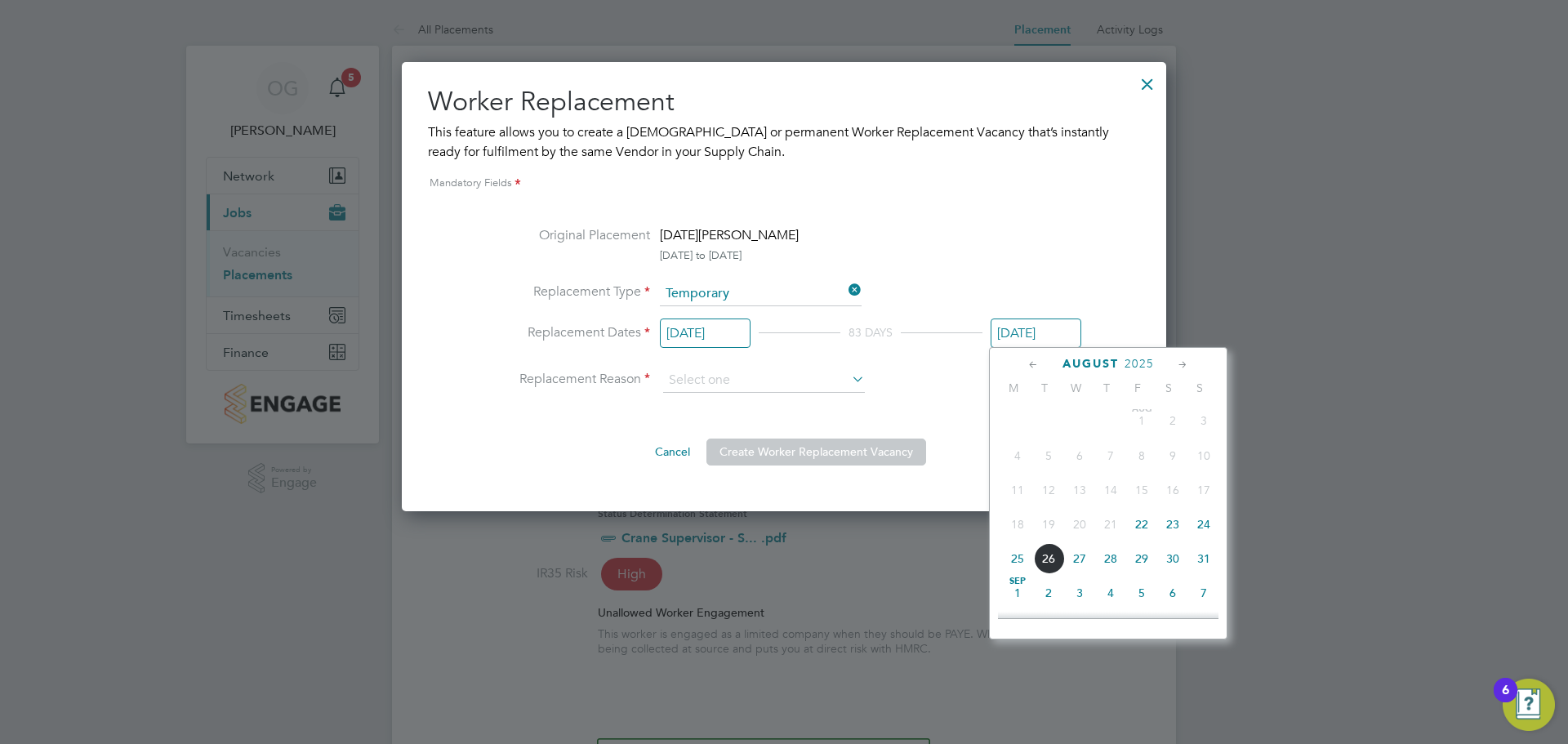
click at [1143, 573] on span "29" at bounding box center [1142, 558] width 31 height 31
type input "29 Aug 2025"
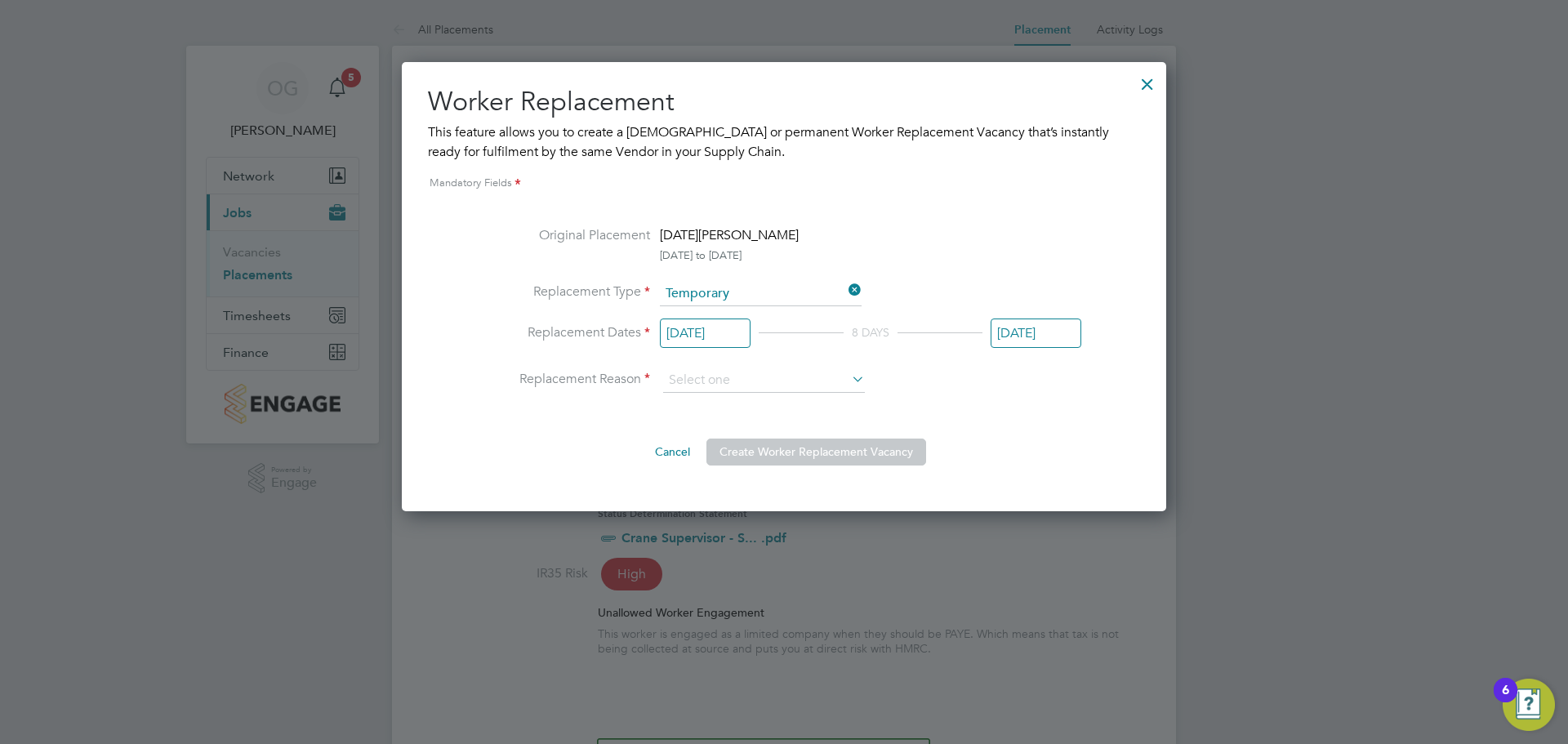
click at [1034, 419] on div "Original Placement Noel Egberamen 07 Nov 2024 to 12 Nov 2025 Replacement Type T…" at bounding box center [784, 345] width 595 height 240
click at [1044, 420] on div "Original Placement Noel Egberamen 07 Nov 2024 to 12 Nov 2025 Replacement Type T…" at bounding box center [784, 345] width 595 height 240
click at [832, 384] on input at bounding box center [764, 380] width 201 height 24
click at [758, 426] on li "Holiday" at bounding box center [764, 425] width 203 height 22
type input "Holiday"
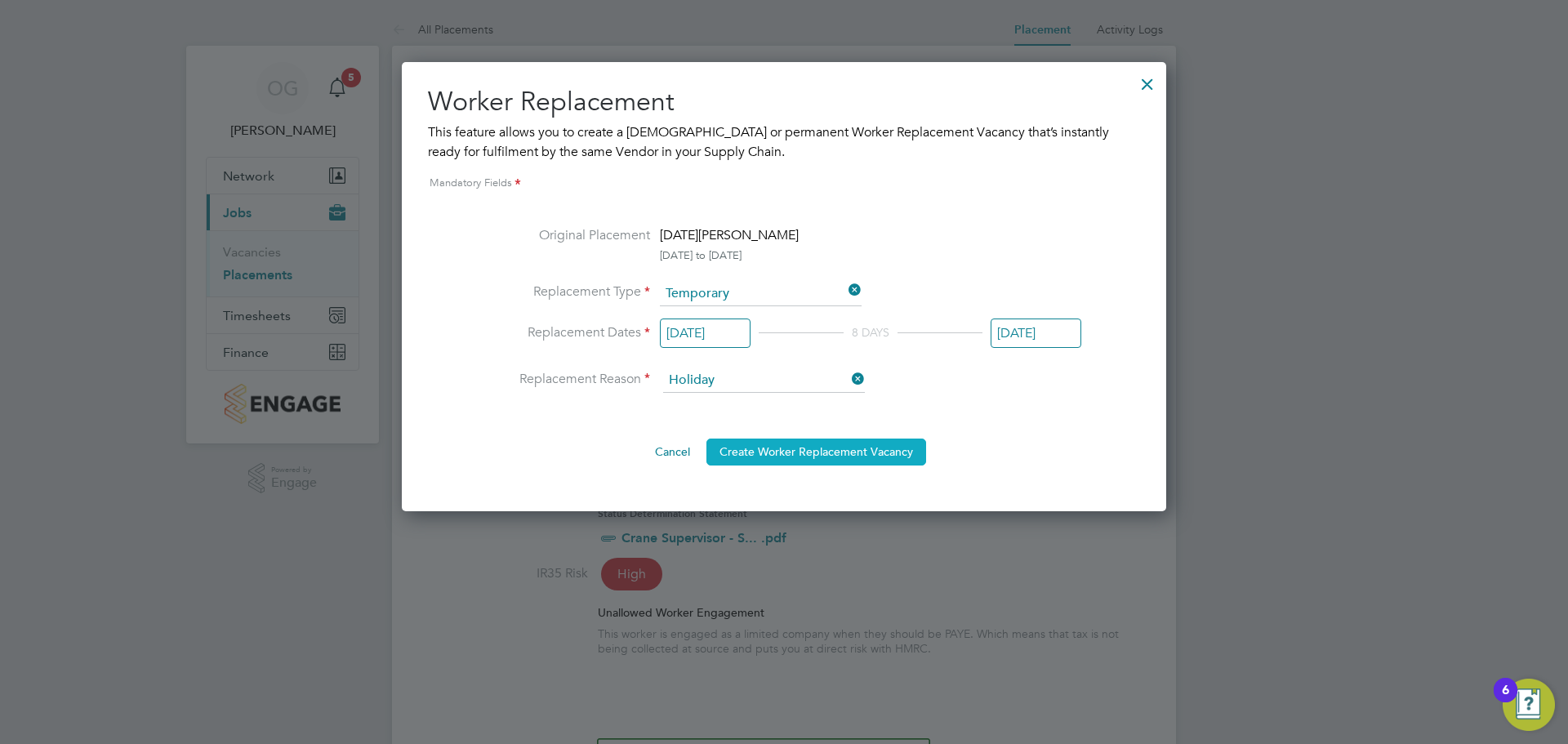
click at [764, 446] on button "Create Worker Replacement Vacancy" at bounding box center [816, 452] width 219 height 26
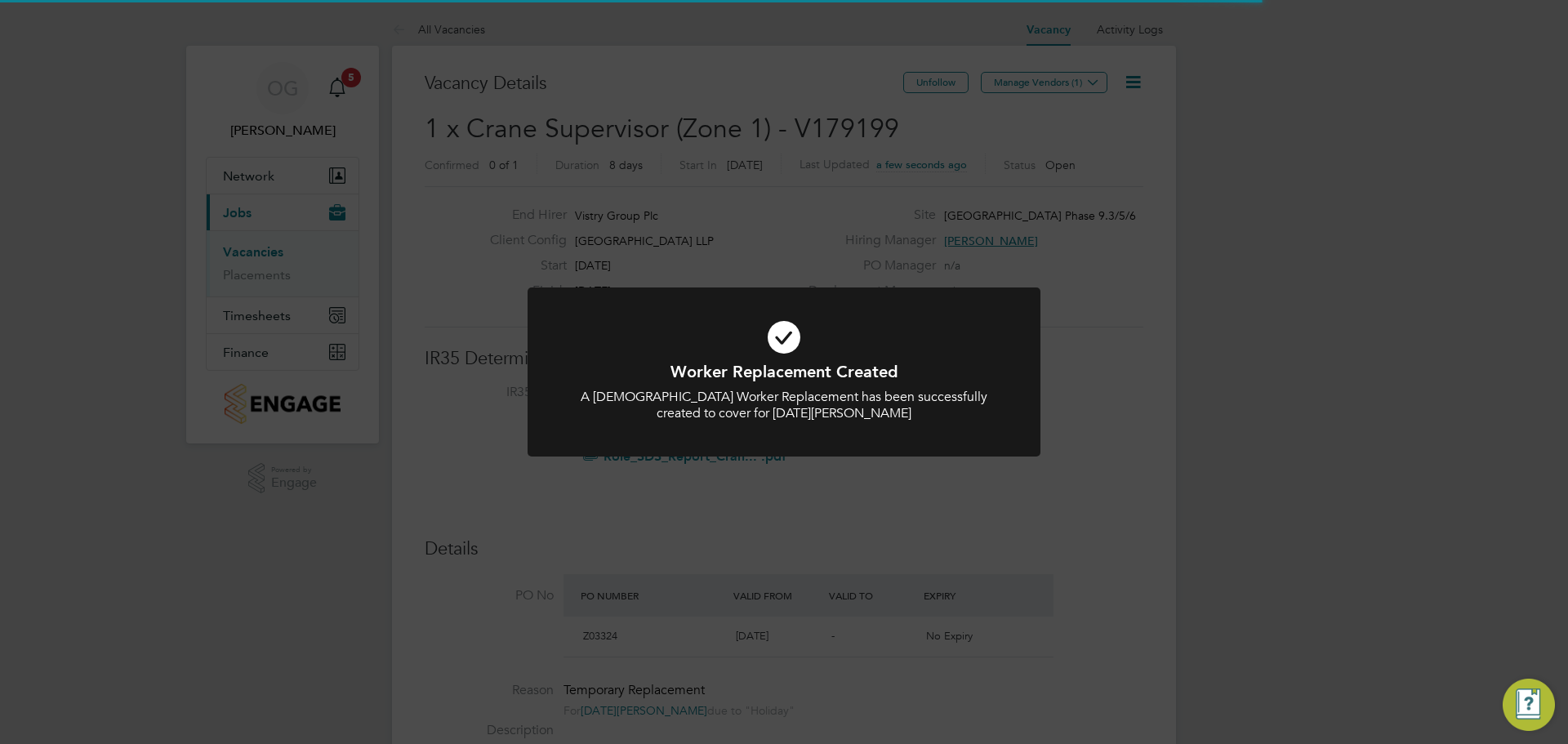
scroll to position [28, 153]
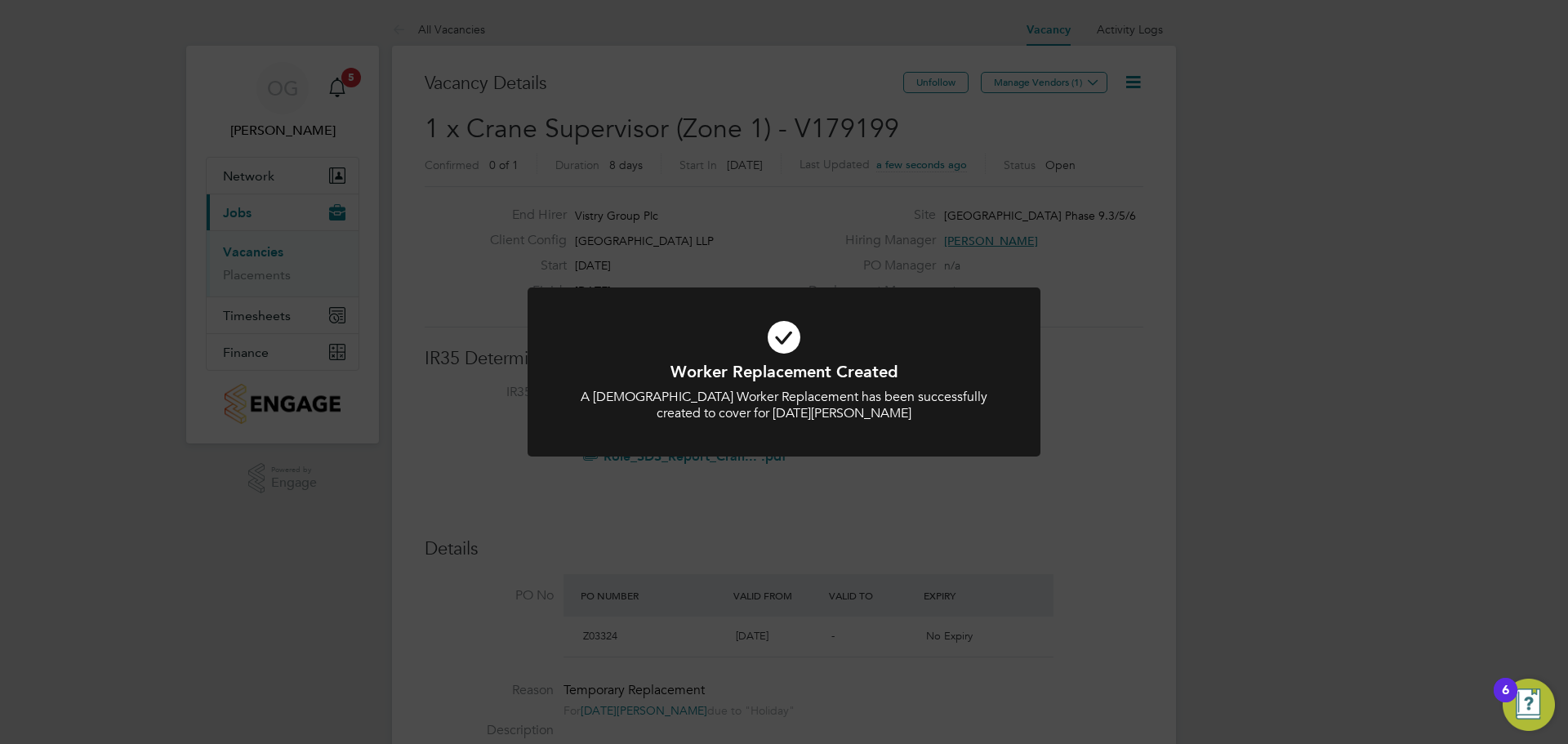
click at [1079, 92] on div "Worker Replacement Created A Temporary Worker Replacement has been successfully…" at bounding box center [784, 372] width 1568 height 744
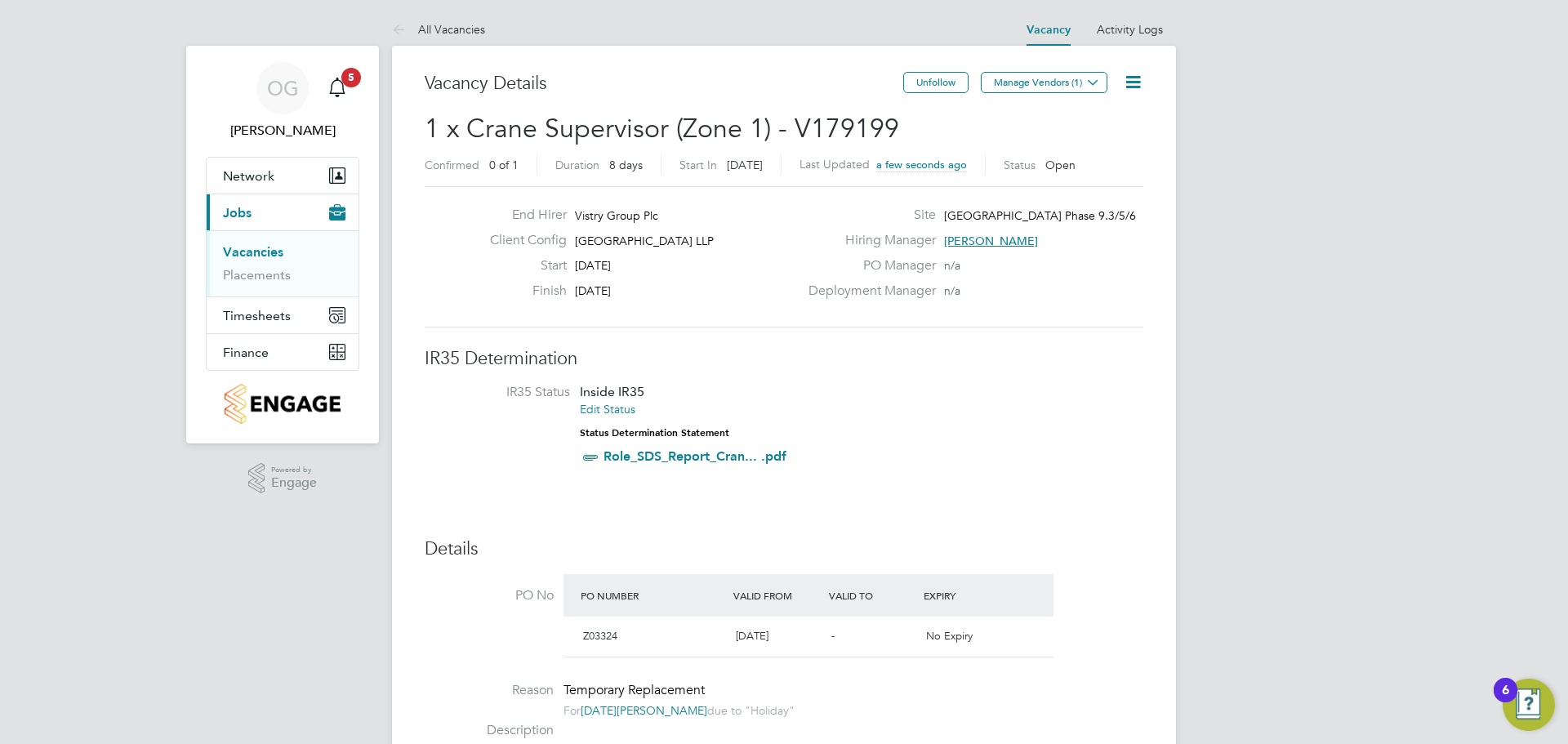
click at [1080, 89] on button "Manage Vendors (1)" at bounding box center [1044, 83] width 127 height 22
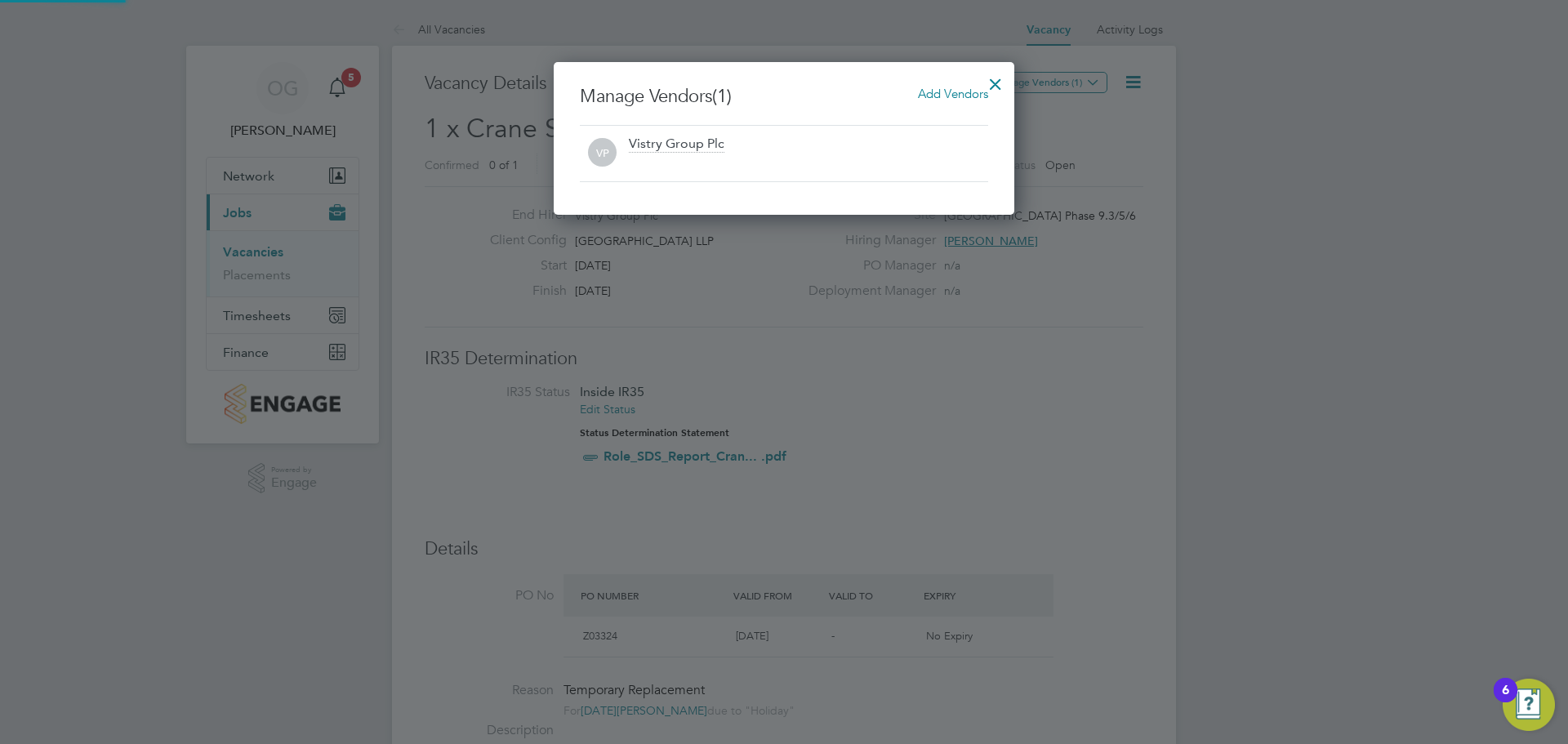
scroll to position [153, 461]
click at [944, 94] on span "Add Vendors" at bounding box center [954, 94] width 71 height 15
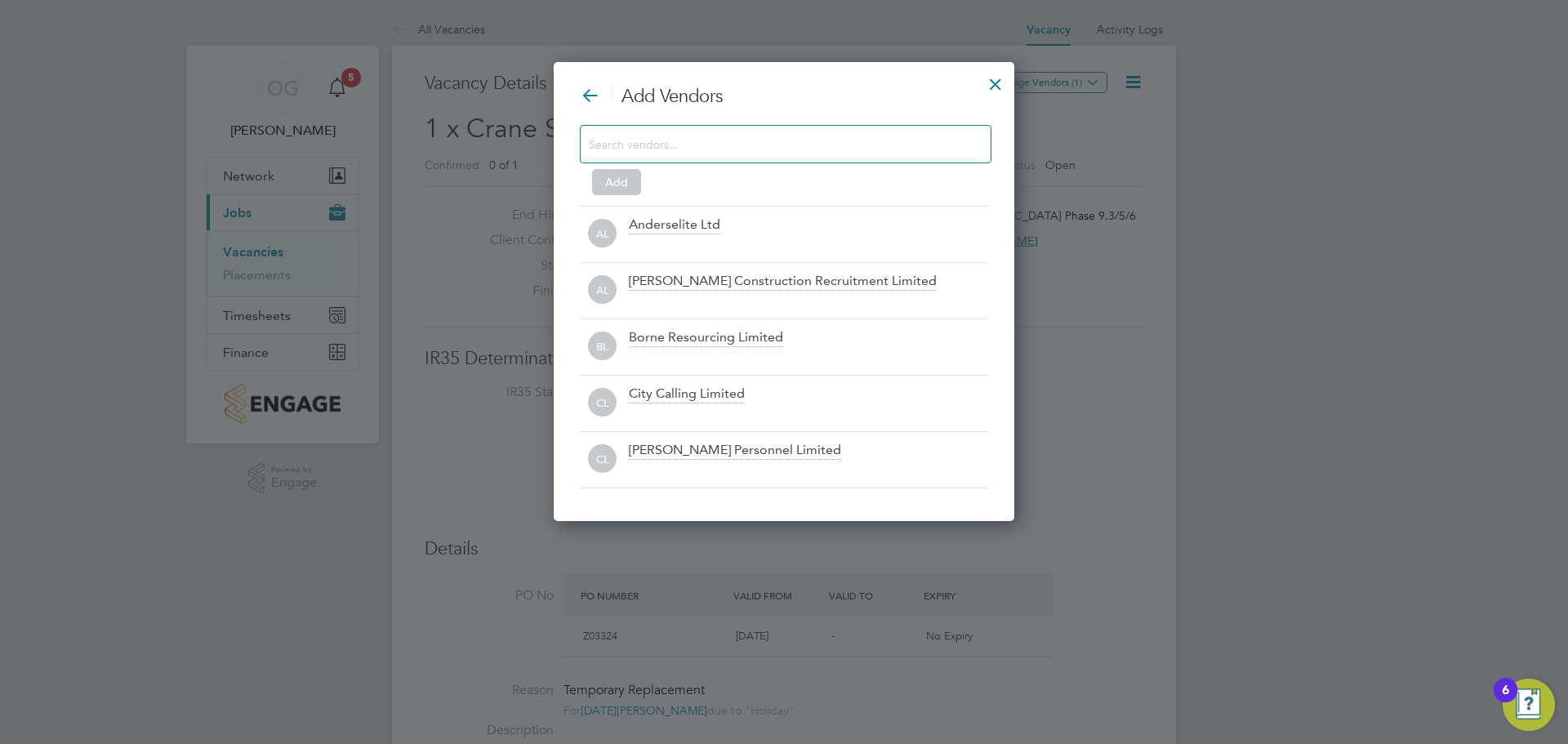
click at [732, 152] on input at bounding box center [772, 144] width 367 height 22
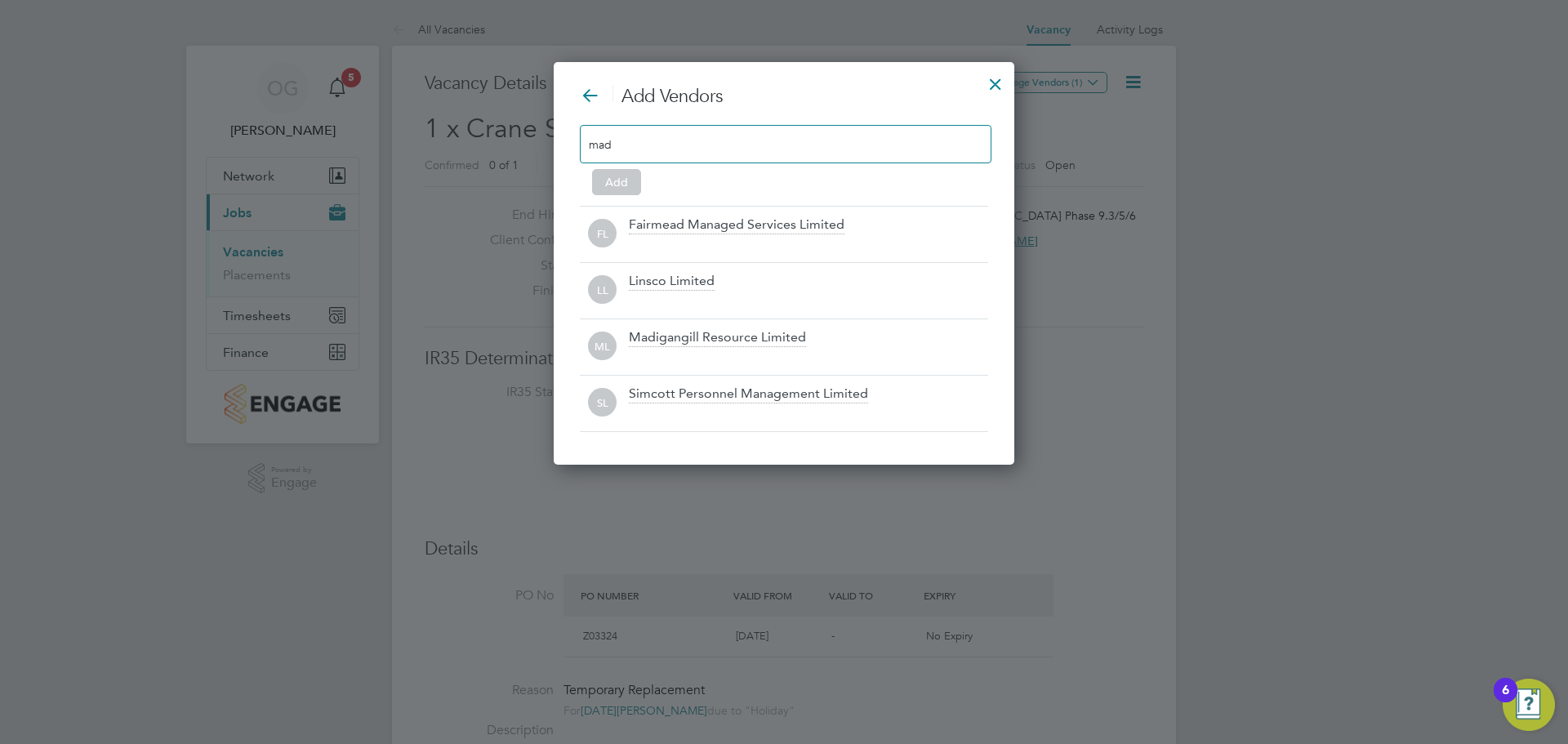
scroll to position [234, 461]
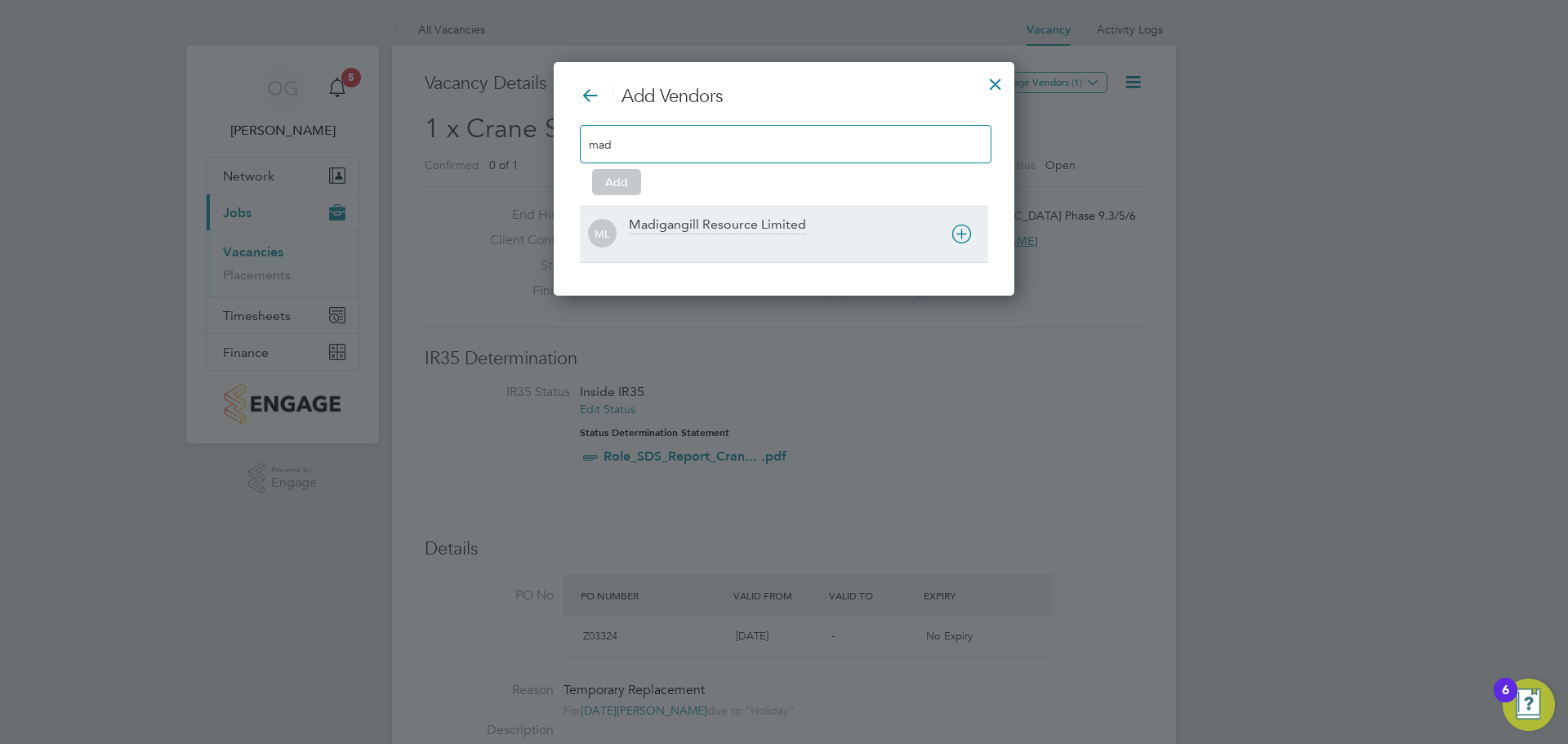
type input "mad"
click at [731, 223] on div "Madigangill Resource Limited" at bounding box center [718, 225] width 177 height 18
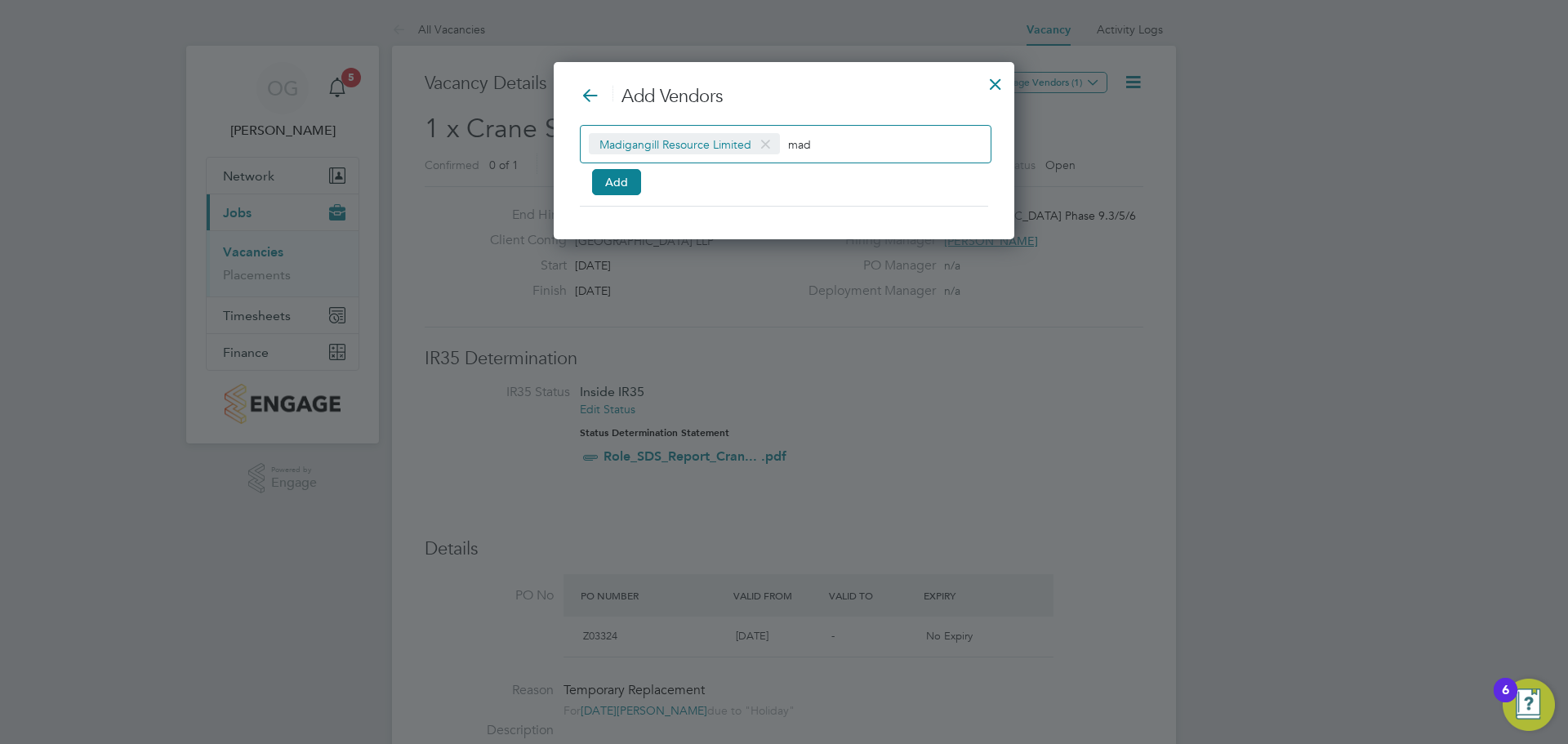
scroll to position [178, 461]
click at [602, 176] on button "Add" at bounding box center [616, 181] width 49 height 26
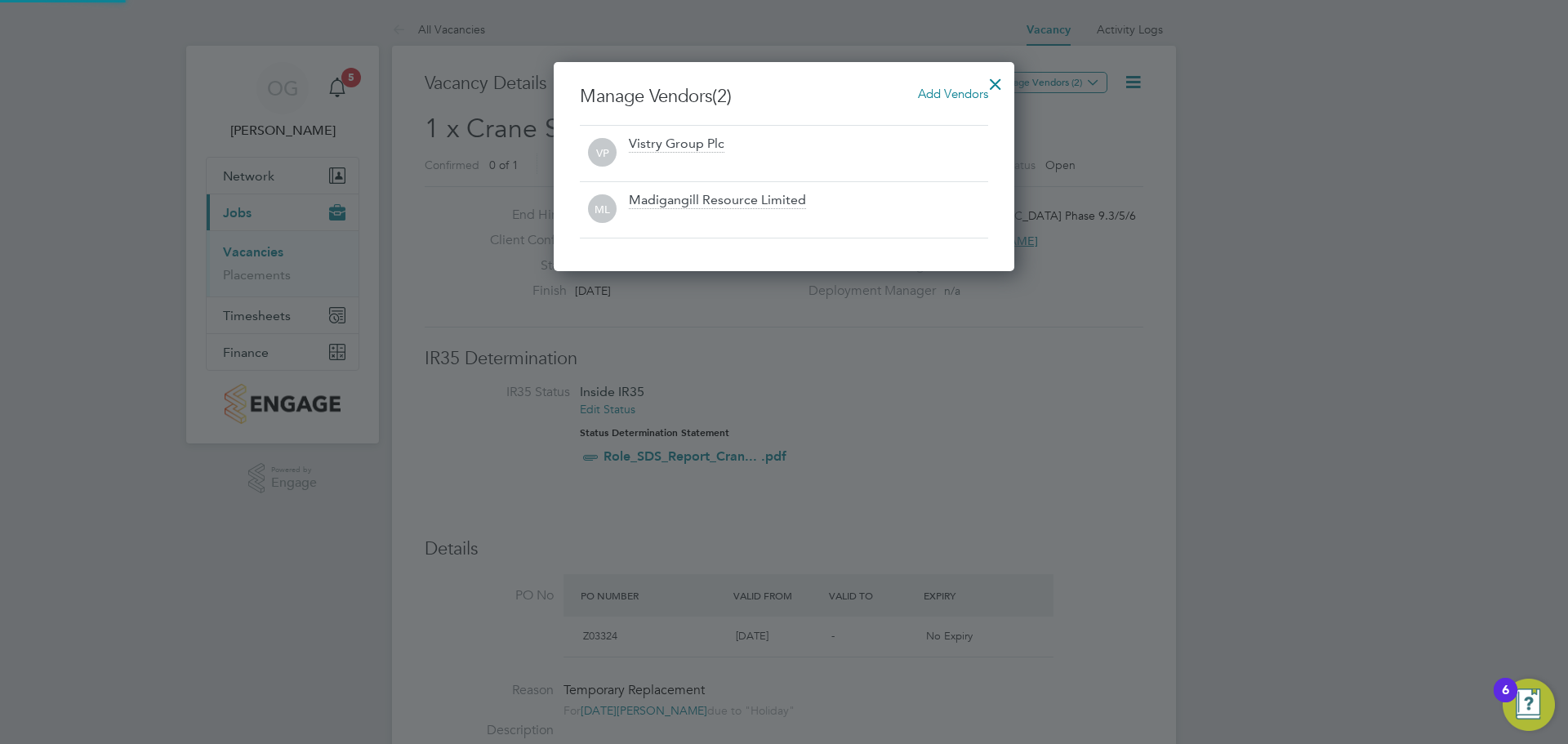
scroll to position [8, 8]
click at [996, 77] on div at bounding box center [996, 80] width 29 height 29
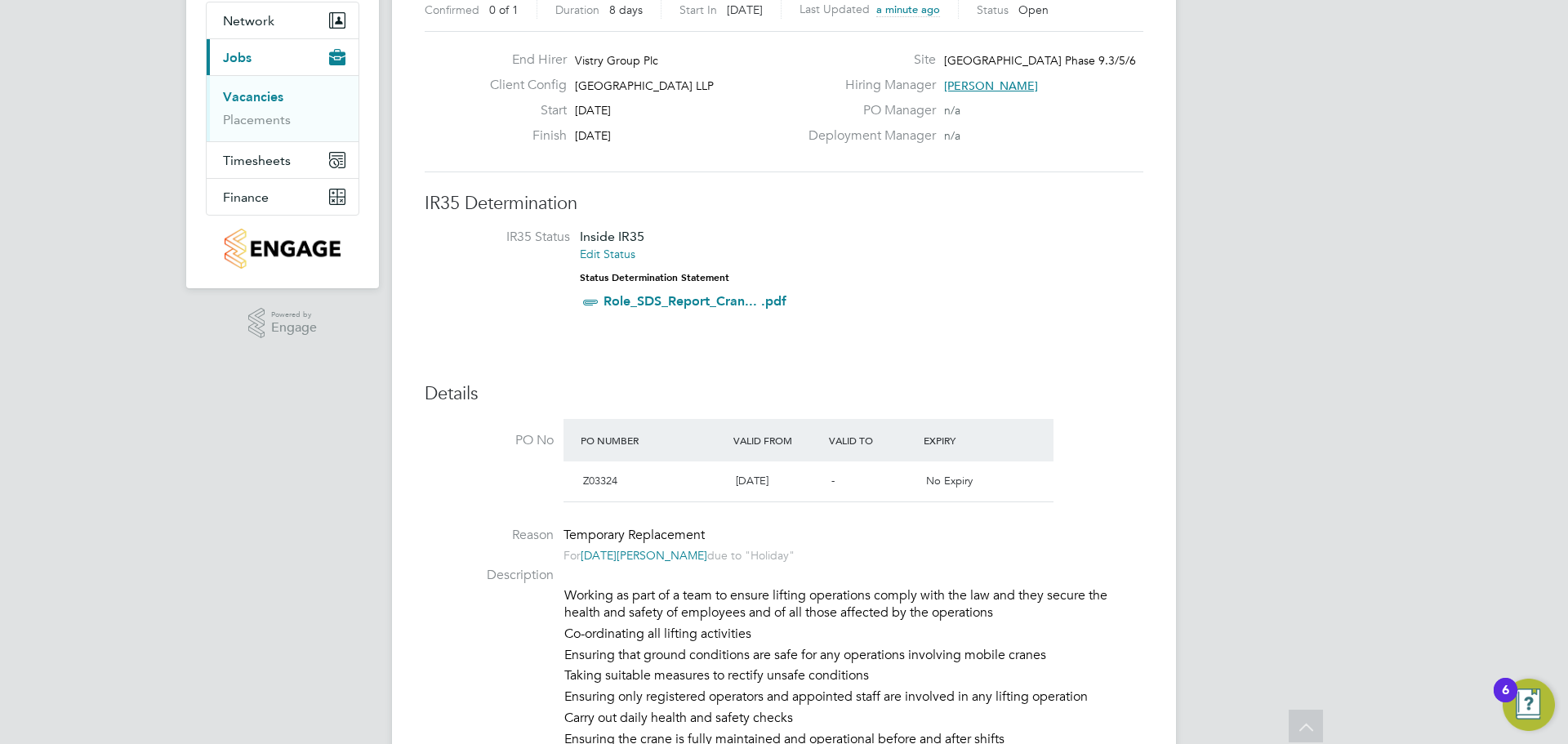
scroll to position [0, 0]
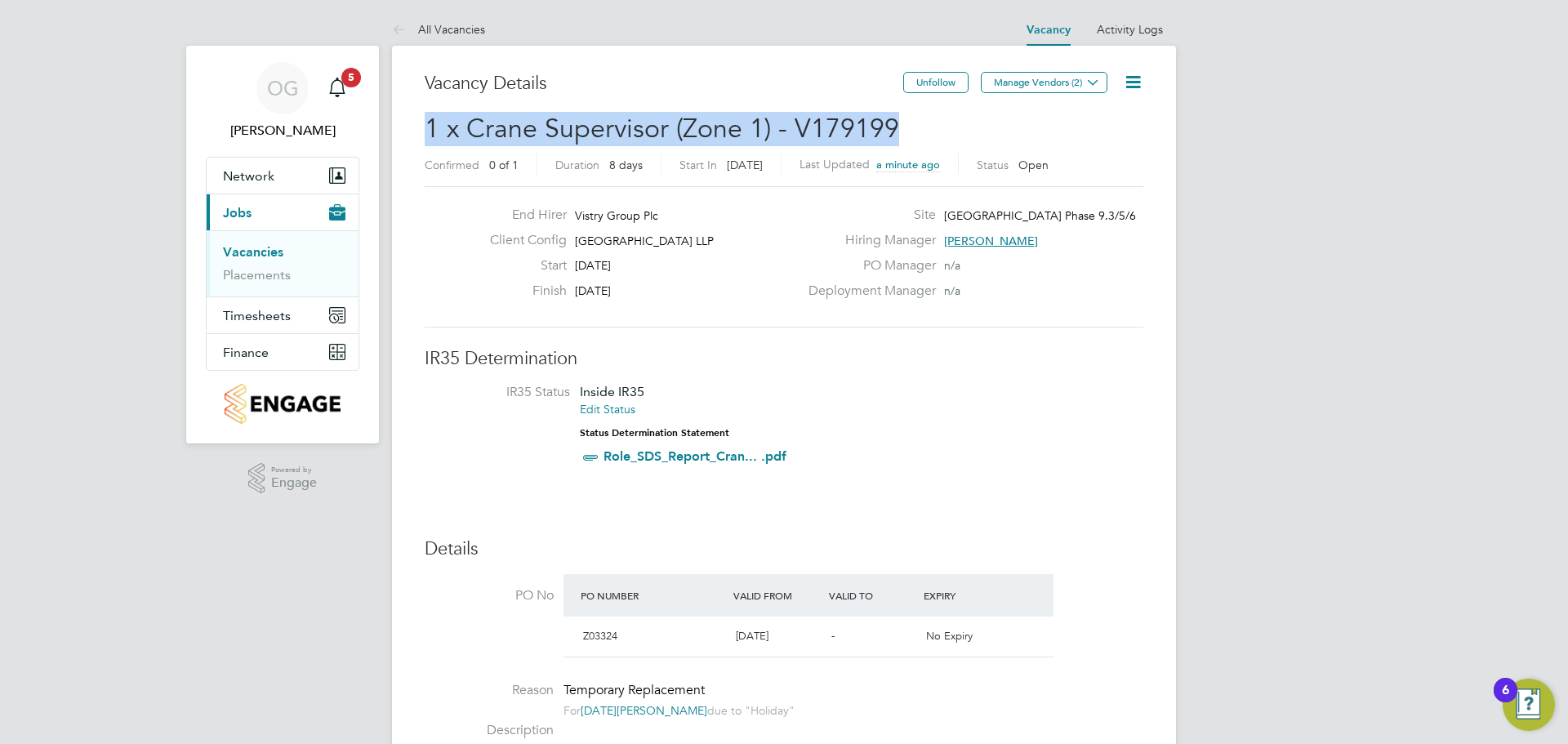
drag, startPoint x: 812, startPoint y: 126, endPoint x: 478, endPoint y: 135, distance: 334.1
copy span "1 x Crane Supervisor (Zone 1) - V179199"
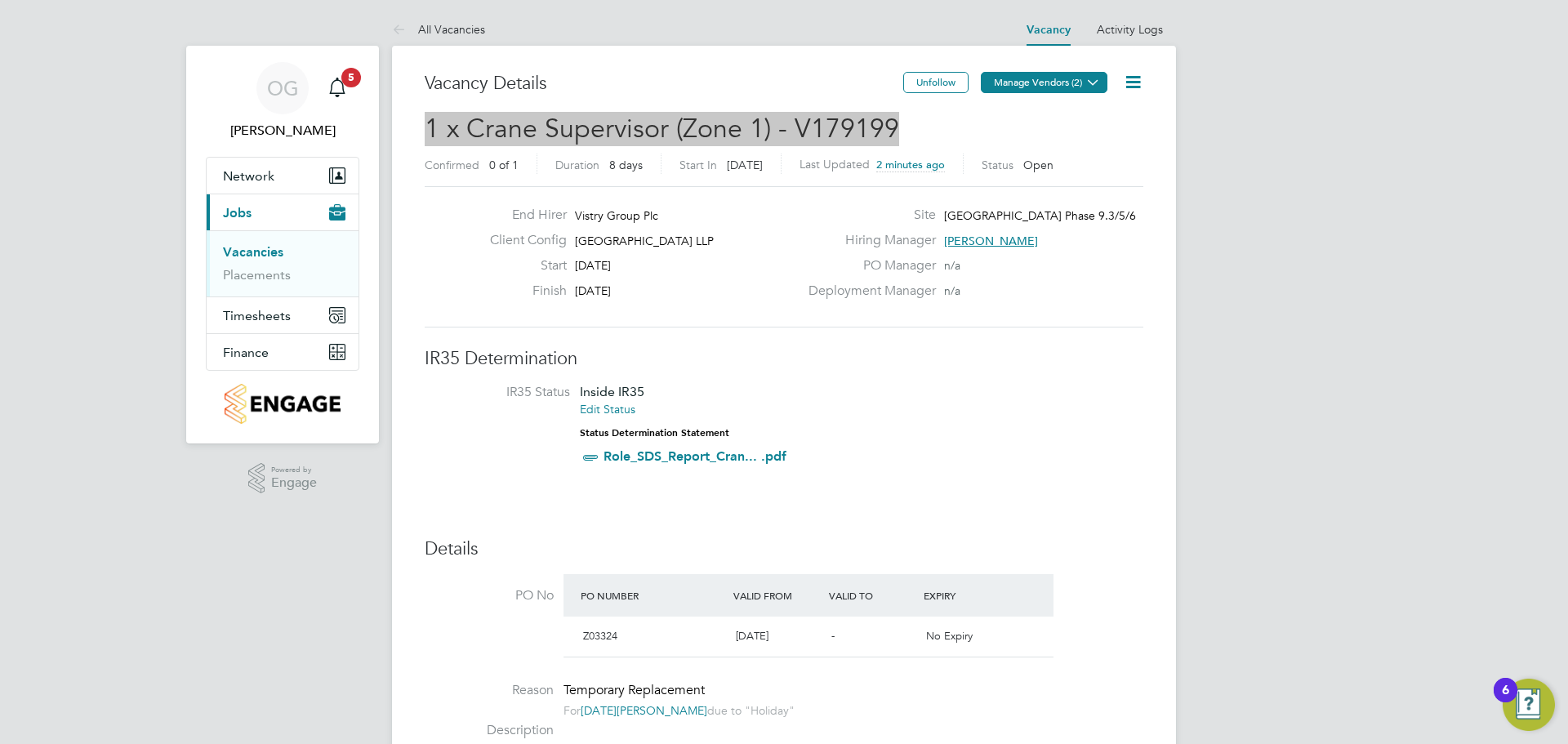
click at [1043, 78] on button "Manage Vendors (2)" at bounding box center [1044, 83] width 127 height 22
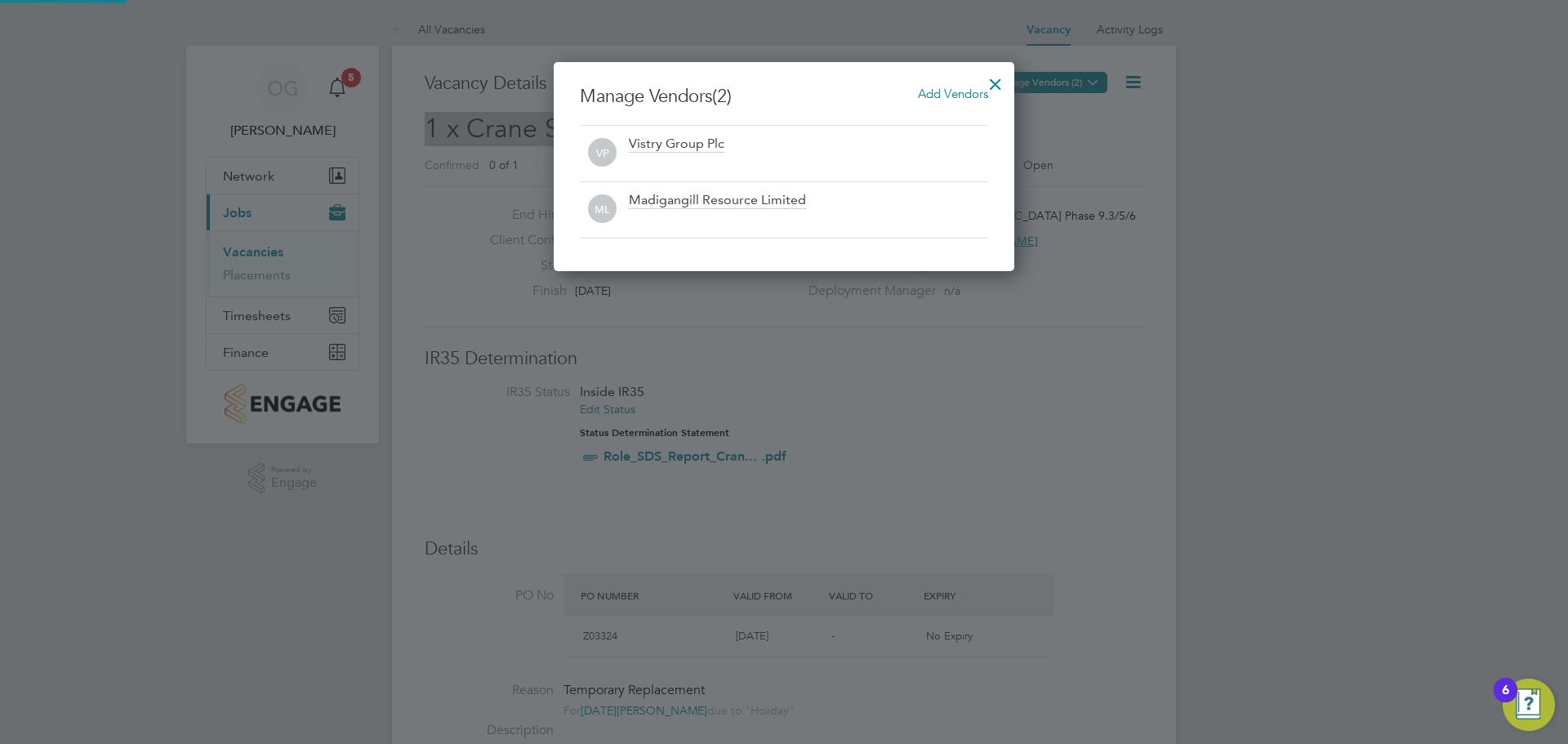
scroll to position [209, 461]
click at [992, 78] on div at bounding box center [996, 80] width 29 height 29
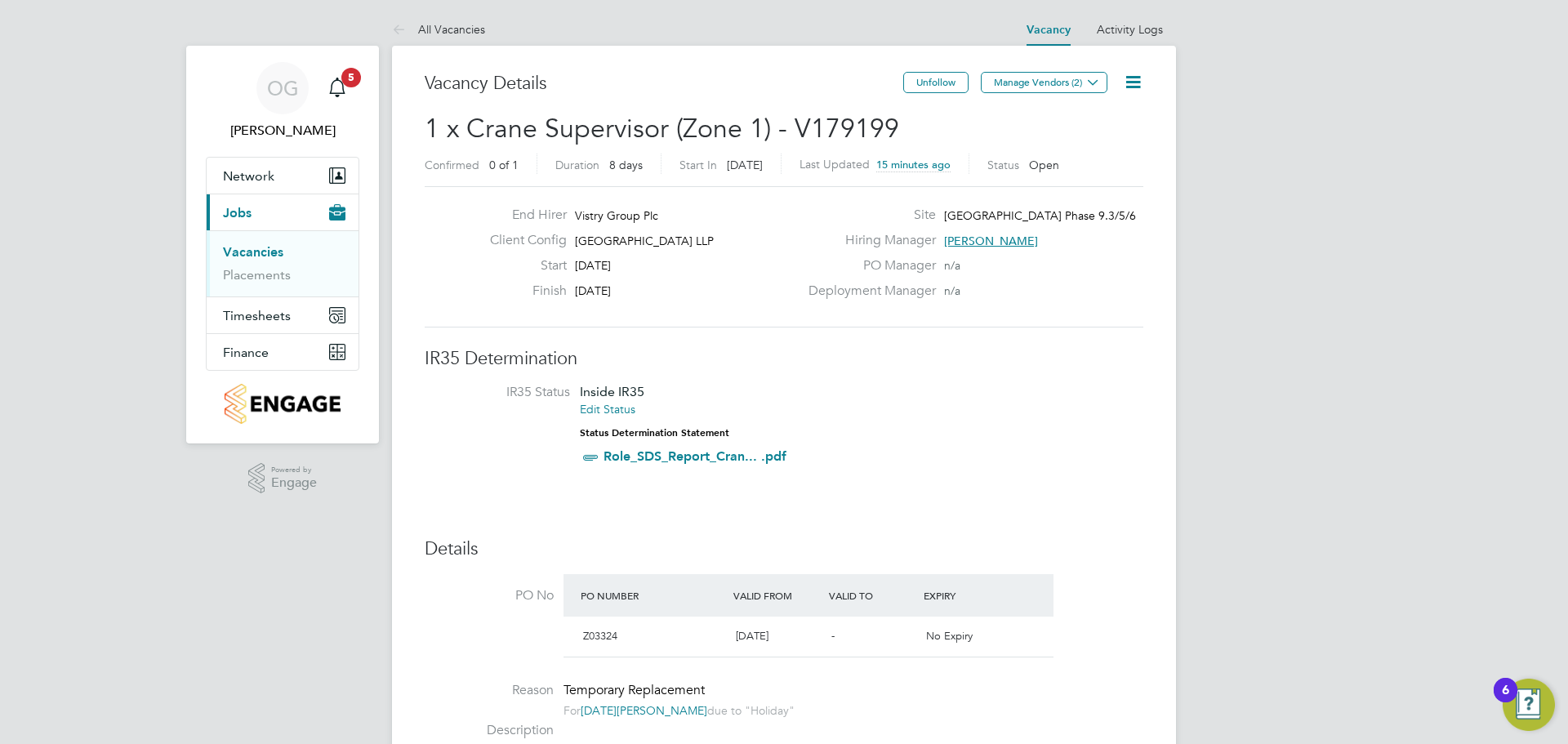
click at [1050, 81] on button "Manage Vendors (2)" at bounding box center [1044, 83] width 127 height 22
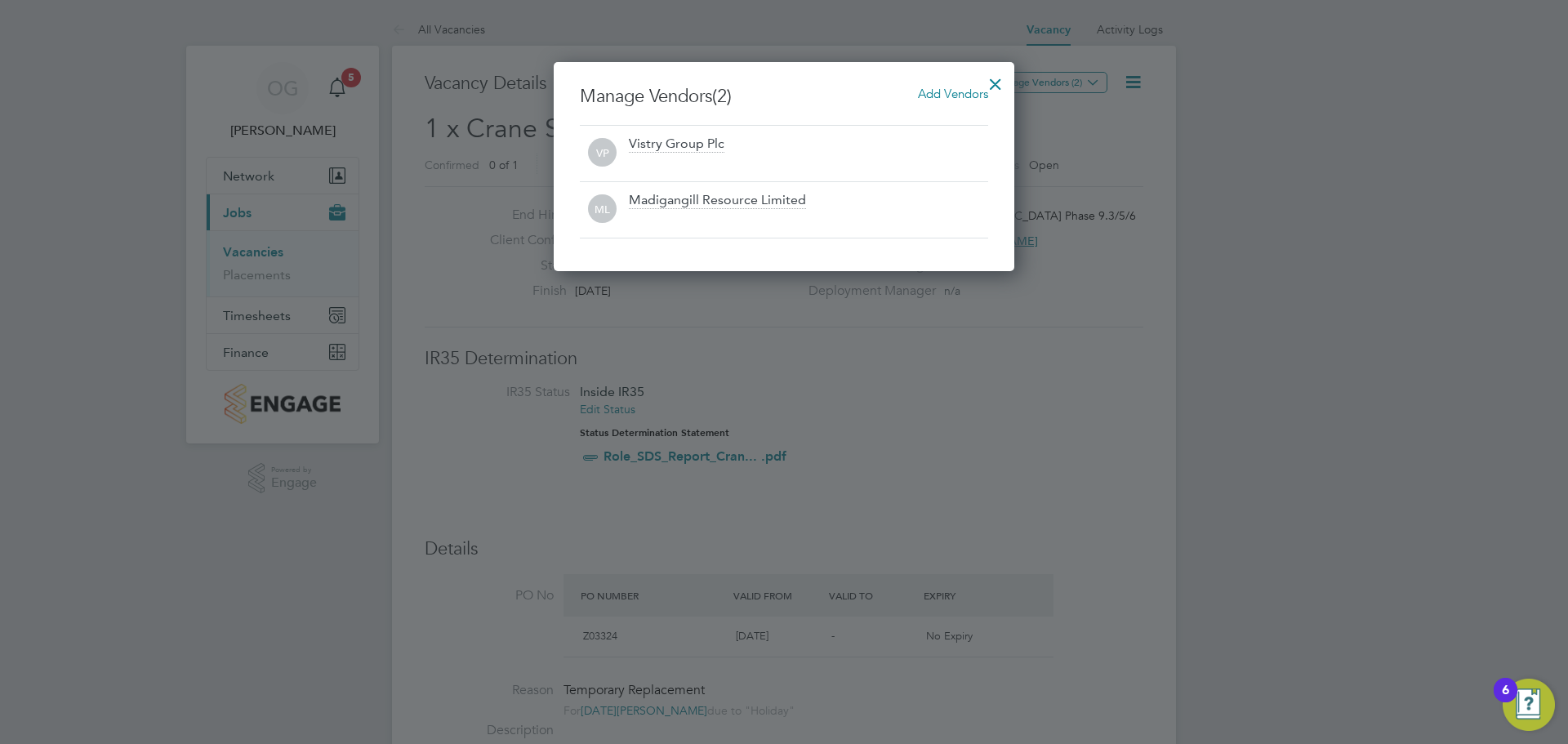
click at [1001, 87] on div at bounding box center [996, 80] width 29 height 29
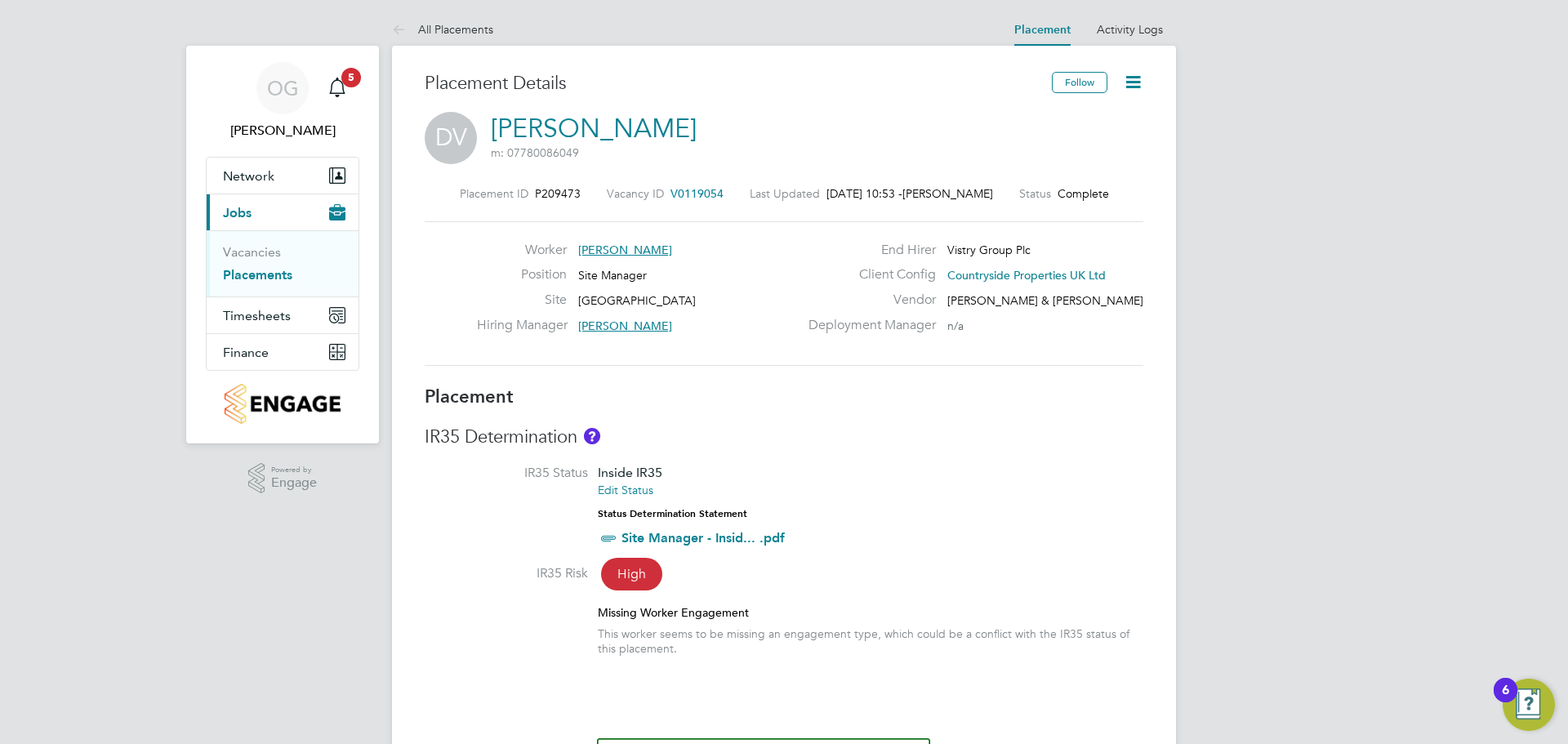
click at [1133, 78] on icon at bounding box center [1133, 83] width 21 height 21
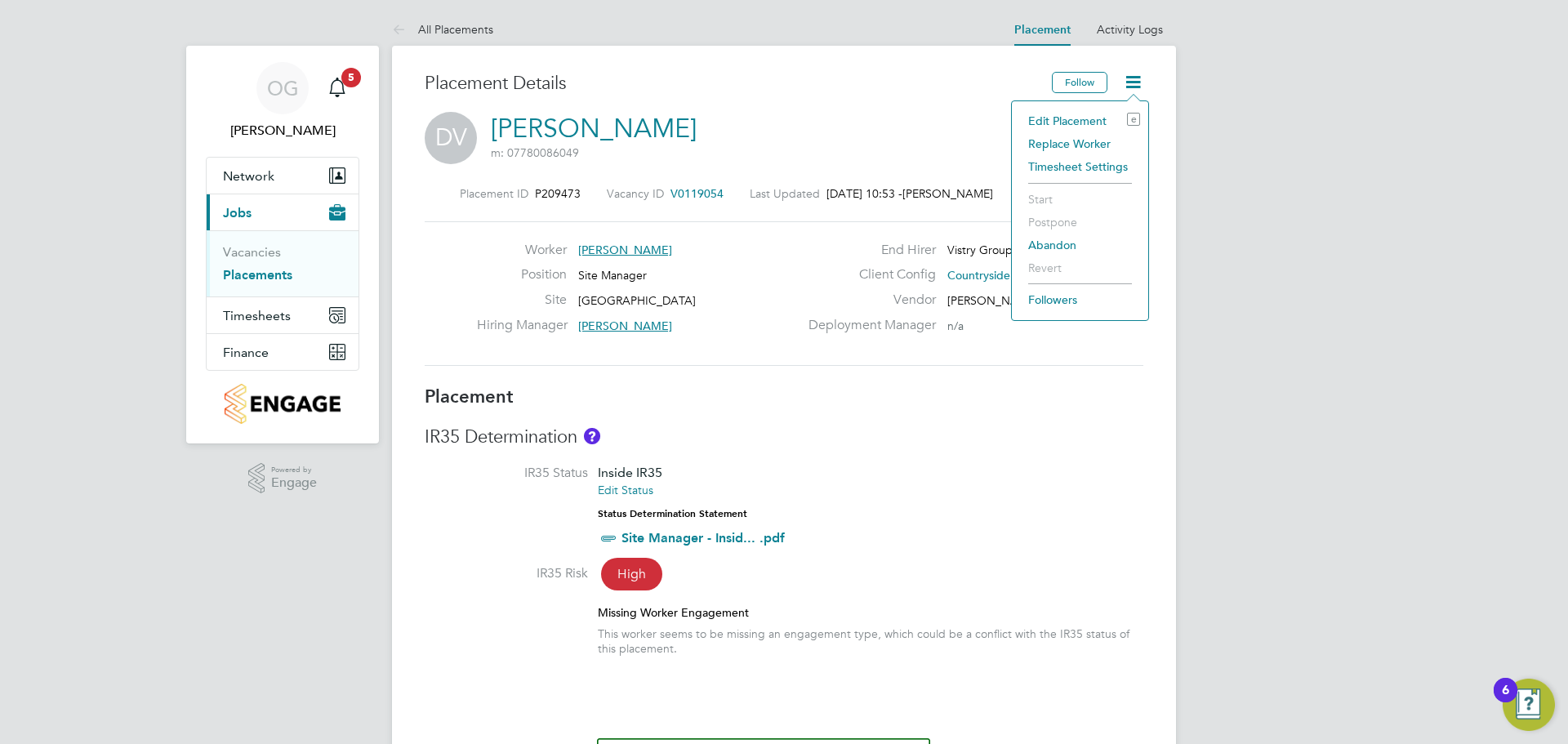
click at [1069, 120] on li "Edit Placement e" at bounding box center [1081, 120] width 120 height 23
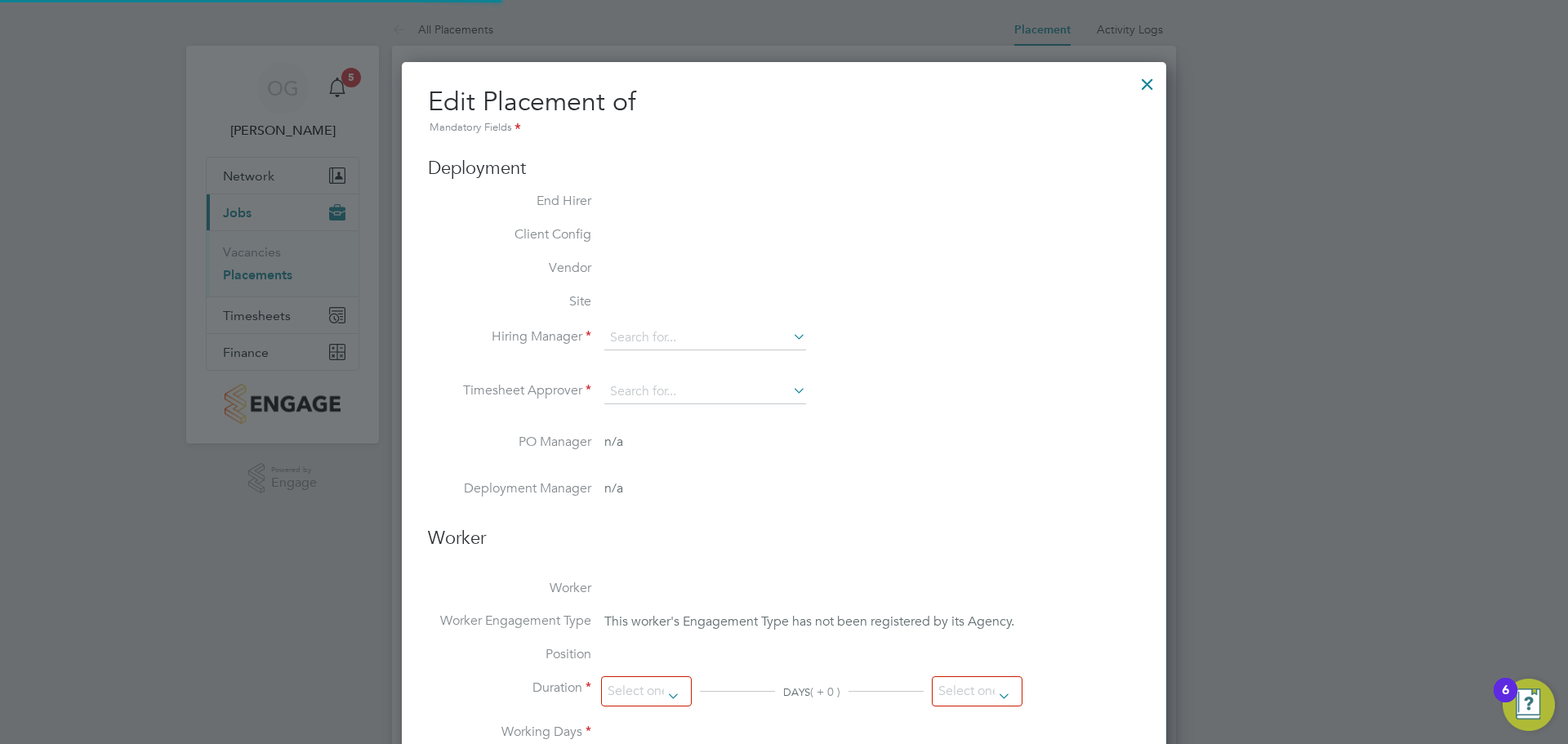
type input "[PERSON_NAME]"
type input "[DATE]"
type input "08:00"
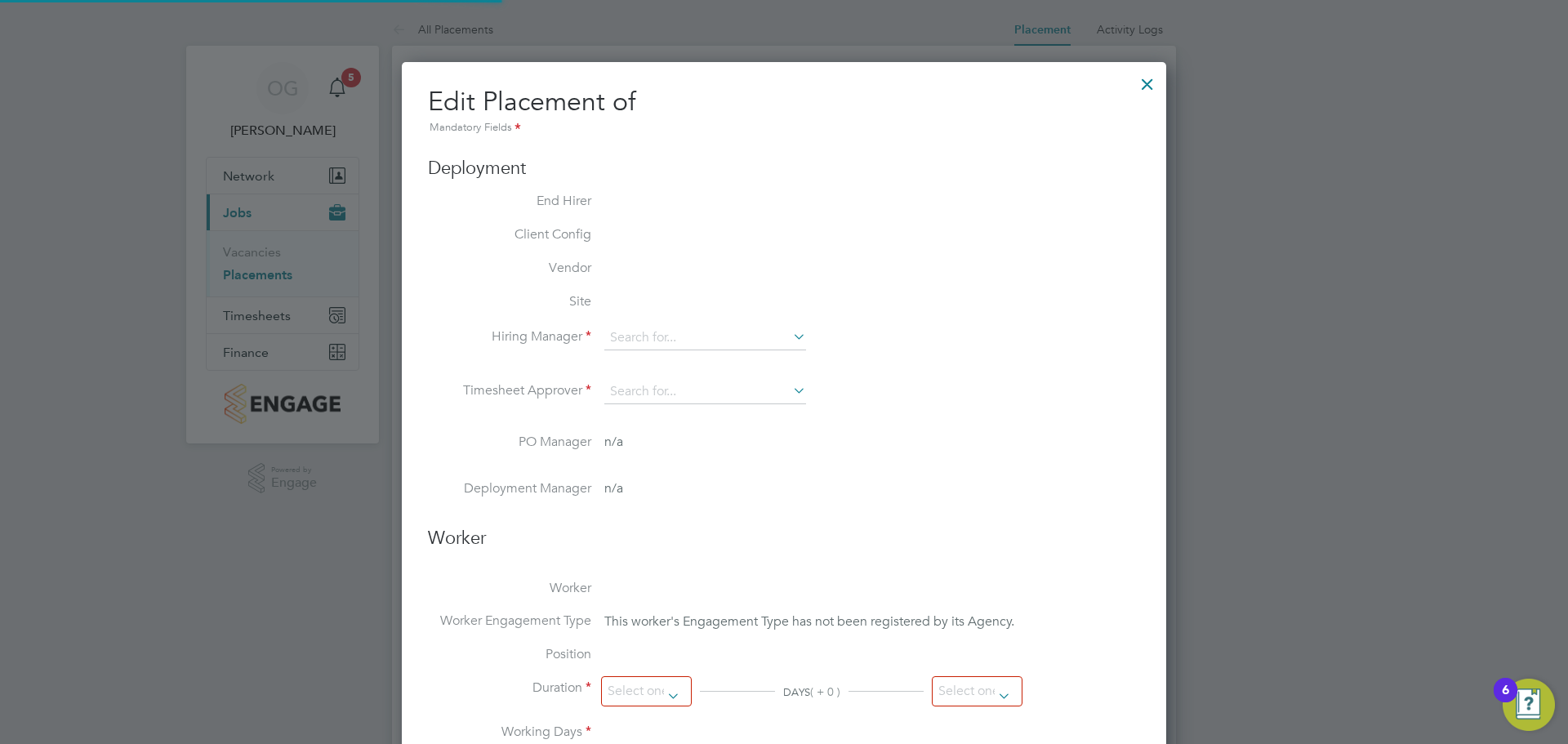
type input "17:00"
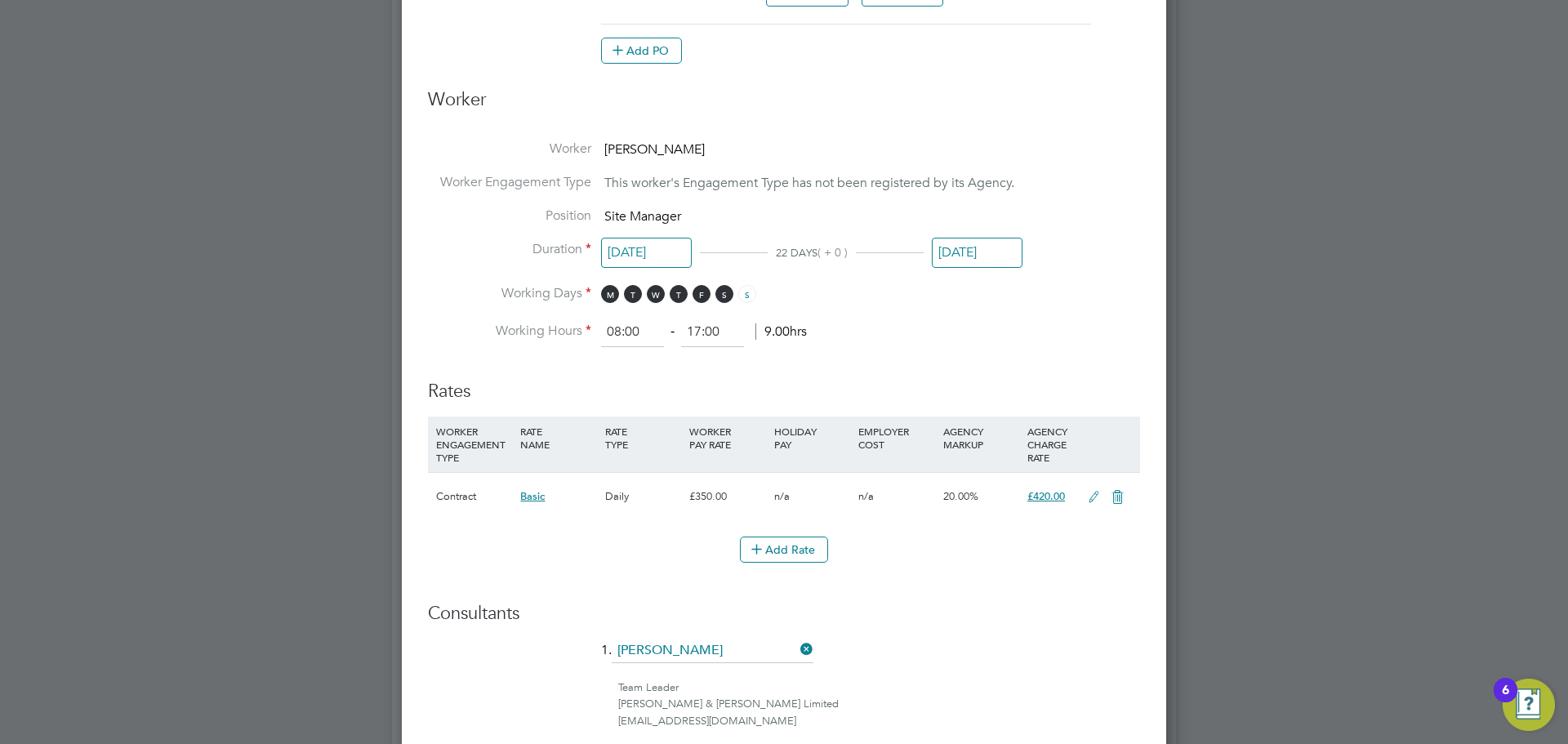
click at [959, 261] on input "[DATE]" at bounding box center [977, 252] width 90 height 30
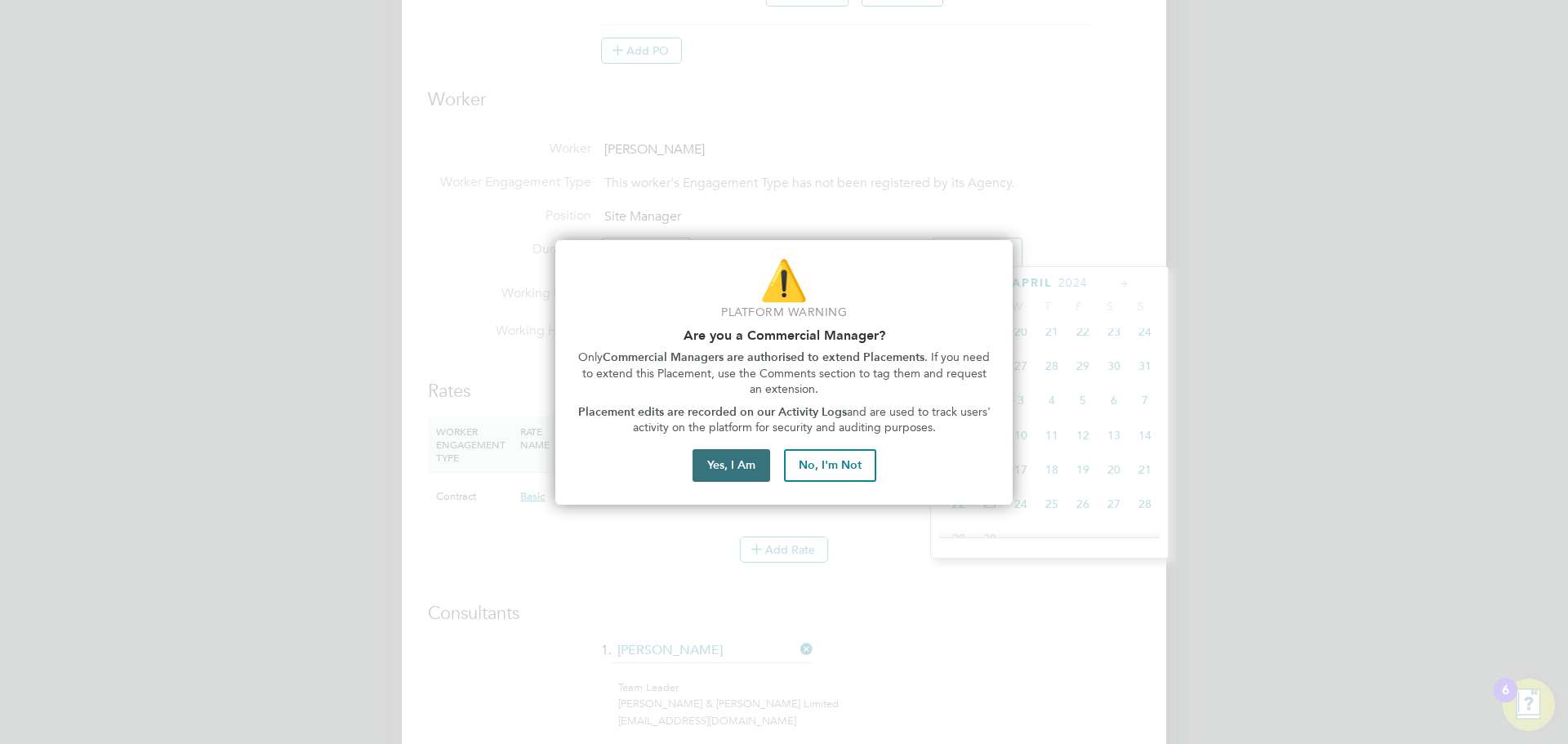
click at [716, 470] on button "Yes, I Am" at bounding box center [732, 465] width 77 height 33
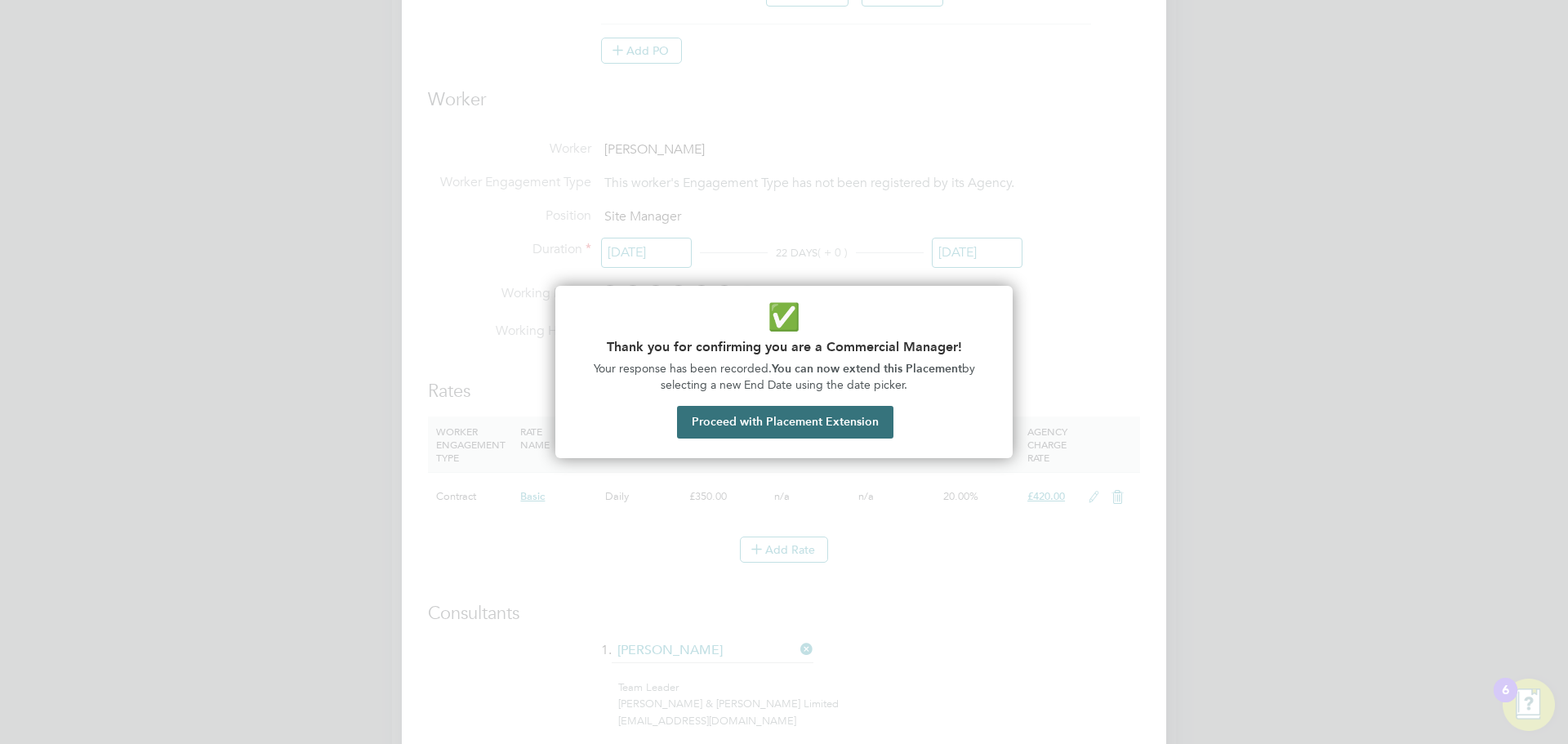
click at [714, 424] on button "Proceed with Placement Extension" at bounding box center [786, 422] width 217 height 33
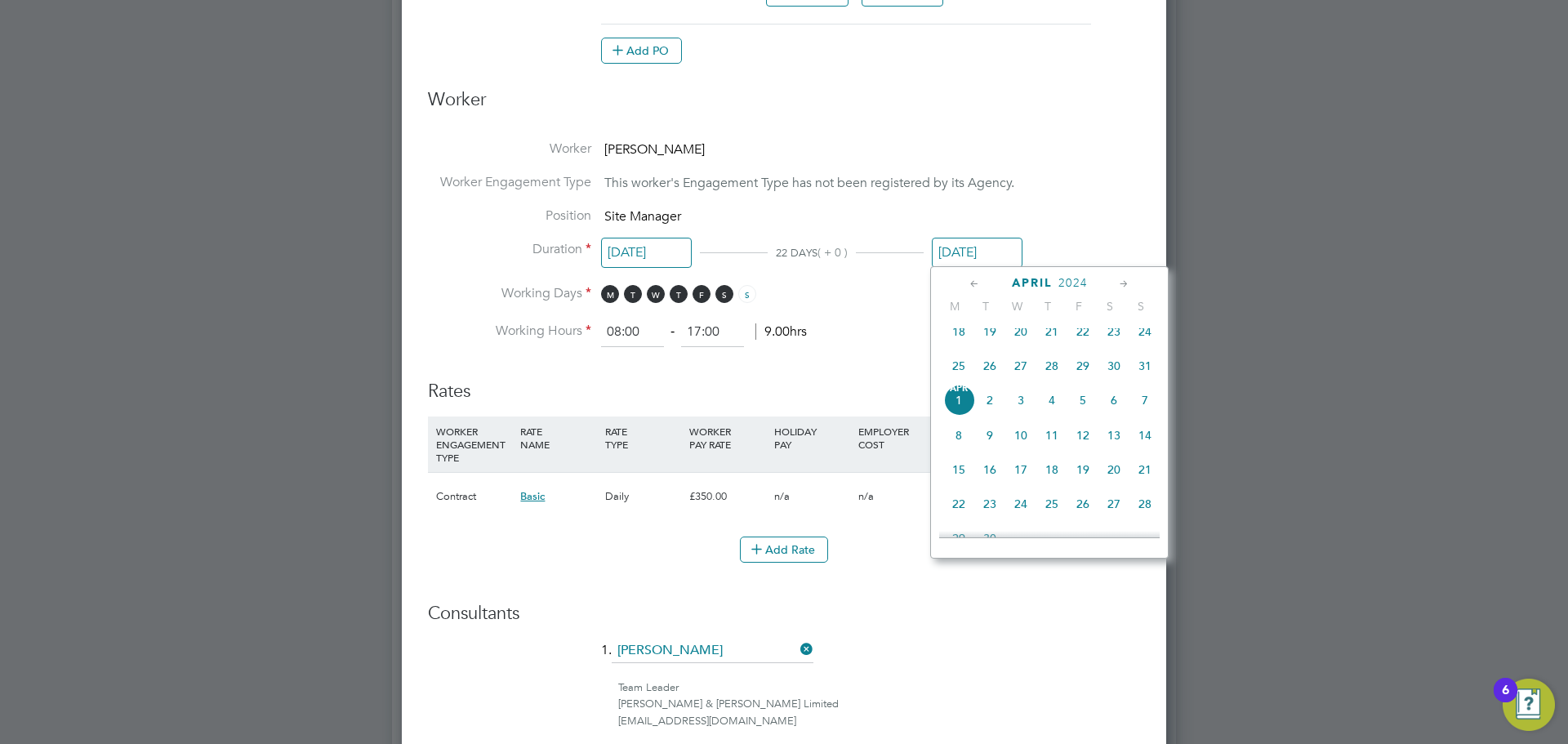
click at [1117, 285] on icon at bounding box center [1125, 284] width 15 height 18
click at [1042, 121] on h3 "Worker" at bounding box center [784, 107] width 713 height 37
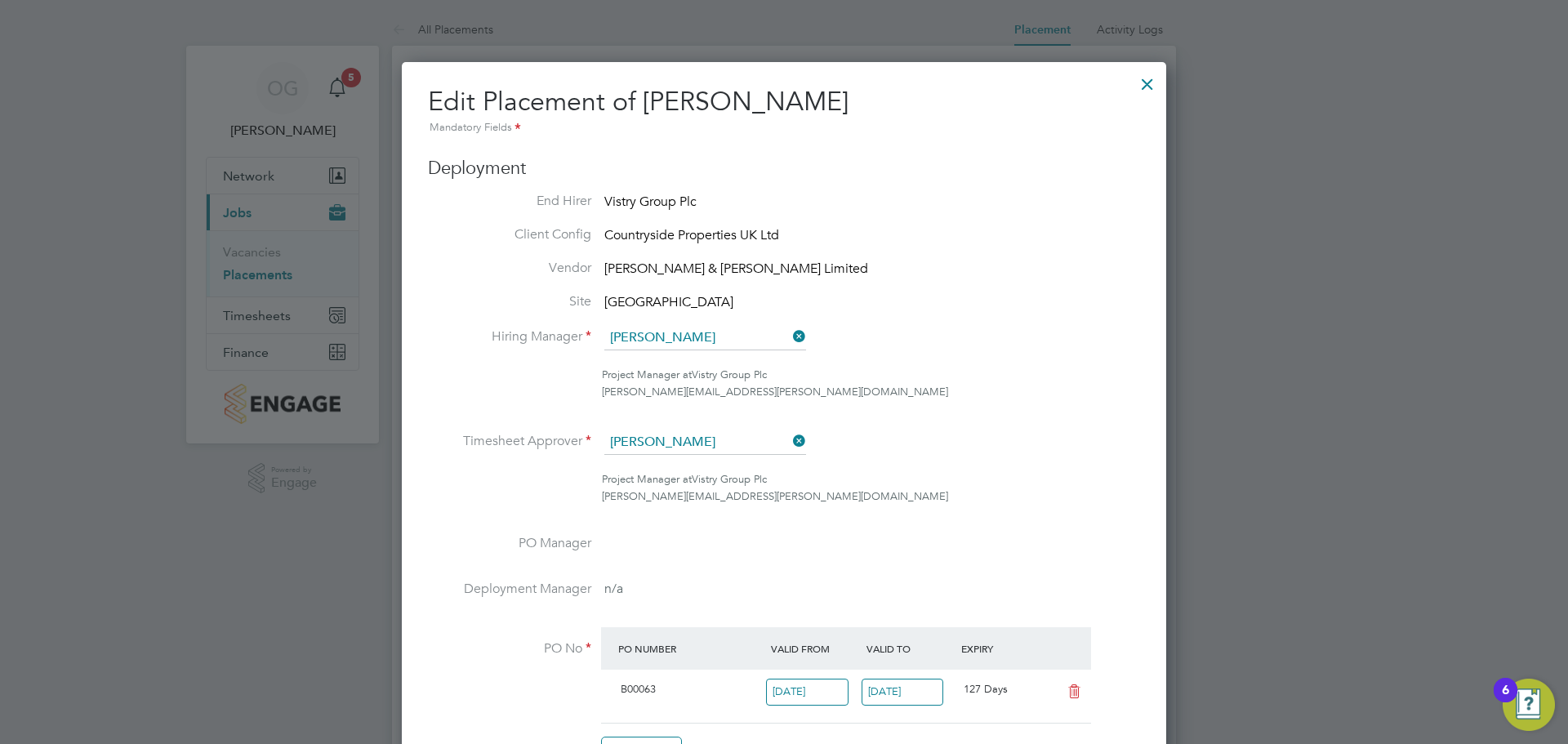
click at [1143, 82] on div at bounding box center [1148, 80] width 29 height 29
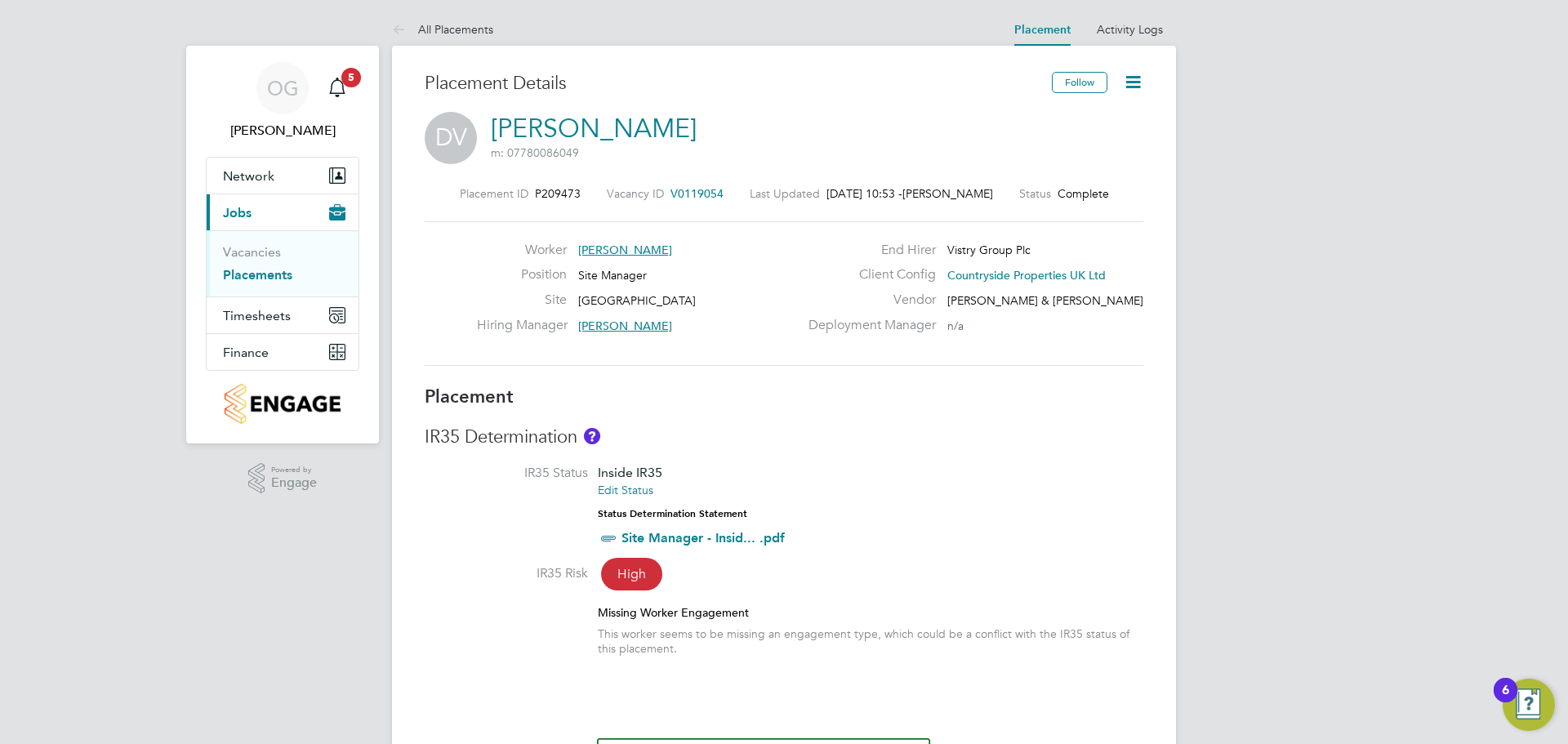
click at [1143, 81] on icon at bounding box center [1133, 83] width 21 height 21
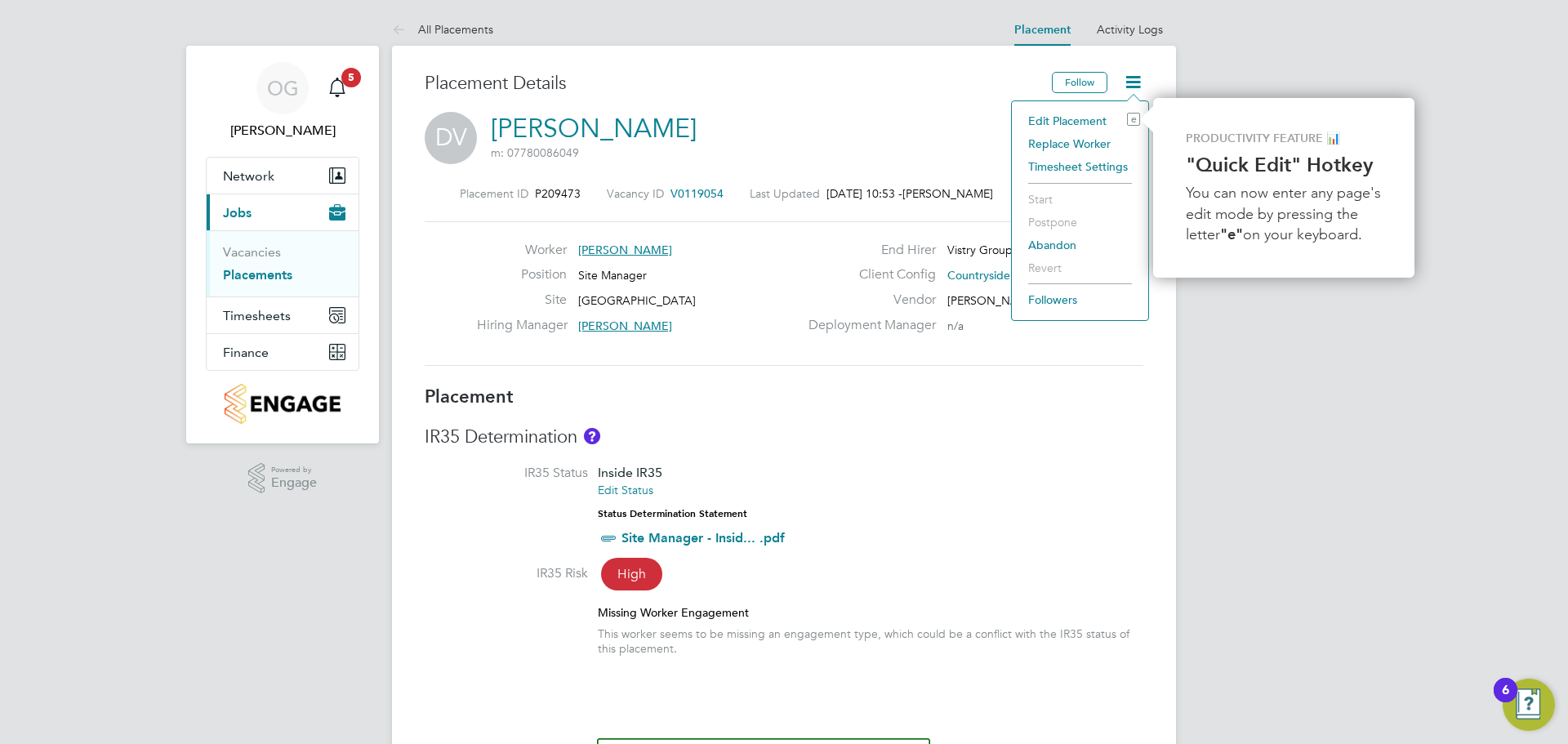
click at [1082, 119] on li "Edit Placement e" at bounding box center [1081, 120] width 120 height 23
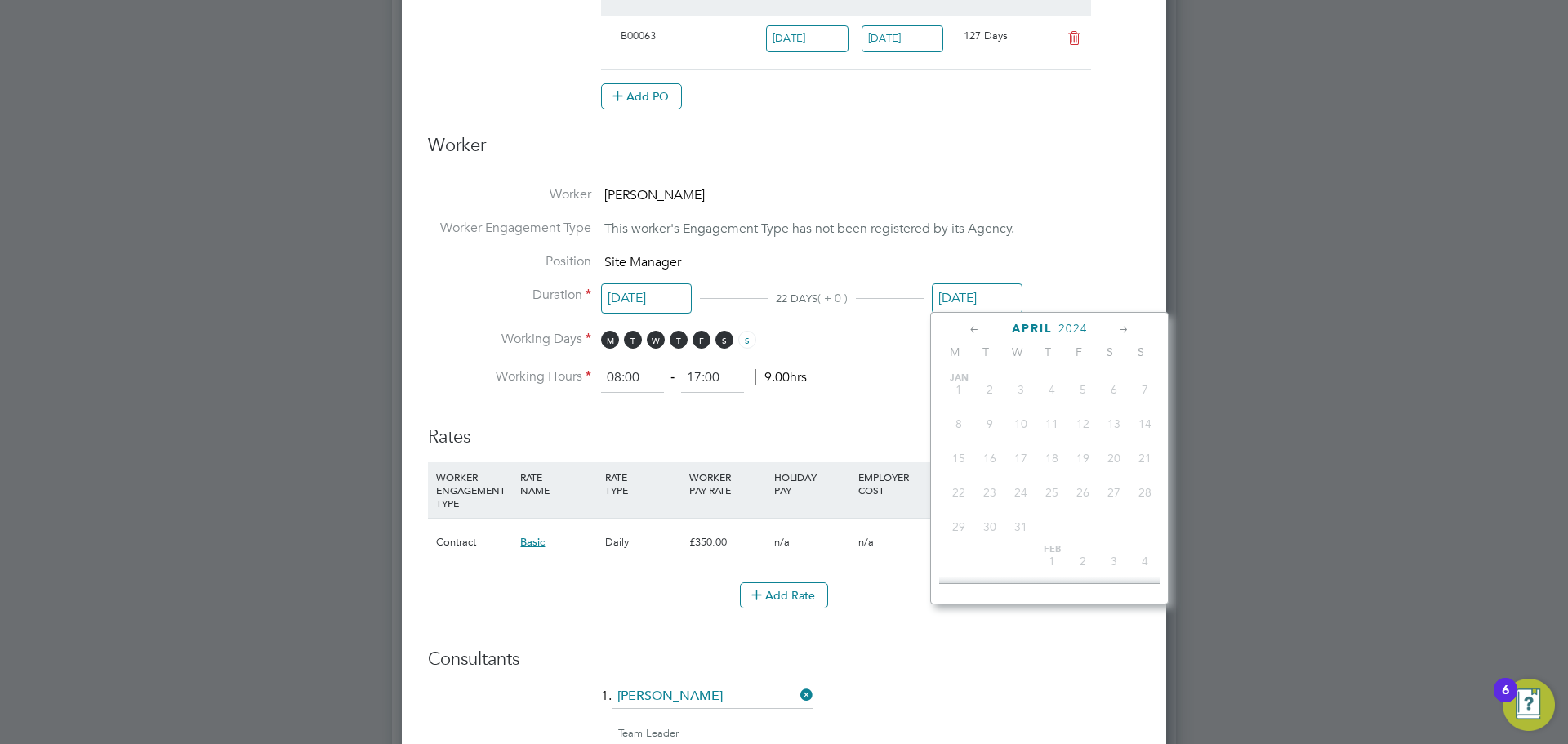
click at [995, 296] on input "[DATE]" at bounding box center [977, 298] width 90 height 30
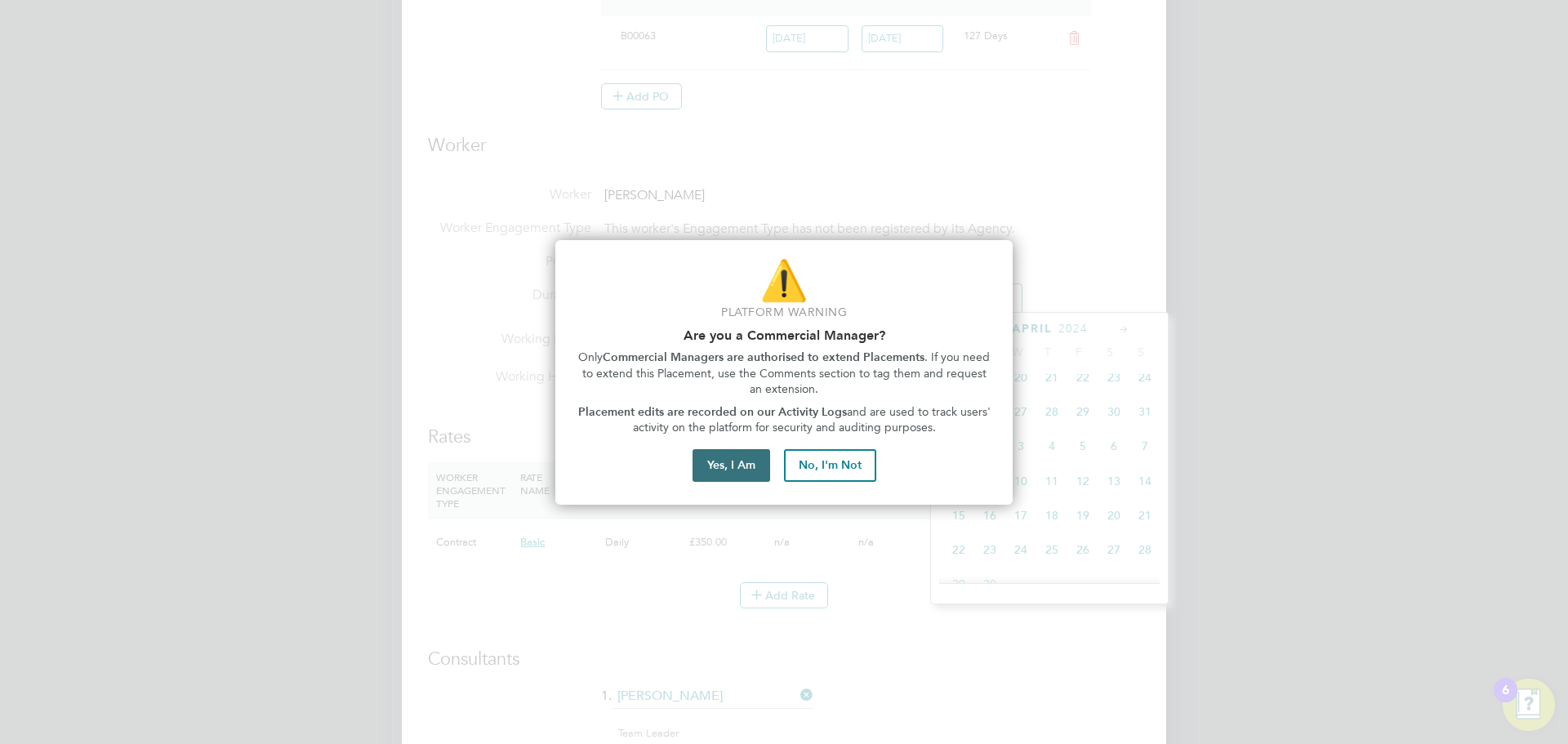
click at [720, 467] on button "Yes, I Am" at bounding box center [732, 465] width 77 height 33
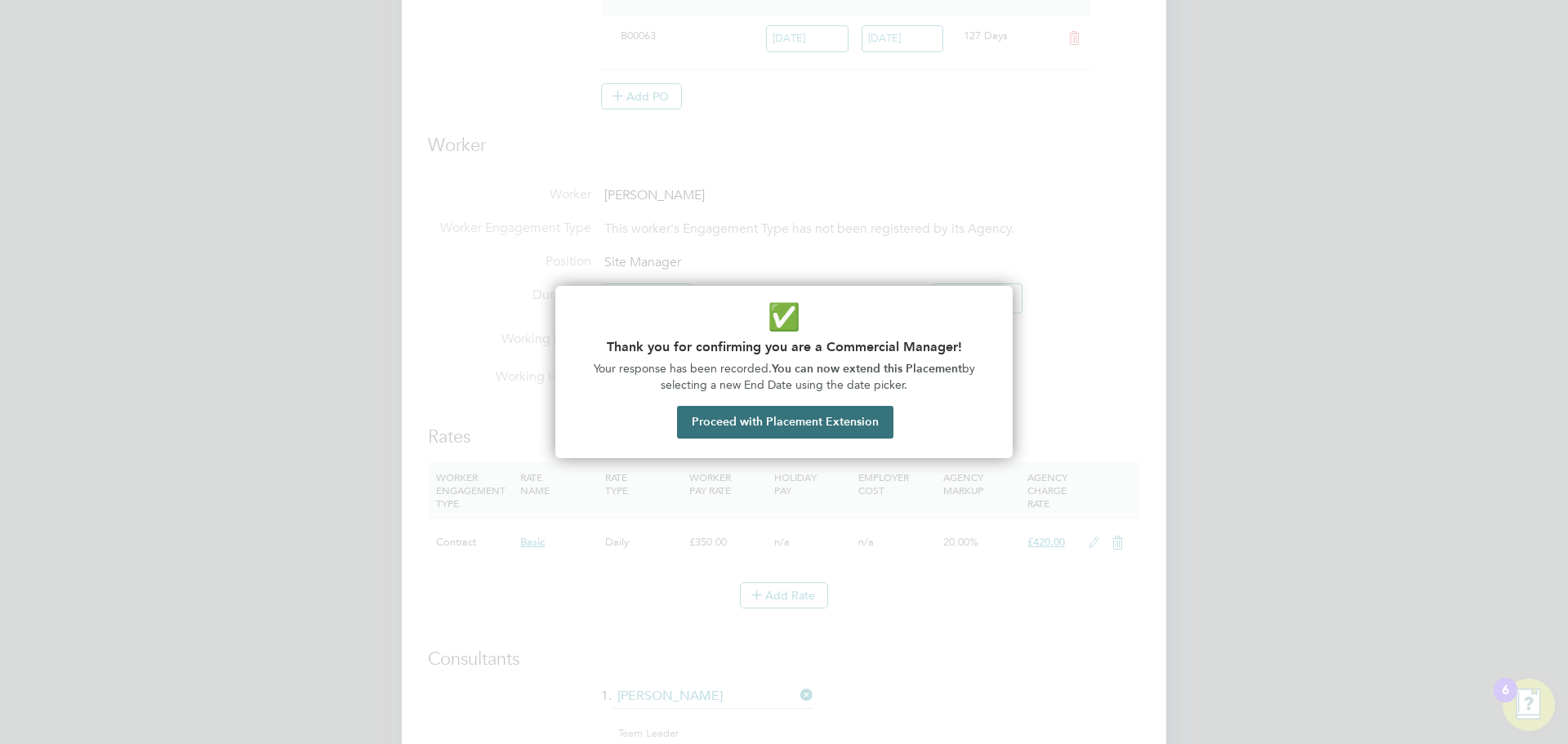
click at [769, 421] on button "Proceed with Placement Extension" at bounding box center [786, 422] width 217 height 33
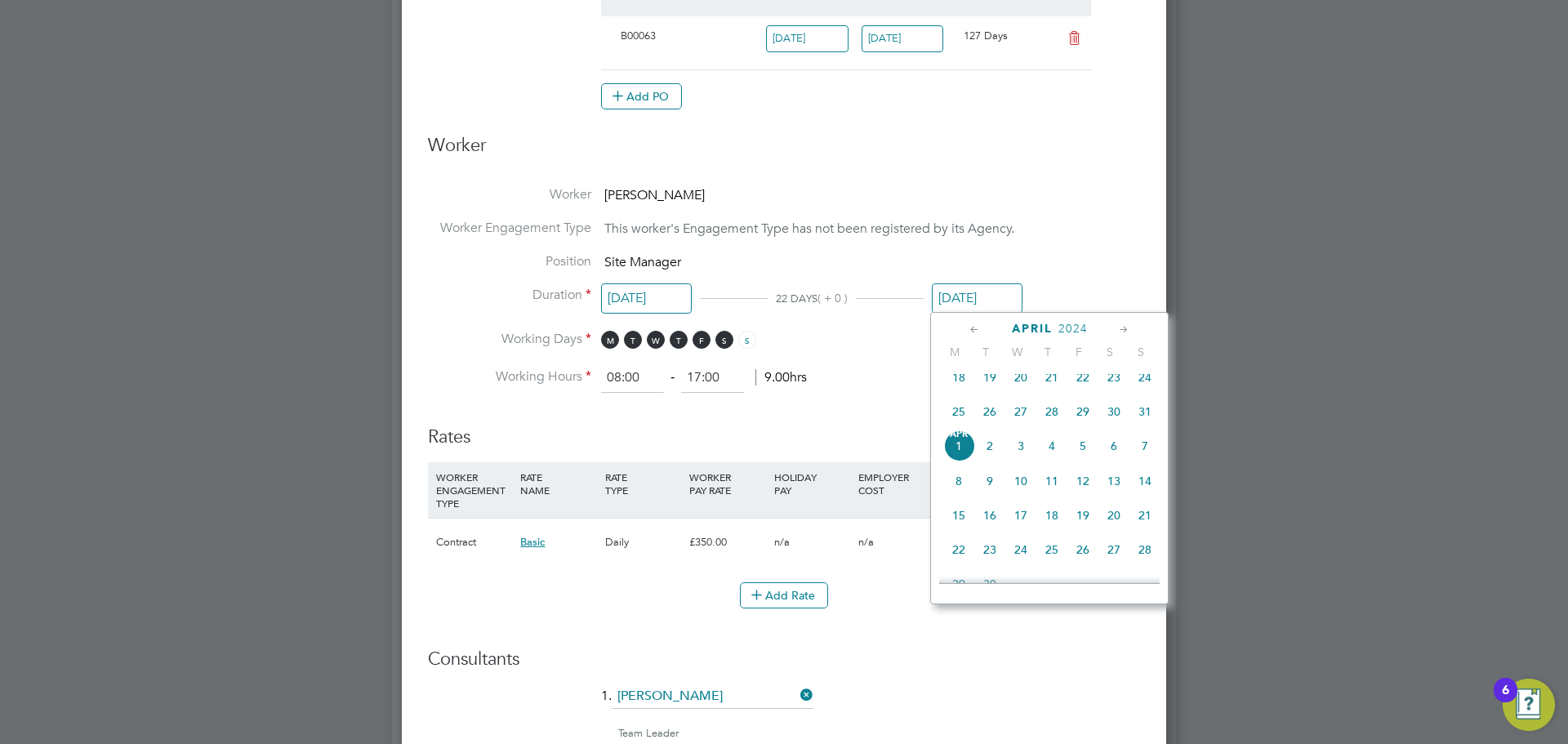
click at [1120, 326] on icon at bounding box center [1125, 329] width 15 height 18
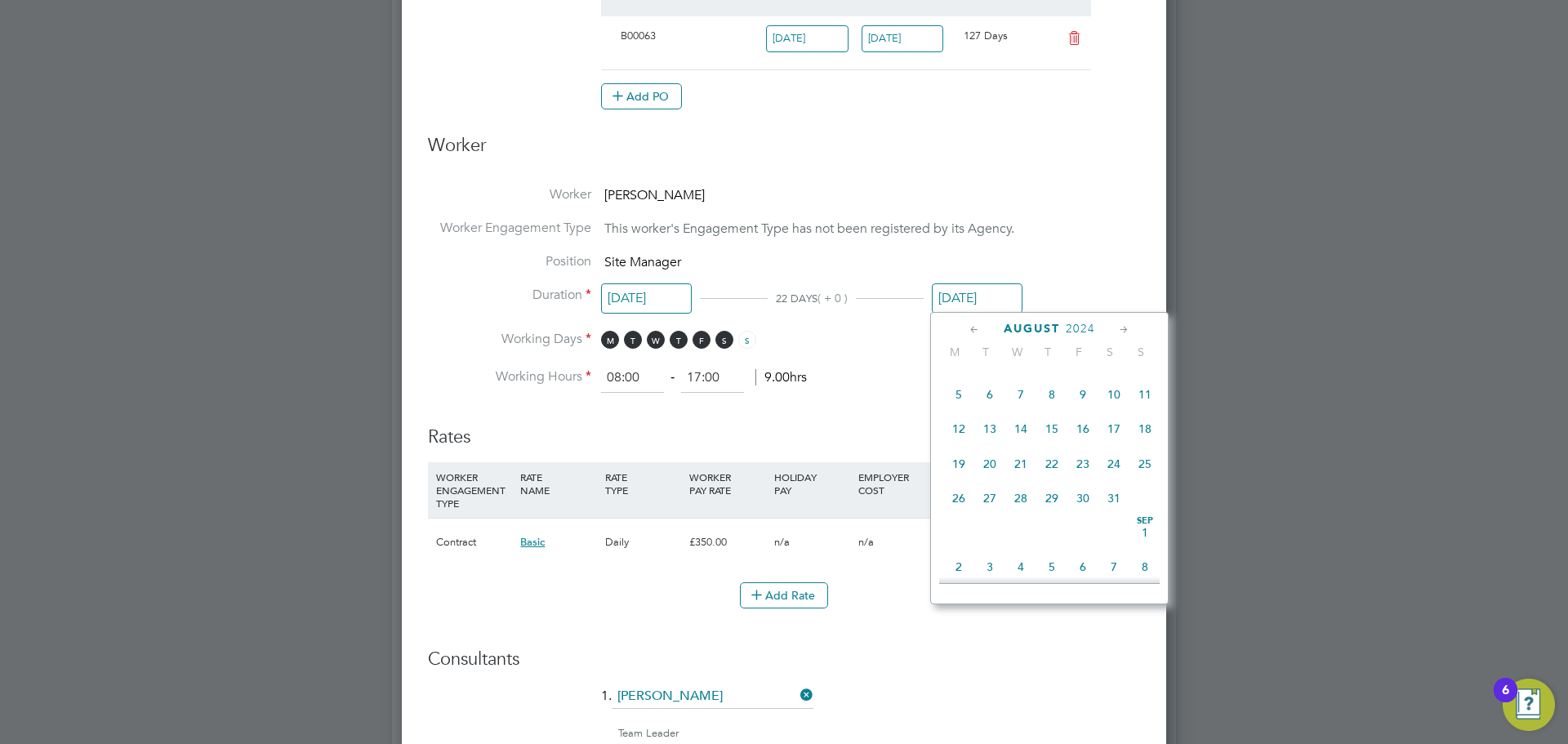
click at [1120, 326] on icon at bounding box center [1125, 329] width 15 height 18
click at [964, 544] on span "30" at bounding box center [959, 528] width 31 height 31
type input "[DATE]"
click at [973, 298] on input "[DATE]" at bounding box center [977, 298] width 90 height 30
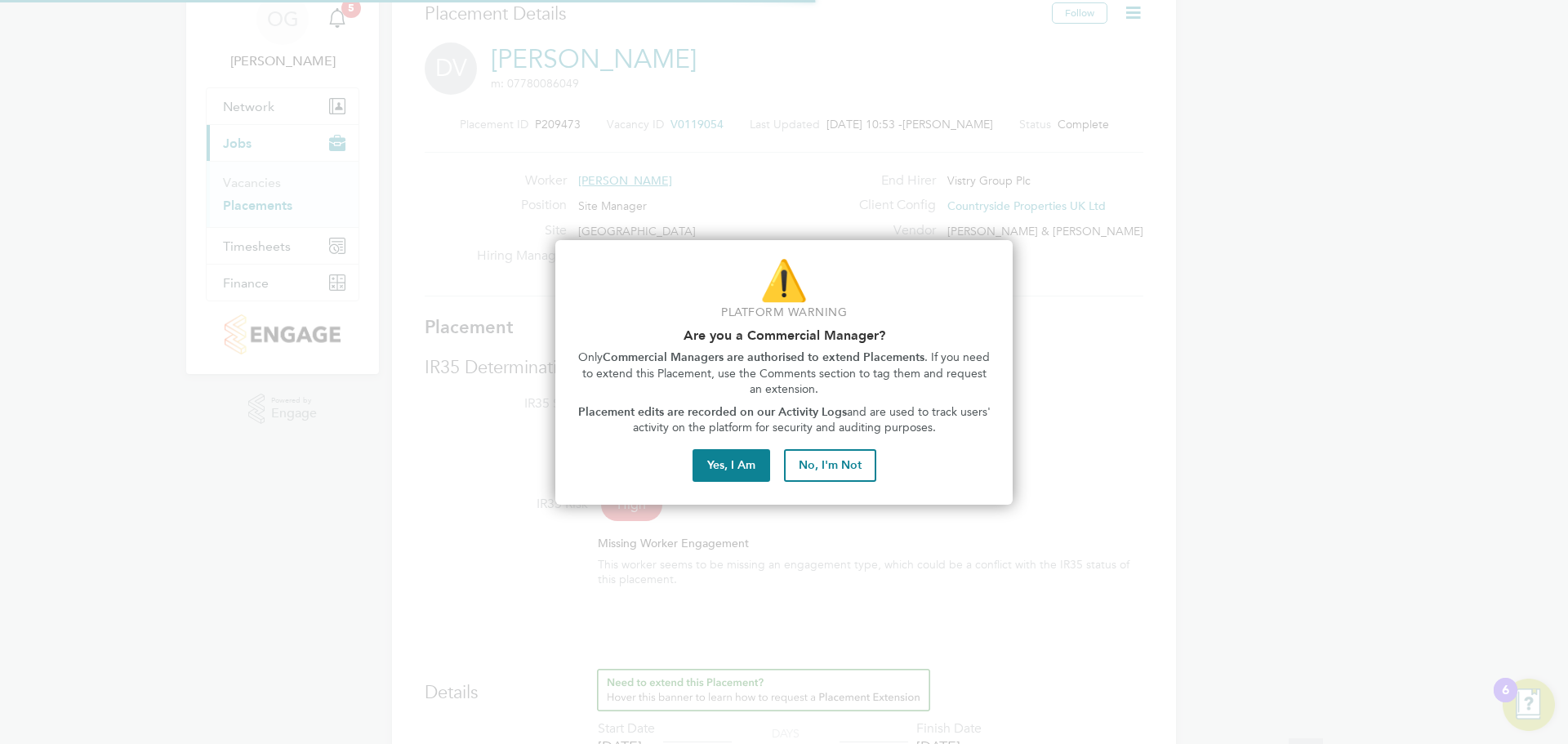
scroll to position [0, 0]
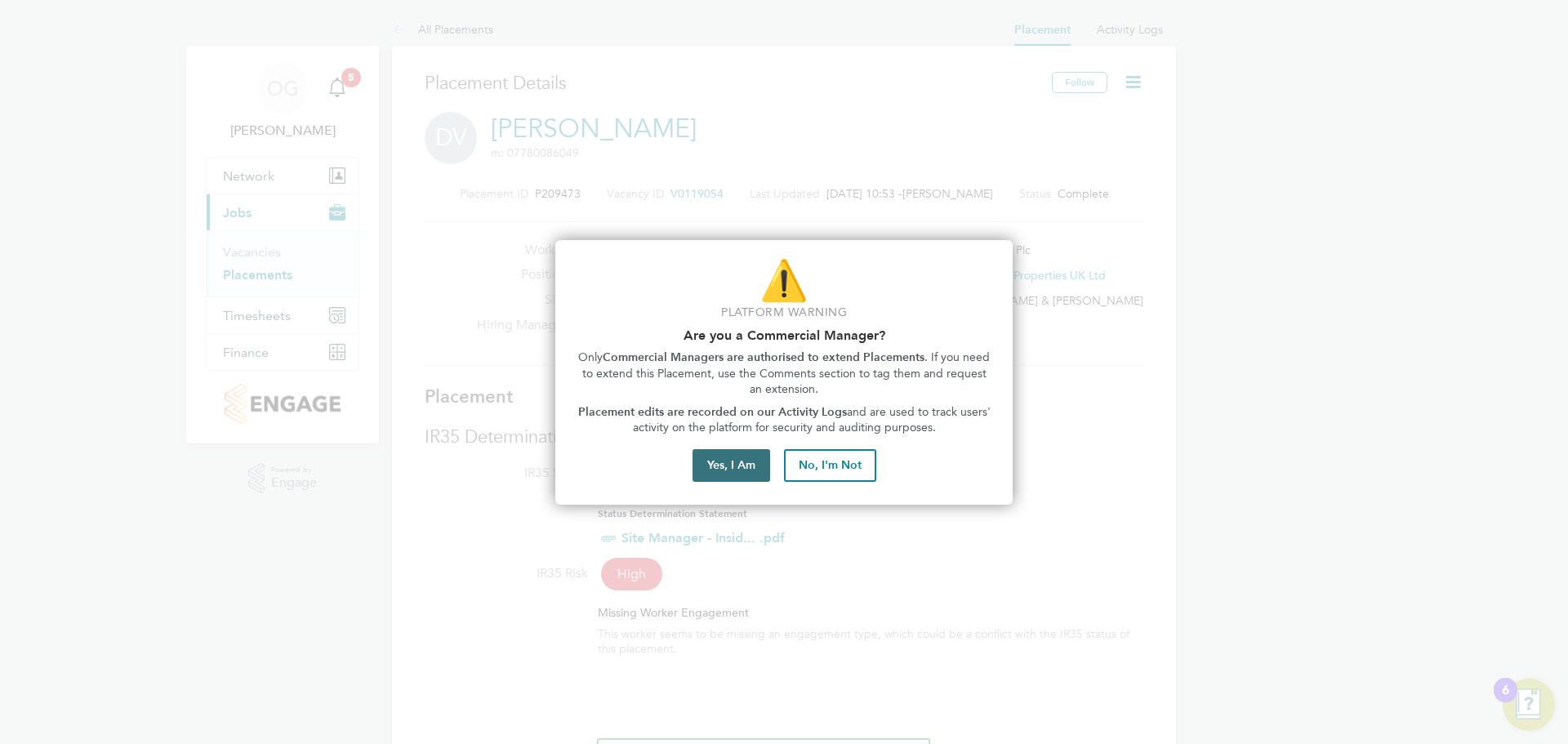
click at [719, 459] on button "Yes, I Am" at bounding box center [732, 465] width 77 height 33
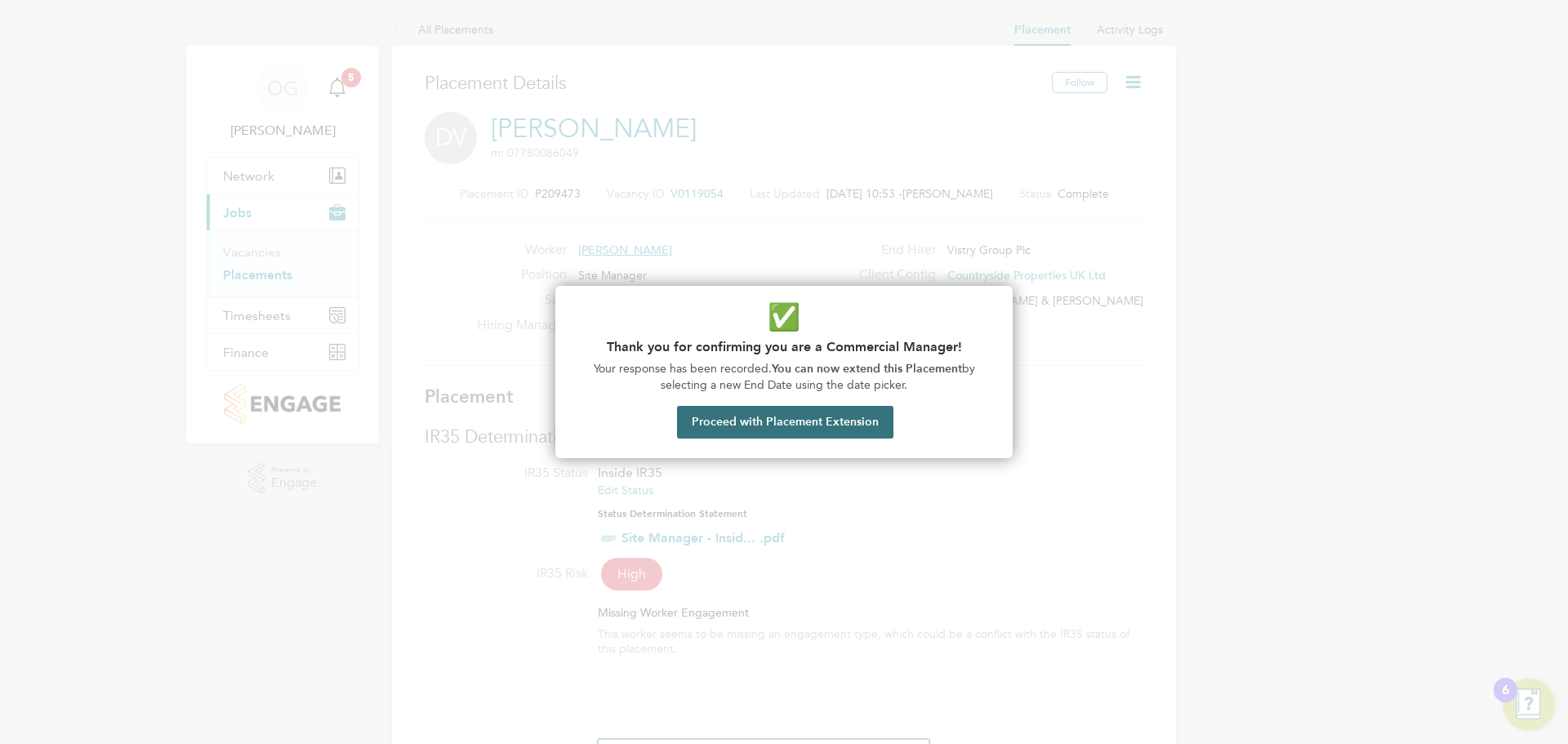
click at [767, 418] on button "Proceed with Placement Extension" at bounding box center [786, 422] width 217 height 33
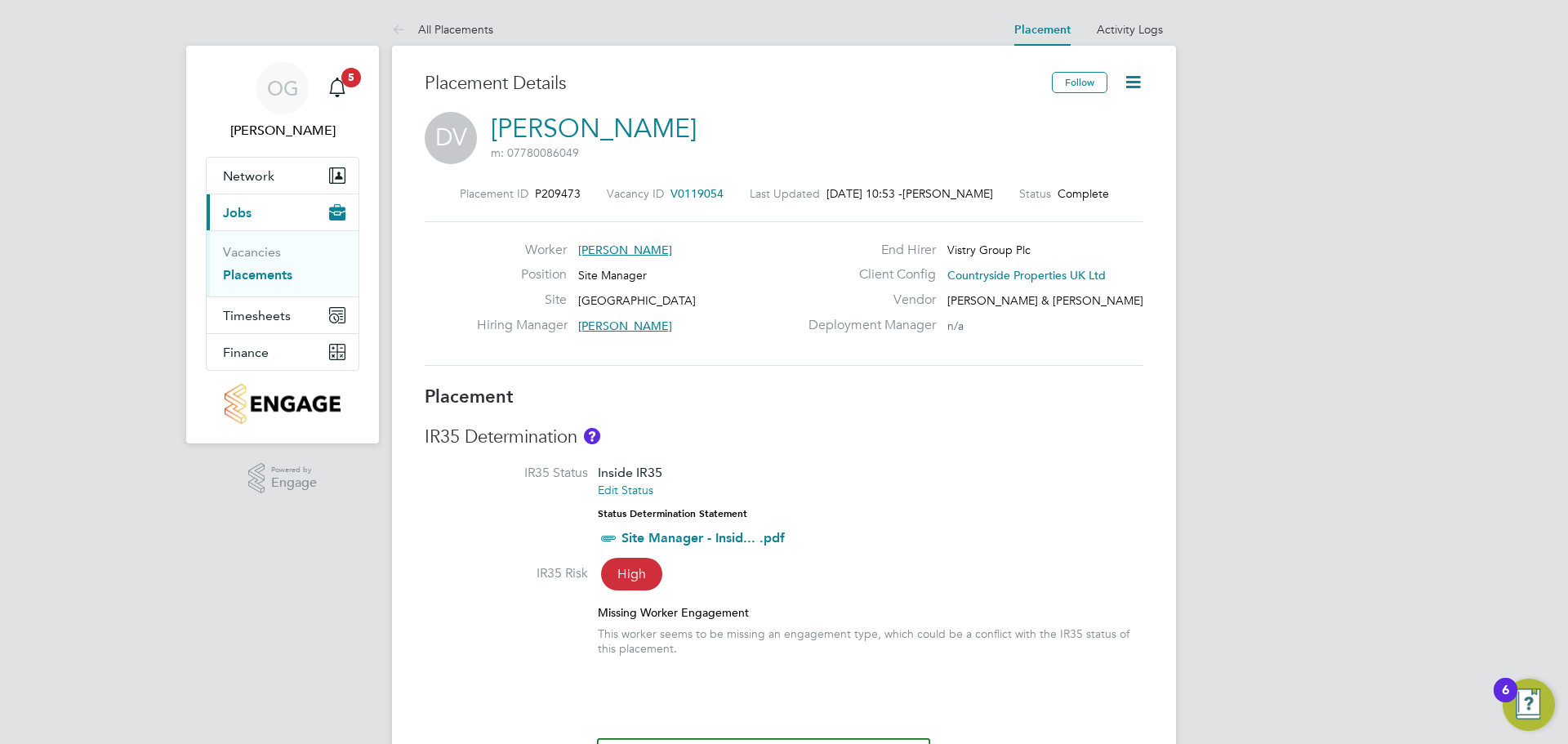
click at [1133, 82] on icon at bounding box center [1133, 83] width 21 height 21
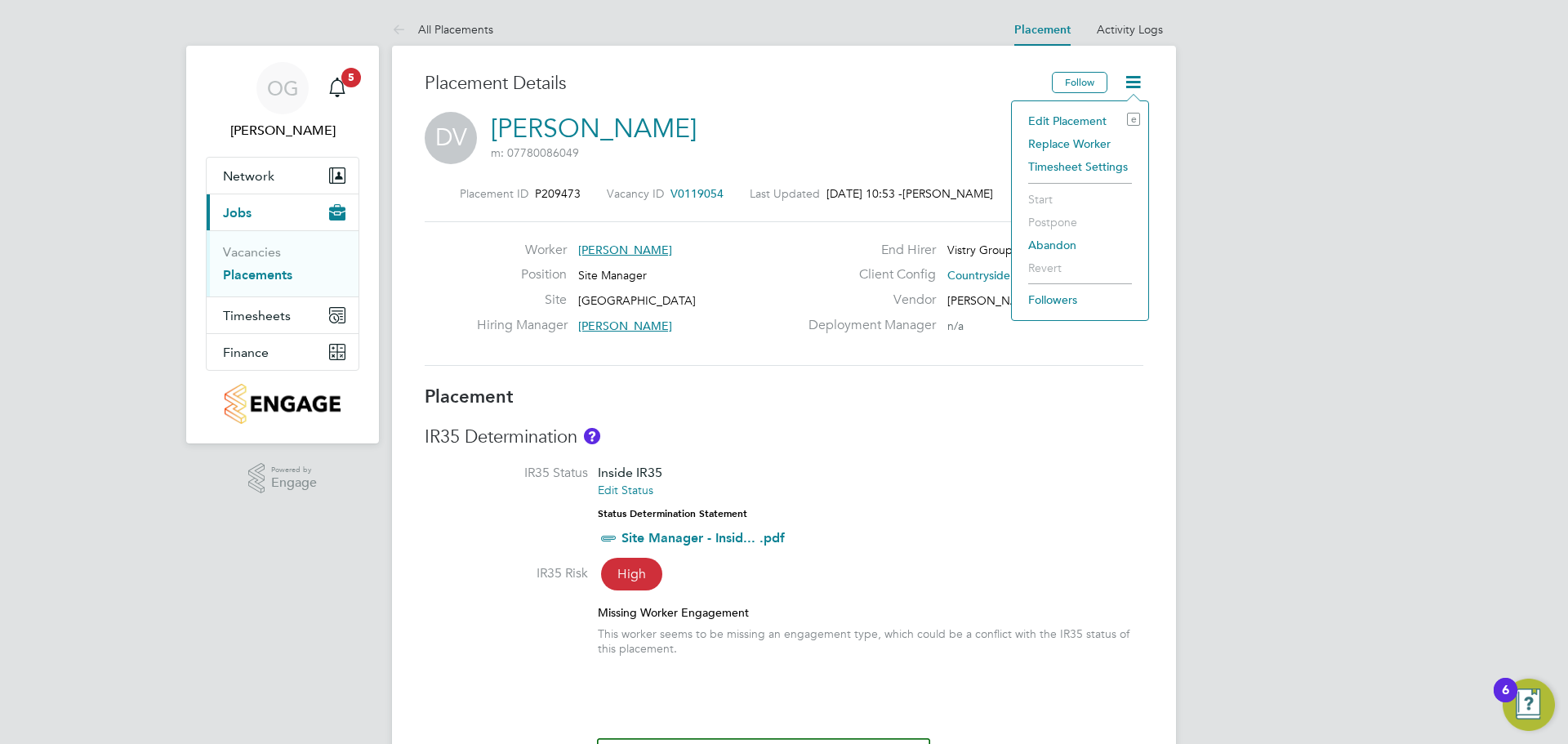
click at [1077, 119] on li "Edit Placement e" at bounding box center [1081, 120] width 120 height 23
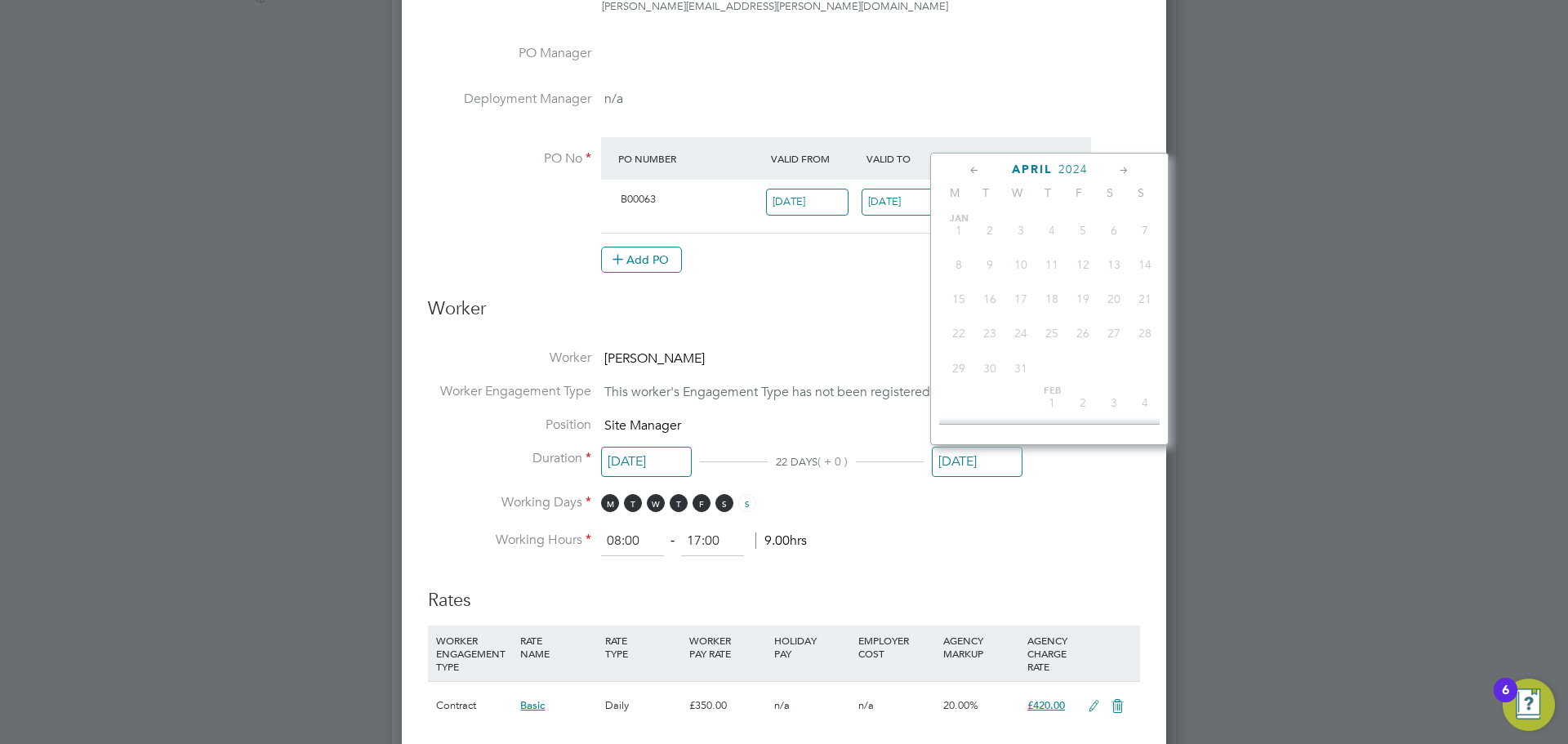
click at [987, 458] on input "[DATE]" at bounding box center [977, 461] width 90 height 30
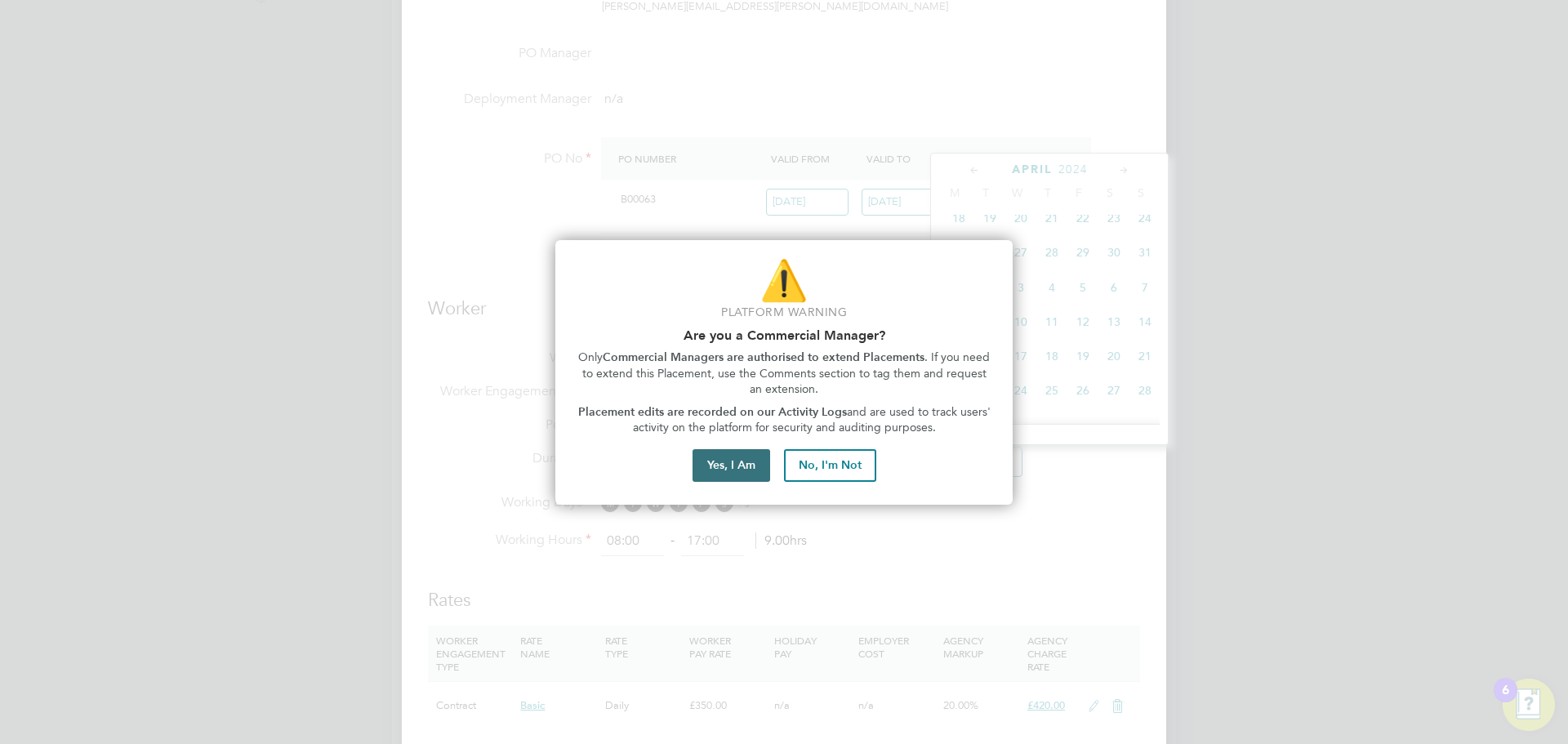
click at [710, 463] on button "Yes, I Am" at bounding box center [732, 465] width 77 height 33
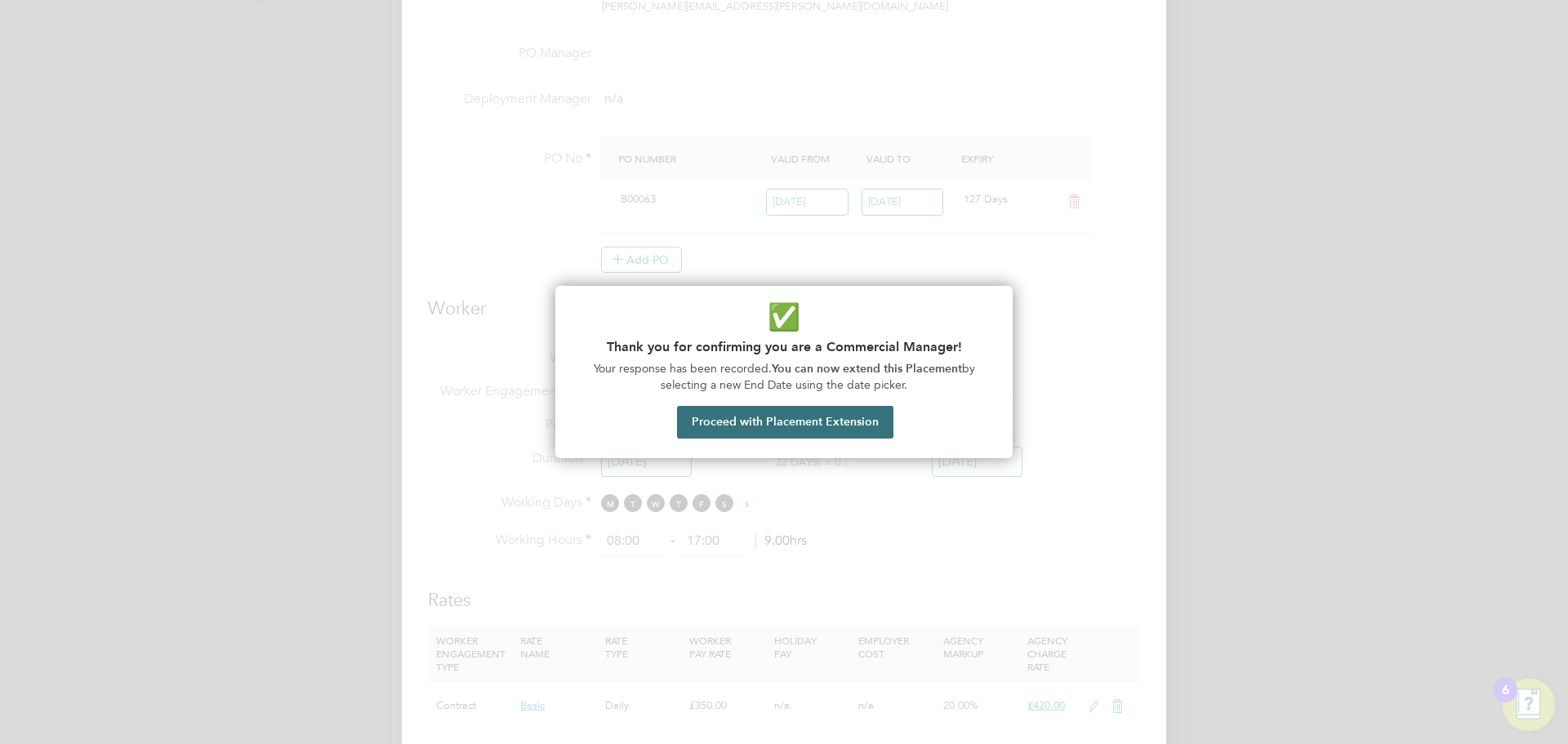
click at [838, 424] on button "Proceed with Placement Extension" at bounding box center [786, 422] width 217 height 33
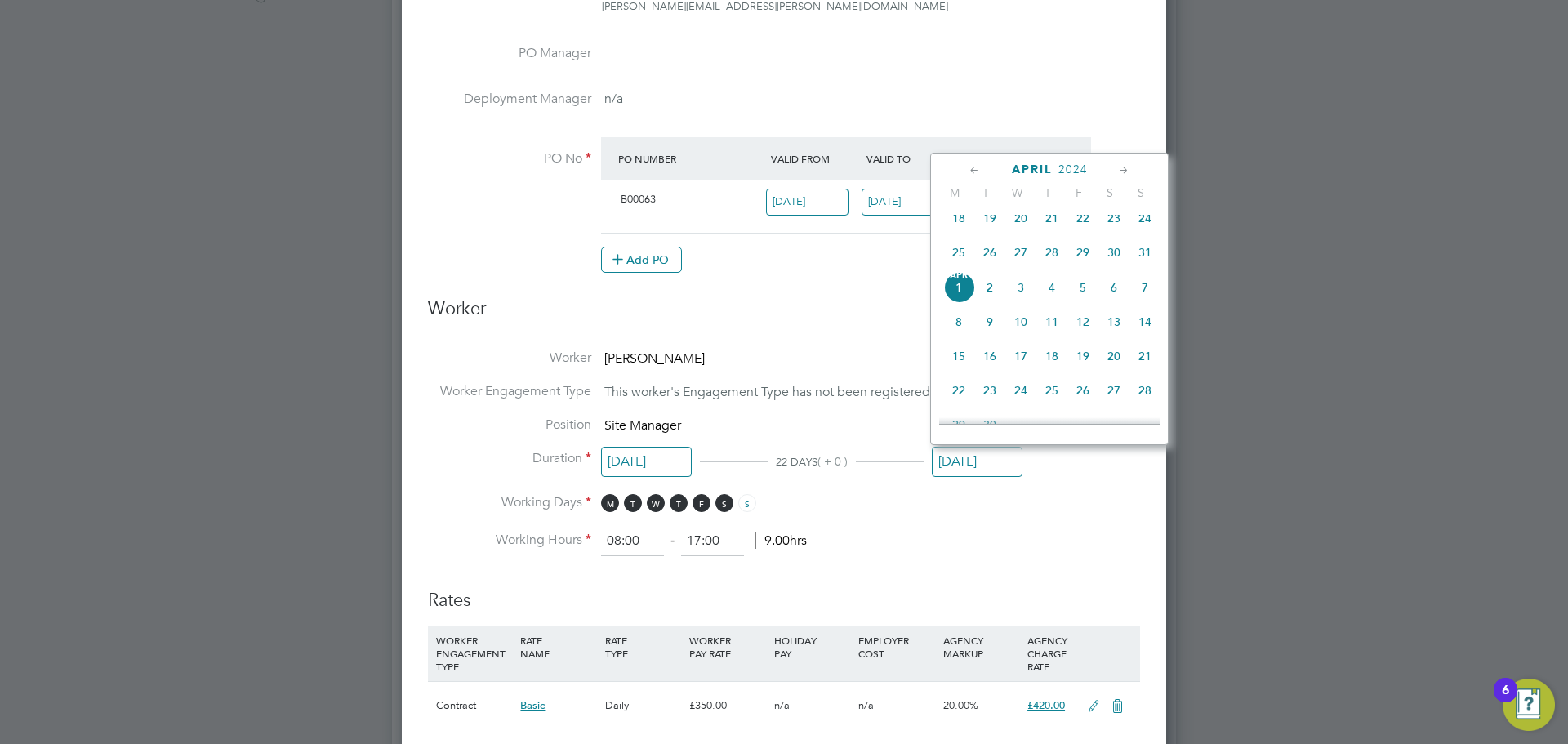
click at [1118, 171] on icon at bounding box center [1125, 170] width 15 height 18
click at [1120, 170] on icon at bounding box center [1125, 170] width 15 height 18
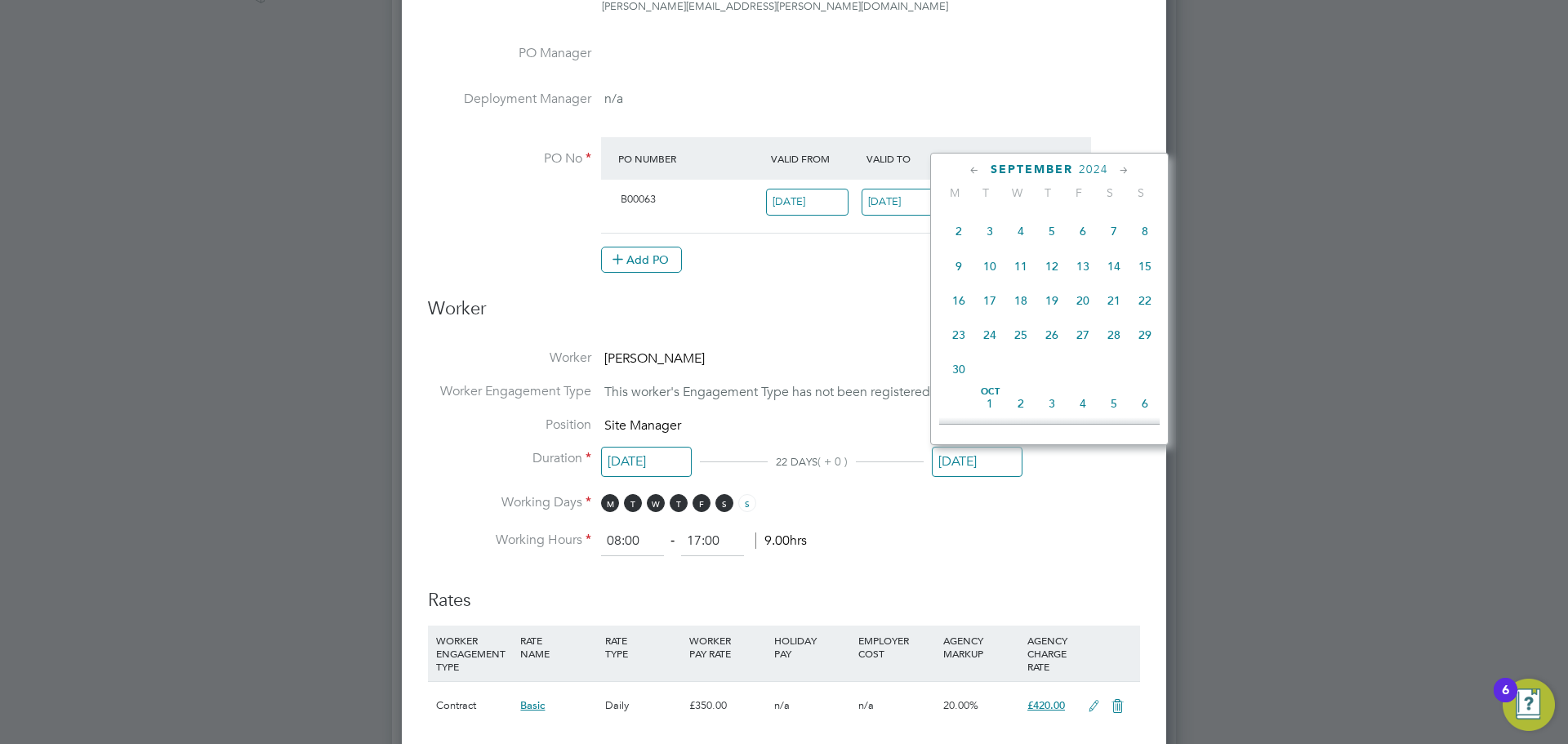
click at [1120, 170] on icon at bounding box center [1125, 170] width 15 height 18
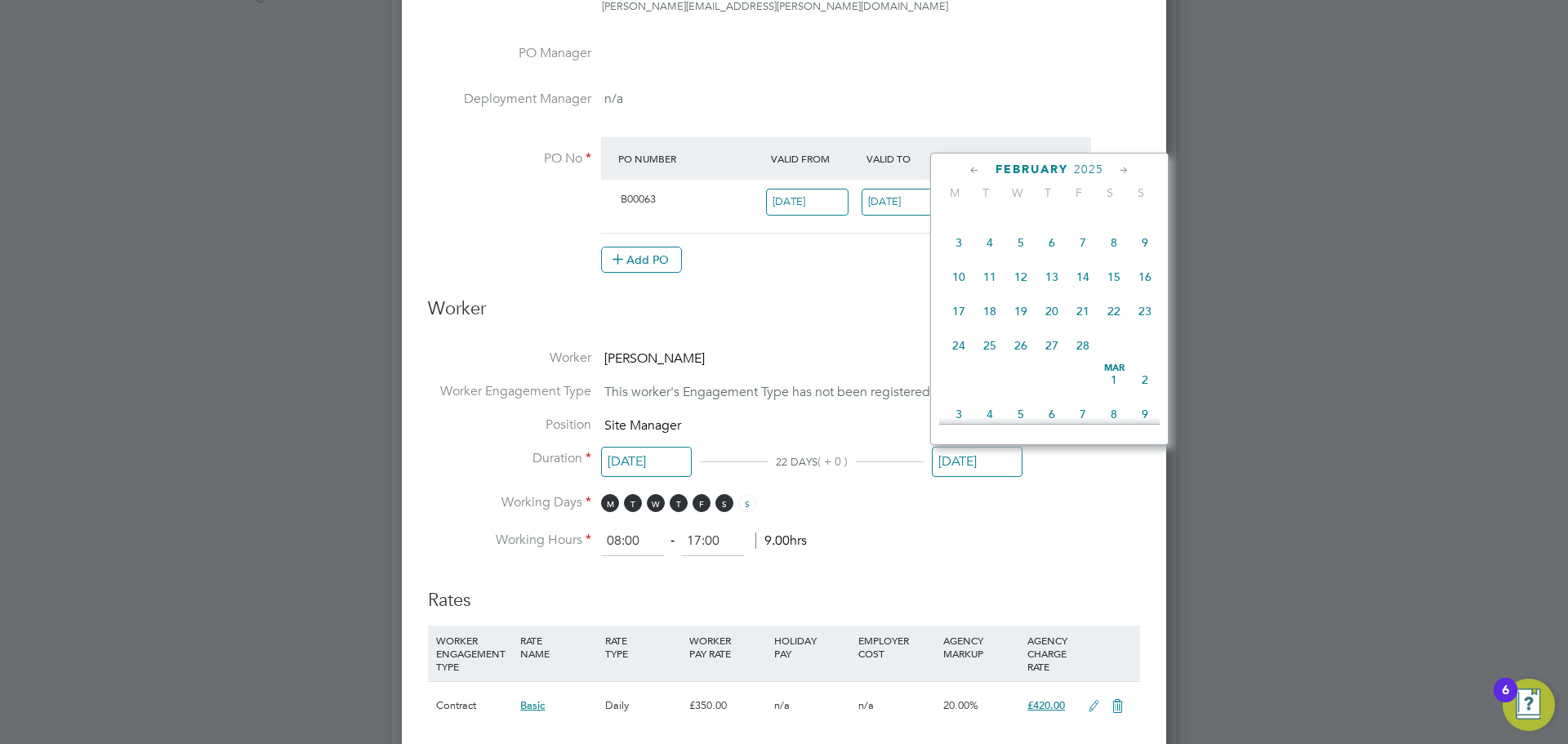
click at [1120, 170] on icon at bounding box center [1125, 170] width 15 height 18
click at [1121, 170] on icon at bounding box center [1125, 170] width 15 height 18
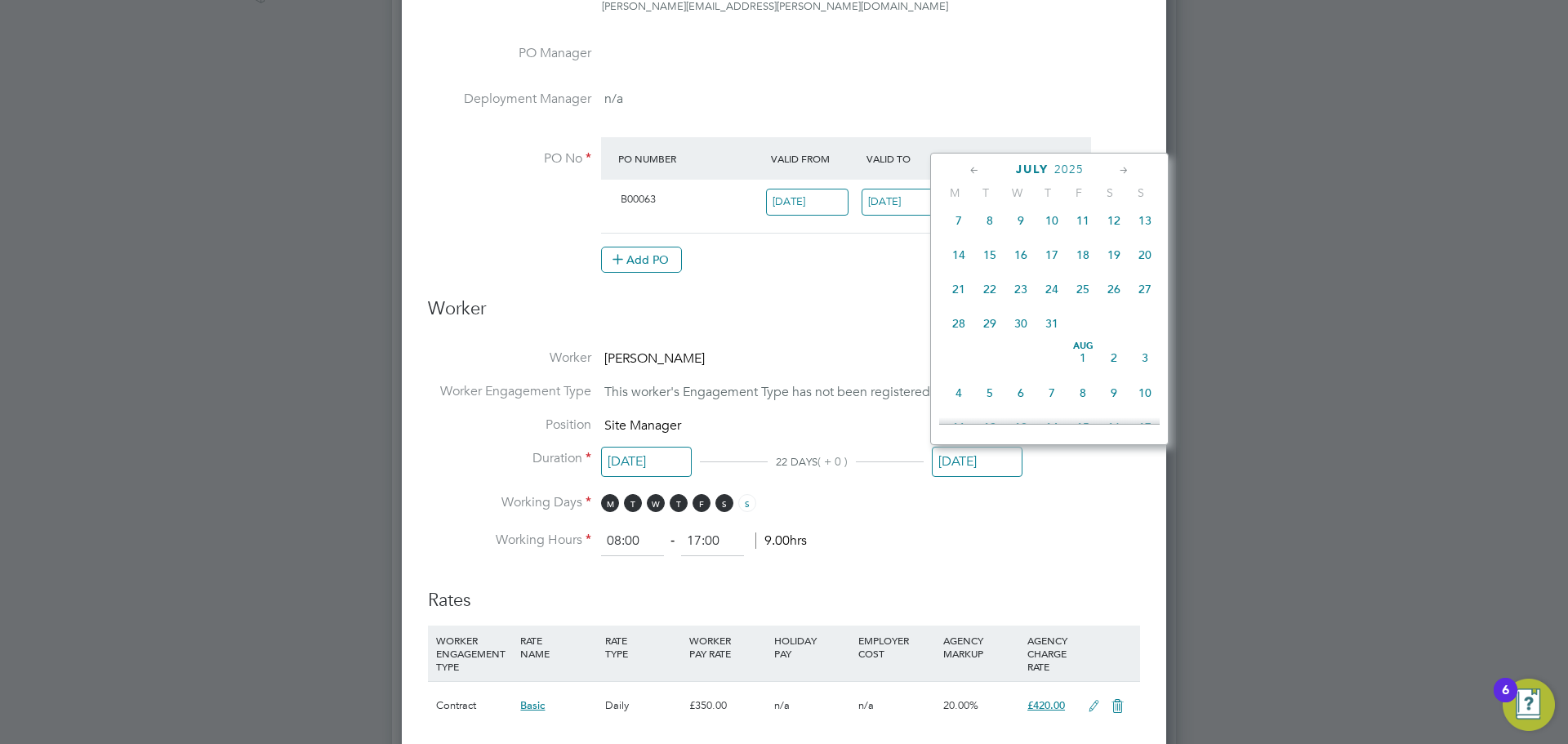
click at [1121, 170] on icon at bounding box center [1125, 170] width 15 height 18
click at [1127, 168] on icon at bounding box center [1125, 170] width 15 height 18
click at [990, 331] on span "30" at bounding box center [990, 316] width 31 height 31
type input "[DATE]"
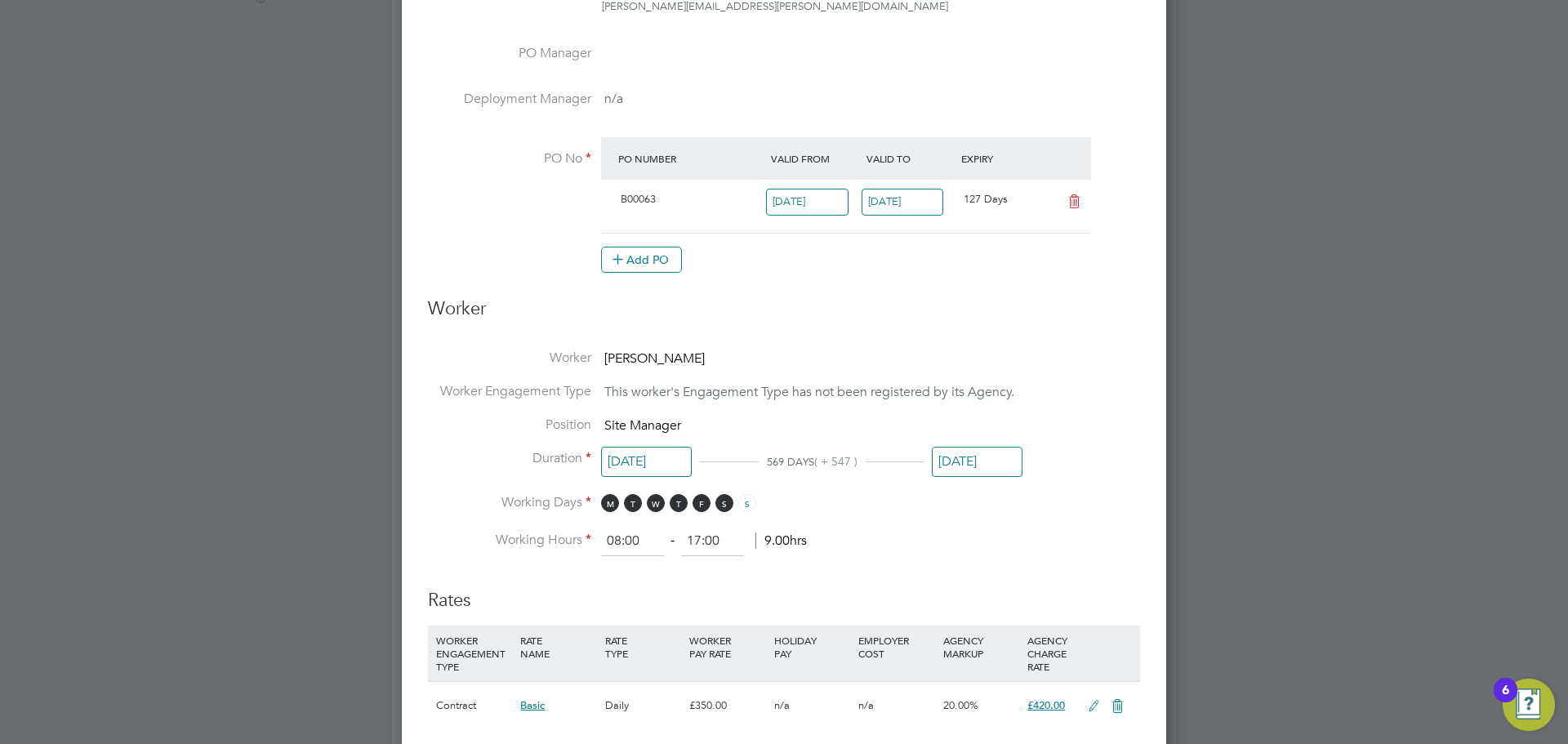
click at [1115, 494] on li "Working Days M T W T F S S" at bounding box center [784, 510] width 713 height 34
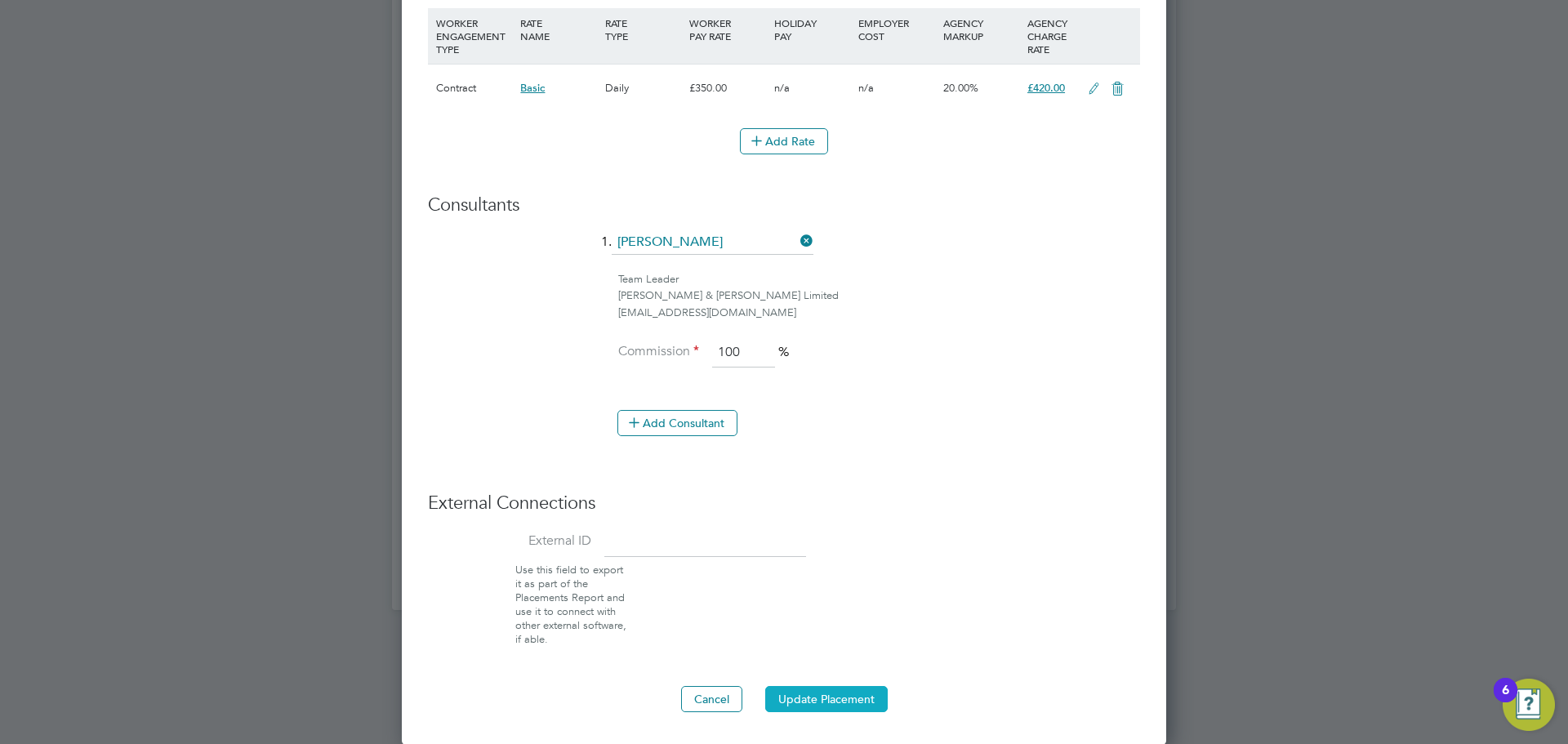
click at [841, 699] on button "Update Placement" at bounding box center [826, 698] width 122 height 26
